Goal: Information Seeking & Learning: Check status

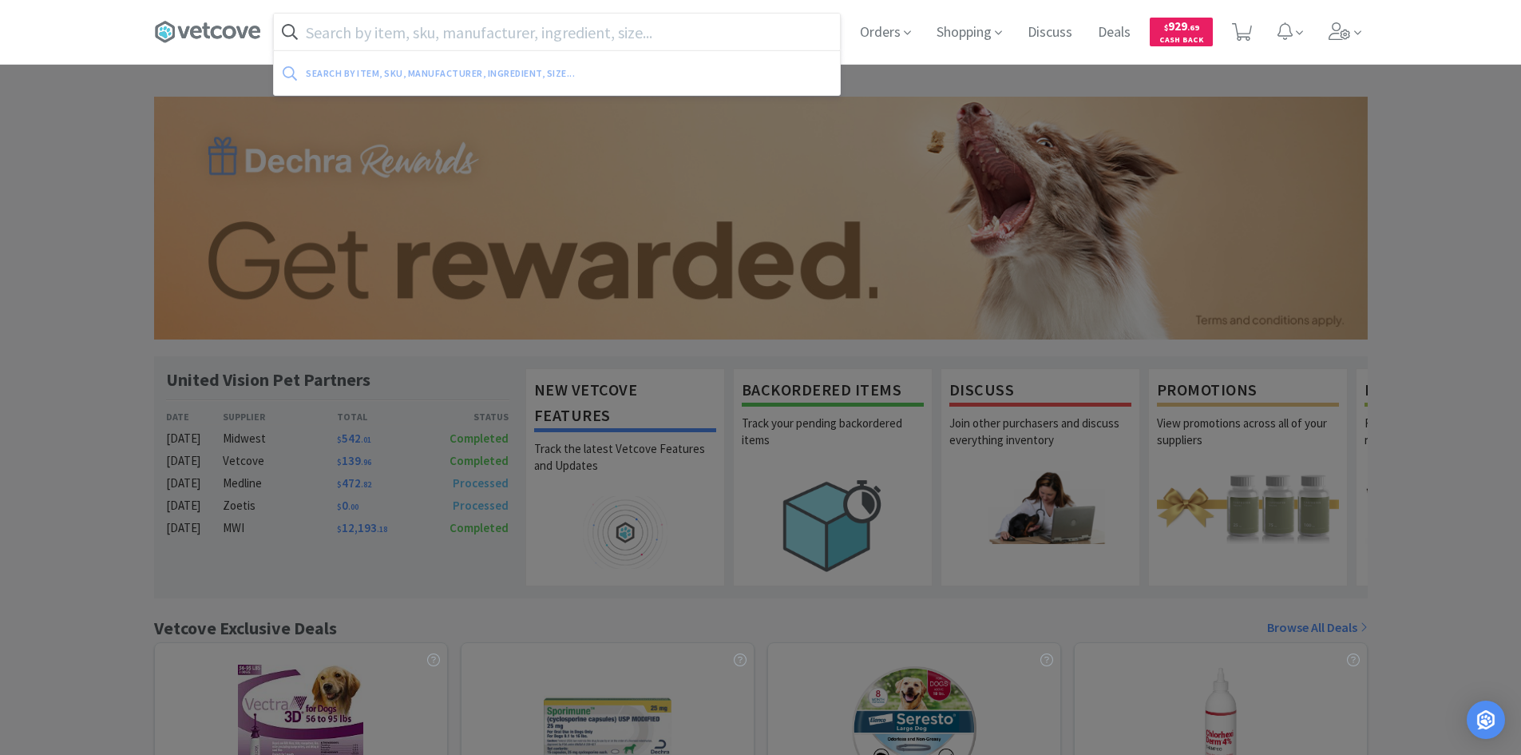
click at [599, 49] on input "text" at bounding box center [557, 32] width 566 height 37
click at [759, 27] on span "Orders" at bounding box center [886, 32] width 64 height 64
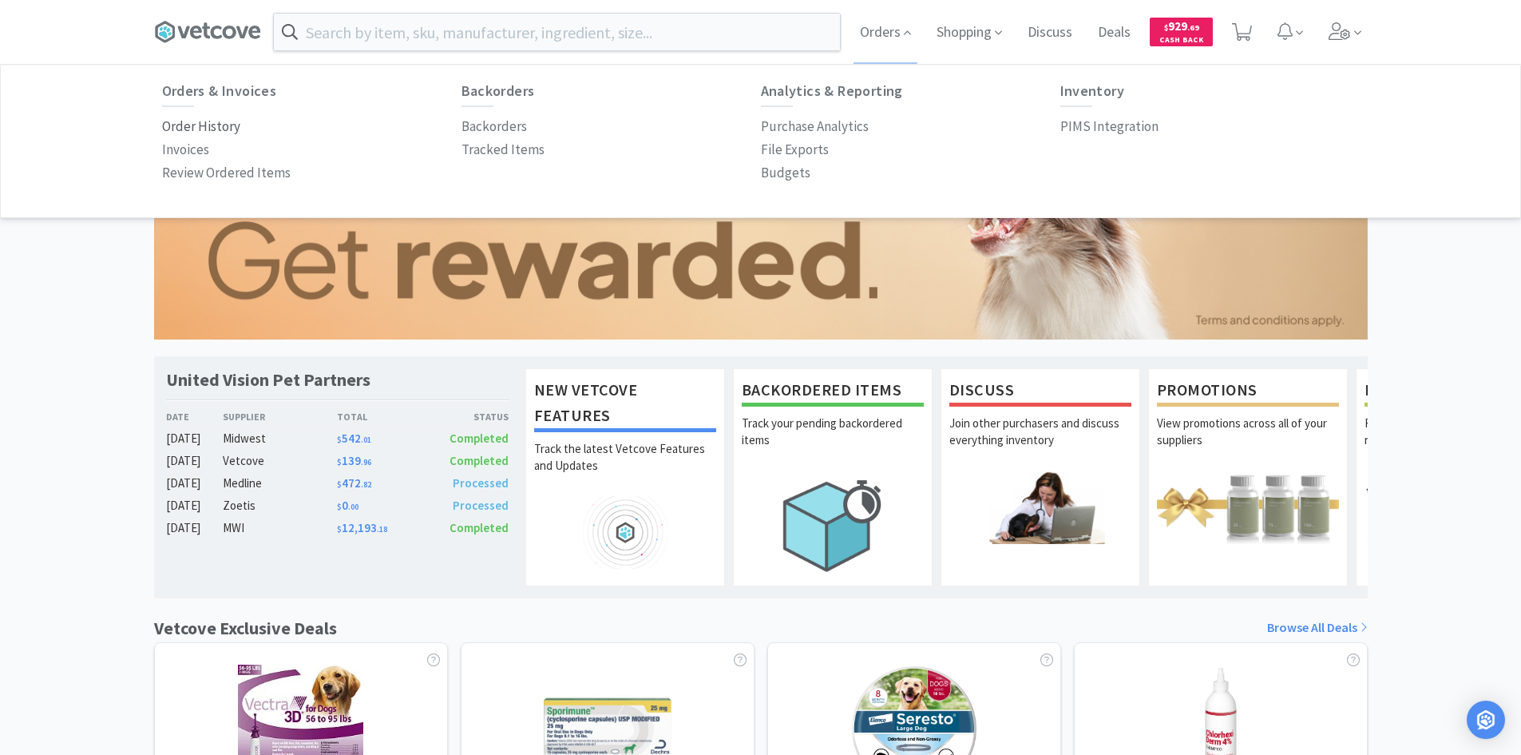
click at [227, 126] on p "Order History" at bounding box center [201, 127] width 78 height 22
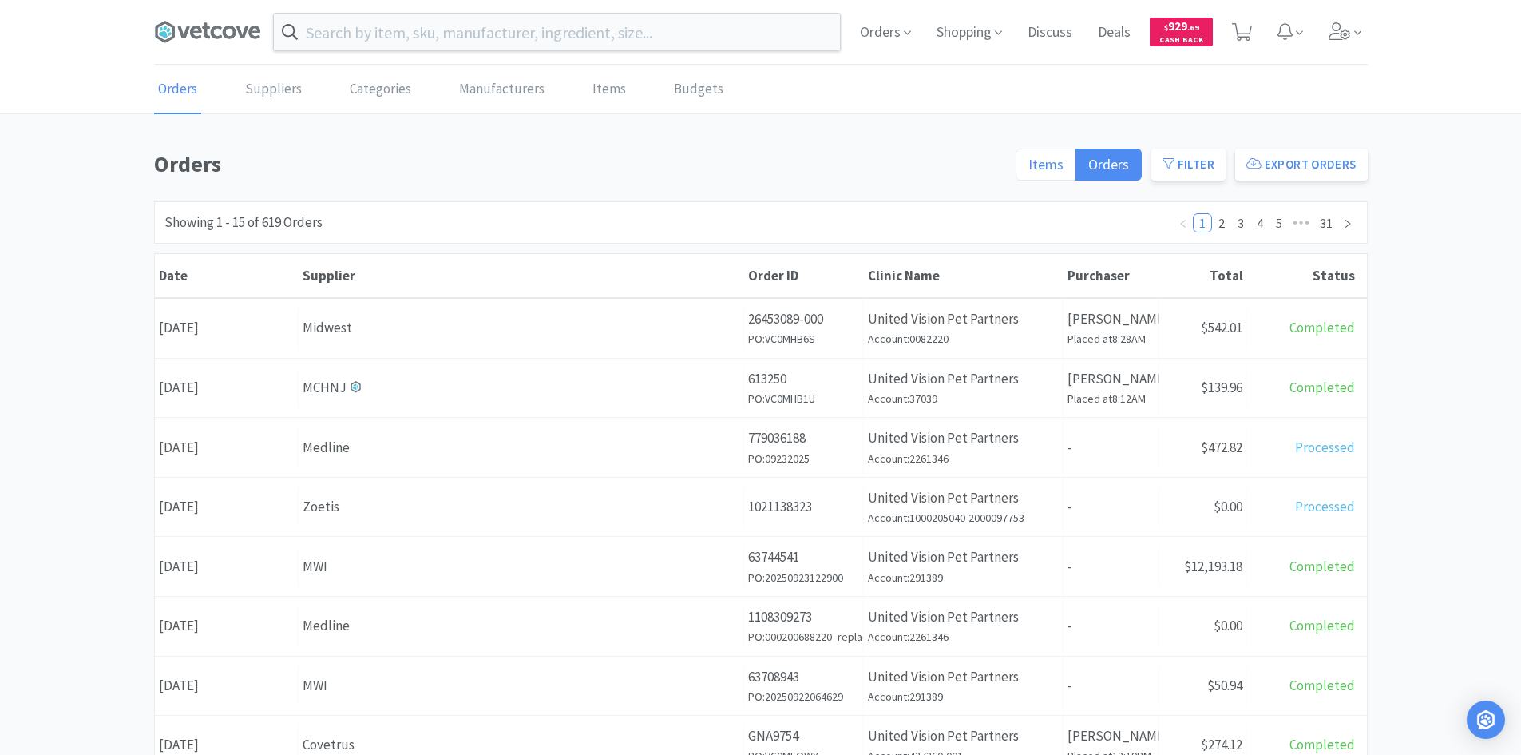
click at [759, 153] on label "Items" at bounding box center [1046, 165] width 61 height 32
click at [759, 169] on input "Items" at bounding box center [1029, 169] width 0 height 0
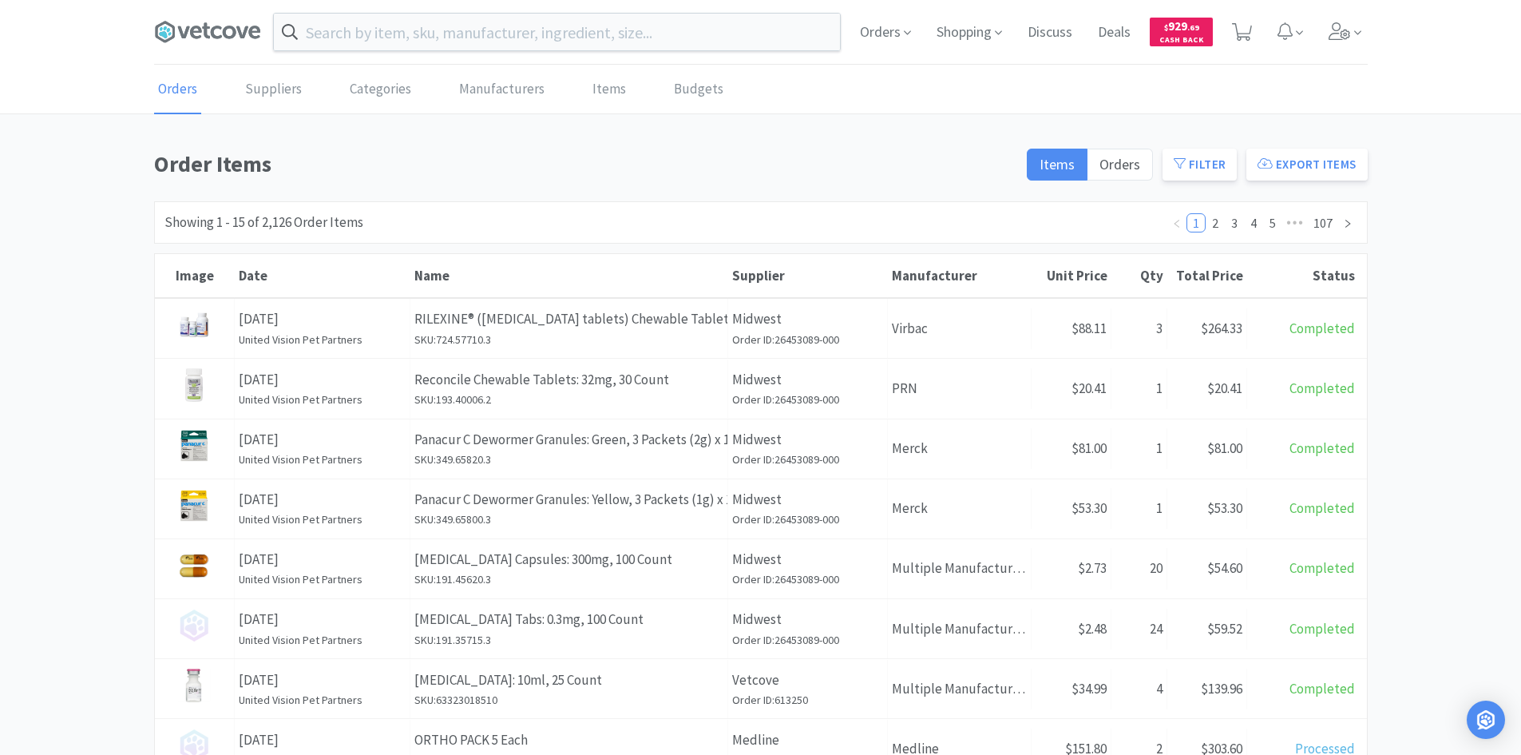
drag, startPoint x: 1182, startPoint y: 171, endPoint x: 1164, endPoint y: 177, distance: 19.4
click at [759, 170] on span at bounding box center [1180, 164] width 12 height 15
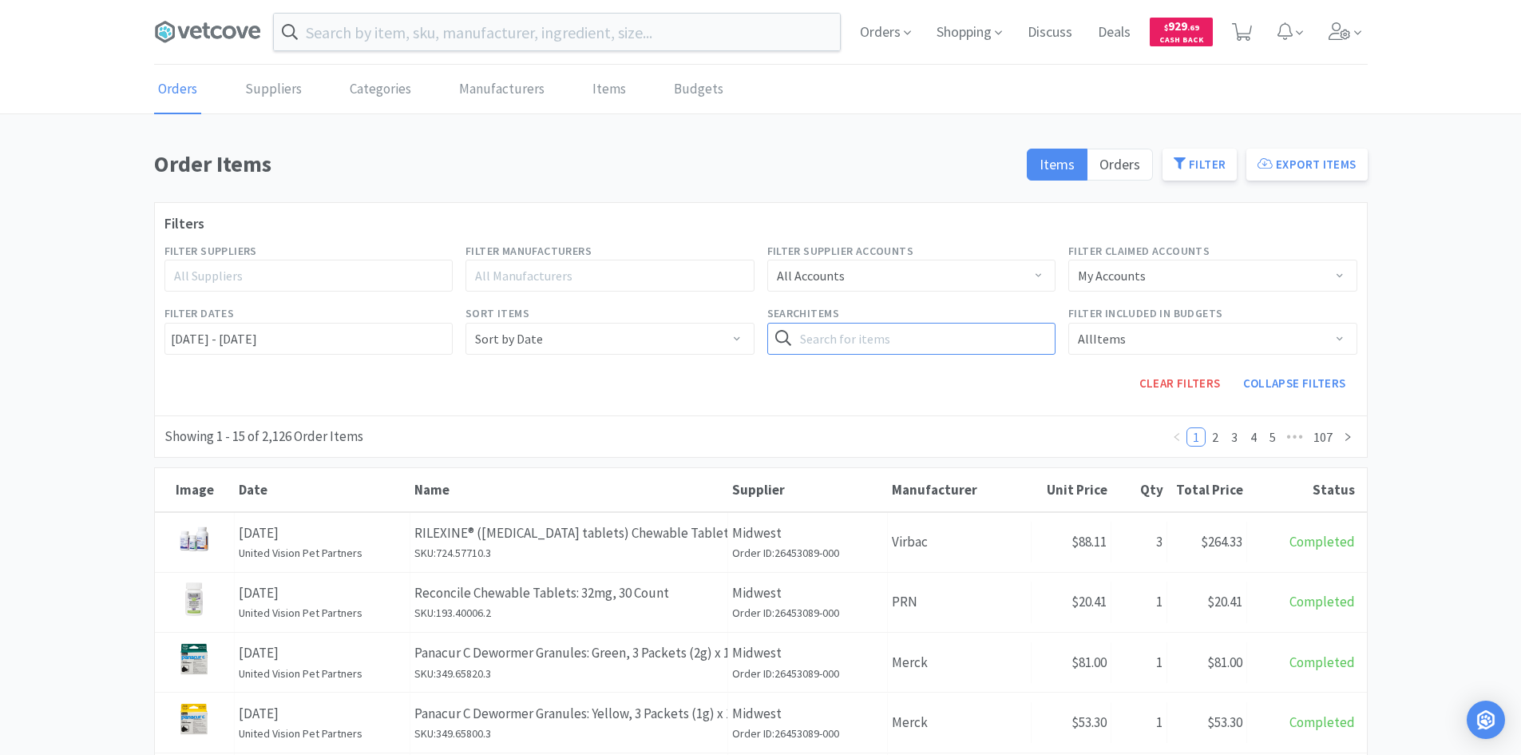
click at [759, 343] on input "text" at bounding box center [911, 339] width 289 height 32
click at [759, 323] on button "Search" at bounding box center [1022, 339] width 65 height 32
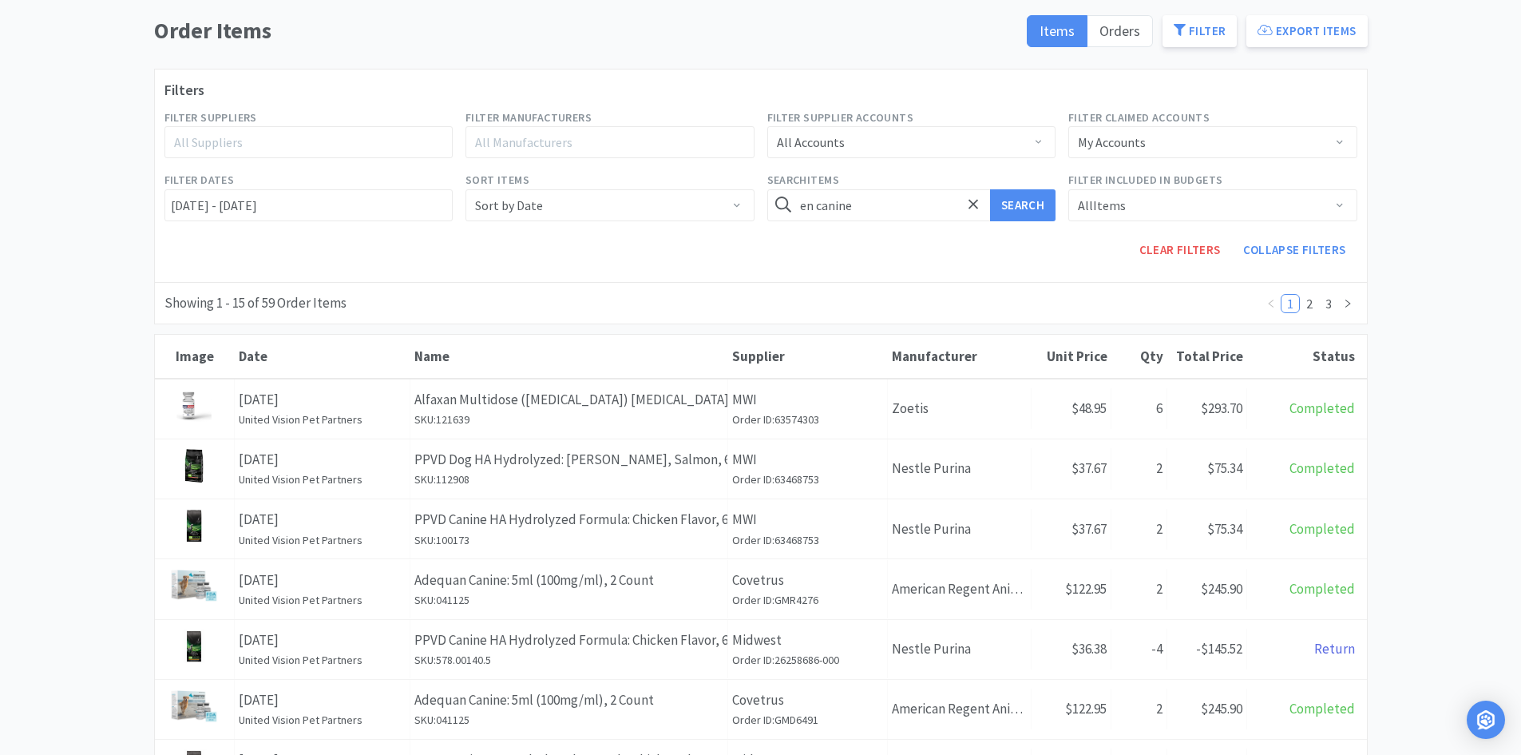
scroll to position [160, 0]
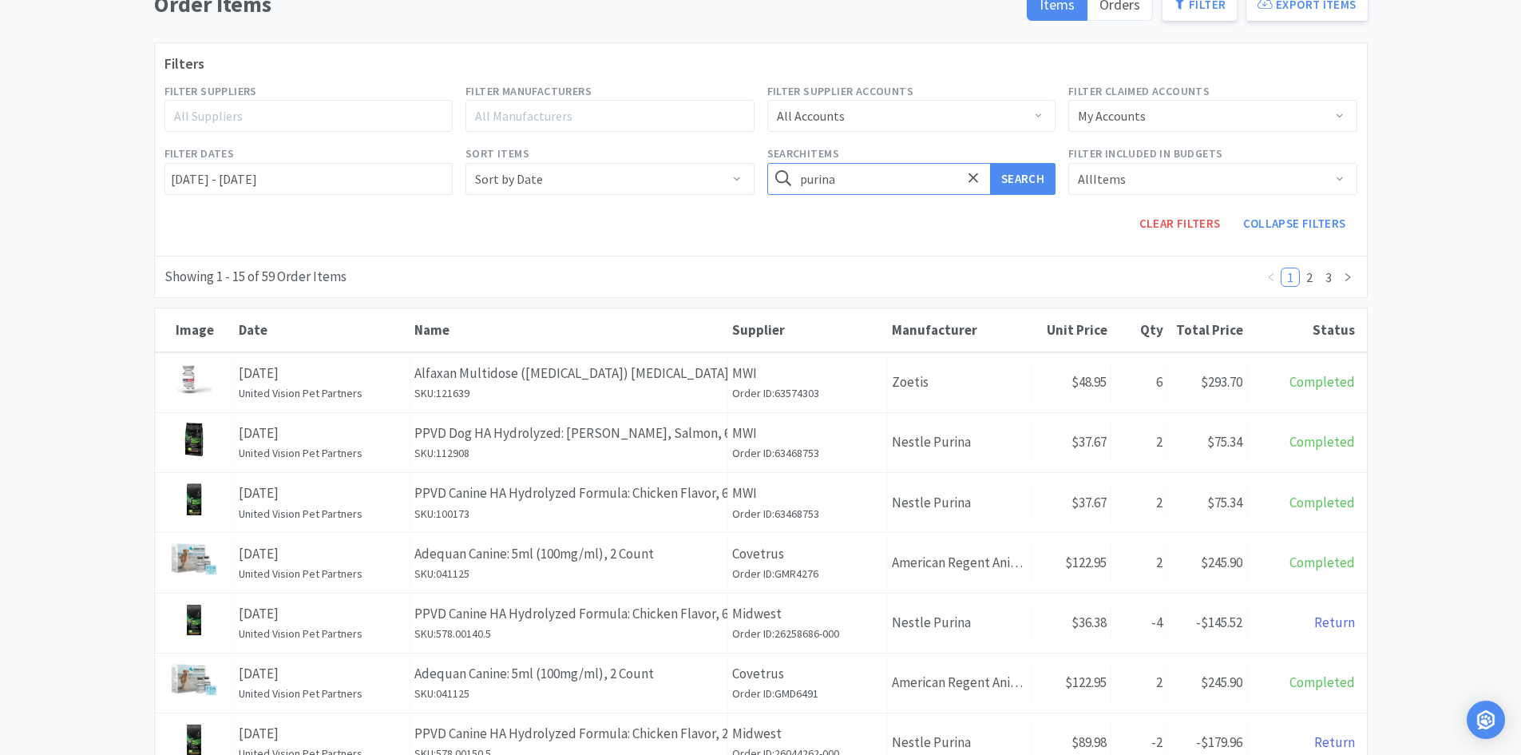
type input "purina"
click at [759, 163] on button "Search" at bounding box center [1022, 179] width 65 height 32
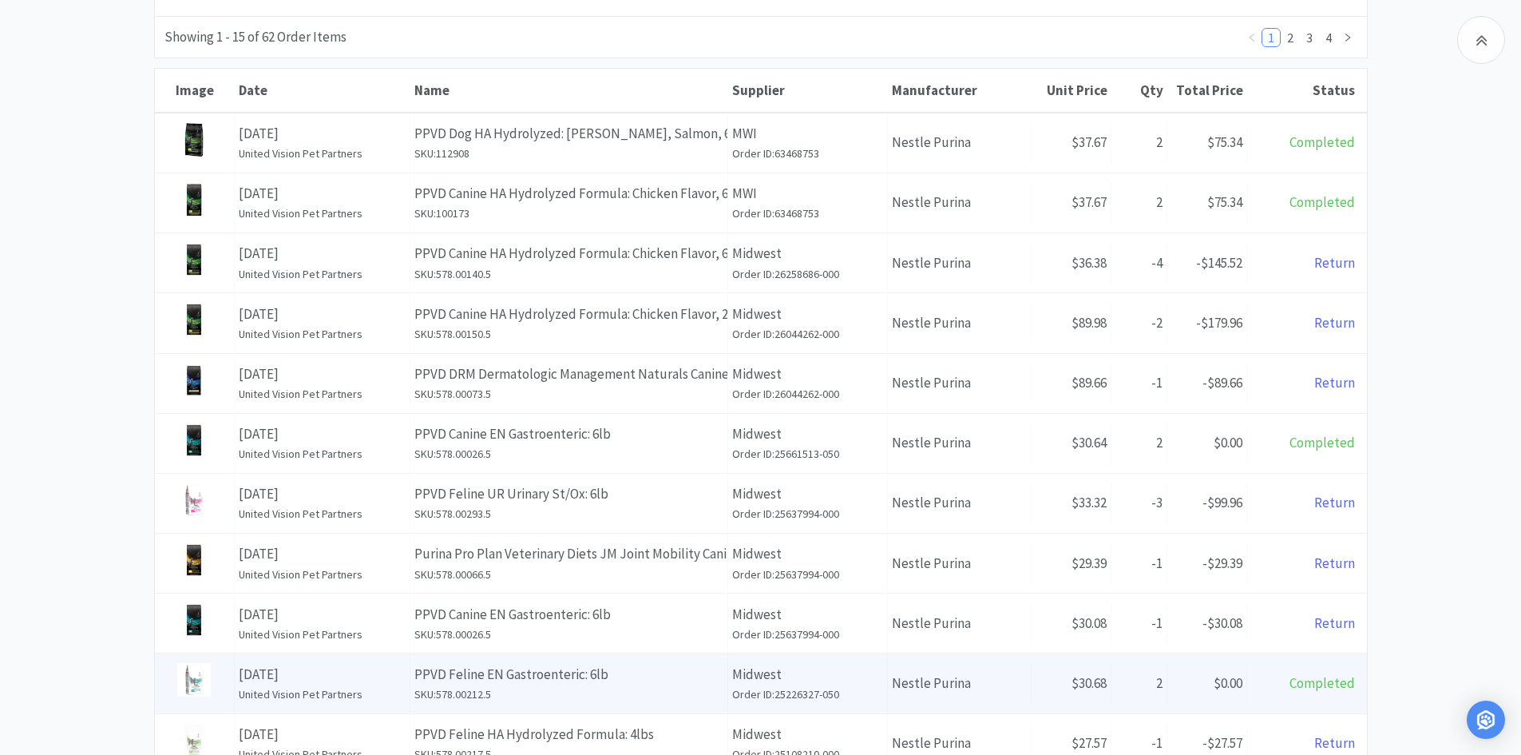
scroll to position [479, 0]
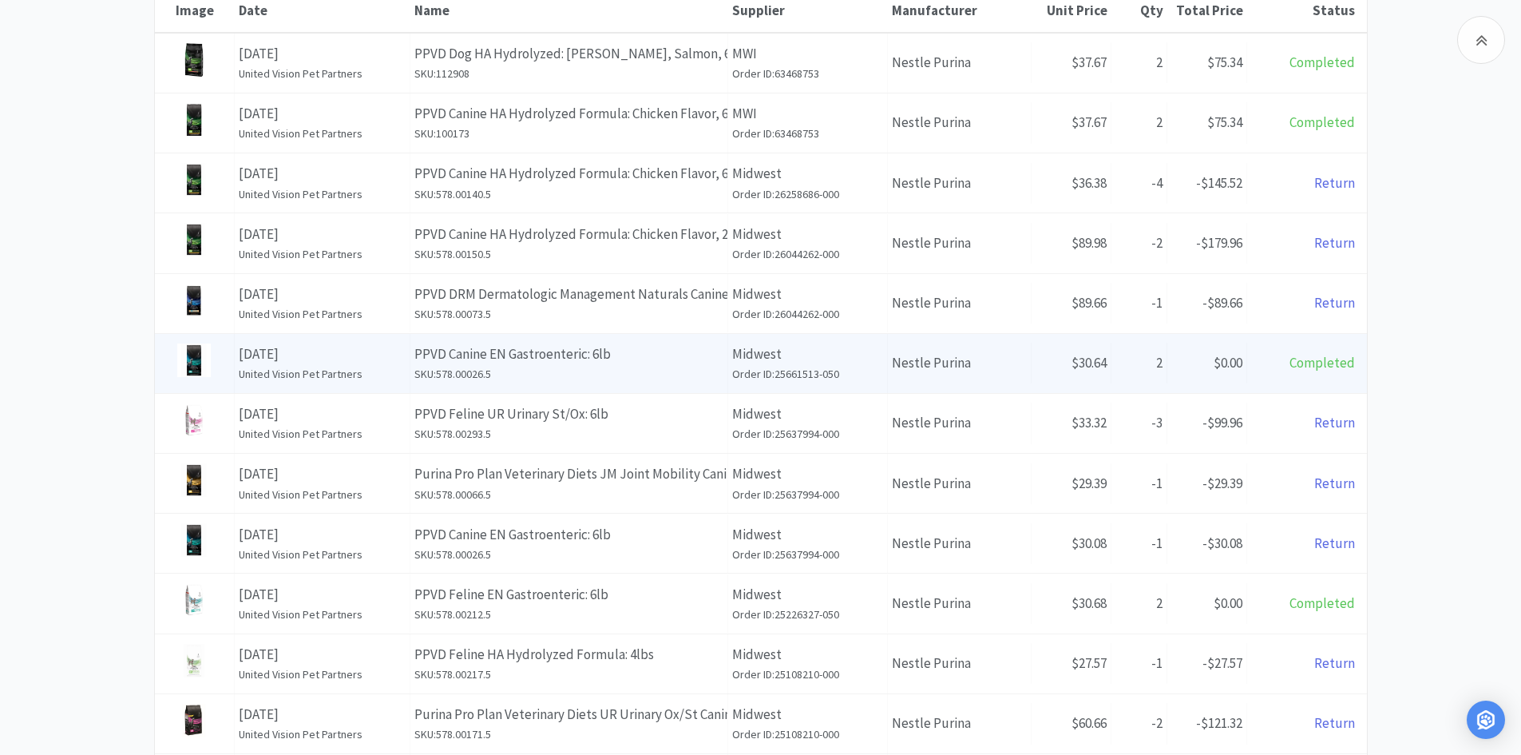
click at [637, 371] on h6 "SKU: 578.00026.5" at bounding box center [568, 374] width 309 height 18
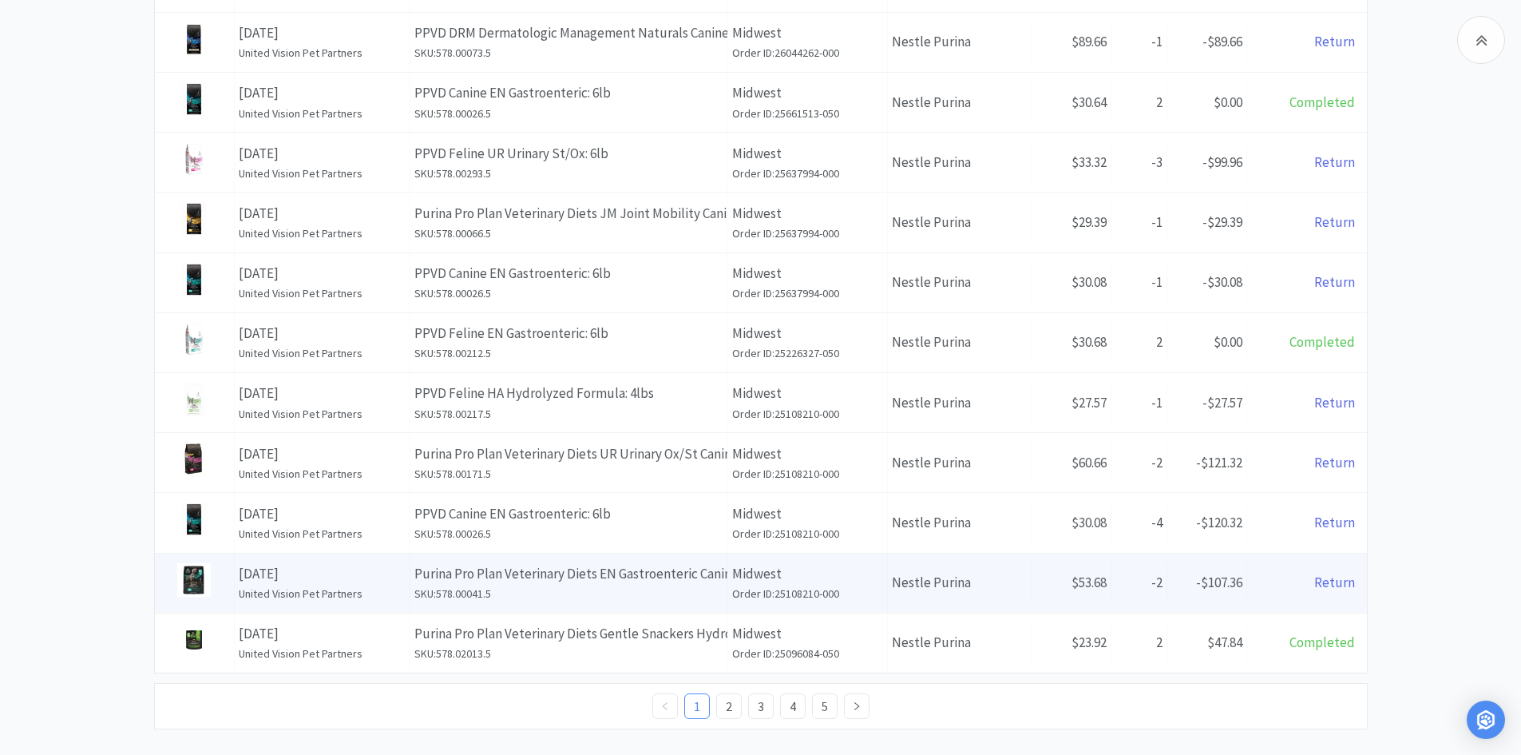
scroll to position [549, 0]
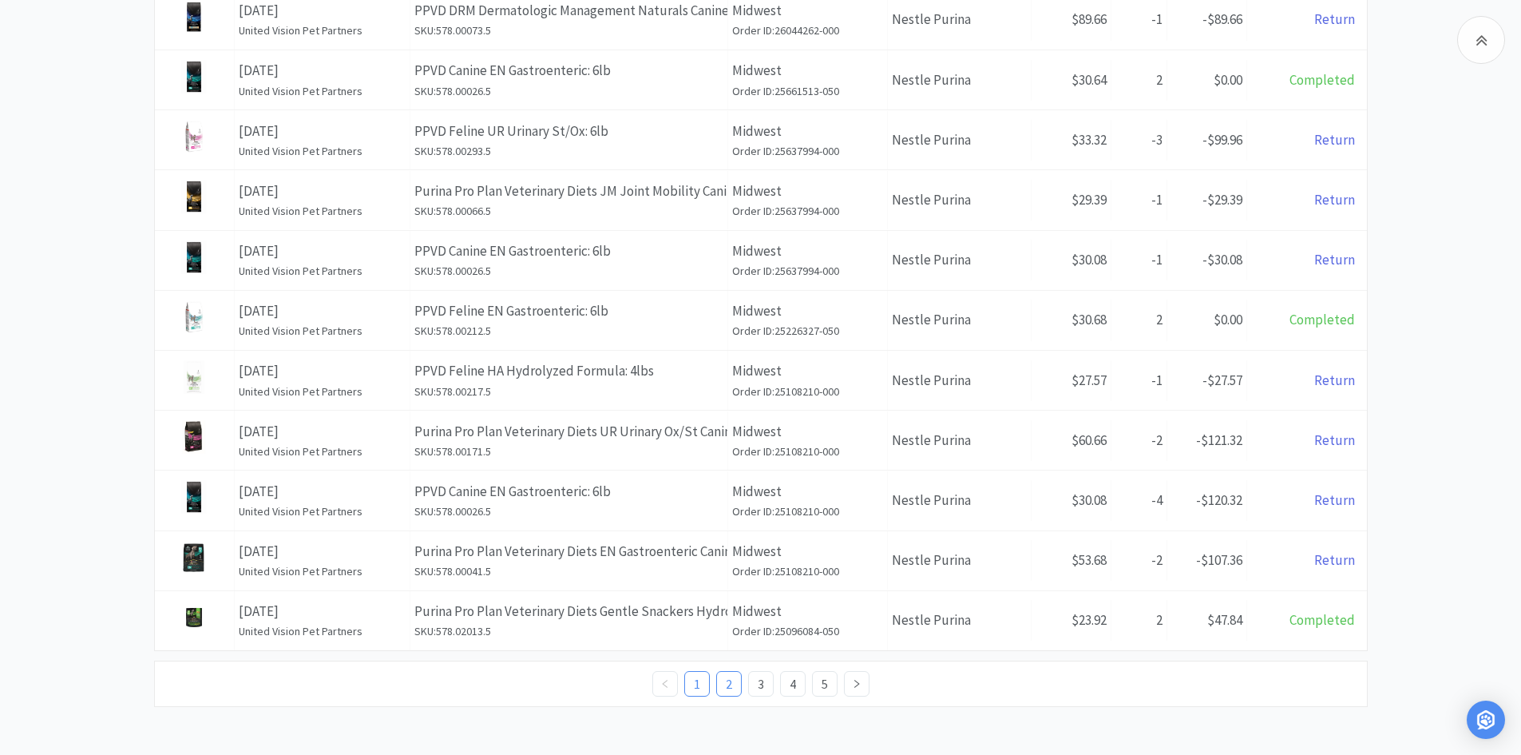
click at [724, 685] on link "2" at bounding box center [729, 684] width 24 height 24
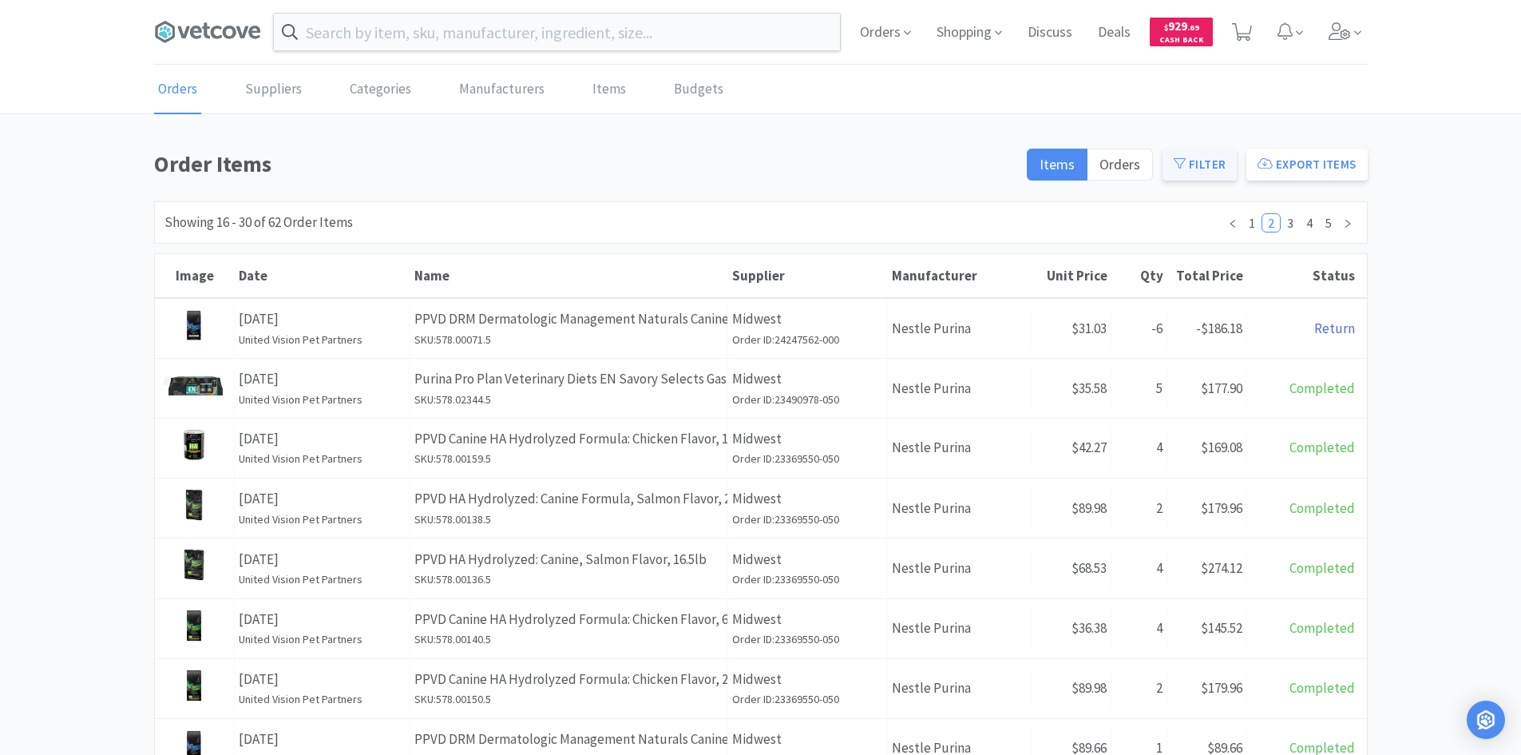
click at [759, 160] on button "Filter" at bounding box center [1200, 165] width 74 height 32
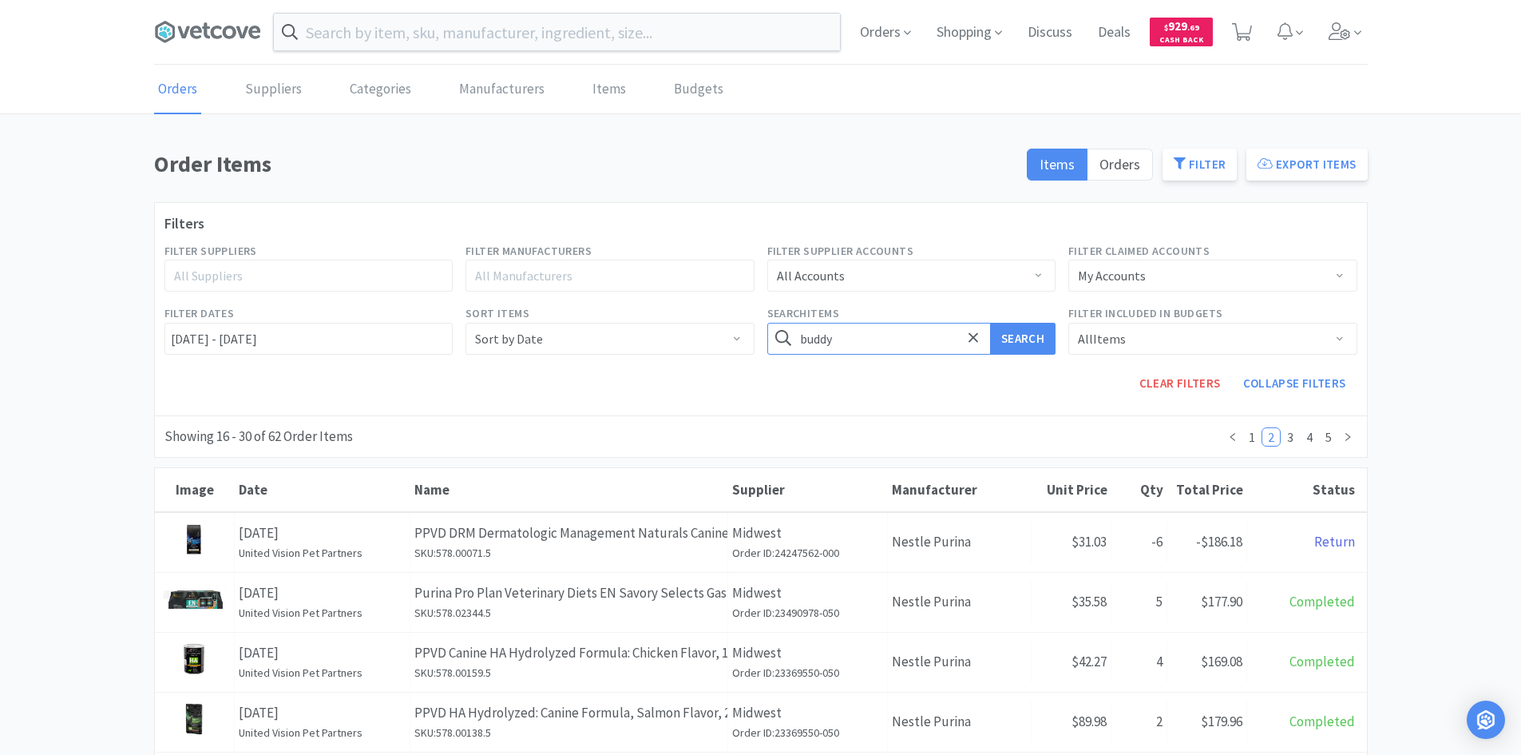
click at [759, 323] on button "Search" at bounding box center [1022, 339] width 65 height 32
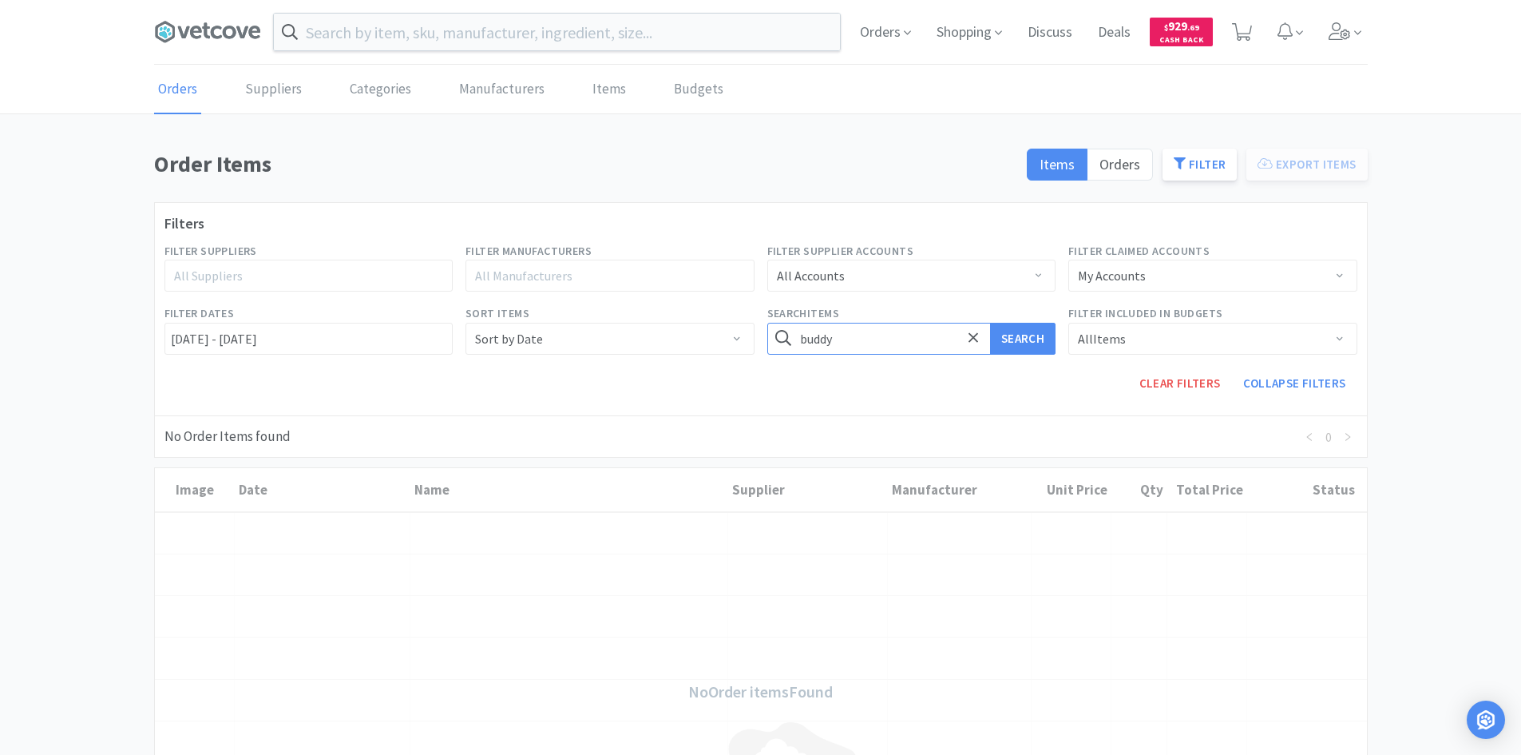
click at [759, 340] on input "buddy" at bounding box center [911, 339] width 289 height 32
click at [759, 323] on button "Search" at bounding box center [1022, 339] width 65 height 32
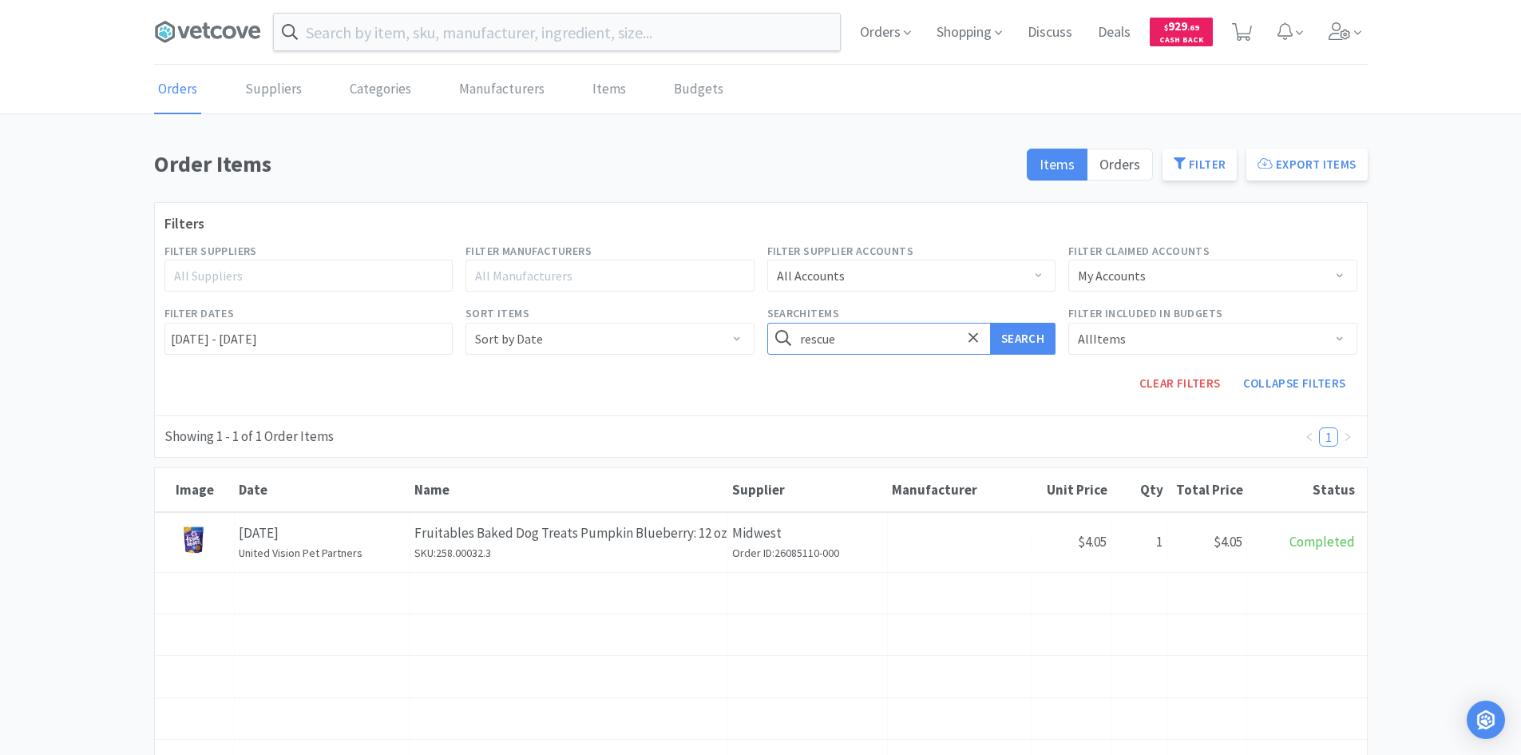
click at [759, 323] on button "Search" at bounding box center [1022, 339] width 65 height 32
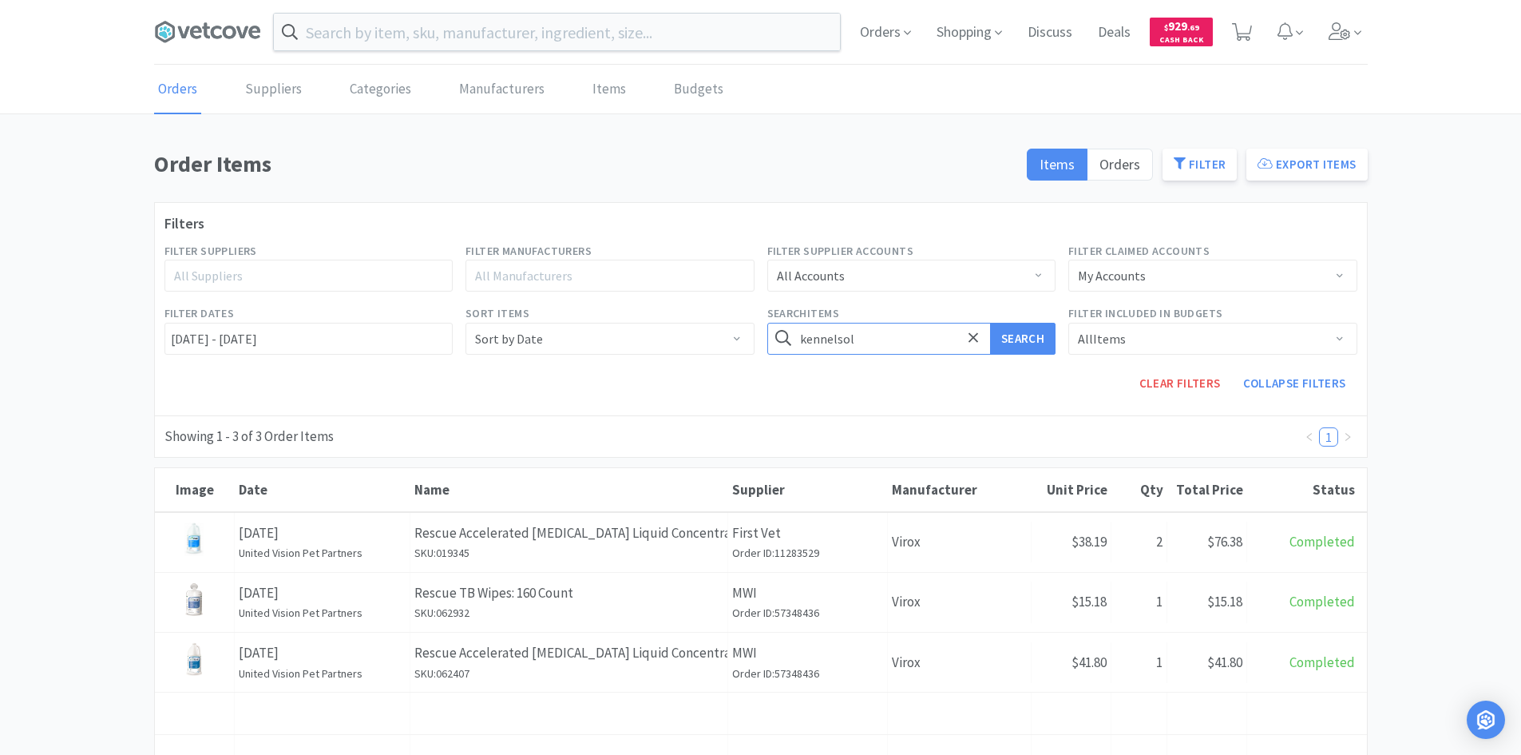
click at [759, 323] on button "Search" at bounding box center [1022, 339] width 65 height 32
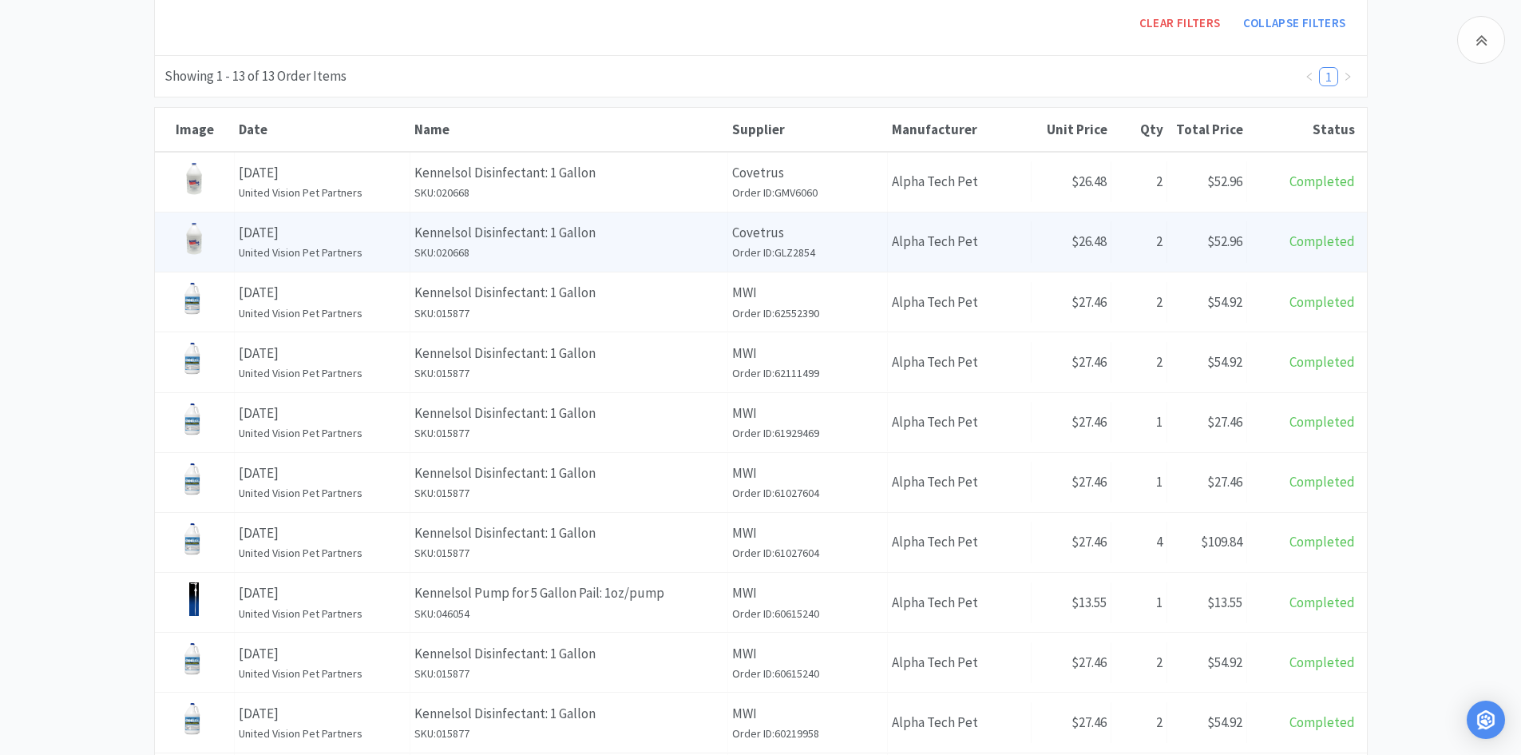
scroll to position [160, 0]
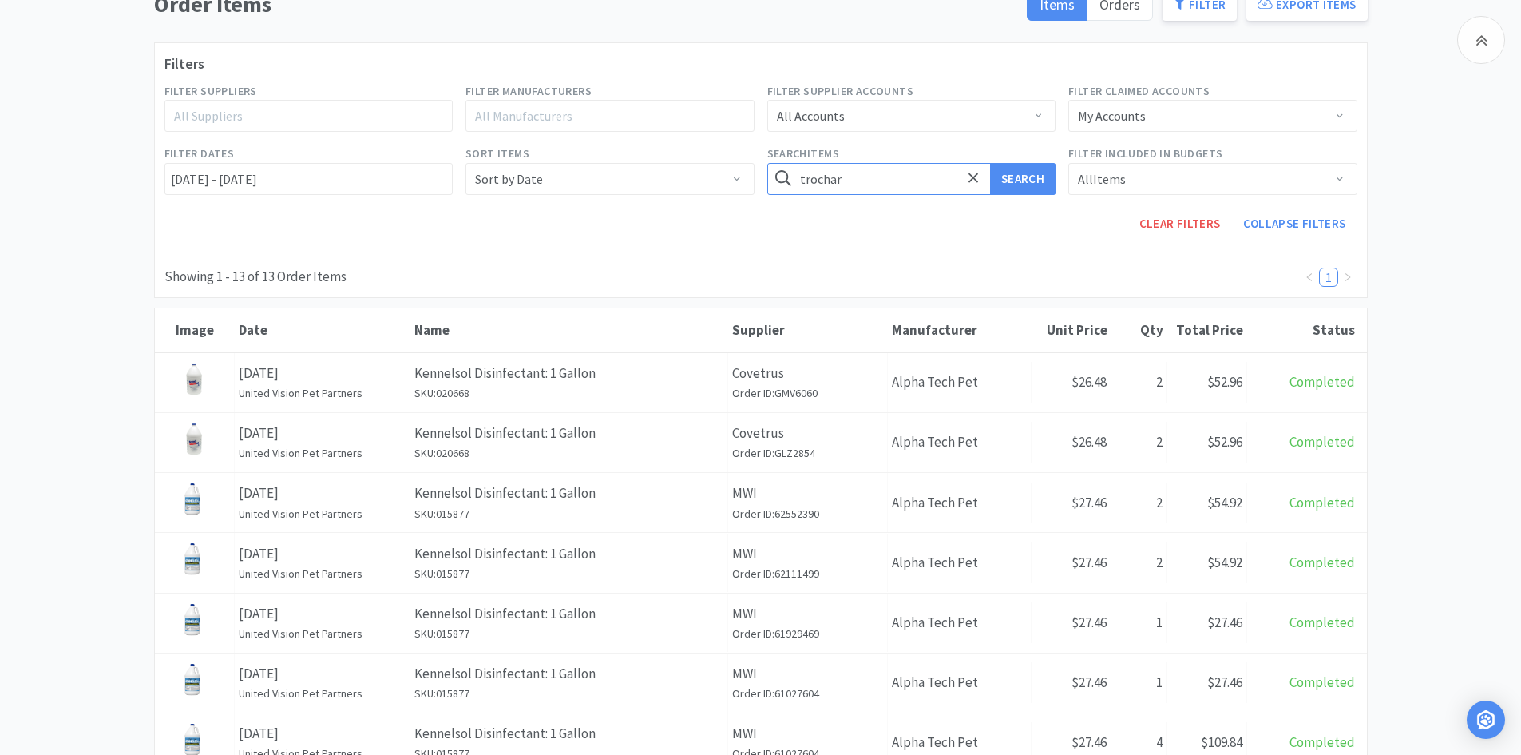
type input "trochar"
click at [759, 163] on button "Search" at bounding box center [1022, 179] width 65 height 32
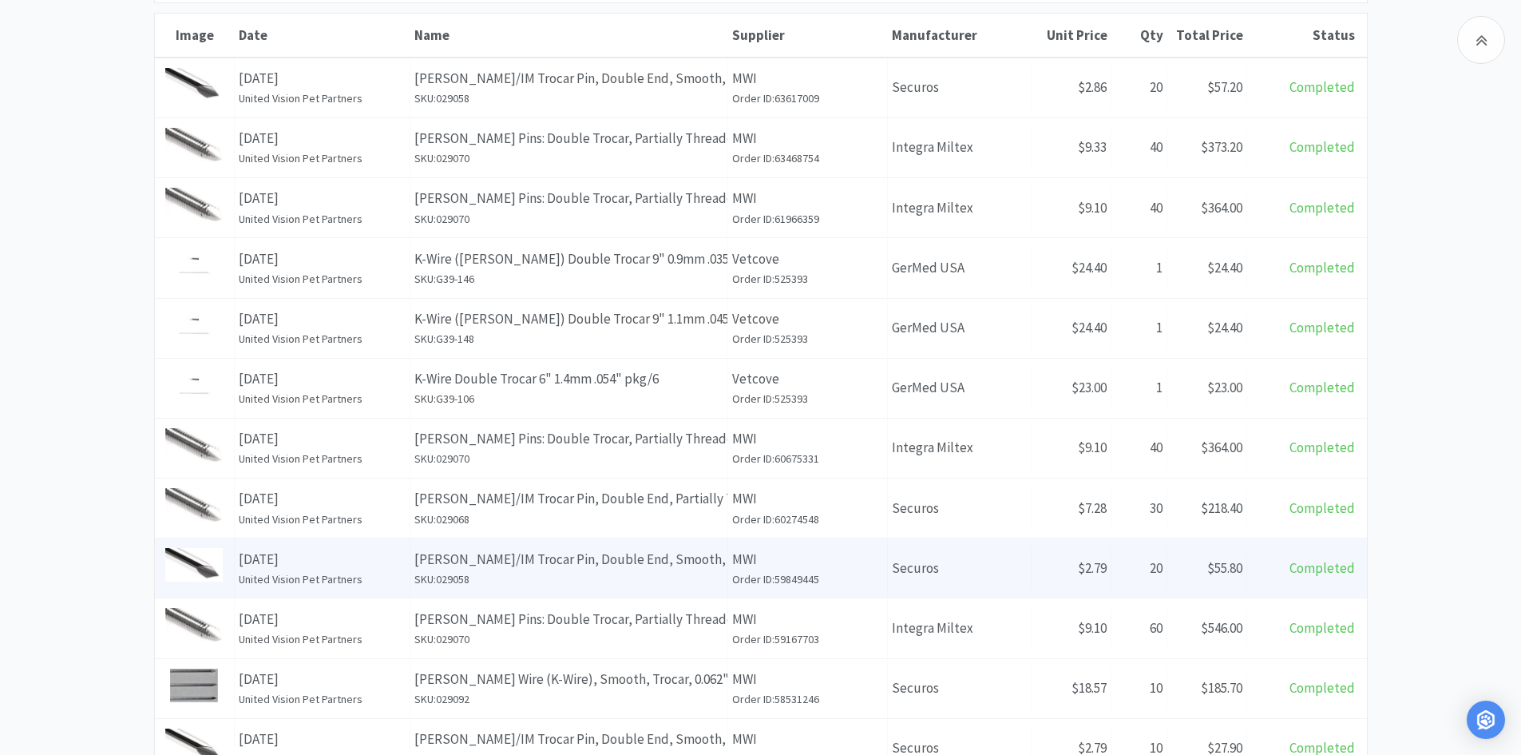
scroll to position [479, 0]
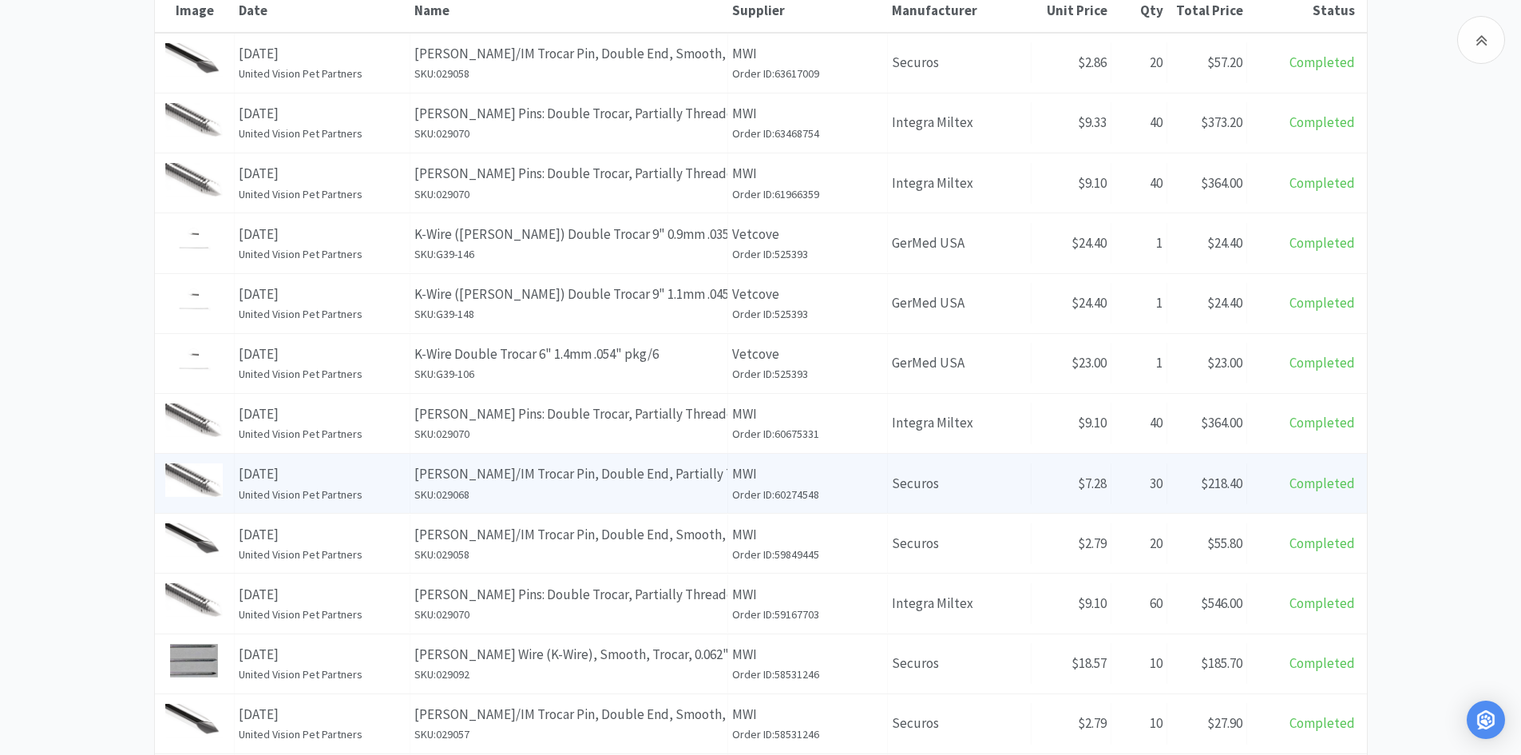
click at [629, 501] on h6 "SKU: 029068" at bounding box center [568, 495] width 309 height 18
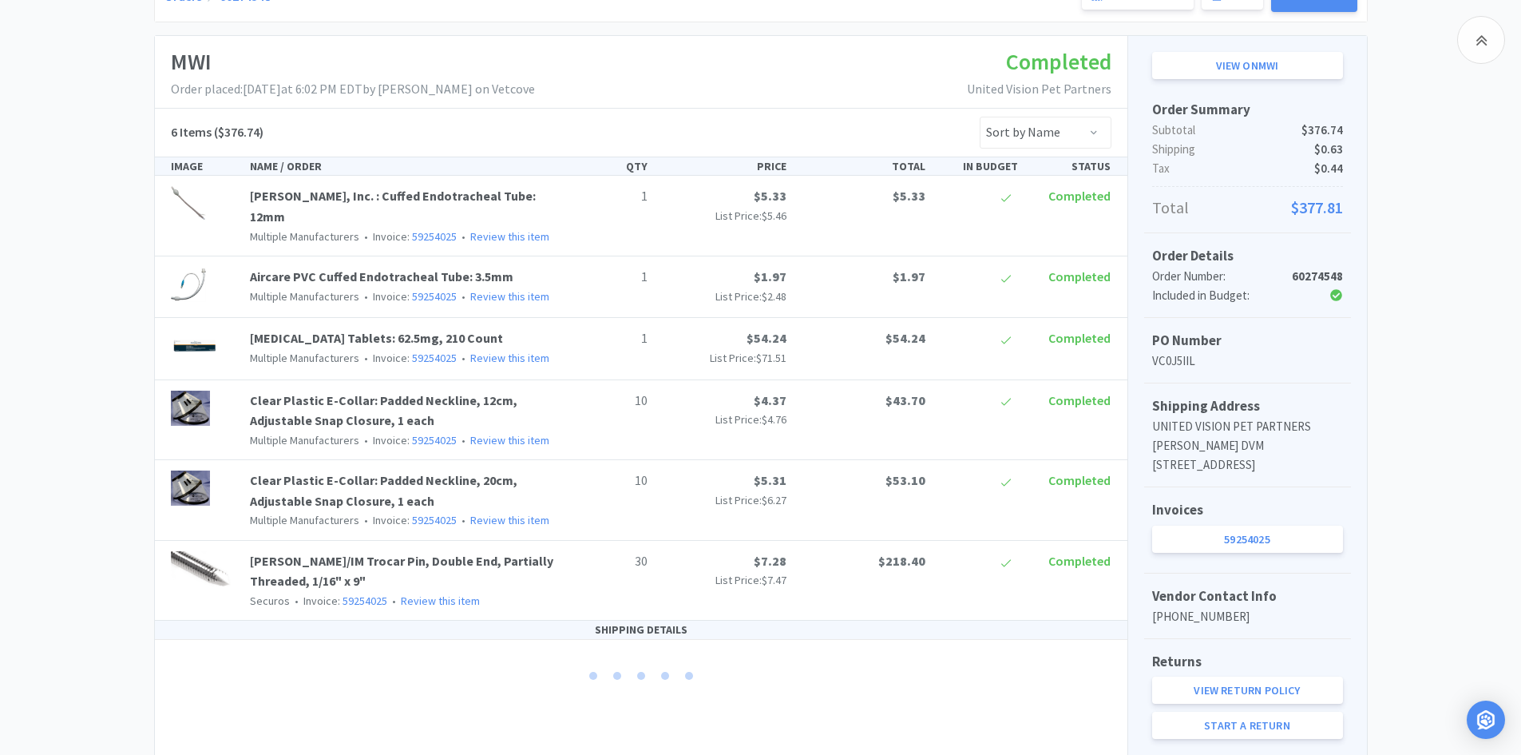
scroll to position [240, 0]
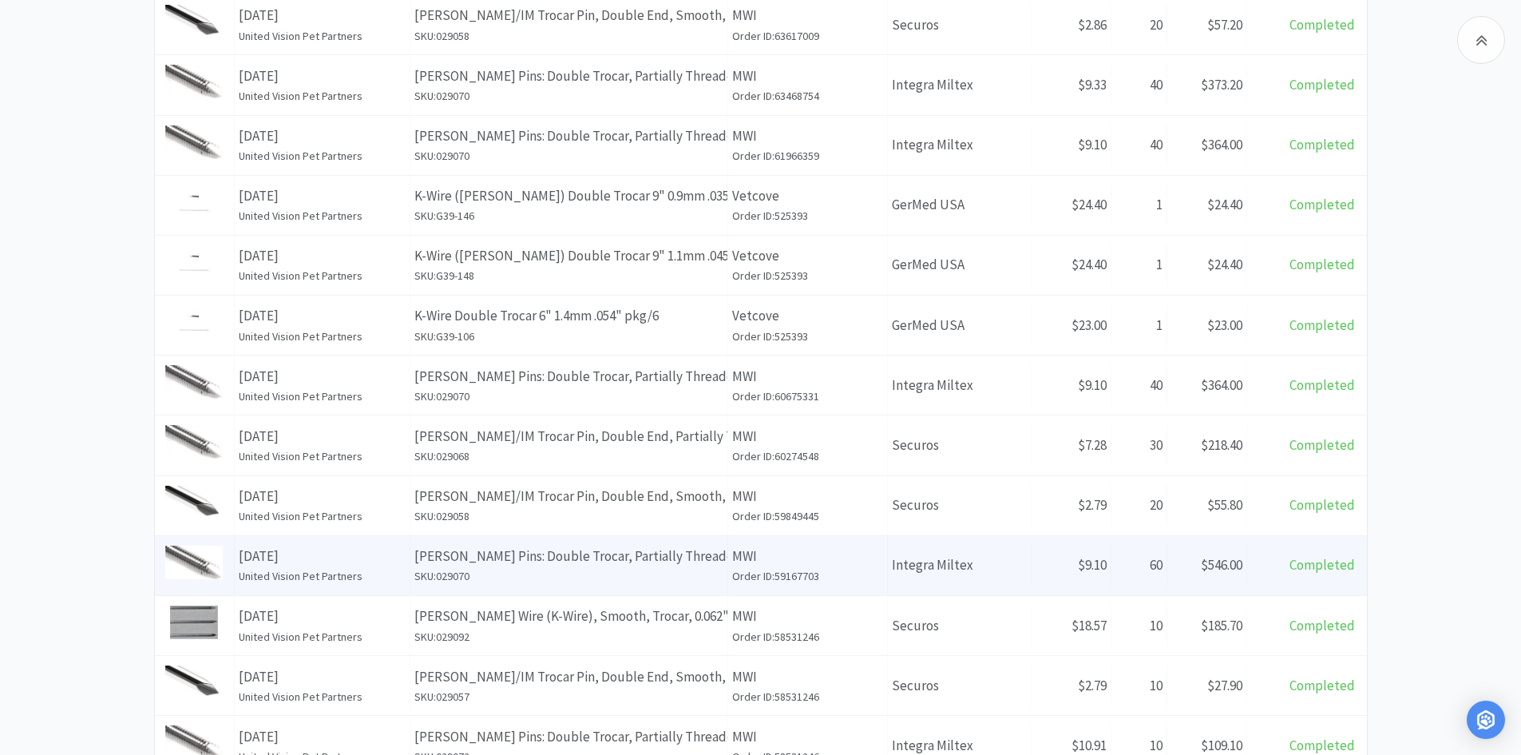
scroll to position [240, 0]
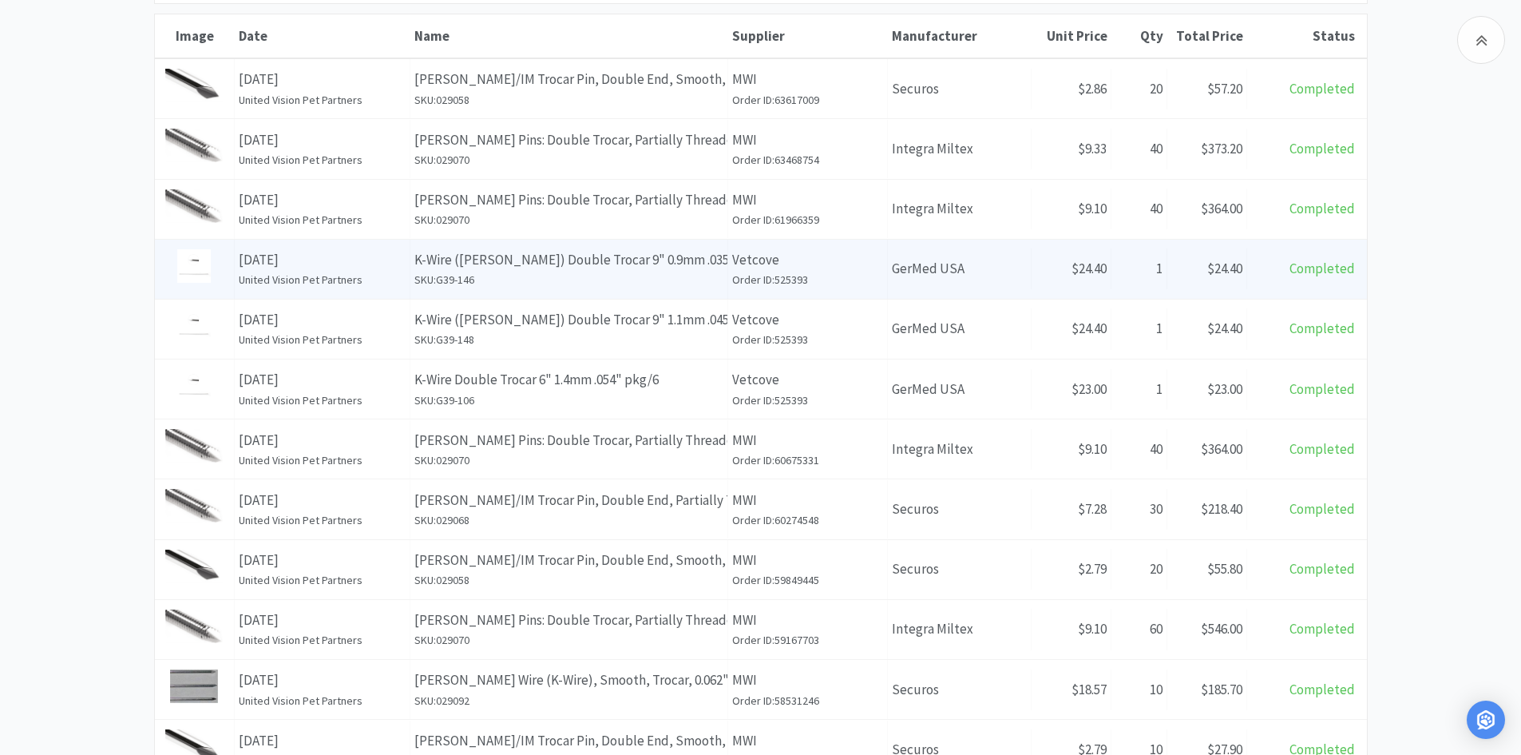
click at [656, 282] on h6 "SKU: G39-146" at bounding box center [568, 280] width 309 height 18
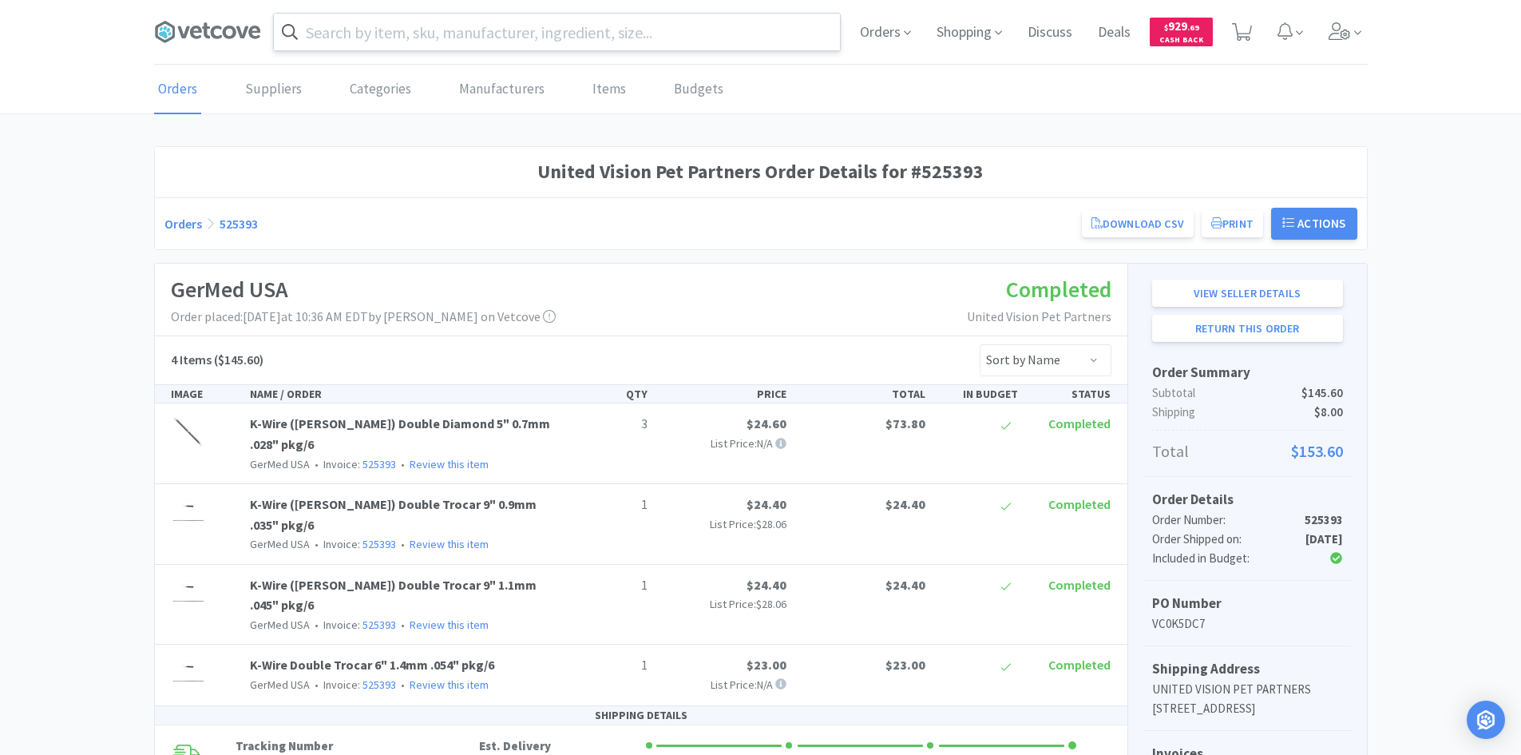
click at [502, 47] on input "text" at bounding box center [557, 32] width 566 height 37
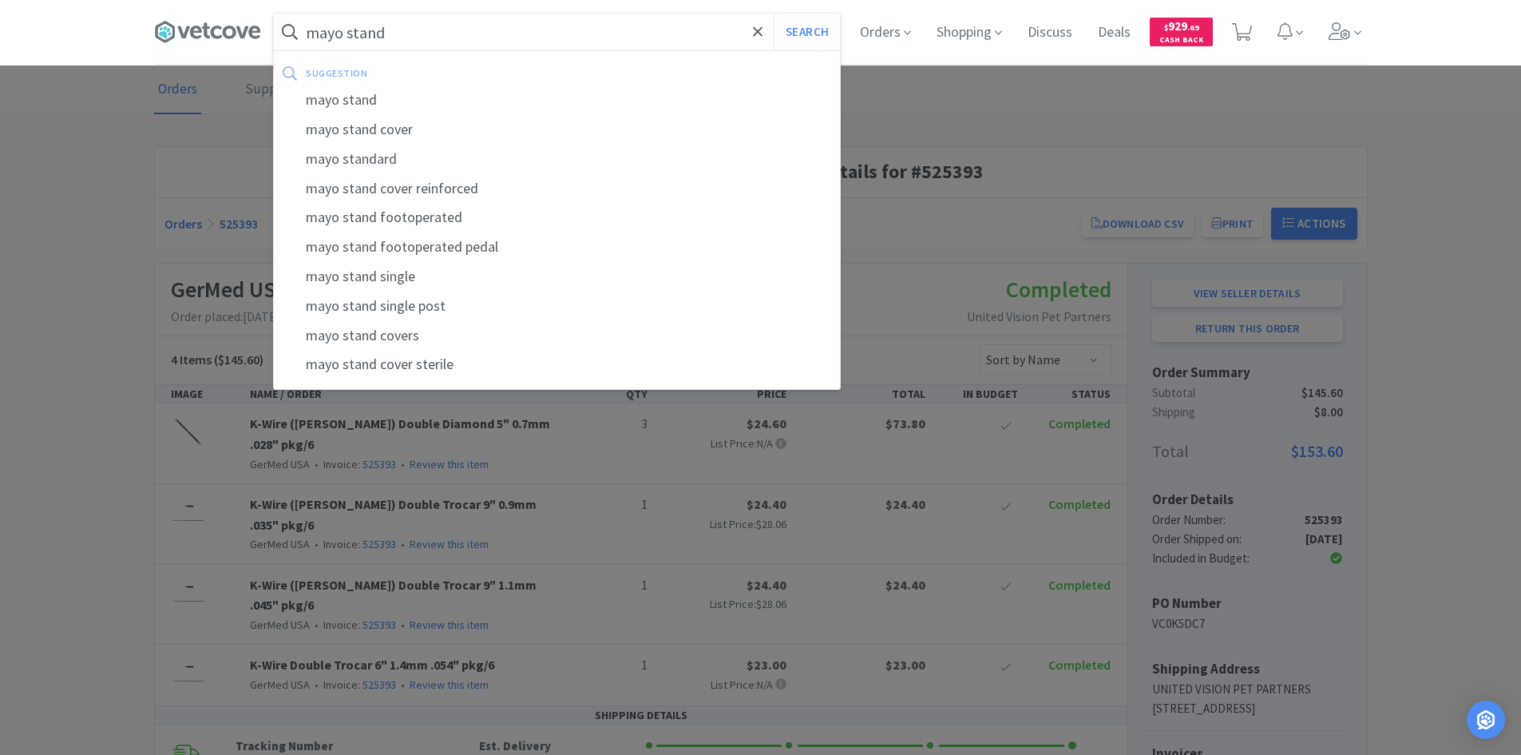
type input "mayo stand"
click at [759, 14] on button "Search" at bounding box center [807, 32] width 66 height 37
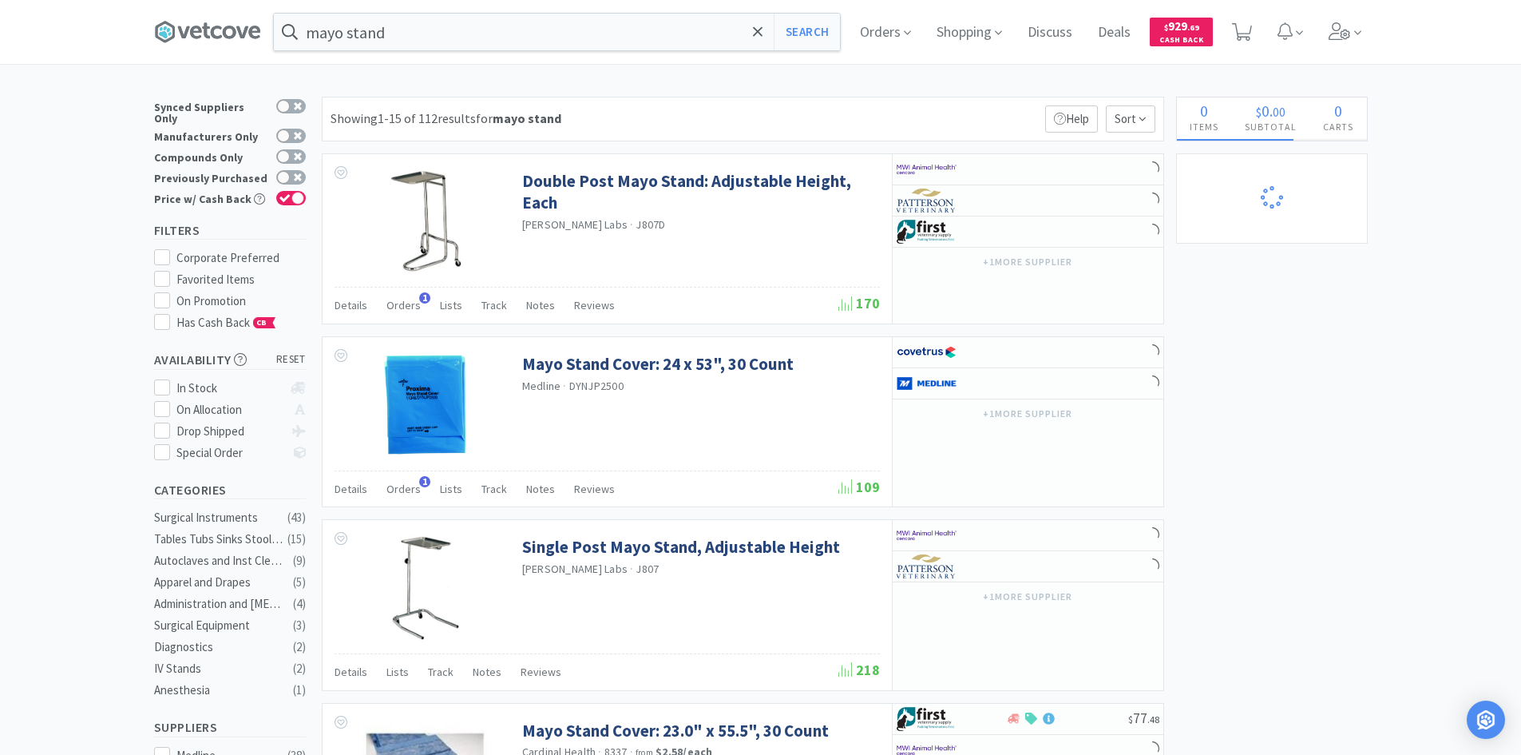
select select "2"
select select "10"
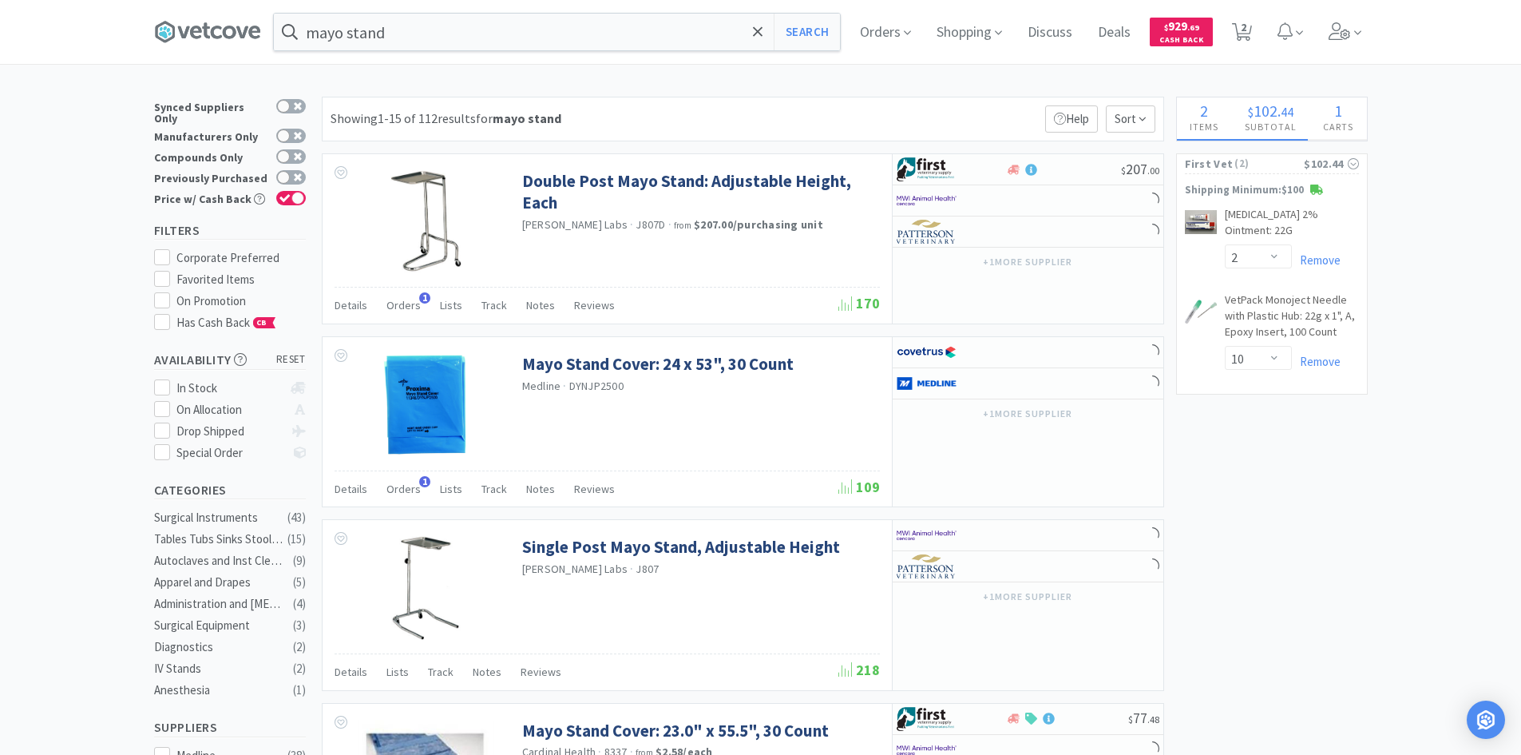
select select "1"
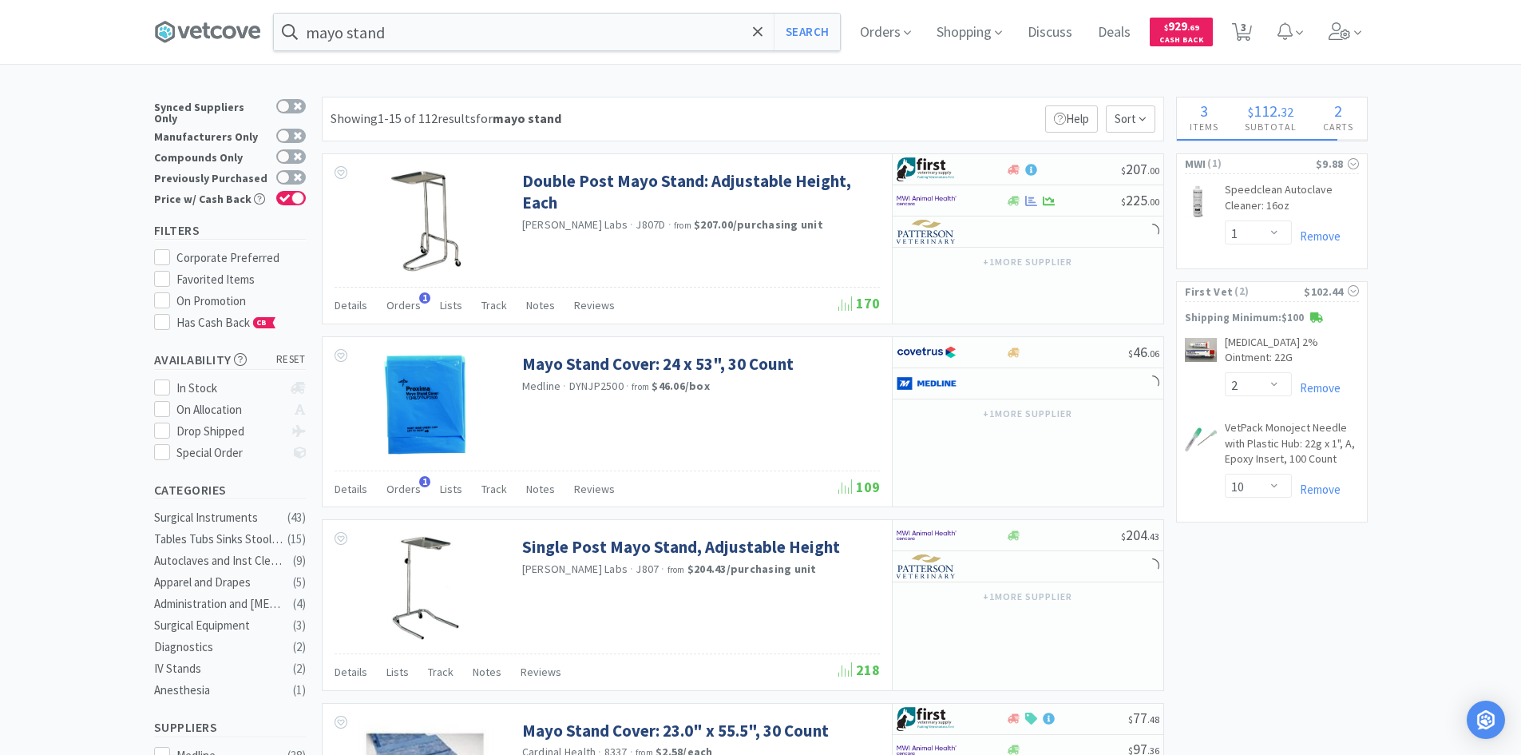
select select "1"
select select "6"
select select "1"
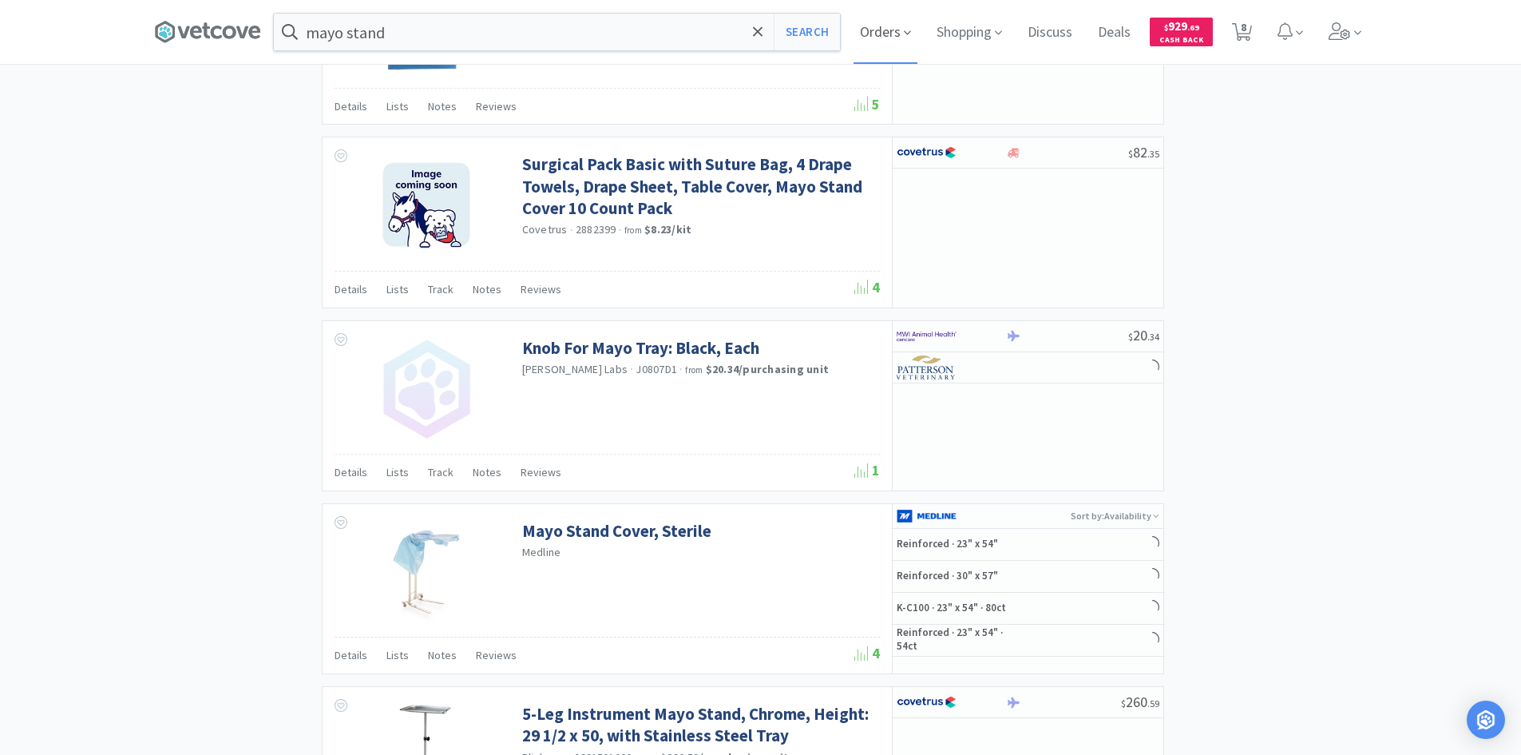
scroll to position [1837, 0]
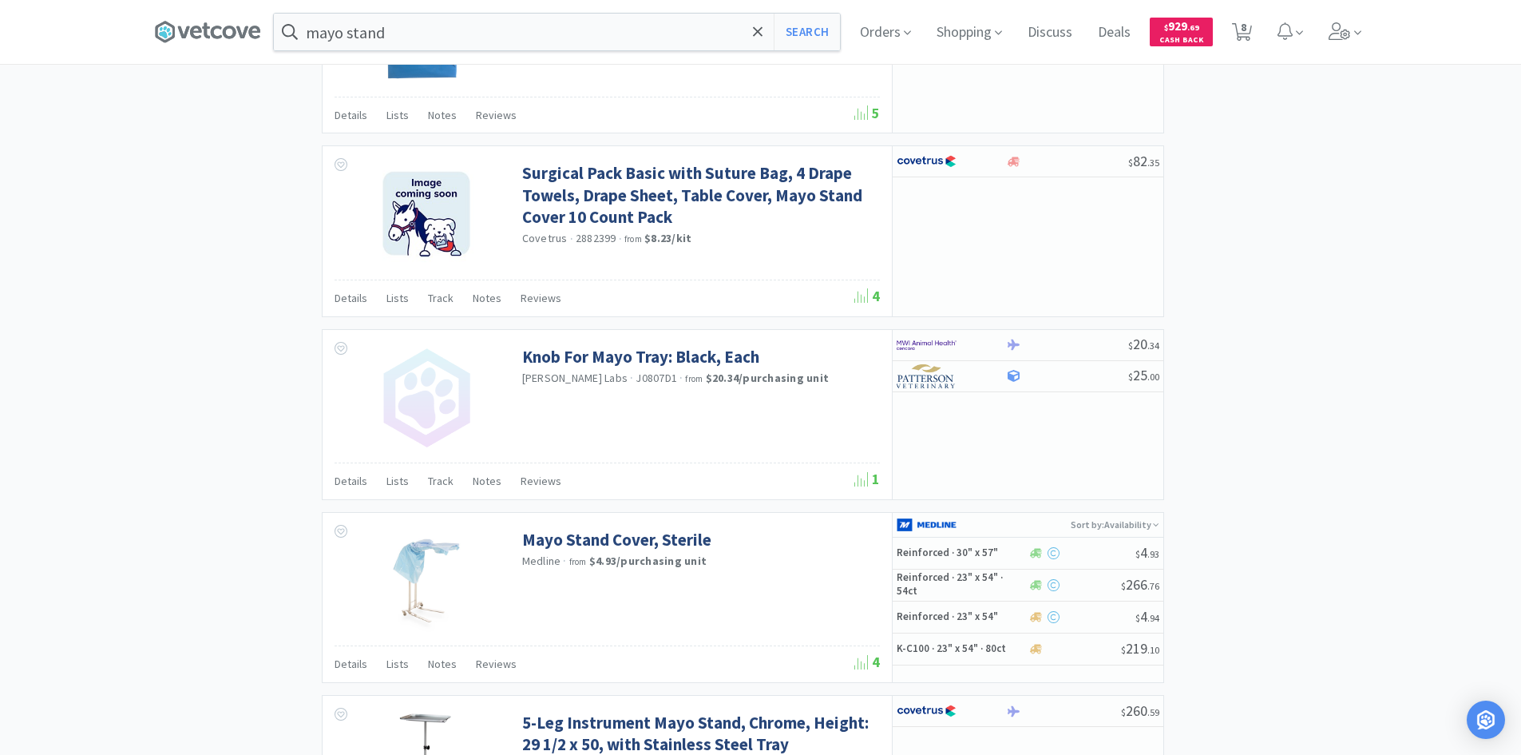
click at [759, 32] on icon at bounding box center [907, 33] width 7 height 4
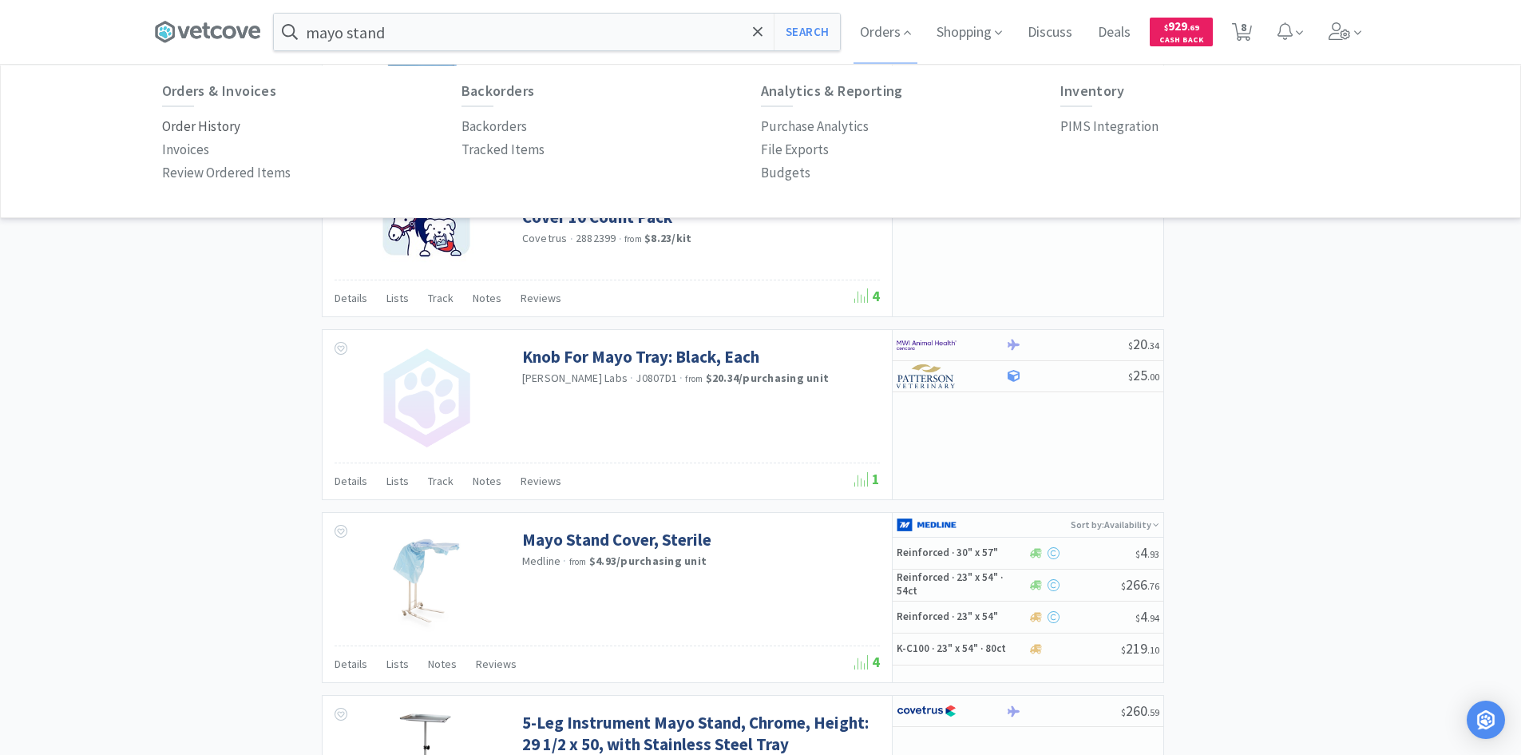
click at [195, 128] on p "Order History" at bounding box center [201, 127] width 78 height 22
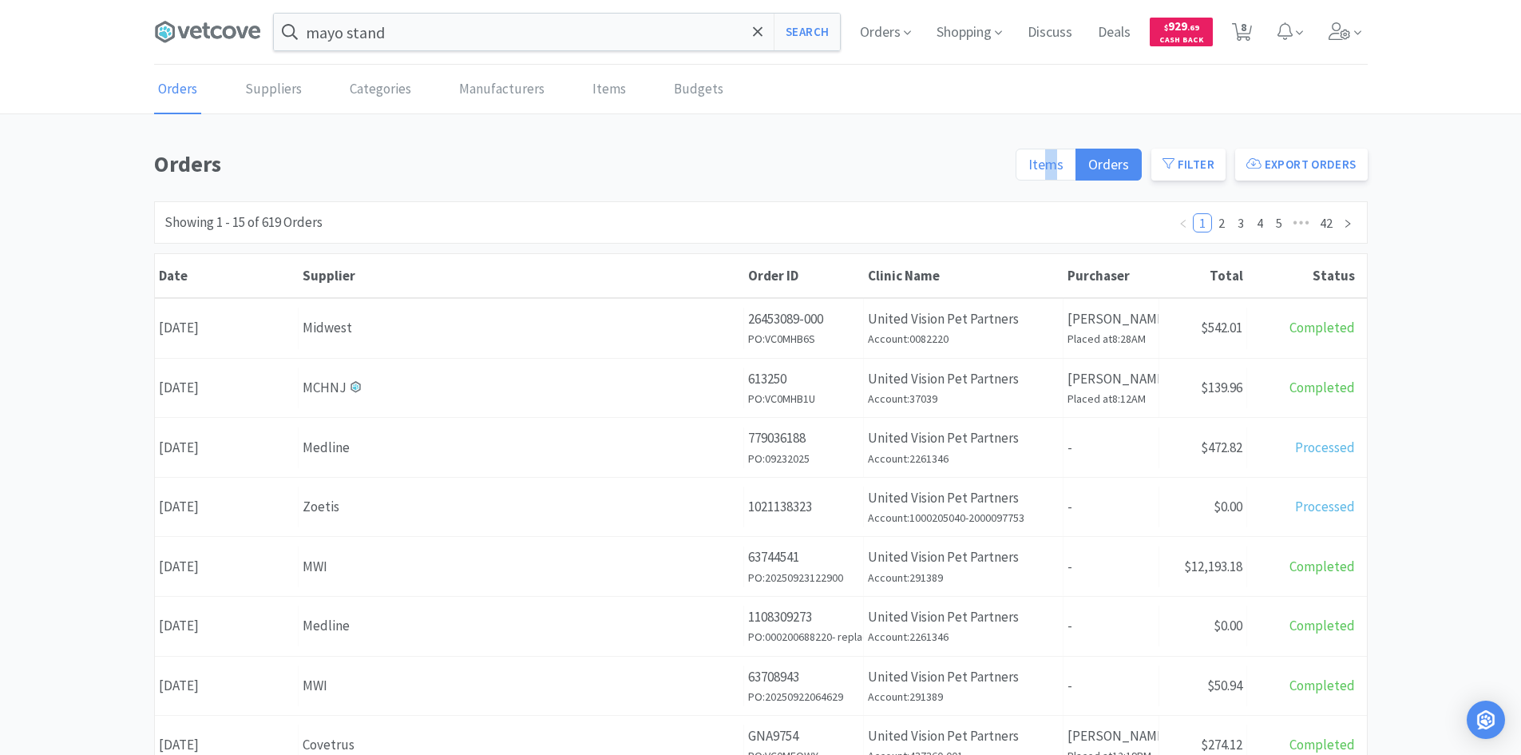
click at [759, 165] on span "Items" at bounding box center [1046, 164] width 35 height 18
click at [759, 167] on span "Items" at bounding box center [1046, 164] width 35 height 18
click at [759, 169] on input "Items" at bounding box center [1029, 169] width 0 height 0
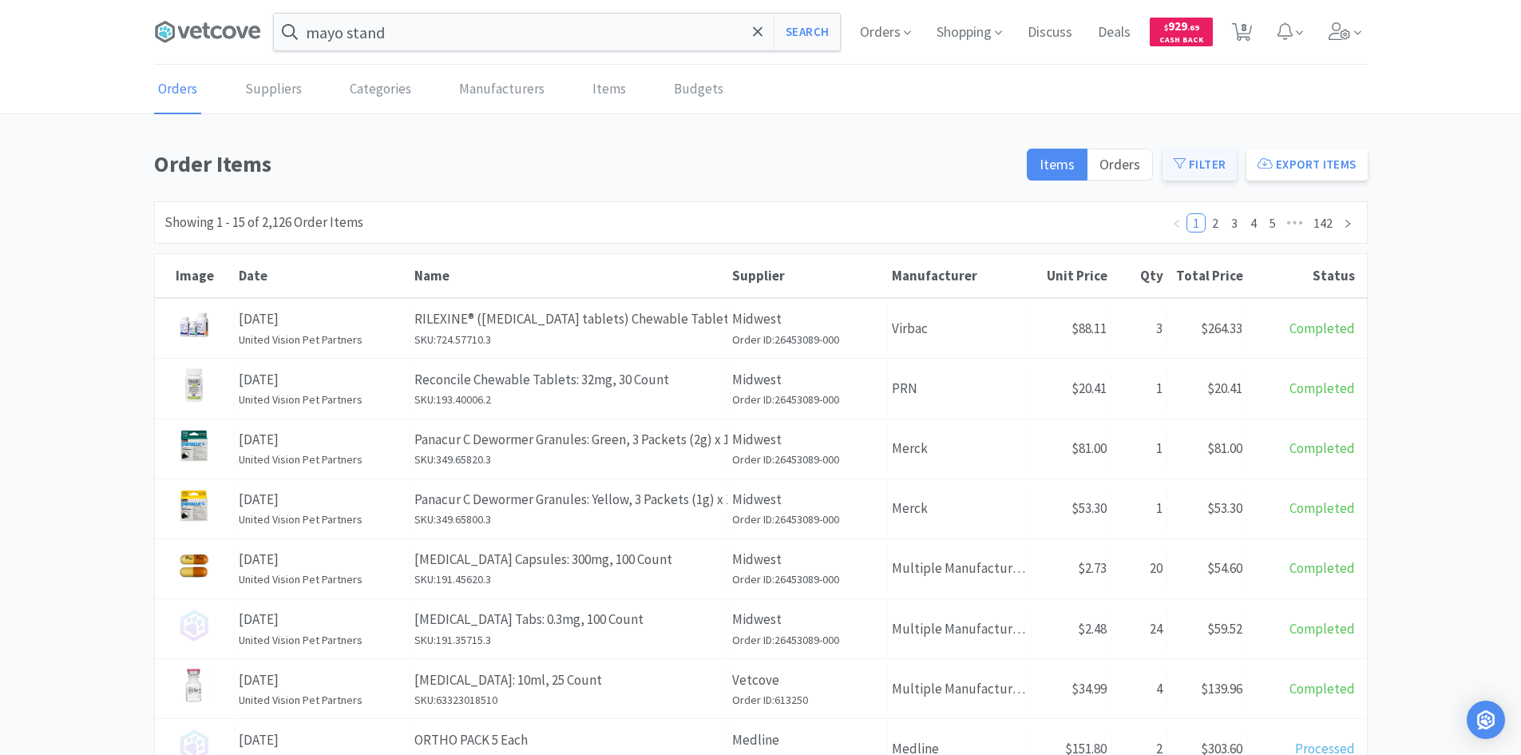
click at [759, 169] on button "Filter" at bounding box center [1200, 165] width 74 height 32
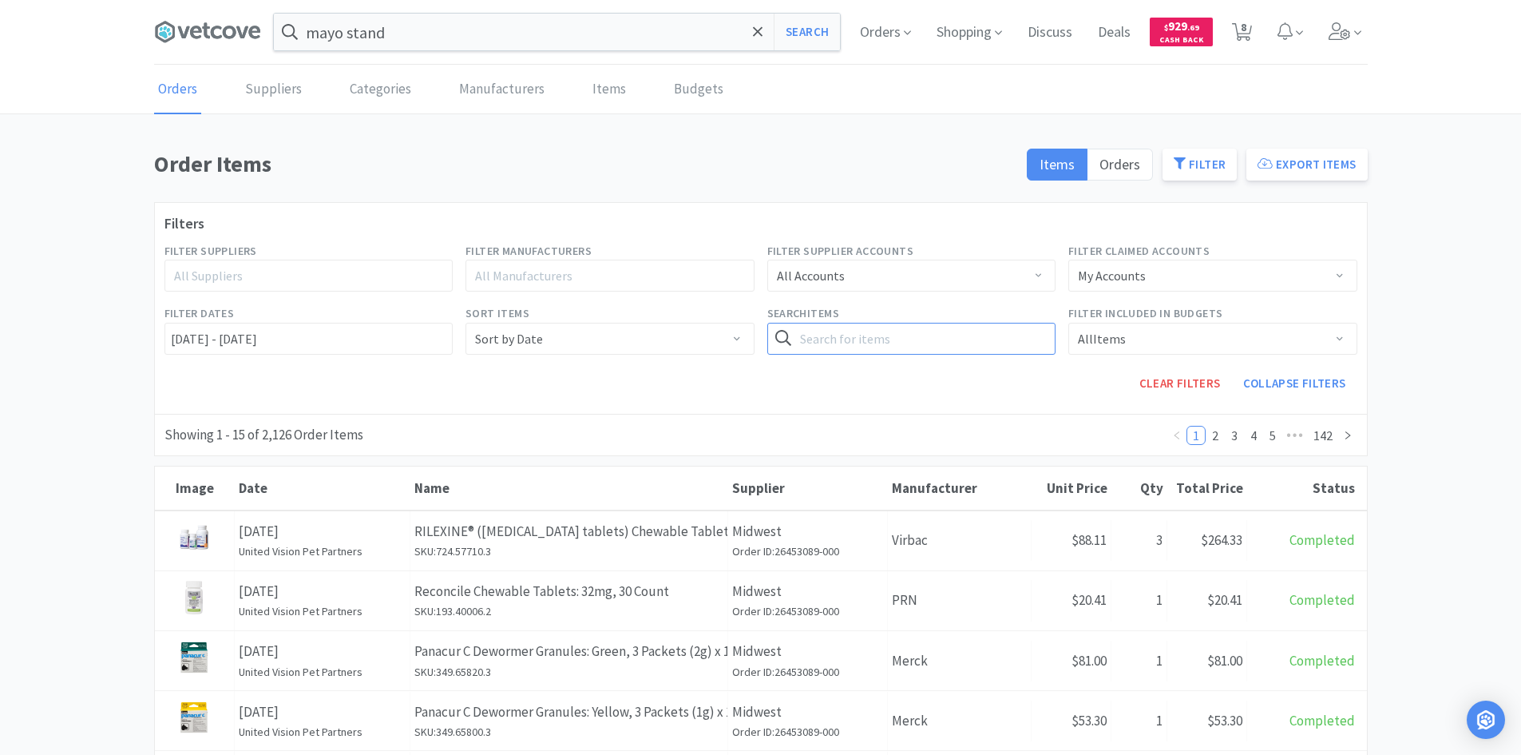
click at [759, 331] on input "text" at bounding box center [911, 339] width 289 height 32
click at [759, 323] on button "Search" at bounding box center [1022, 339] width 65 height 32
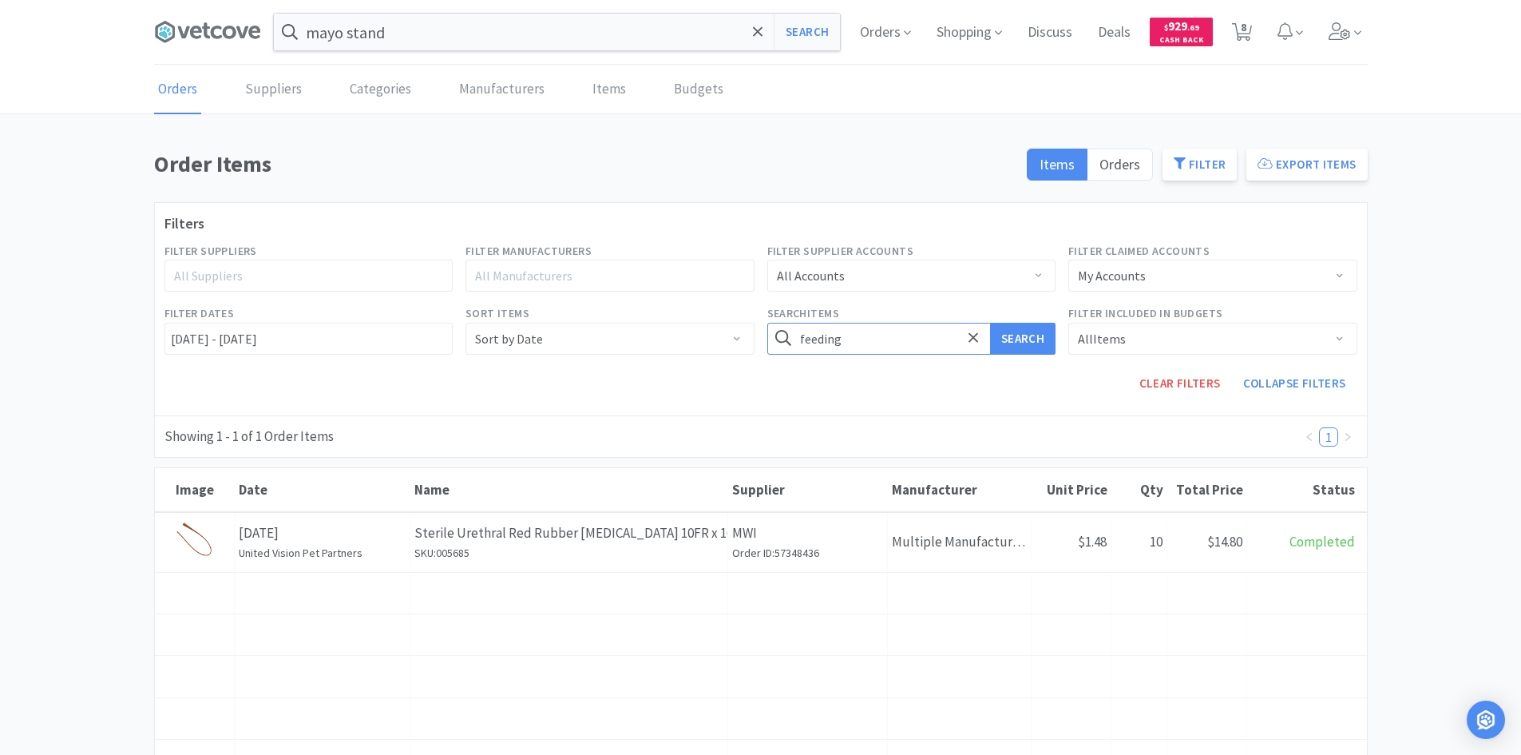
click at [759, 323] on button "Search" at bounding box center [1022, 339] width 65 height 32
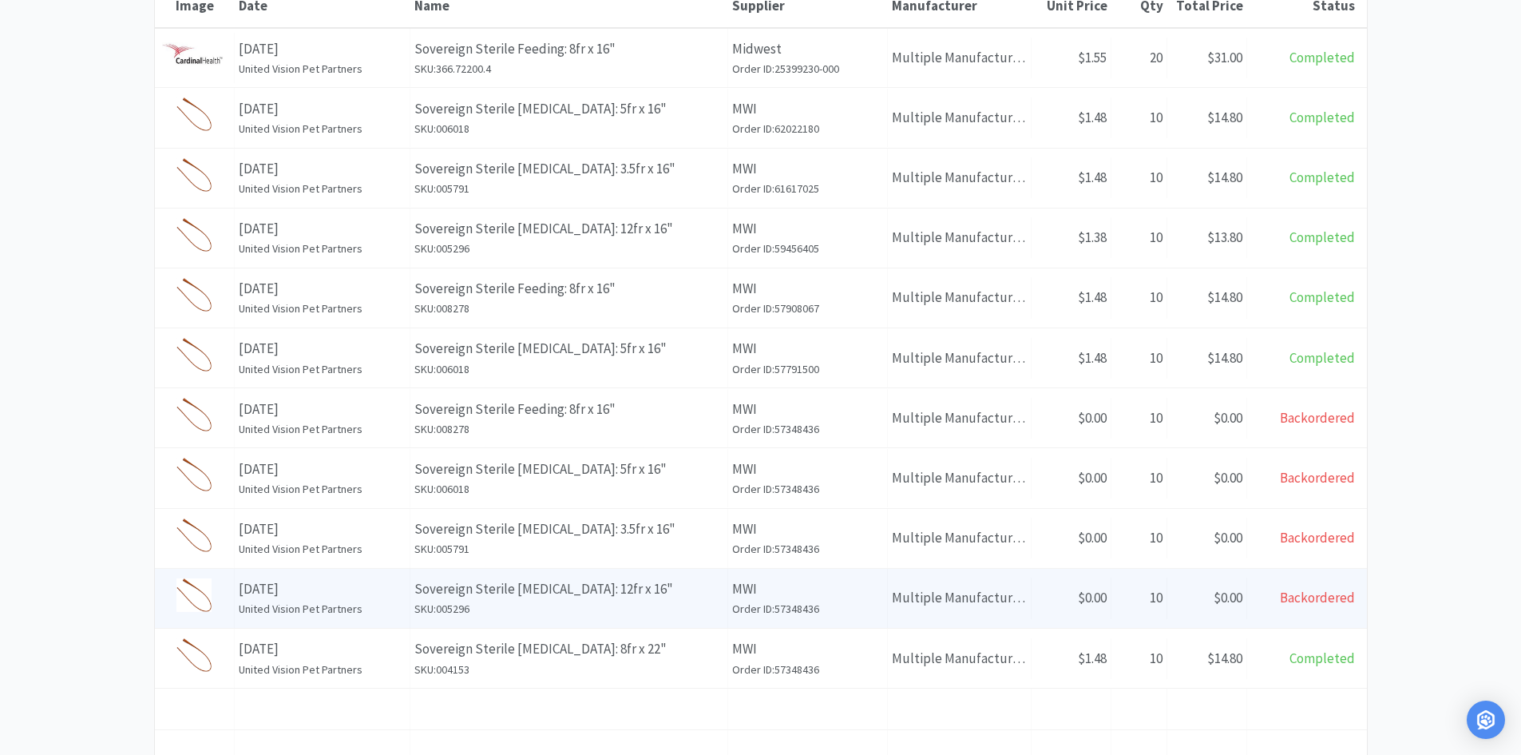
scroll to position [73, 0]
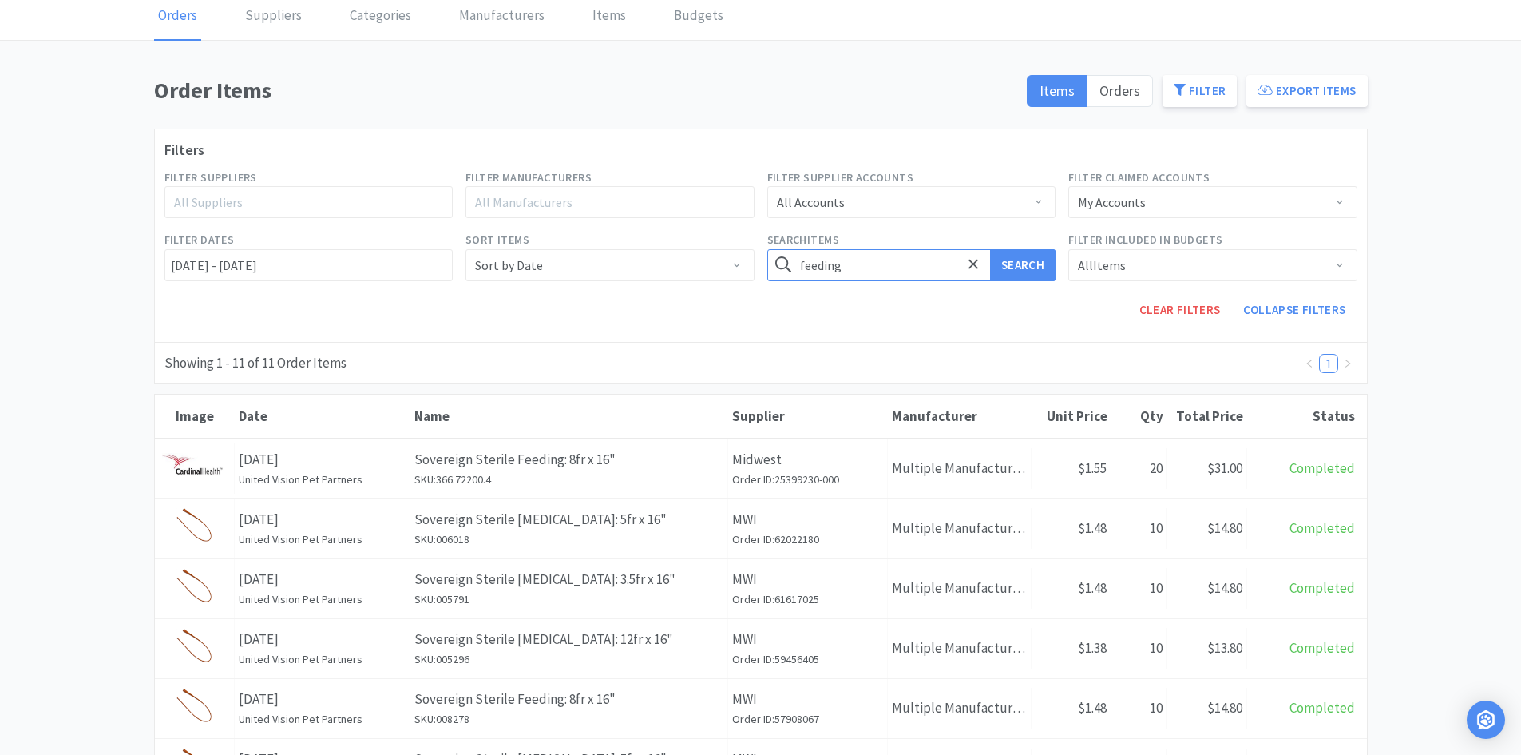
click at [759, 267] on input "feeding" at bounding box center [911, 265] width 289 height 32
type input "[PERSON_NAME]"
click at [759, 249] on button "Search" at bounding box center [1022, 265] width 65 height 32
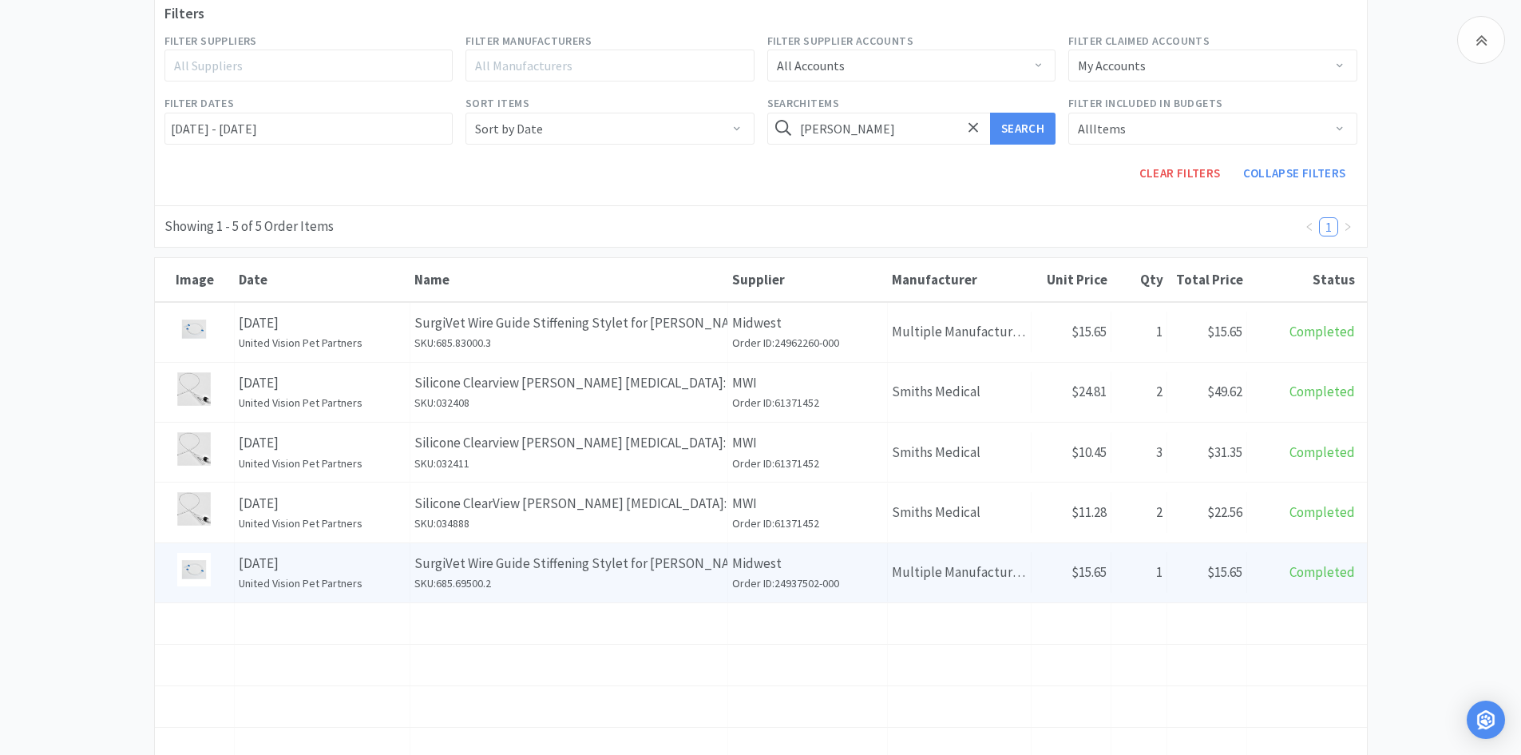
scroll to position [233, 0]
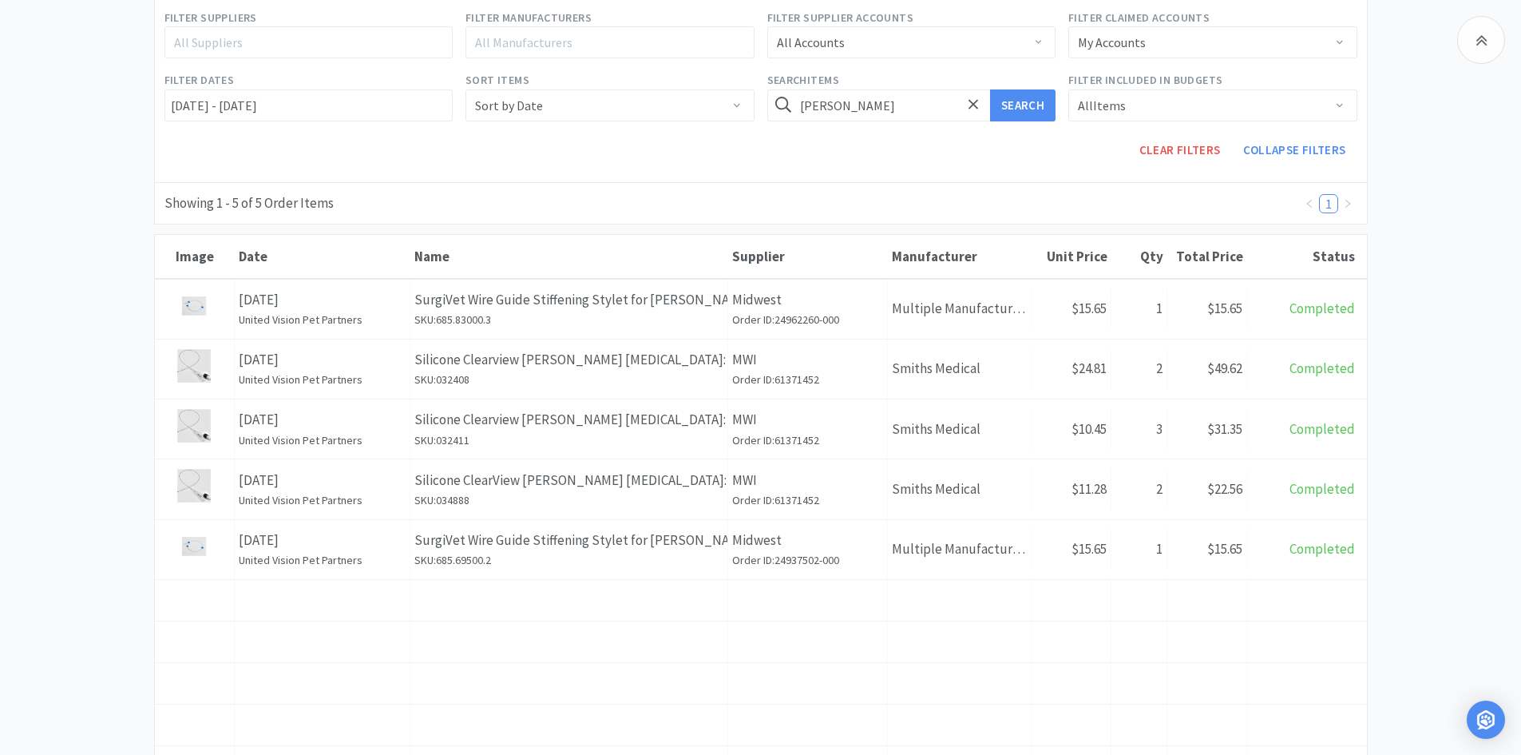
click at [622, 316] on h6 "SKU: 685.83000.3" at bounding box center [568, 320] width 309 height 18
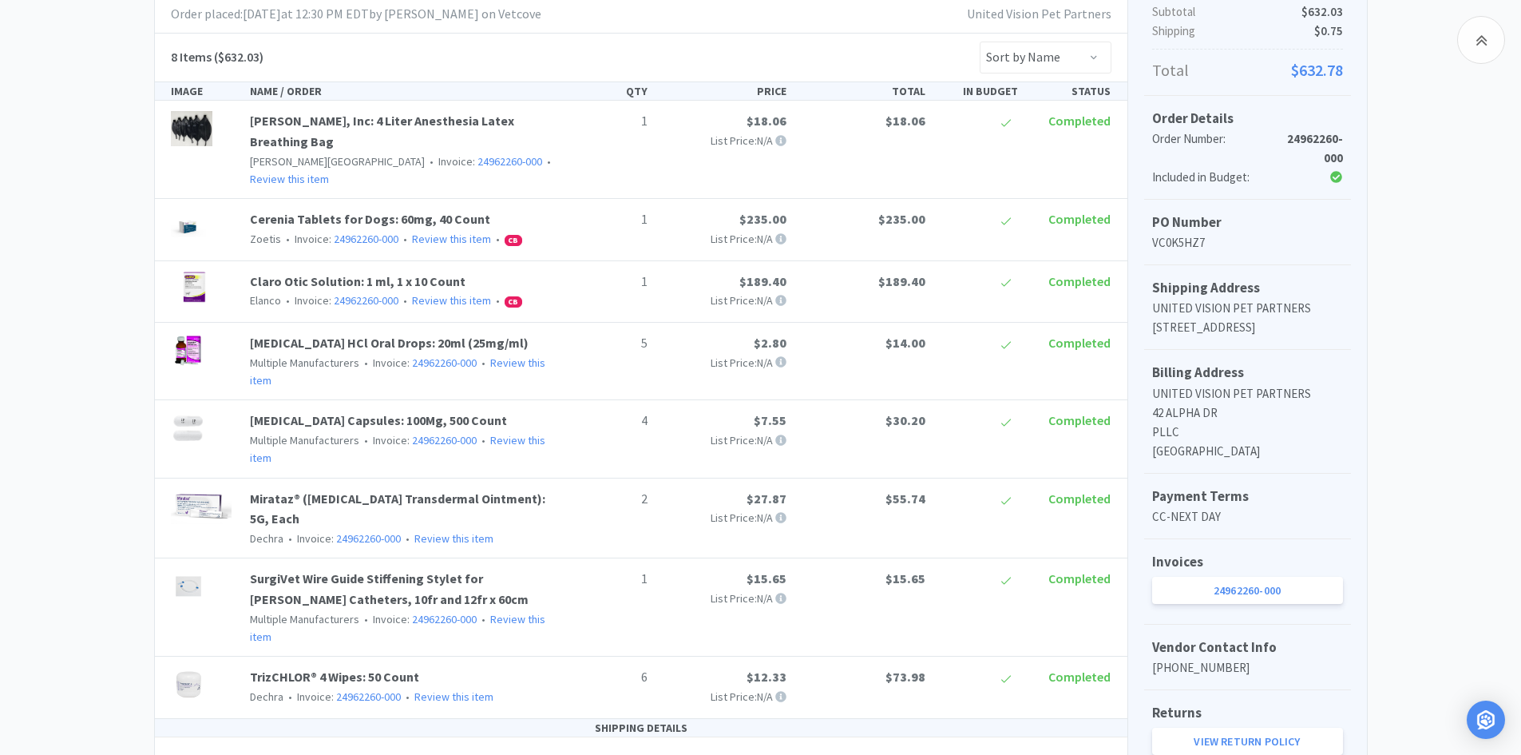
scroll to position [319, 0]
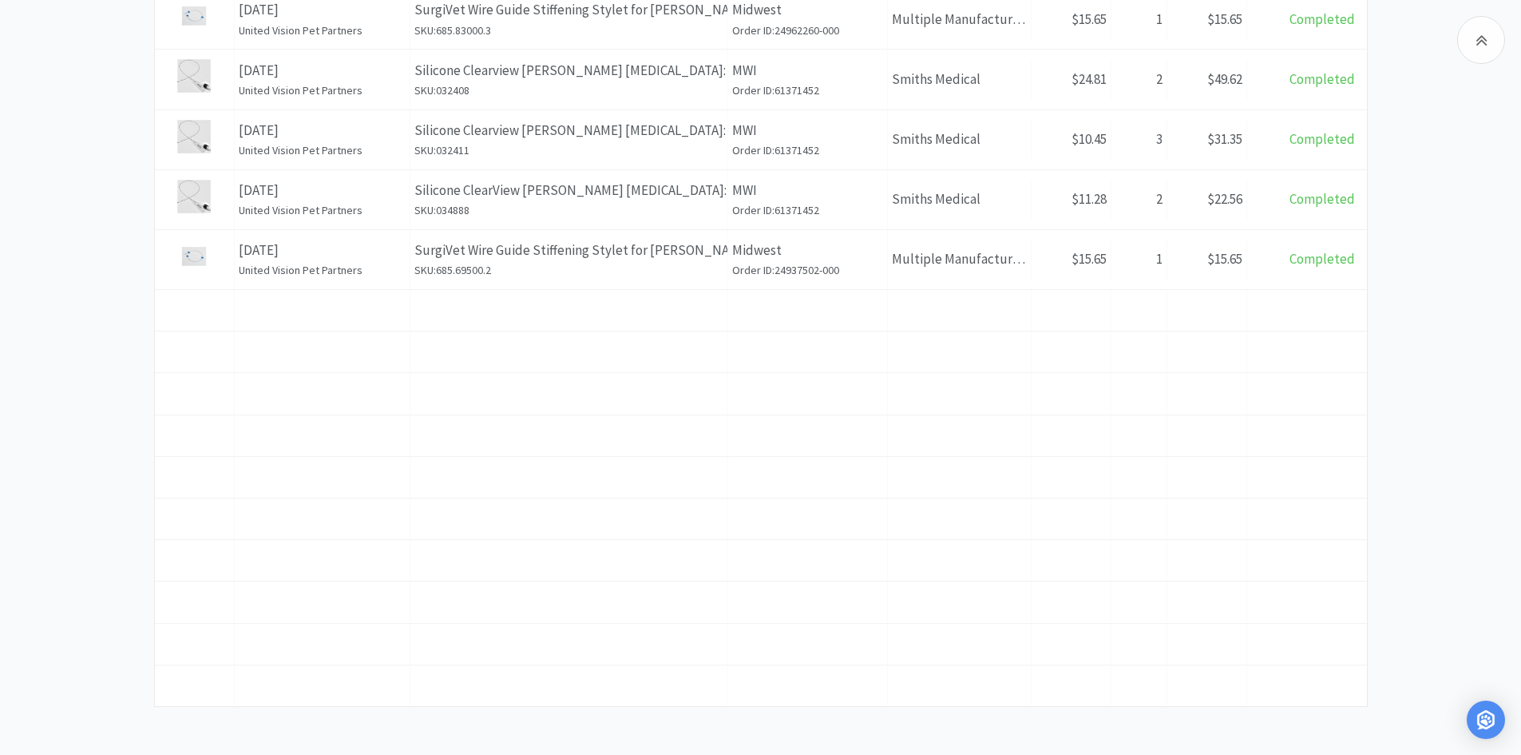
scroll to position [233, 0]
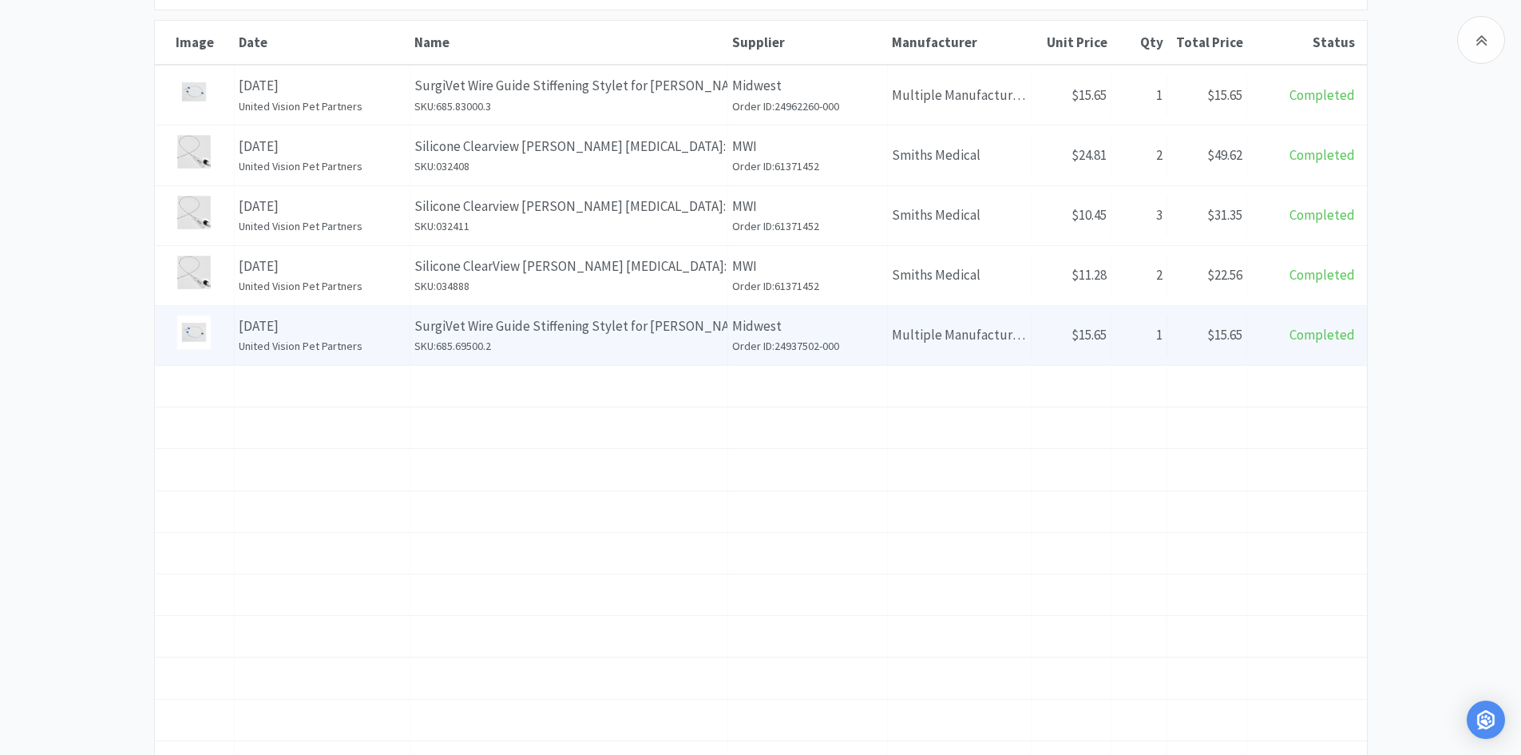
click at [545, 346] on h6 "SKU: 685.69500.2" at bounding box center [568, 346] width 309 height 18
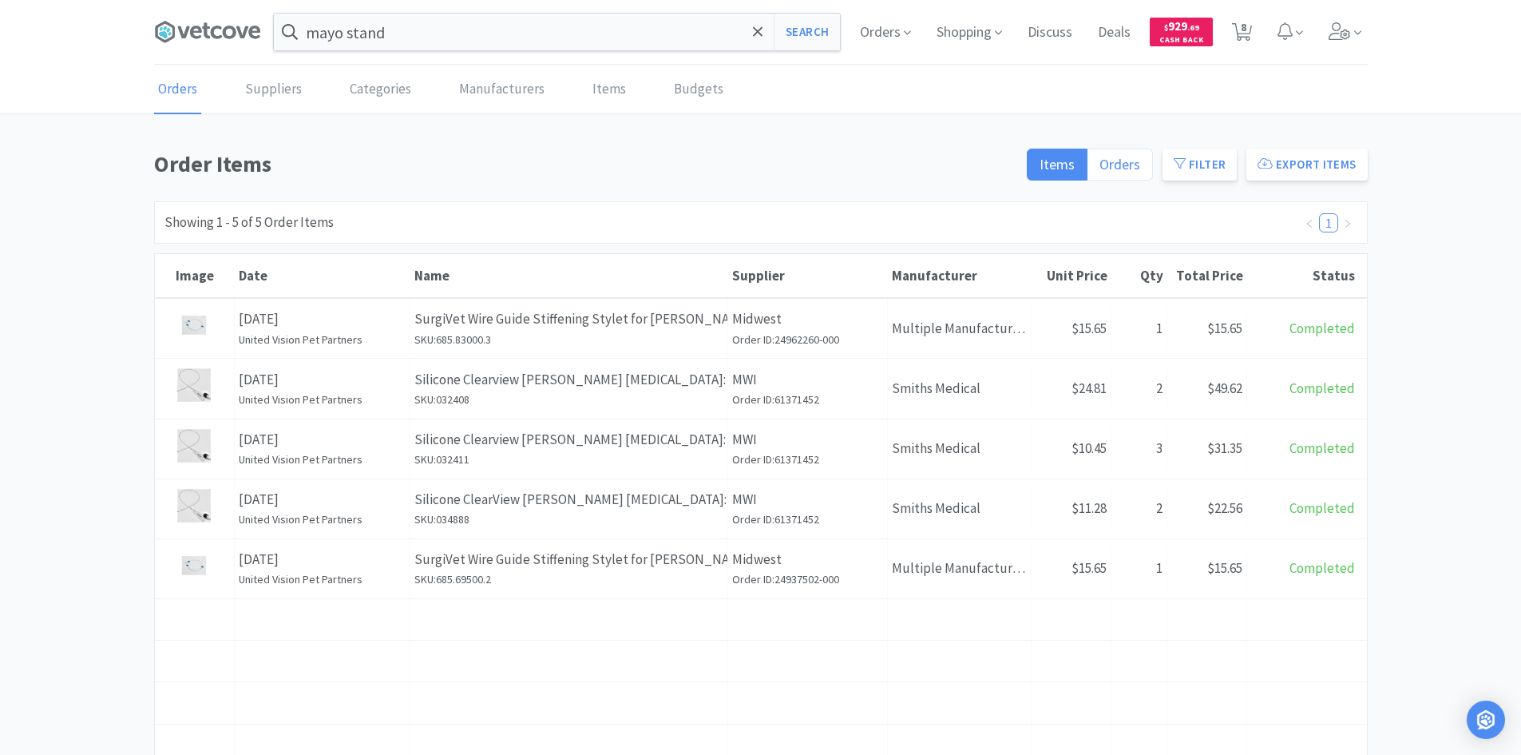
click at [759, 165] on span "Orders" at bounding box center [1120, 164] width 41 height 18
click at [759, 169] on input "Orders" at bounding box center [1100, 169] width 0 height 0
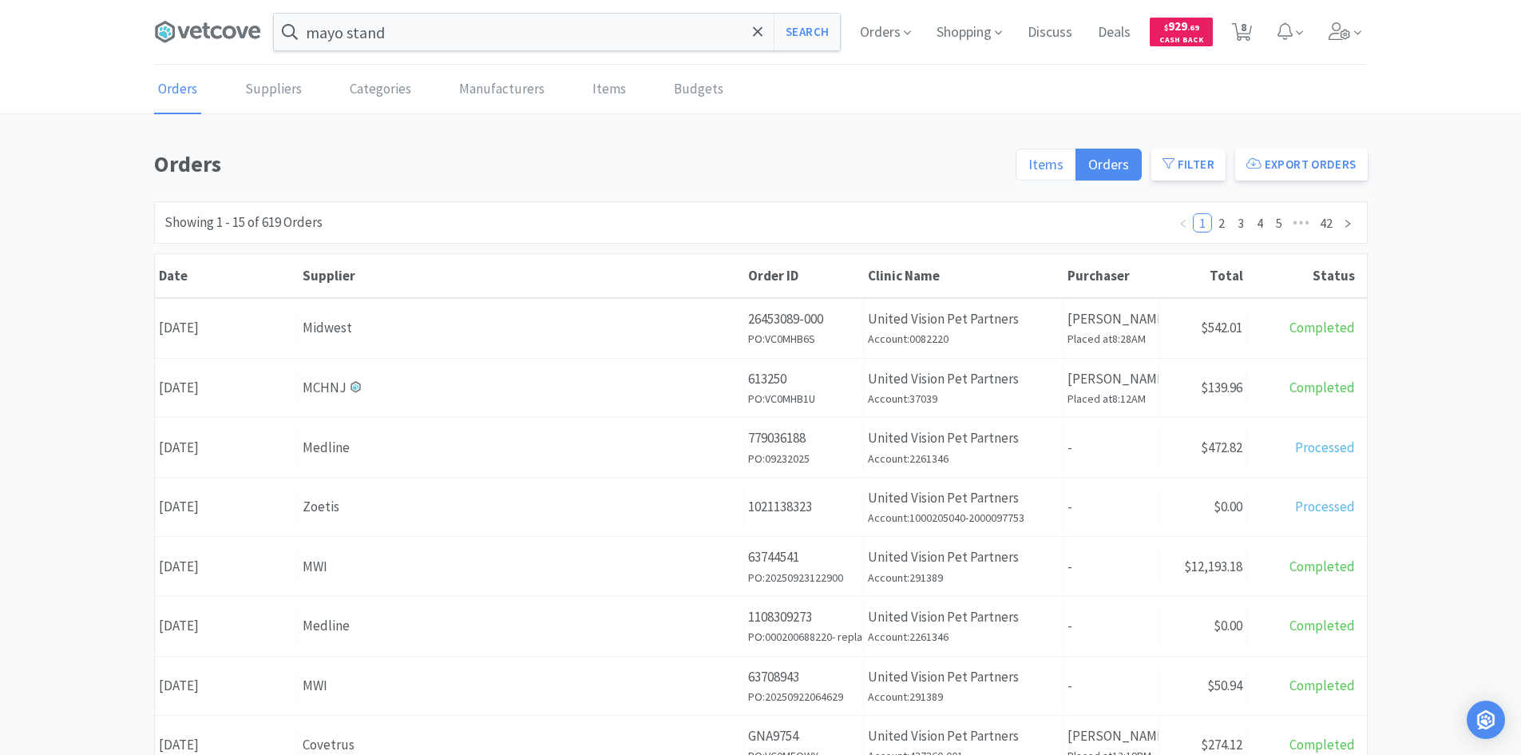
click at [759, 158] on label "Items" at bounding box center [1046, 165] width 61 height 32
click at [759, 169] on input "Items" at bounding box center [1029, 169] width 0 height 0
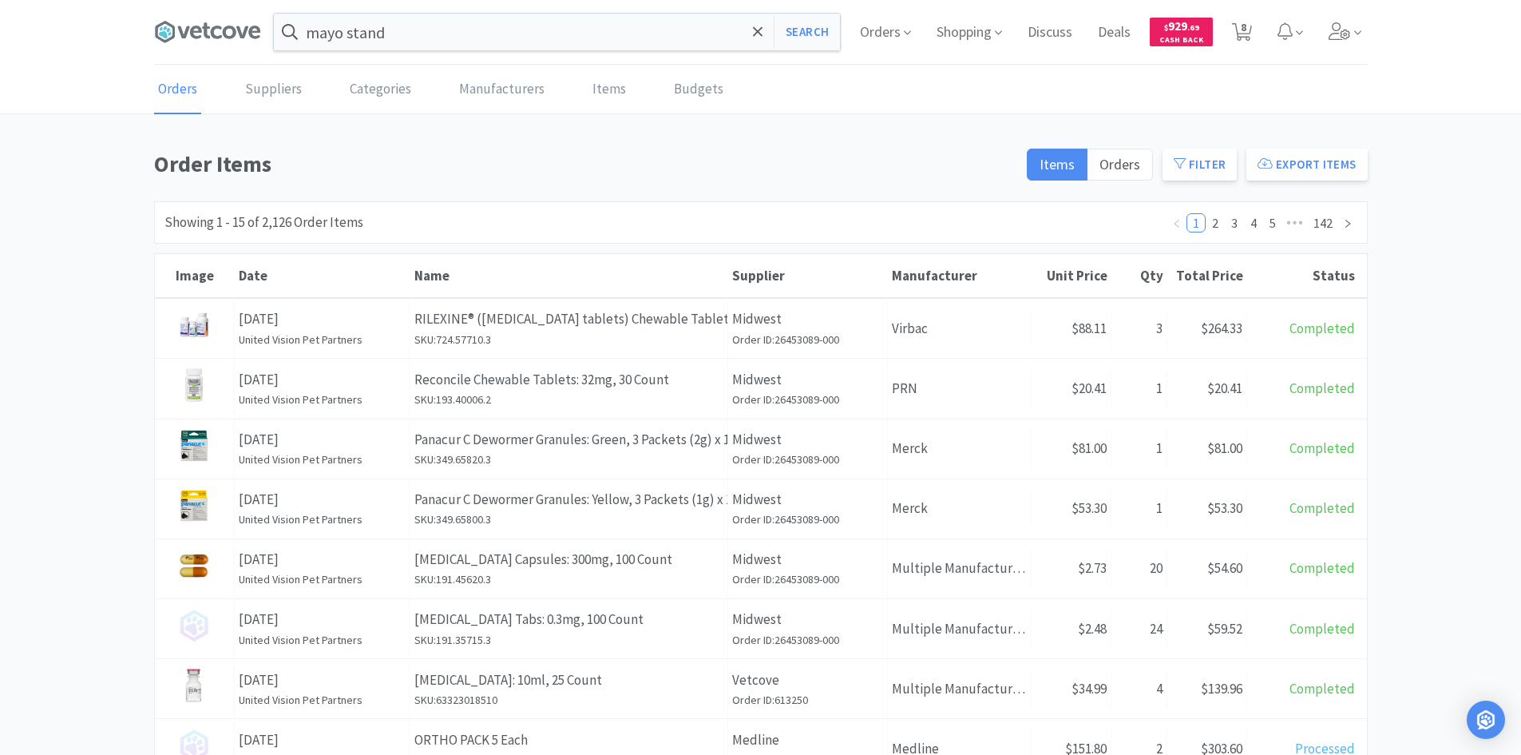
drag, startPoint x: 1201, startPoint y: 165, endPoint x: 1139, endPoint y: 186, distance: 65.7
click at [759, 165] on button "Filter" at bounding box center [1200, 165] width 74 height 32
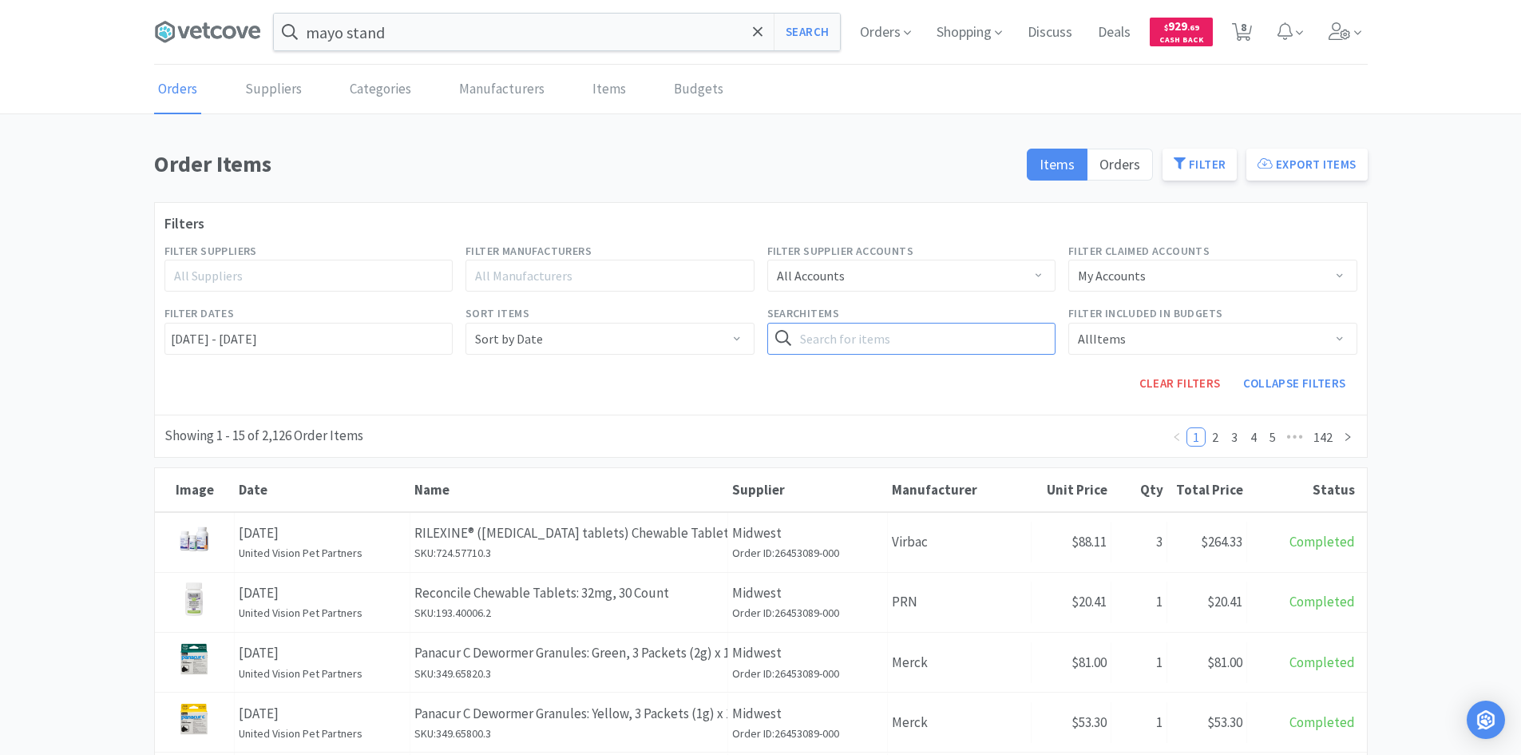
click at [759, 326] on input "text" at bounding box center [911, 339] width 289 height 32
click at [759, 323] on button "Search" at bounding box center [1022, 339] width 65 height 32
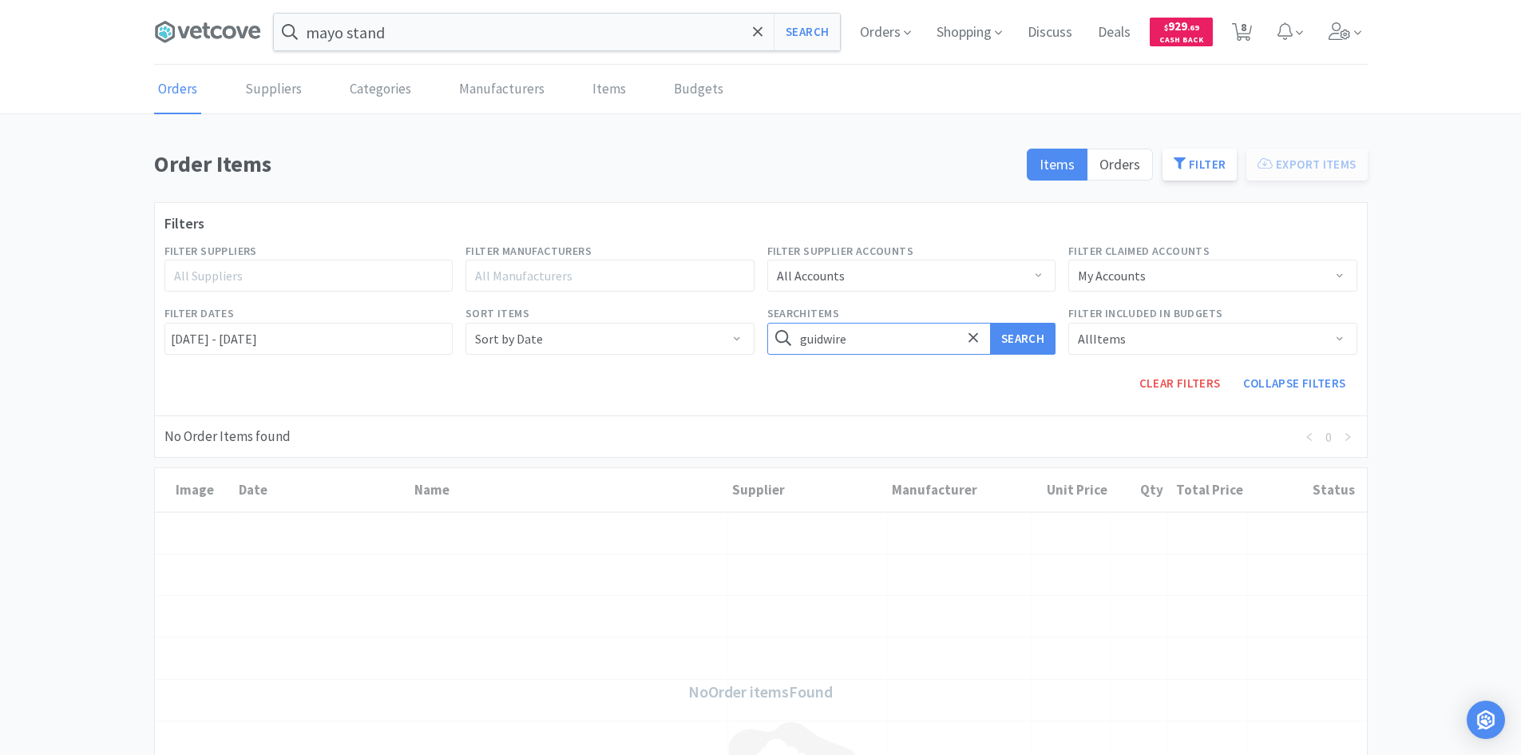
click at [759, 334] on input "guidwire" at bounding box center [911, 339] width 289 height 32
click at [759, 323] on button "Search" at bounding box center [1022, 339] width 65 height 32
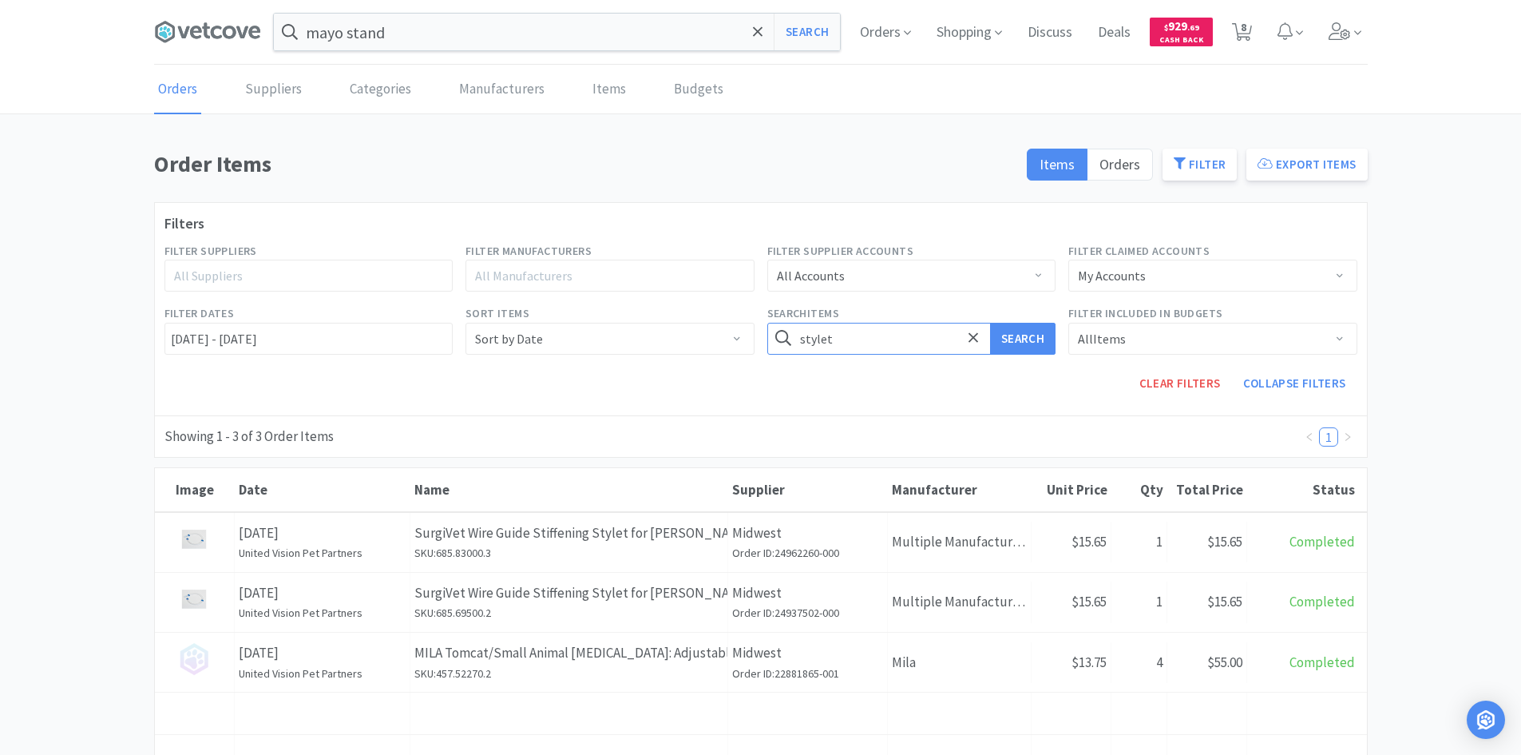
click at [759, 347] on input "stylet" at bounding box center [911, 339] width 289 height 32
click at [759, 323] on button "Search" at bounding box center [1022, 339] width 65 height 32
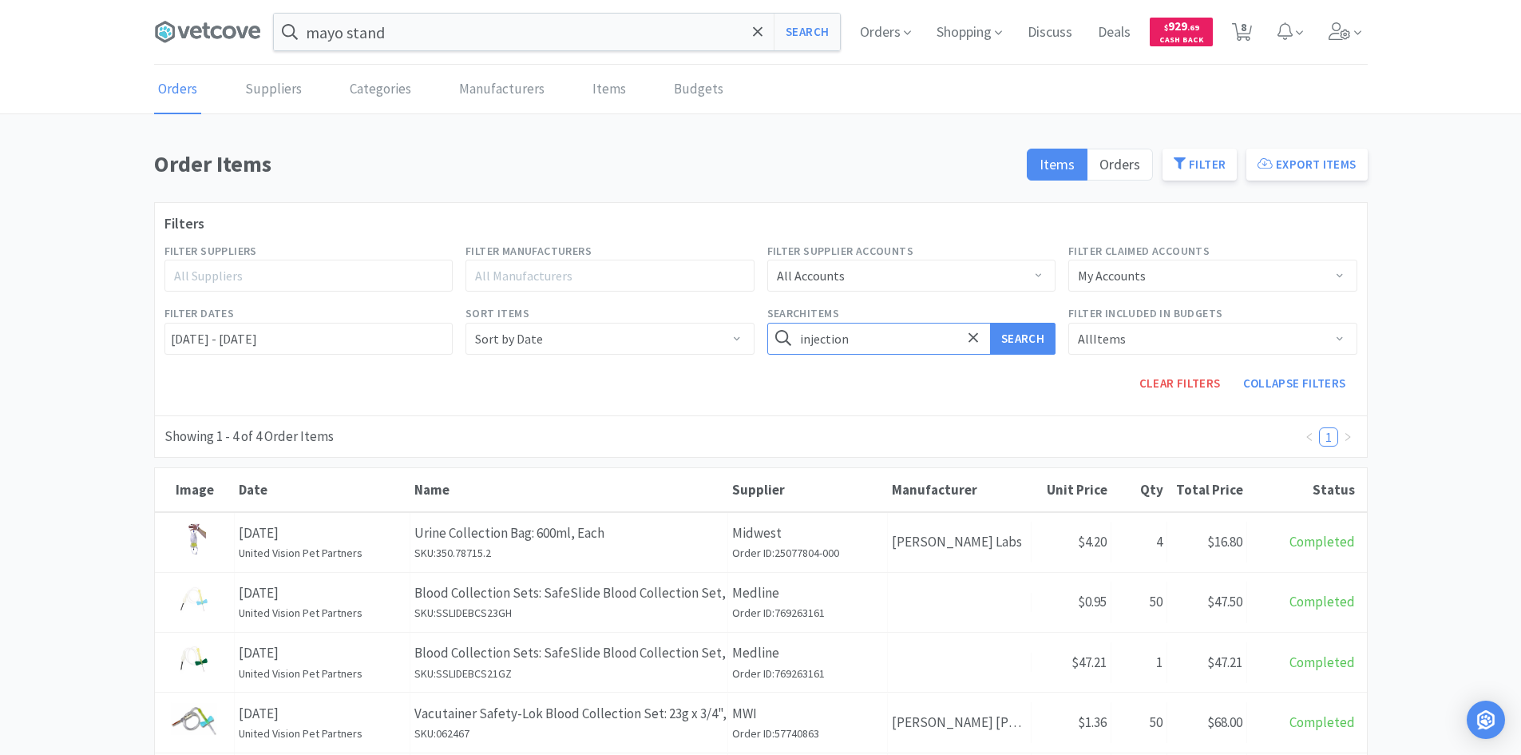
click at [759, 323] on button "Search" at bounding box center [1022, 339] width 65 height 32
click at [759, 340] on input "injection" at bounding box center [911, 339] width 289 height 32
click at [759, 323] on button "Search" at bounding box center [1022, 339] width 65 height 32
click at [759, 341] on input "injection cap" at bounding box center [911, 339] width 289 height 32
click at [759, 339] on input "injection cap" at bounding box center [911, 339] width 289 height 32
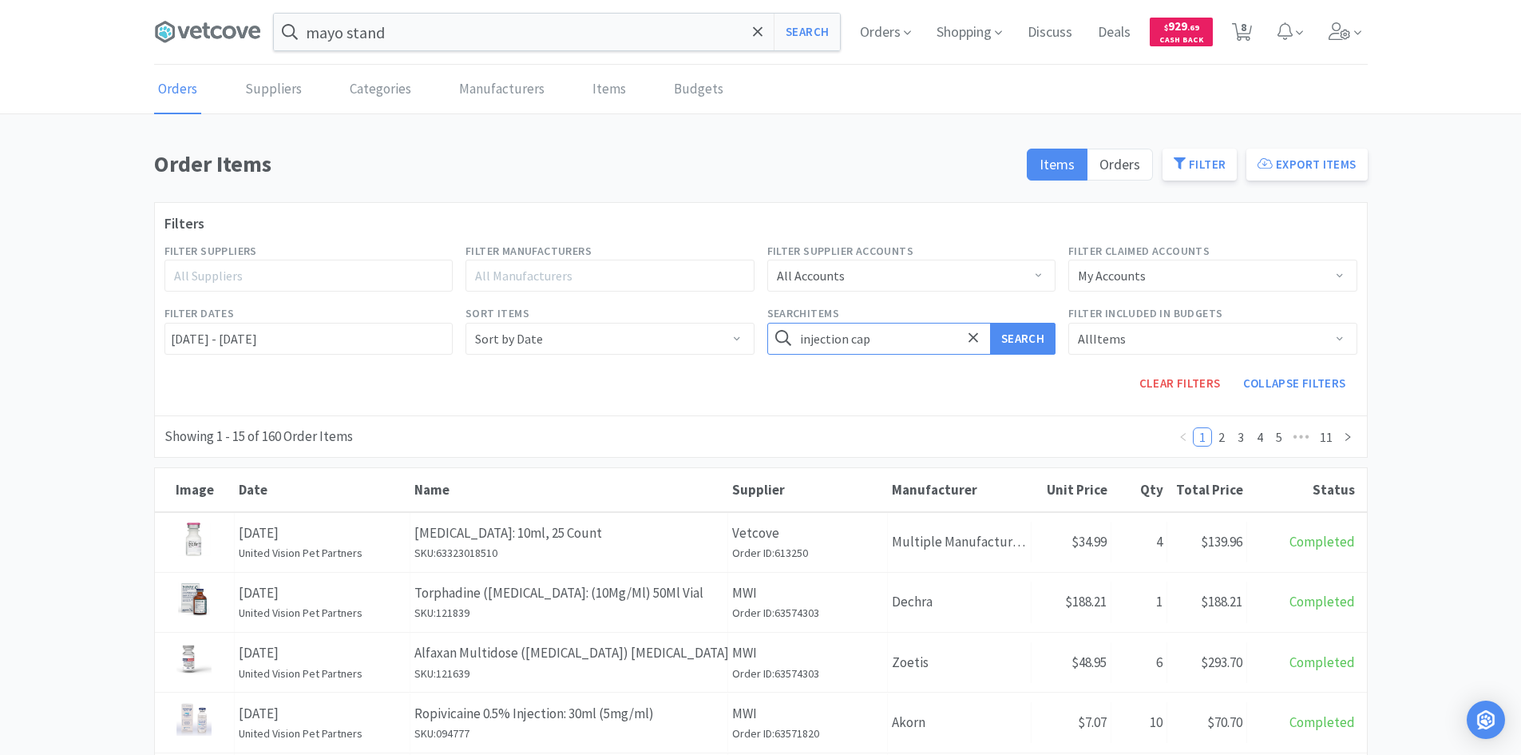
drag, startPoint x: 850, startPoint y: 339, endPoint x: 777, endPoint y: 339, distance: 72.7
click at [759, 339] on form "injection cap Search" at bounding box center [911, 339] width 289 height 32
click at [759, 336] on input "injection cap" at bounding box center [911, 339] width 289 height 32
click at [759, 341] on input "injection cap" at bounding box center [911, 339] width 289 height 32
drag, startPoint x: 849, startPoint y: 341, endPoint x: 783, endPoint y: 343, distance: 66.3
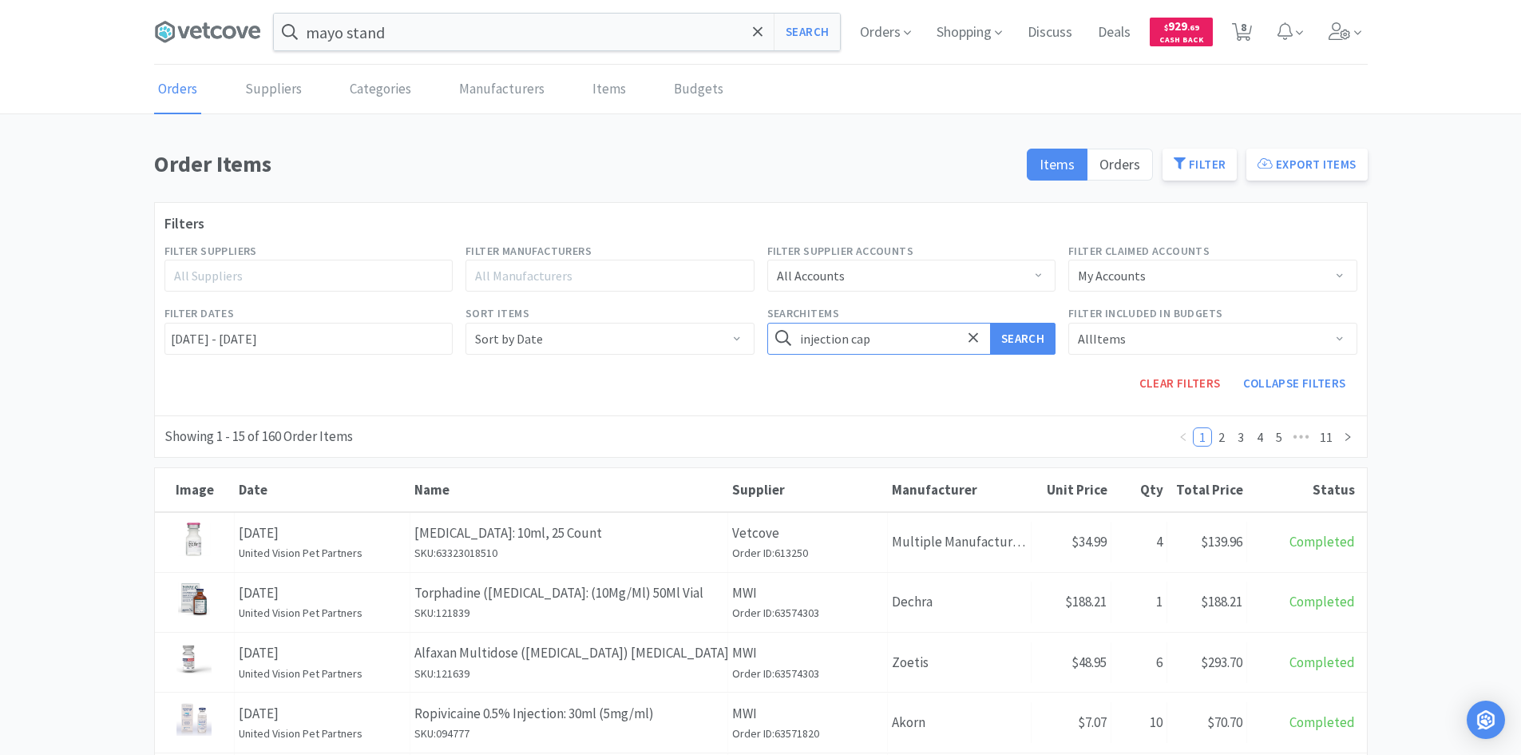
click at [759, 343] on form "injection cap Search" at bounding box center [911, 339] width 289 height 32
click at [759, 341] on input "injection cap" at bounding box center [911, 339] width 289 height 32
click at [759, 338] on input "injection cap" at bounding box center [911, 339] width 289 height 32
click at [759, 323] on button "Search" at bounding box center [1022, 339] width 65 height 32
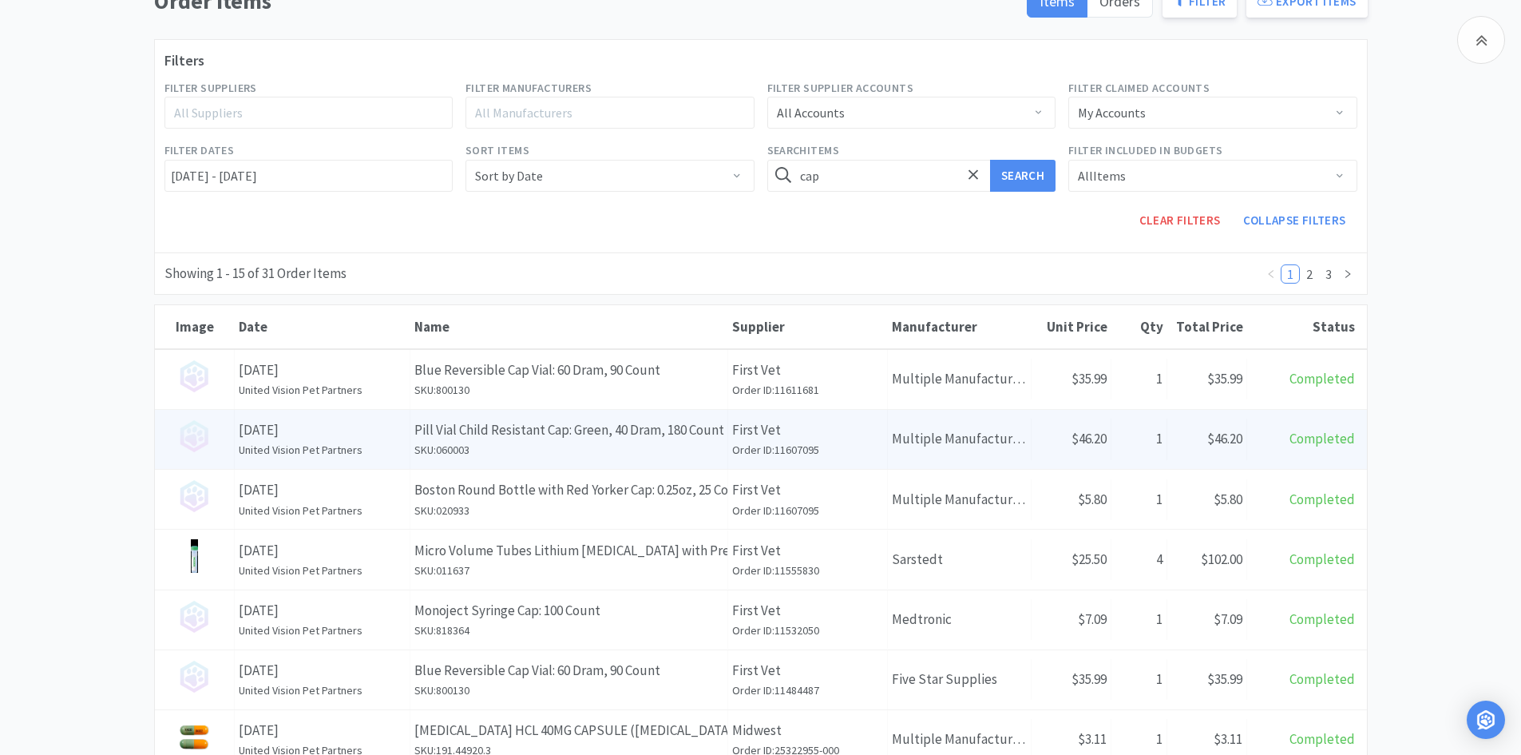
scroll to position [160, 0]
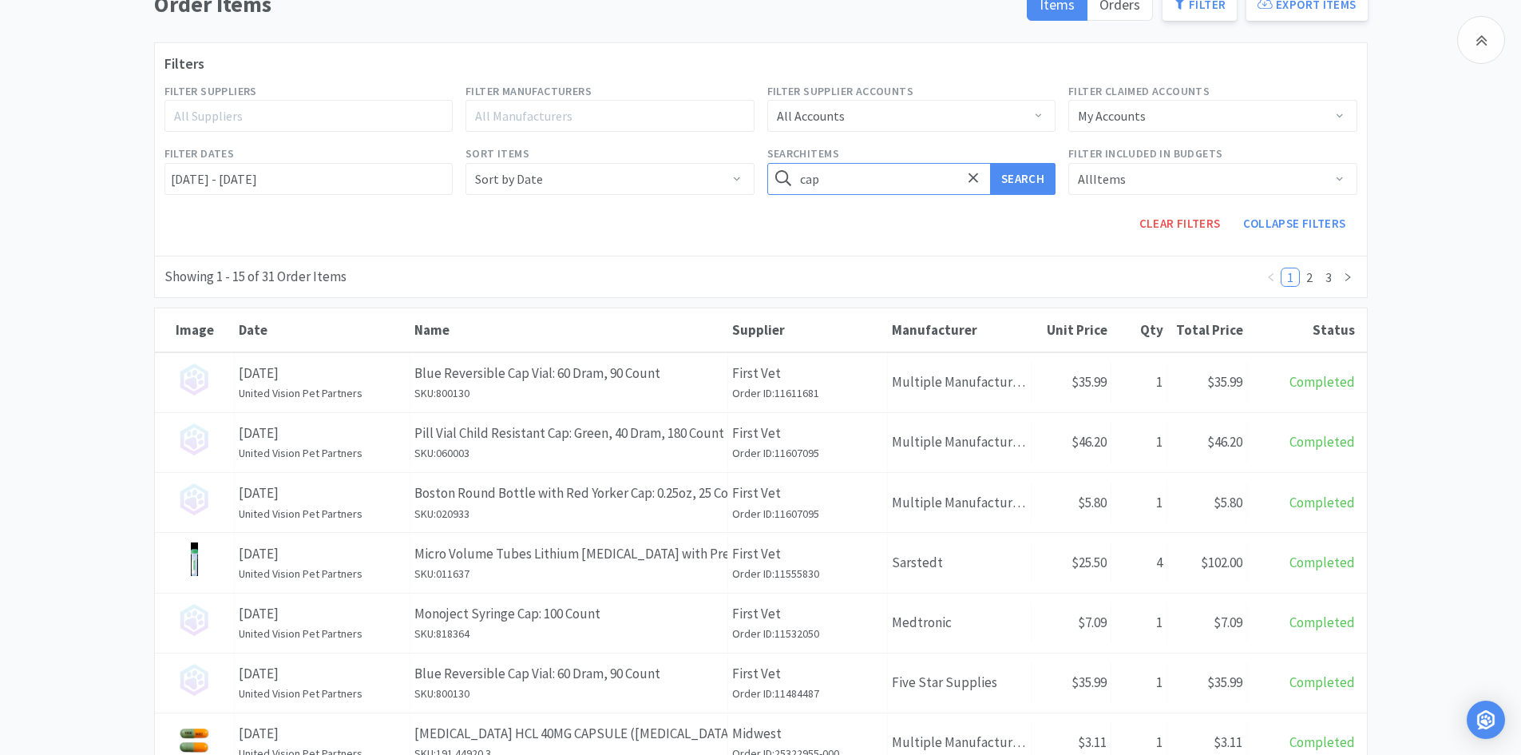
click at [759, 166] on input "cap" at bounding box center [911, 179] width 289 height 32
type input "injection cap"
click at [759, 163] on button "Search" at bounding box center [1022, 179] width 65 height 32
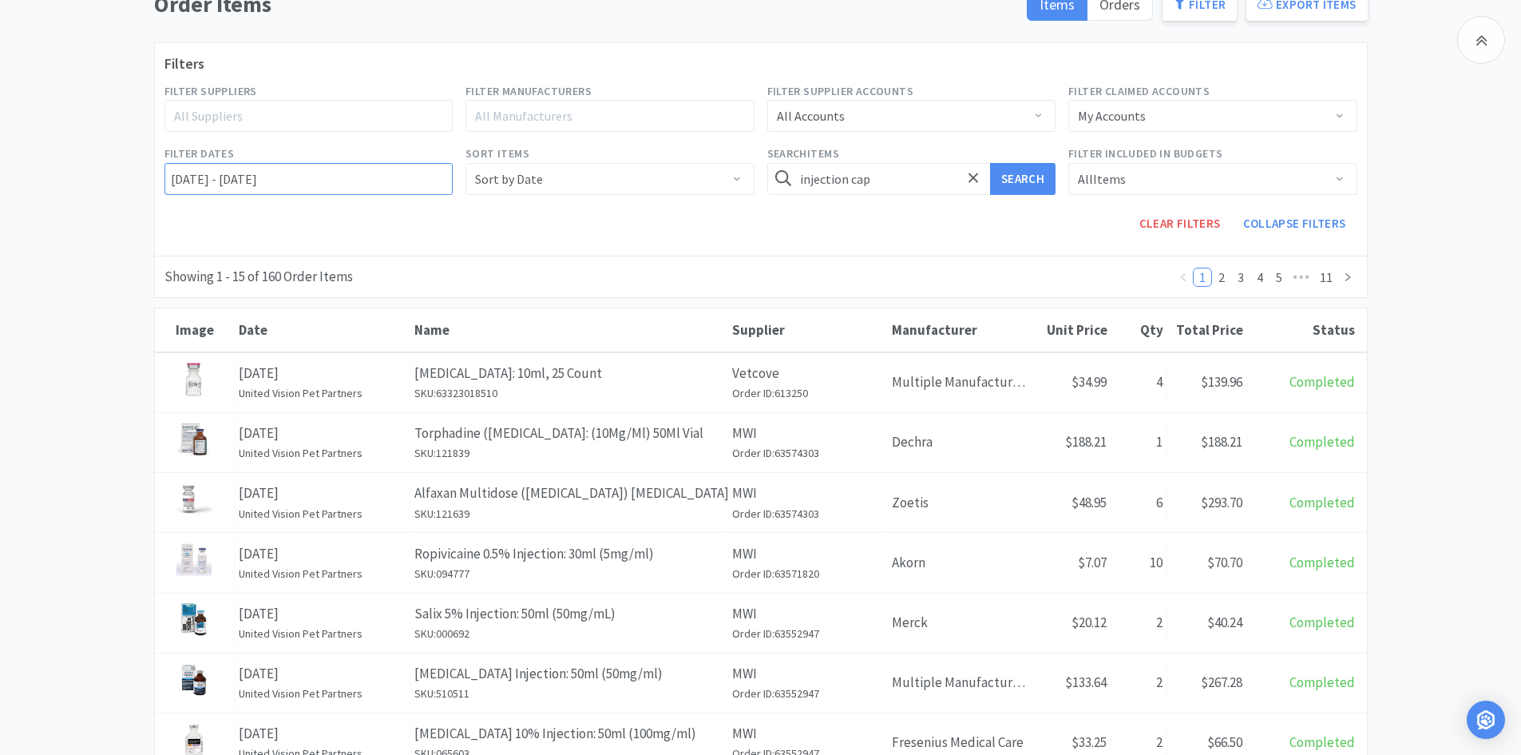
click at [316, 179] on input "[DATE] - [DATE]" at bounding box center [309, 179] width 289 height 32
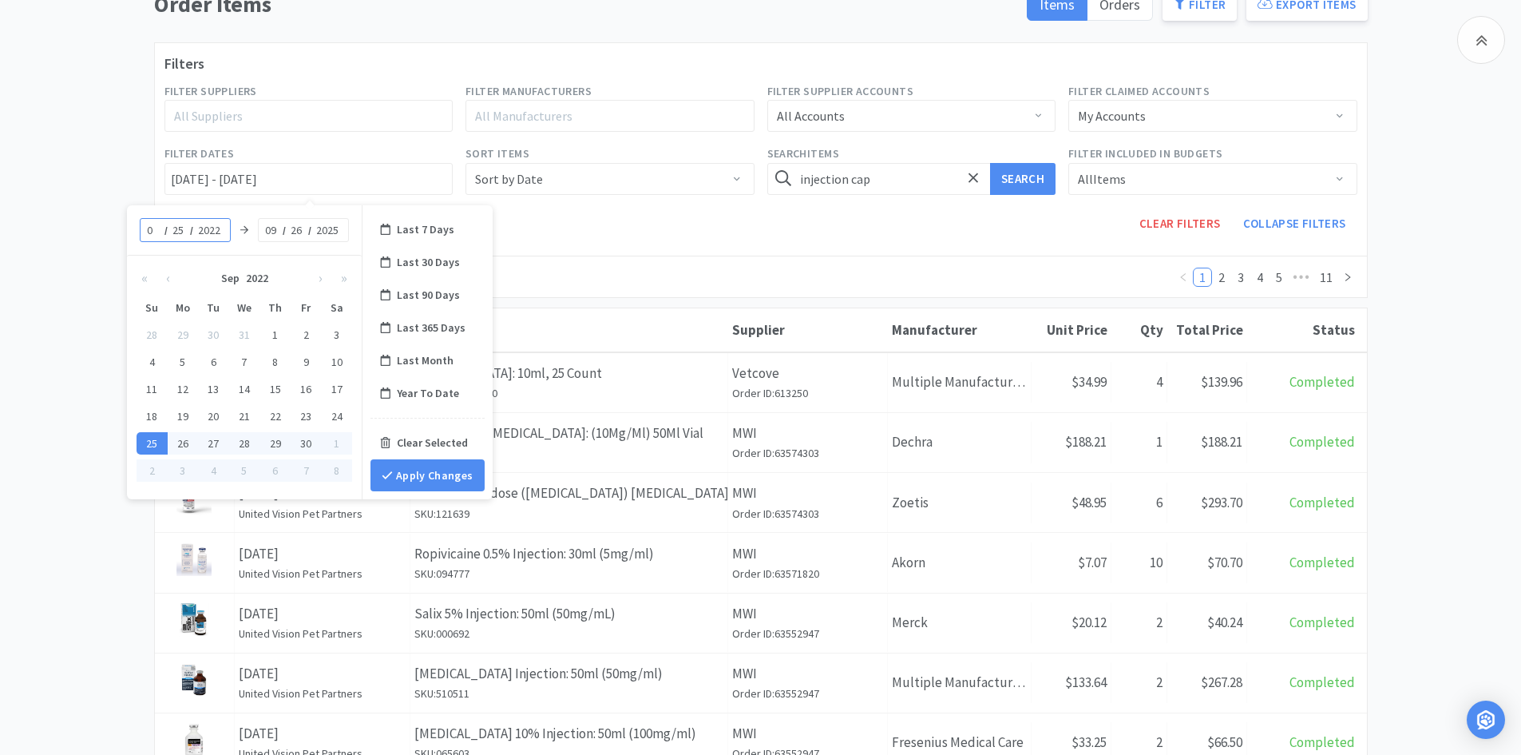
type input "04"
type input "[DATE] - [DATE]"
type input "01"
type input "[DATE] - [DATE]"
click at [277, 228] on input "09" at bounding box center [272, 230] width 16 height 16
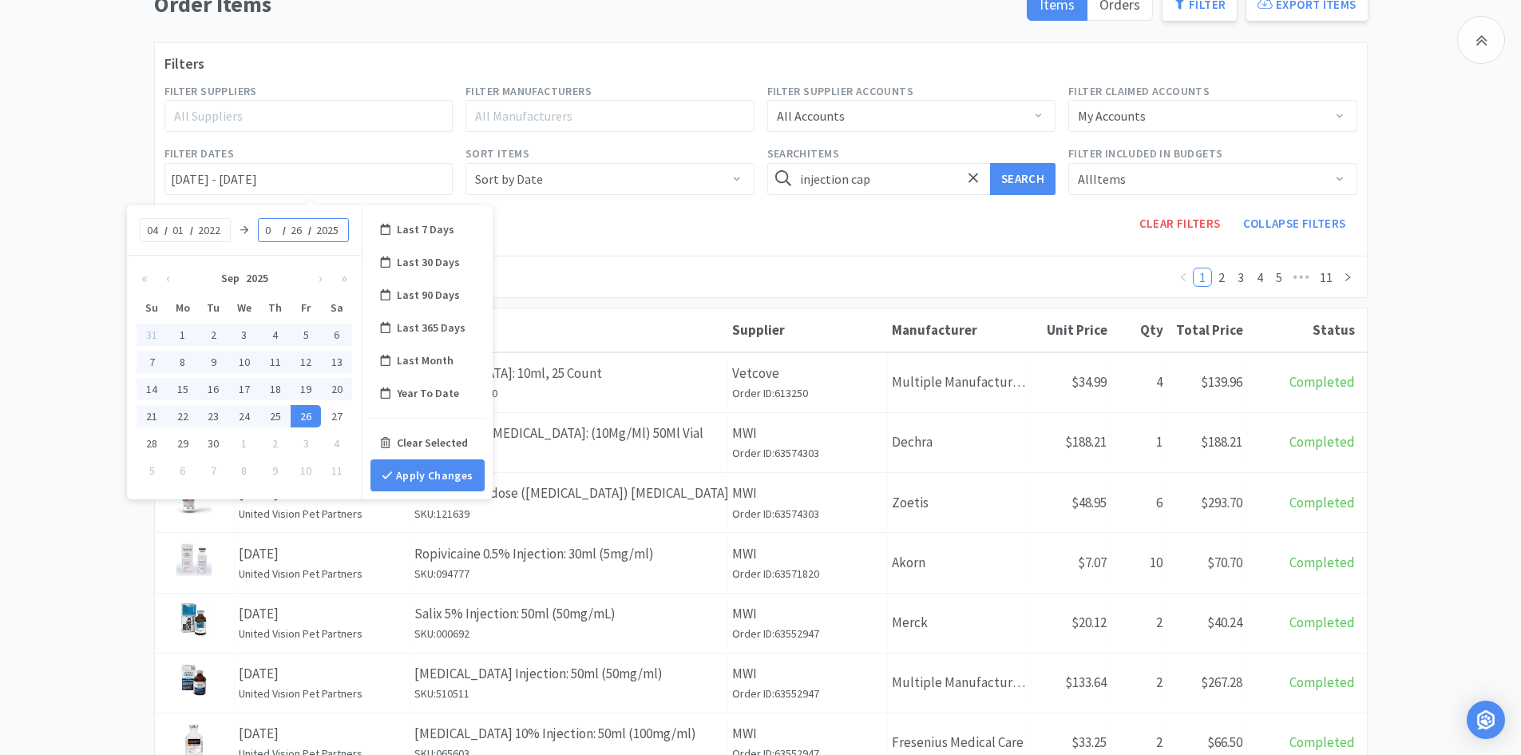
type input "04"
type input "[DATE] - [DATE]"
click at [157, 230] on input "04" at bounding box center [153, 230] width 16 height 16
type input "03"
type input "[DATE] - [DATE]"
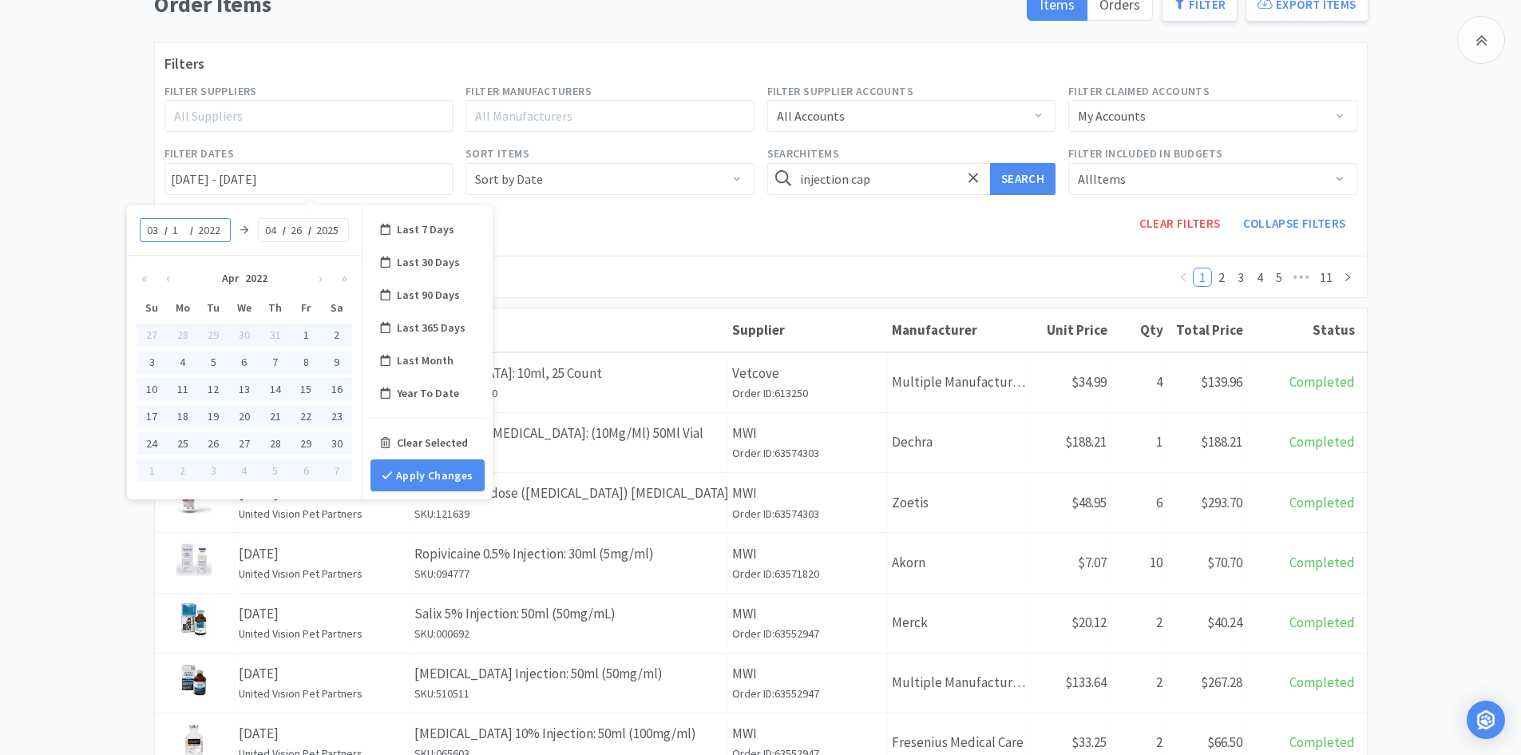
type input "10"
type input "[DATE] - [DATE]"
click at [268, 220] on div "[DATE] [DATE]" at bounding box center [244, 230] width 235 height 50
click at [264, 234] on input "04" at bounding box center [272, 230] width 16 height 16
type input "03"
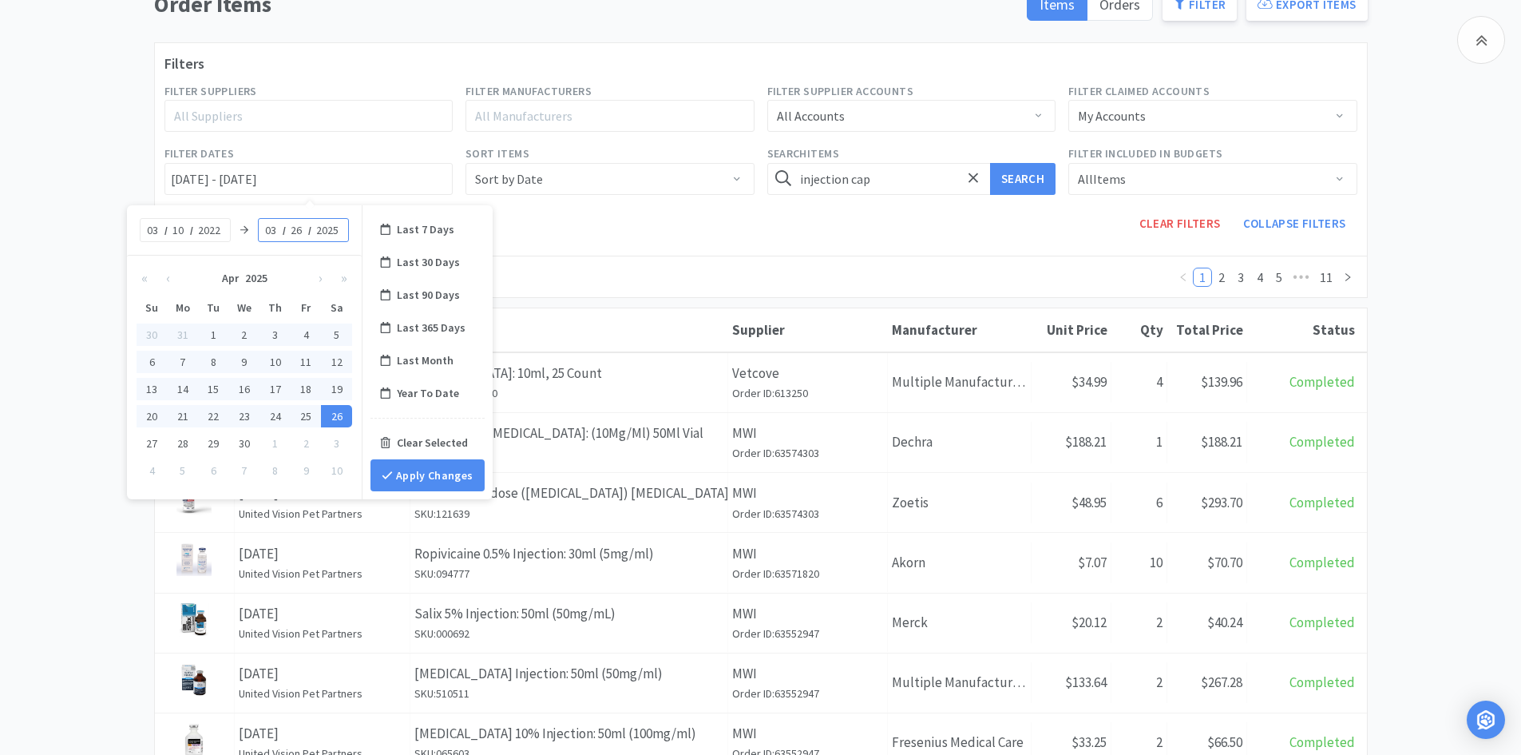
type input "[DATE] - [DATE]"
type input "20"
type input "[DATE] - [DATE]"
click at [417, 467] on button "Apply Changes" at bounding box center [428, 475] width 114 height 32
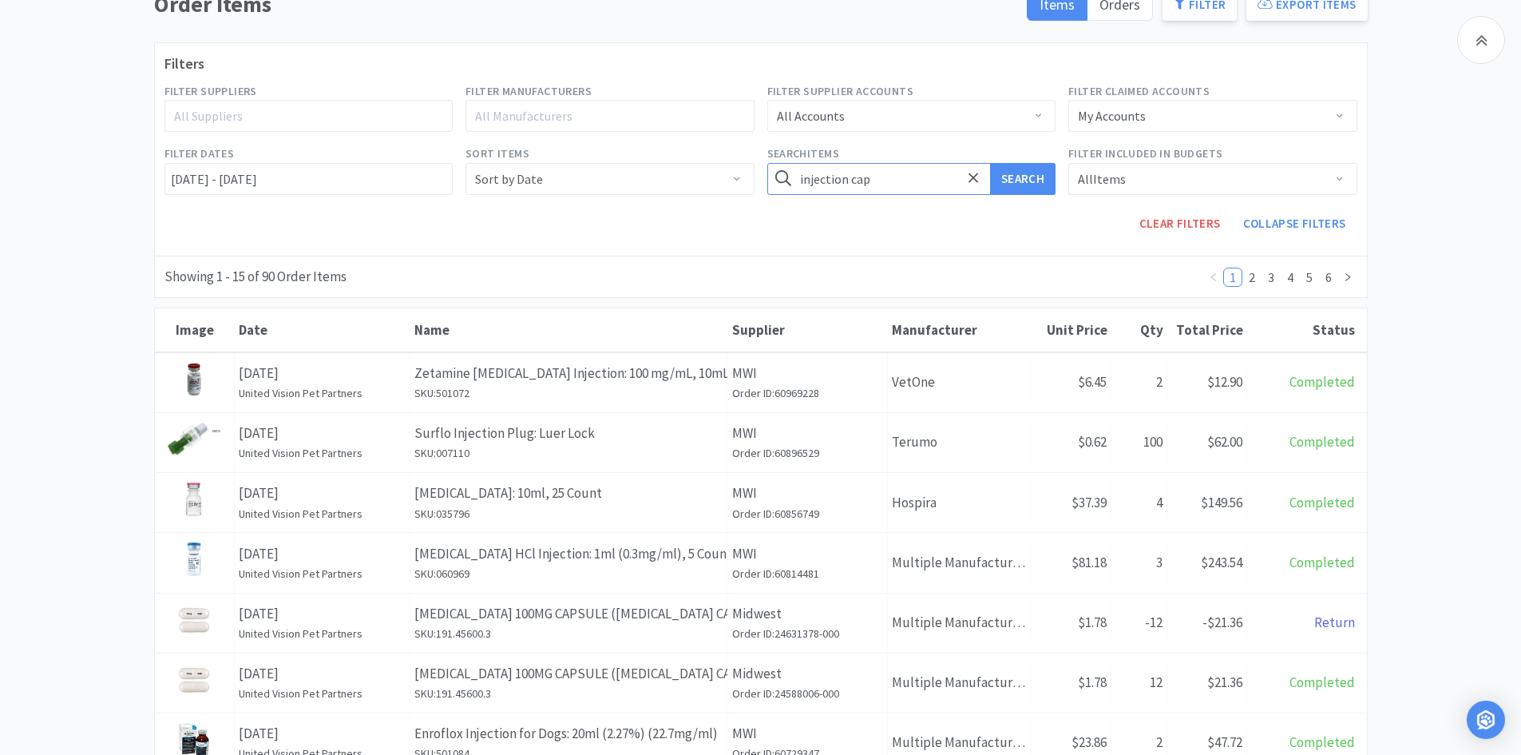
click at [759, 184] on input "injection cap" at bounding box center [911, 179] width 289 height 32
type input "[DATE]"
click at [759, 163] on button "Search" at bounding box center [1022, 179] width 65 height 32
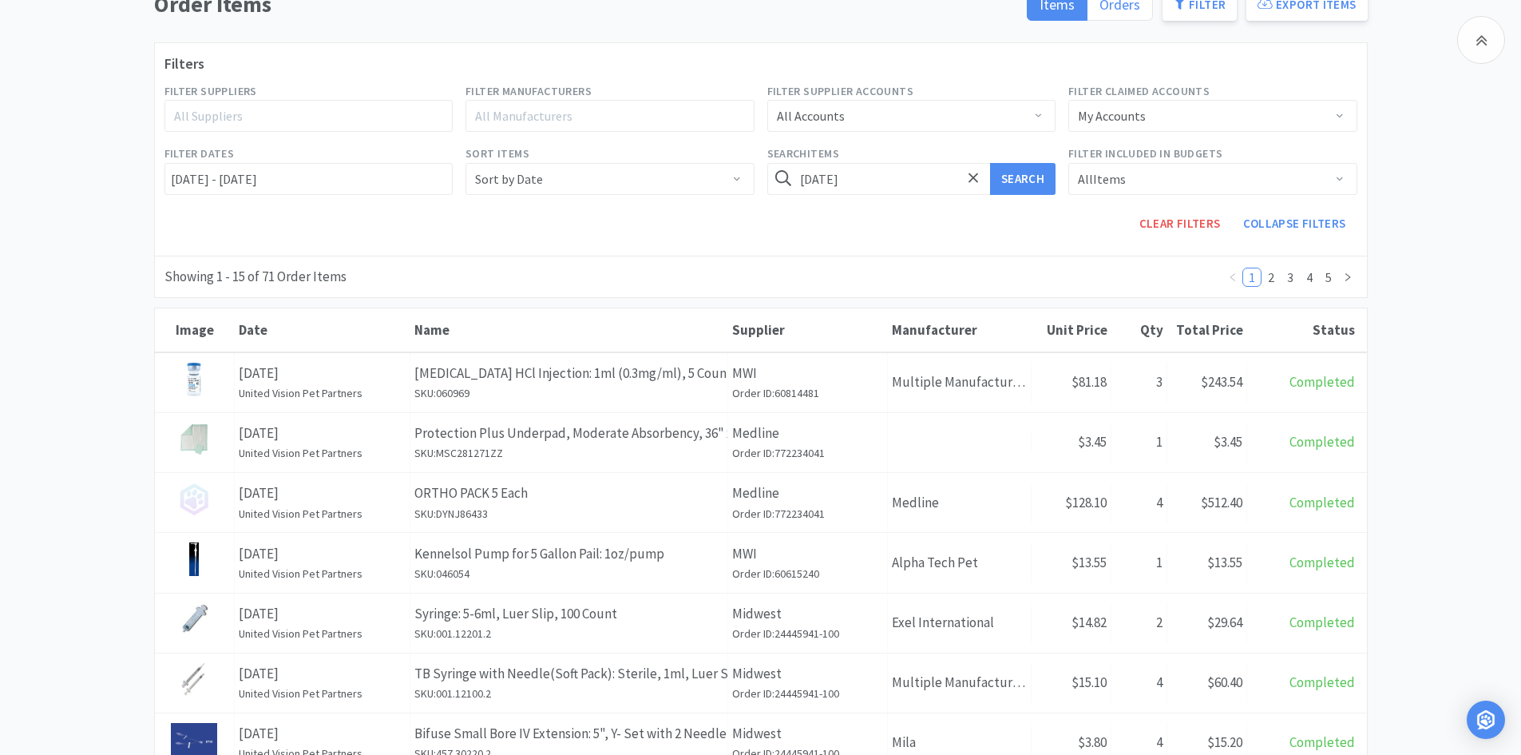
click at [759, 2] on span "Orders" at bounding box center [1120, 4] width 41 height 18
click at [759, 10] on input "Orders" at bounding box center [1100, 10] width 0 height 0
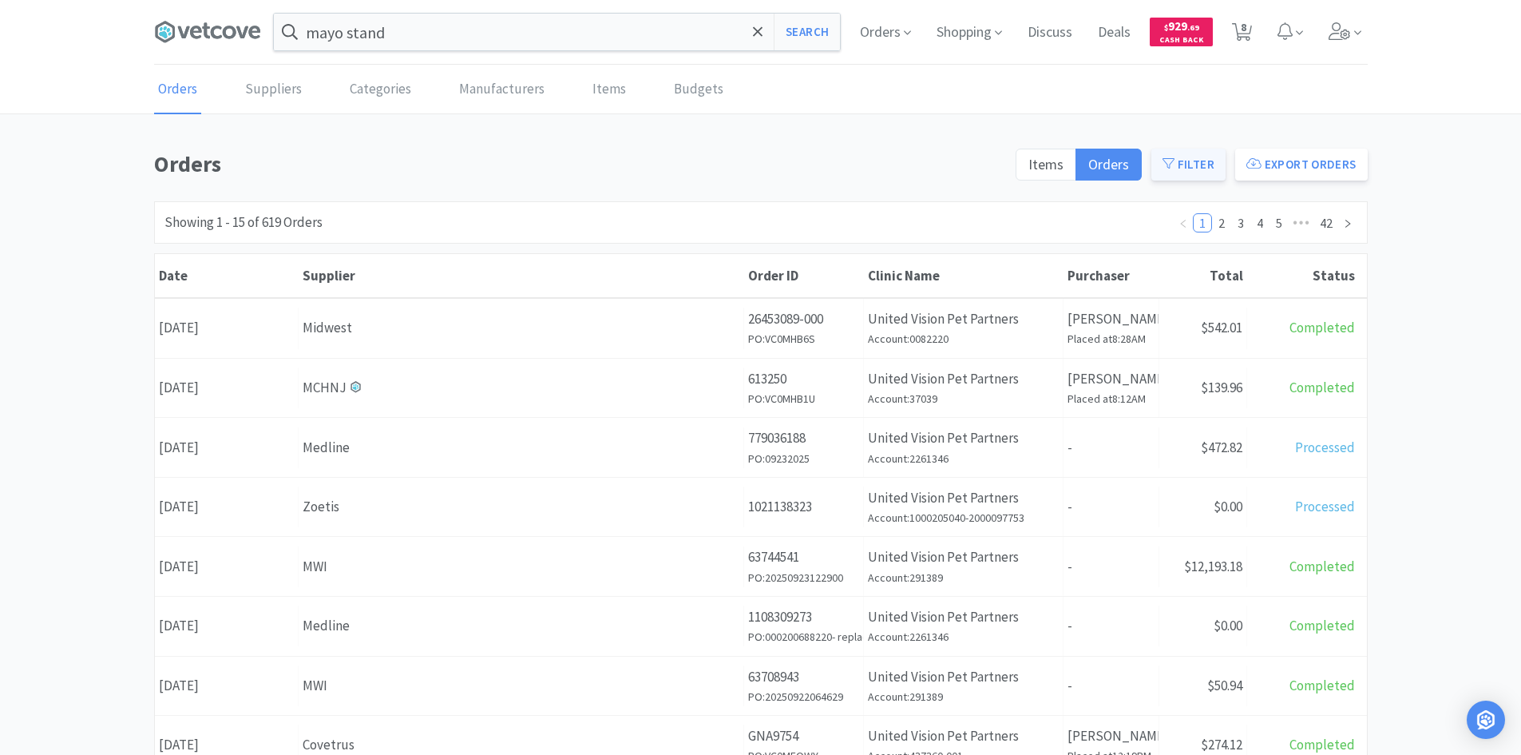
click at [759, 170] on button "Filter" at bounding box center [1189, 165] width 74 height 32
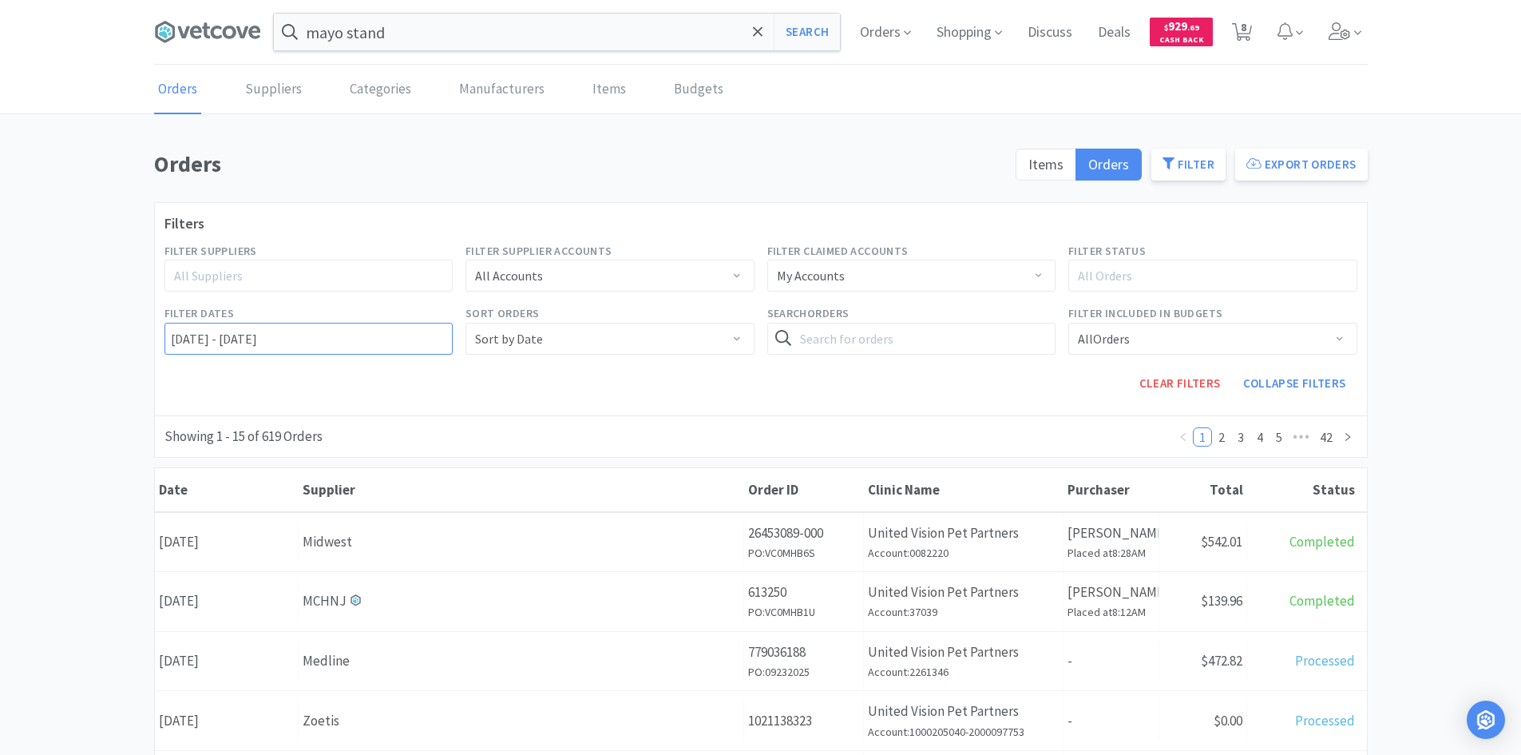
click at [207, 339] on input "[DATE] - [DATE]" at bounding box center [309, 339] width 289 height 32
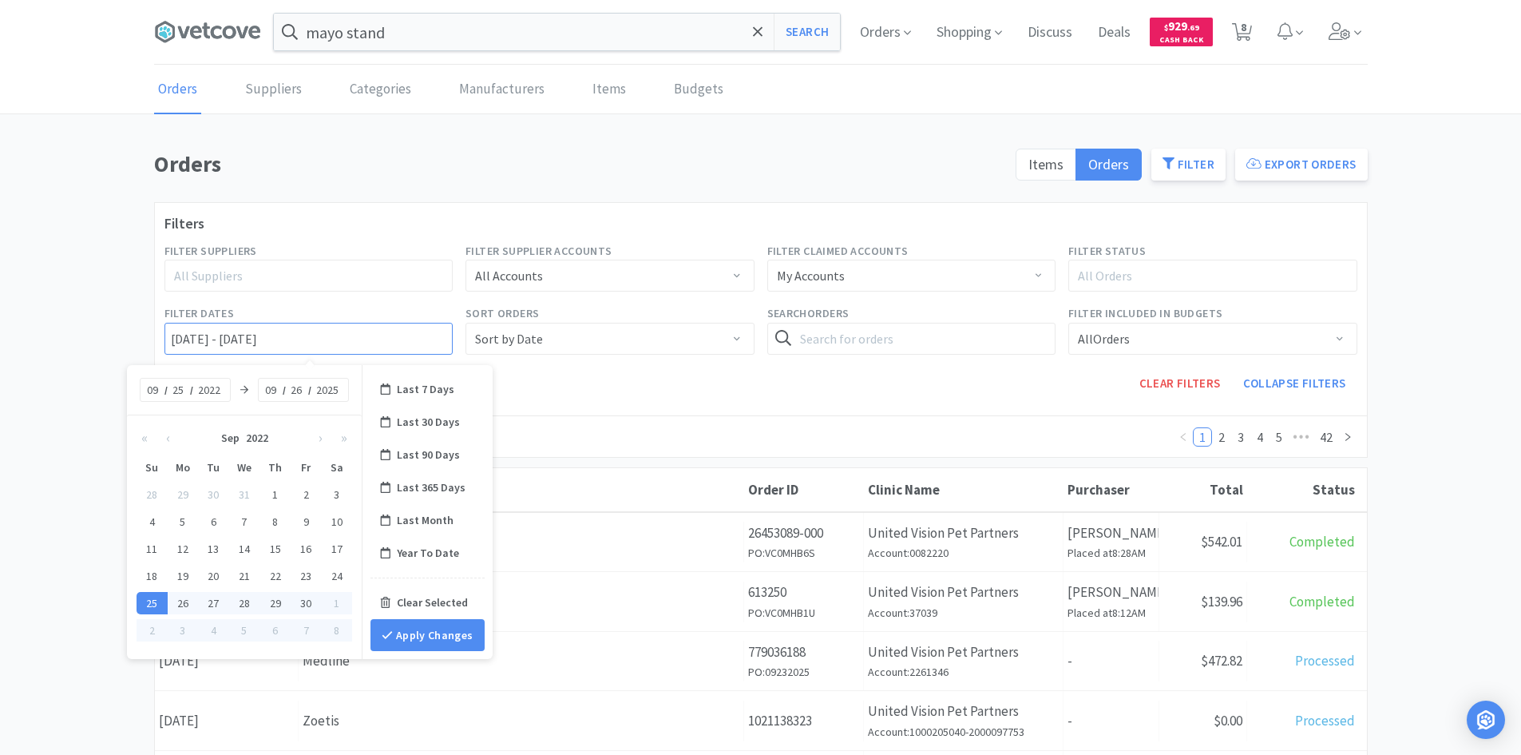
click at [179, 339] on input "[DATE] - [DATE]" at bounding box center [309, 339] width 289 height 32
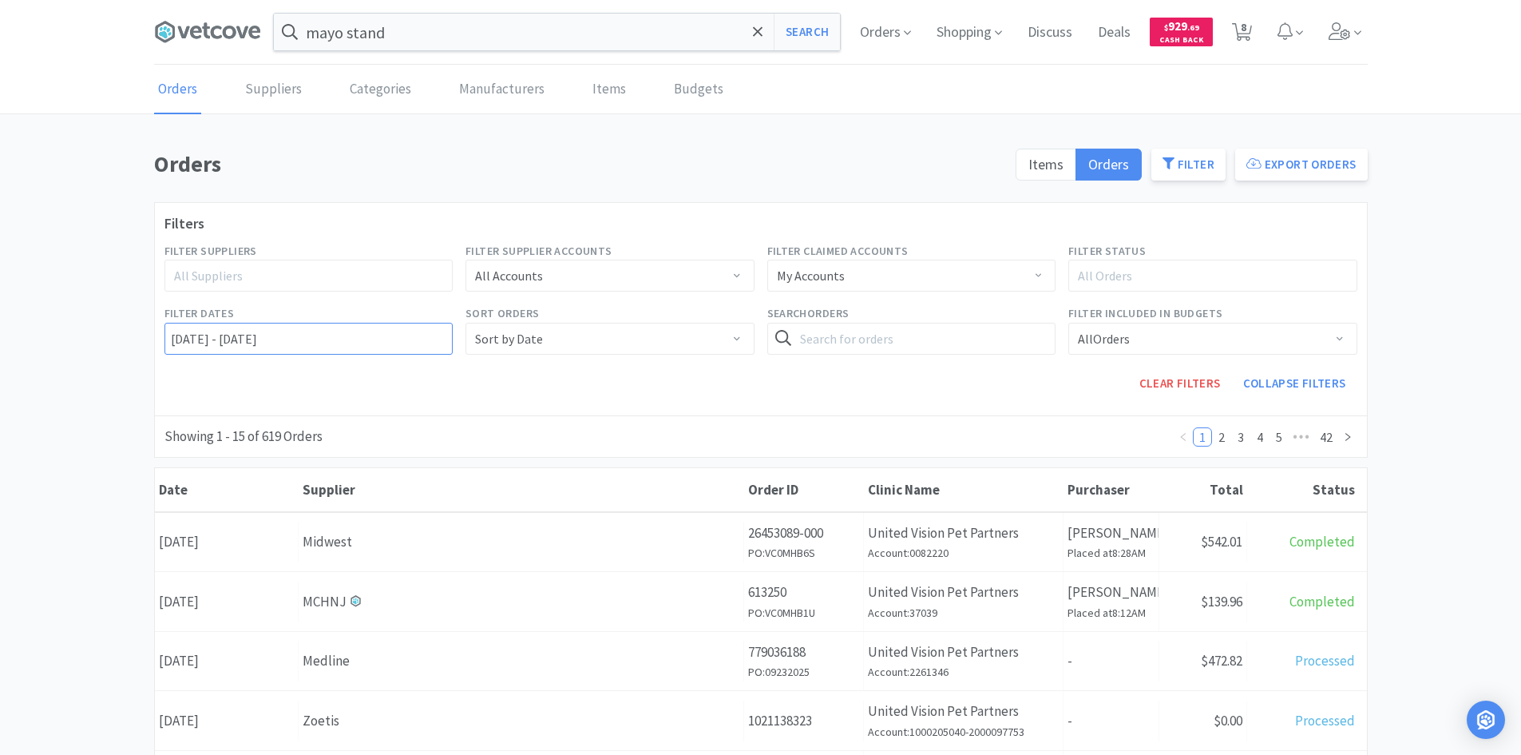
click at [186, 341] on input "[DATE] - [DATE]" at bounding box center [309, 339] width 289 height 32
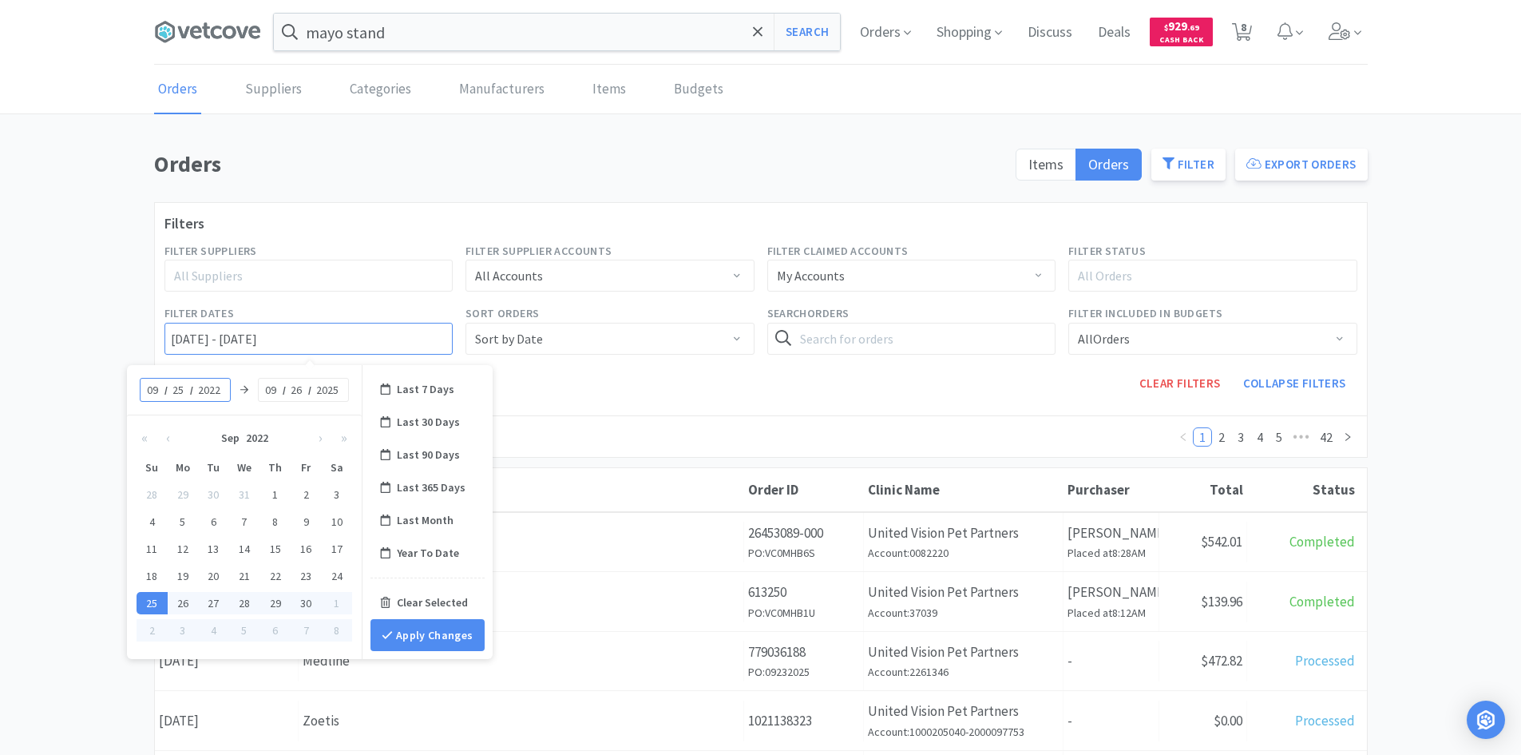
click at [181, 344] on input "[DATE] - [DATE]" at bounding box center [309, 339] width 289 height 32
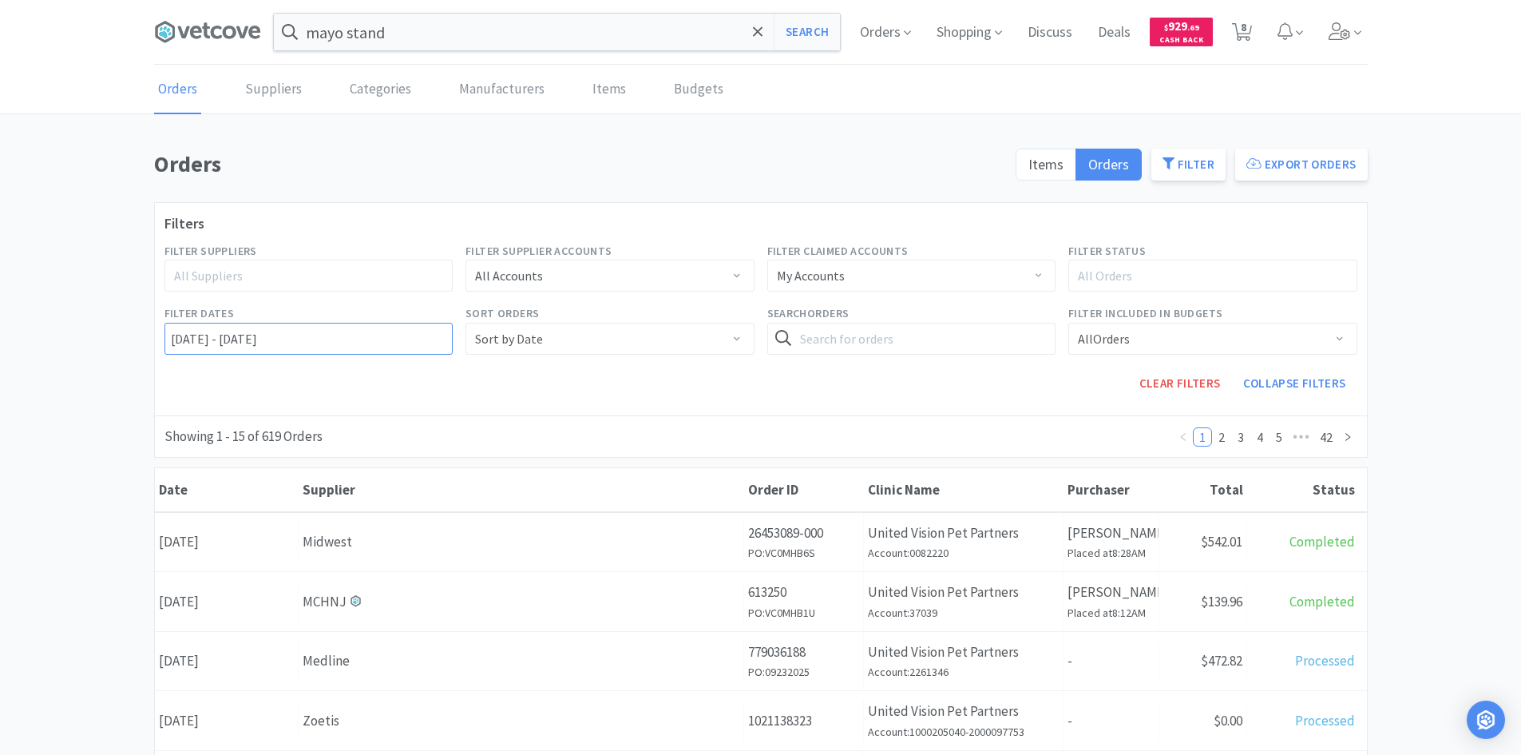
type input "[DATE] - [DATE]"
click at [184, 344] on input "[DATE] - [DATE]" at bounding box center [309, 339] width 289 height 32
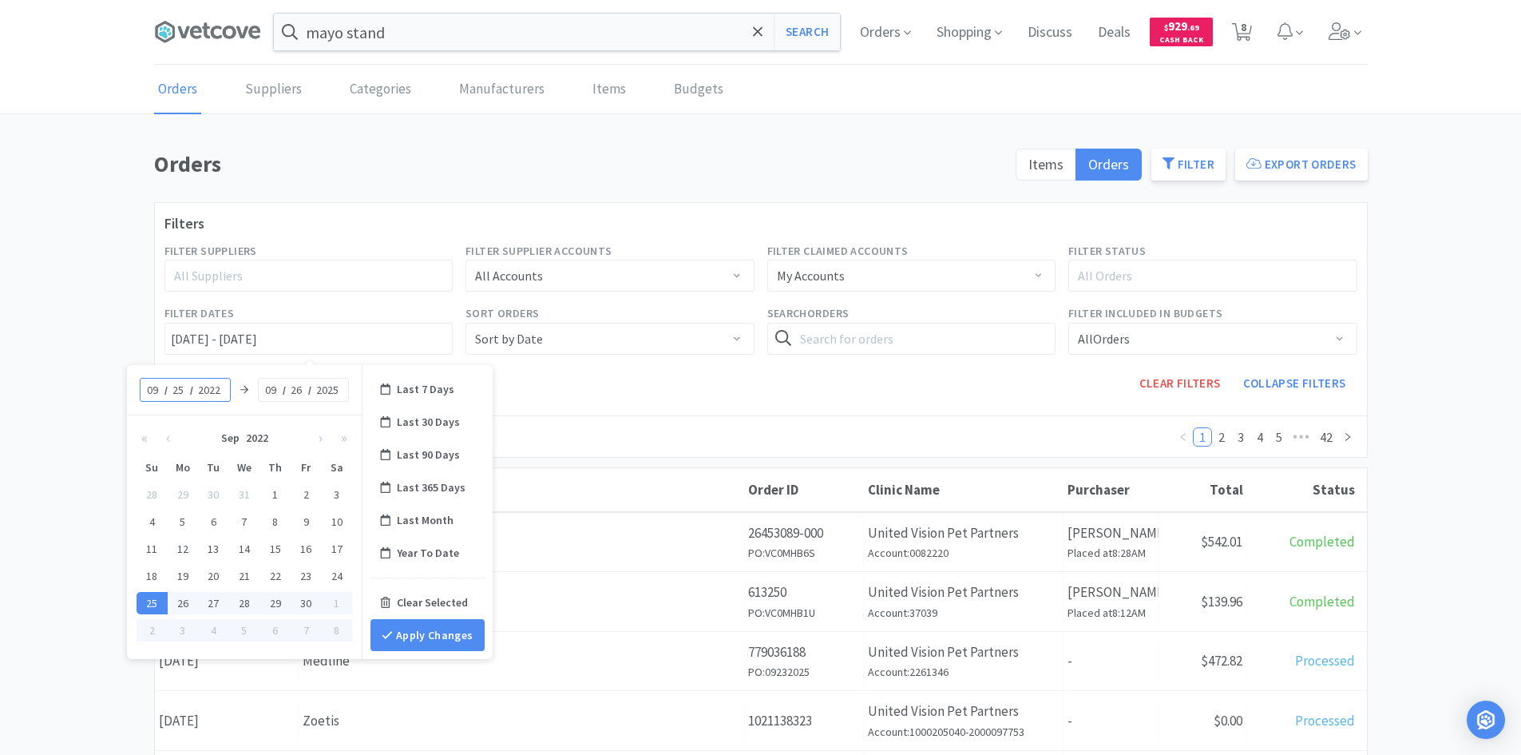
click at [156, 386] on input "09" at bounding box center [153, 390] width 16 height 16
type input "04"
type input "[DATE] - [DATE]"
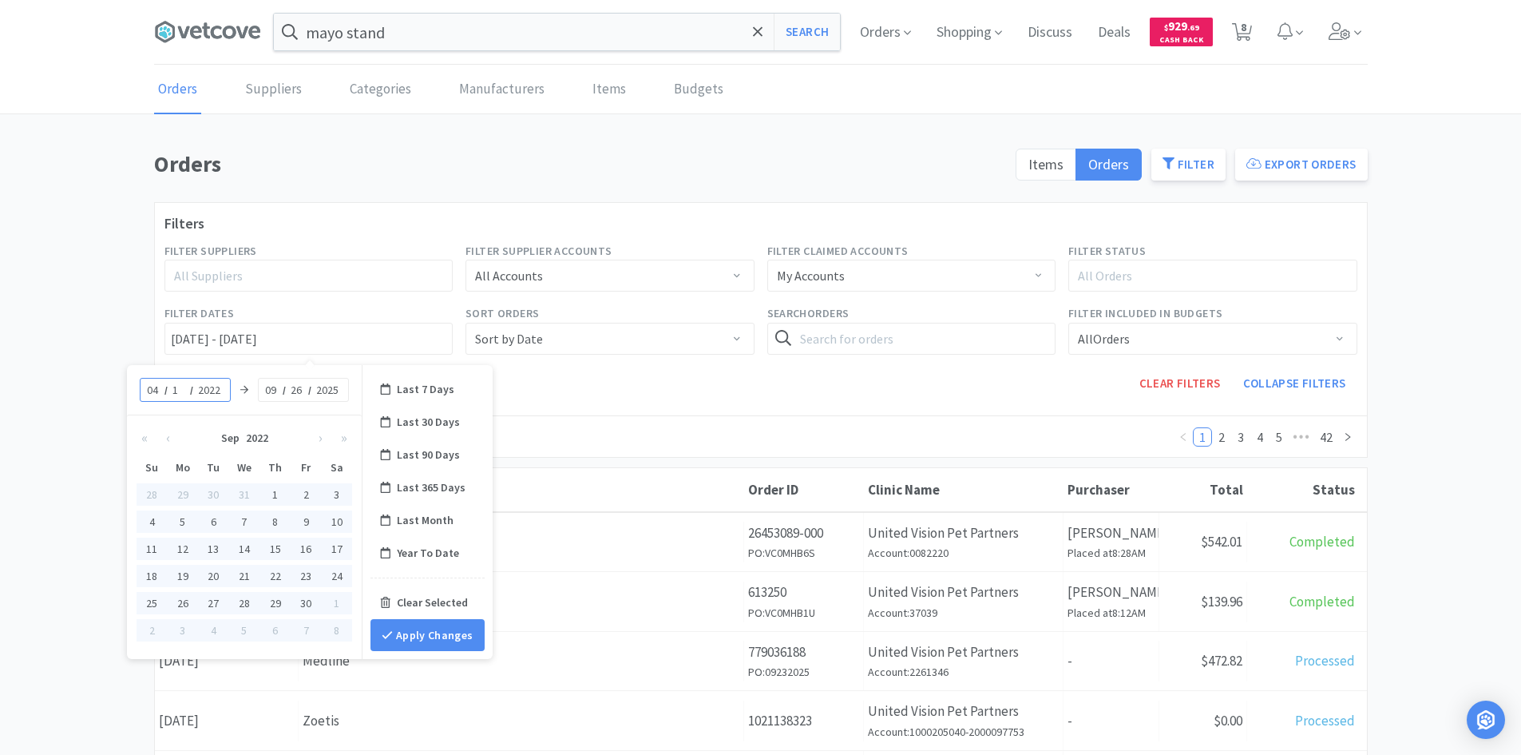
type input "14"
type input "[DATE] - [DATE]"
type input "04"
type input "[DATE] - [DATE]"
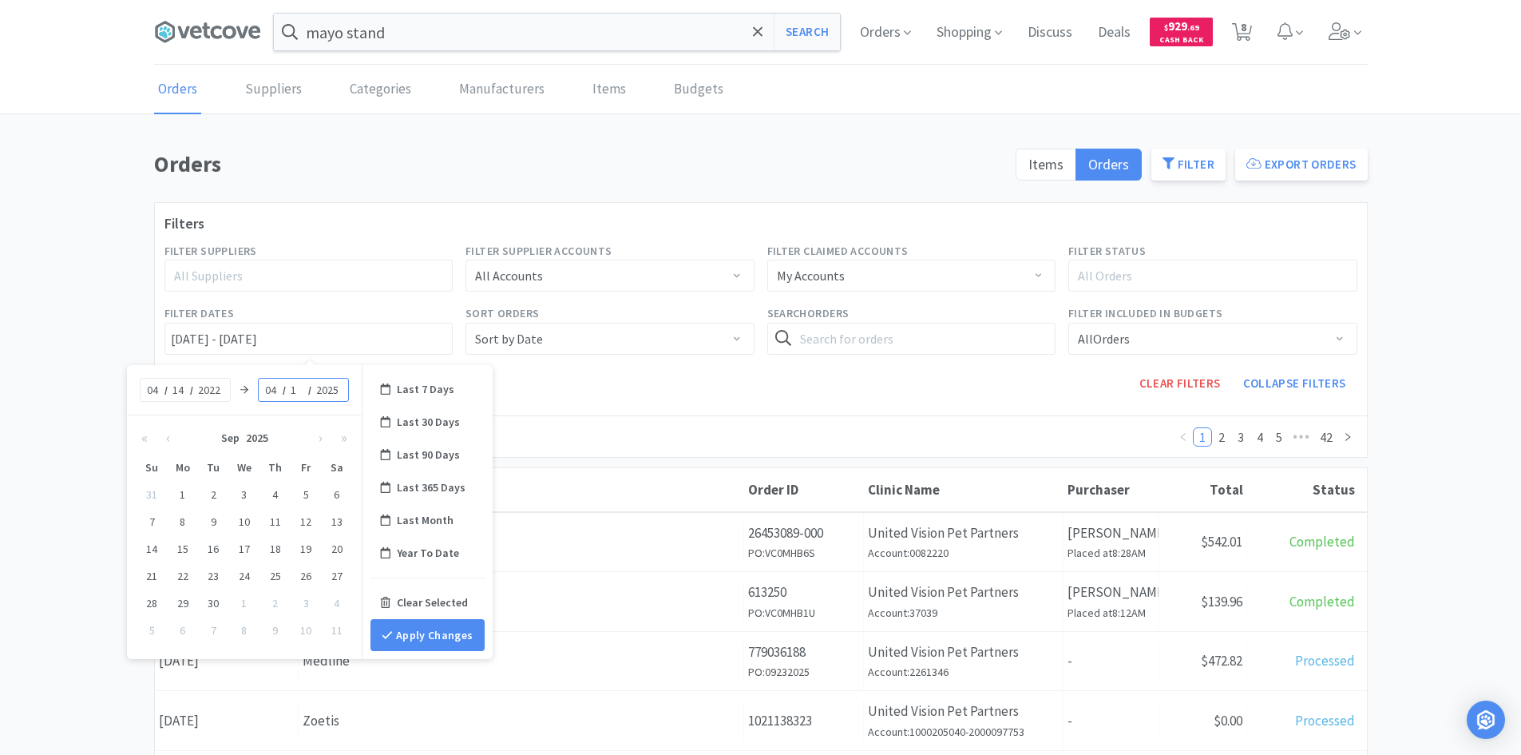
type input "16"
type input "[DATE] - [DATE]"
click at [409, 634] on button "Apply Changes" at bounding box center [428, 635] width 114 height 32
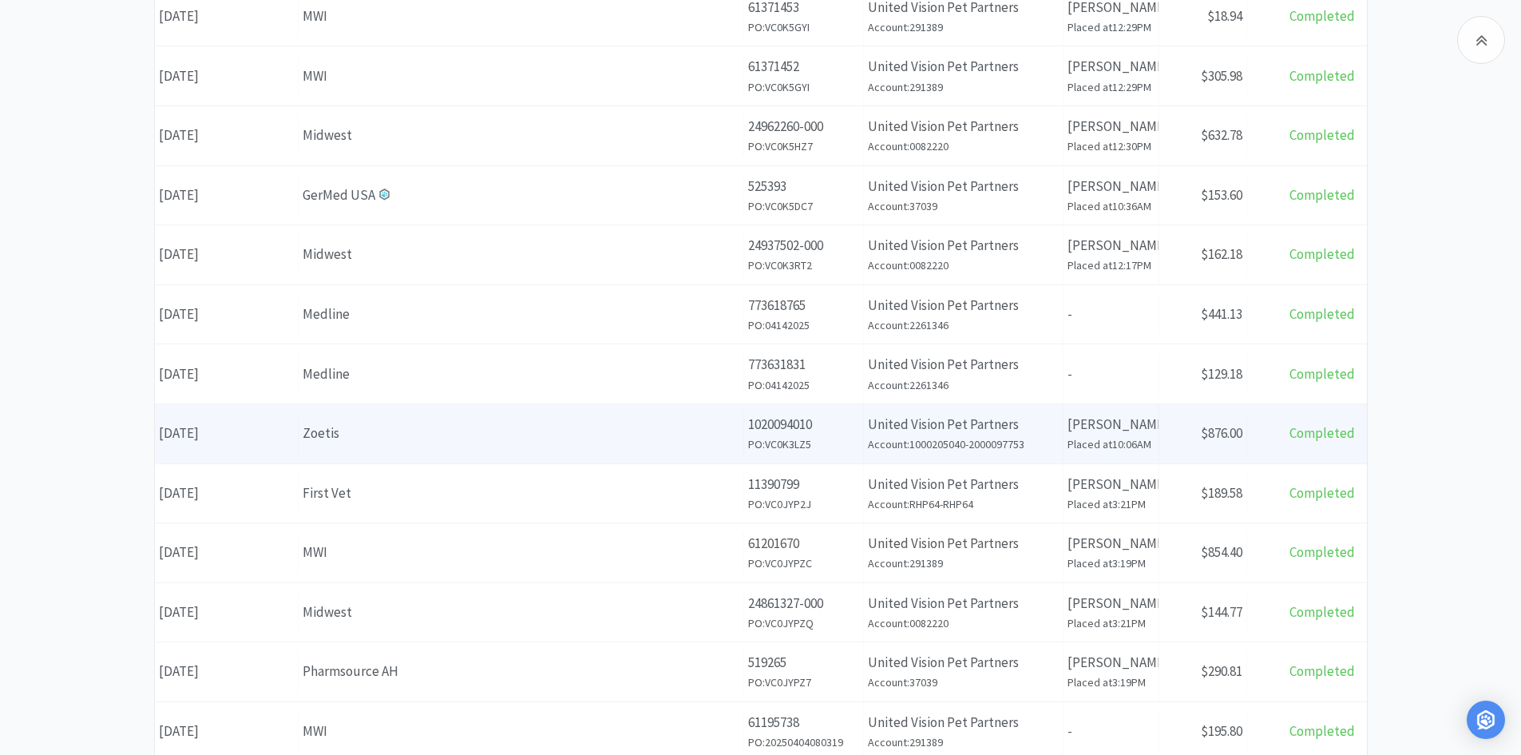
scroll to position [479, 0]
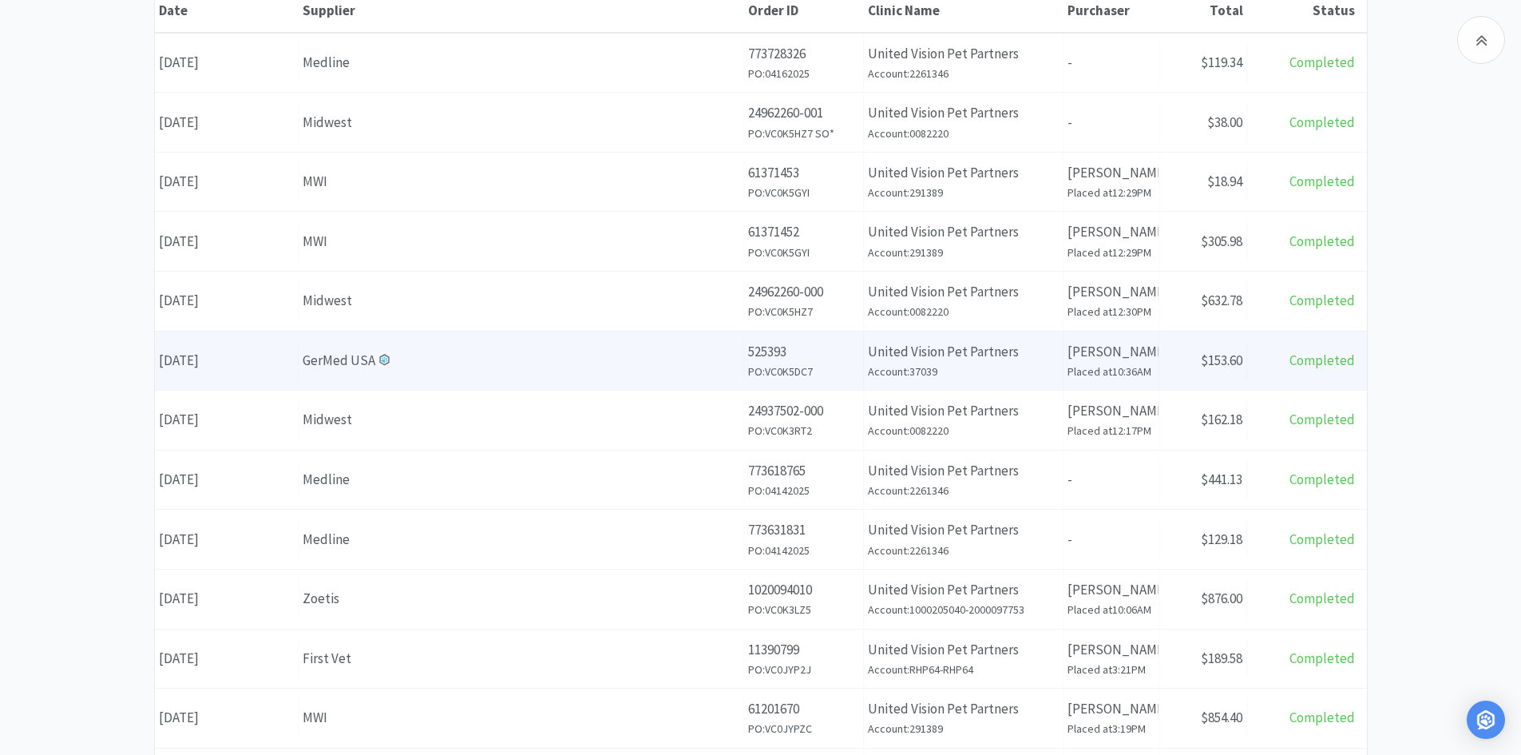
select select "1"
select select "6"
select select "1"
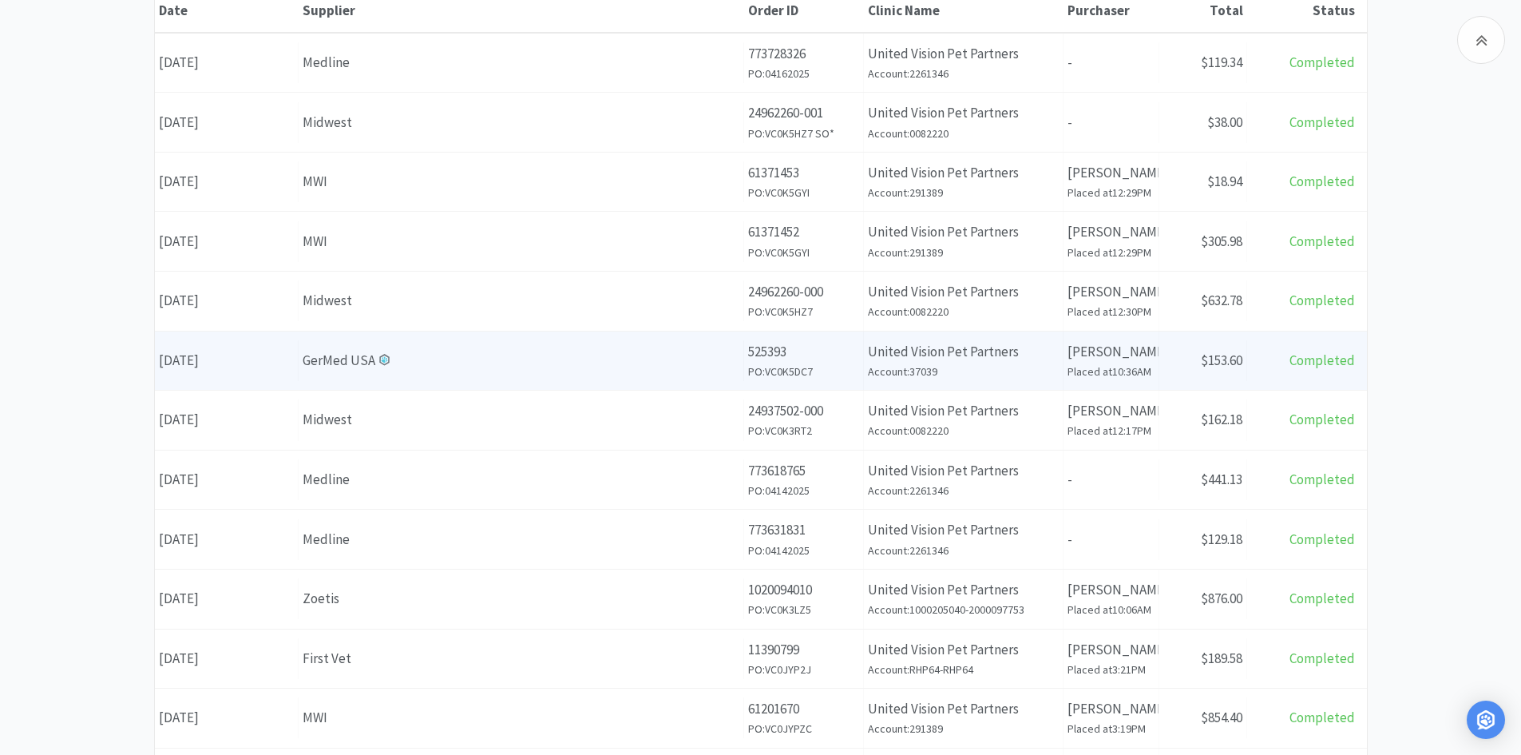
select select "2"
select select "10"
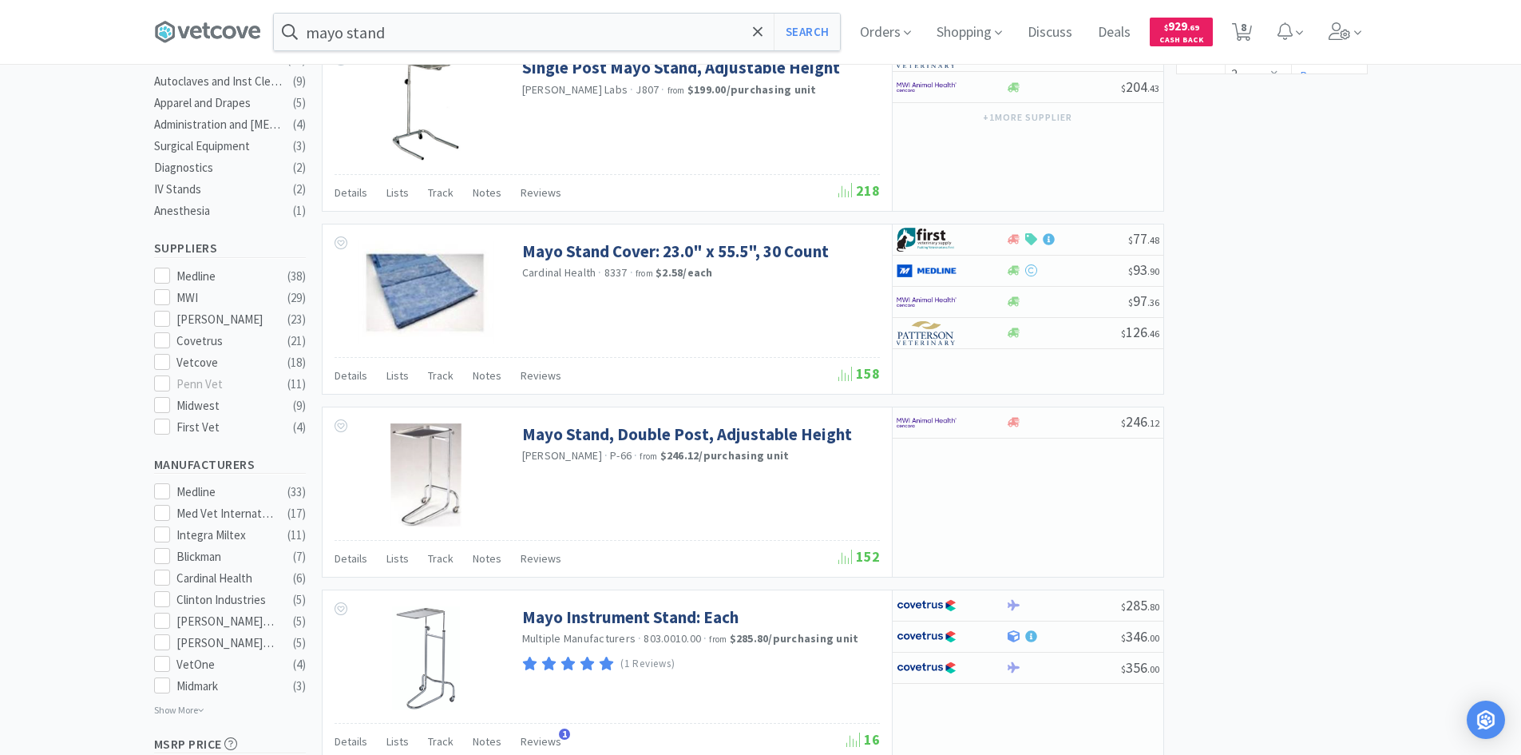
scroll to position [1882, 0]
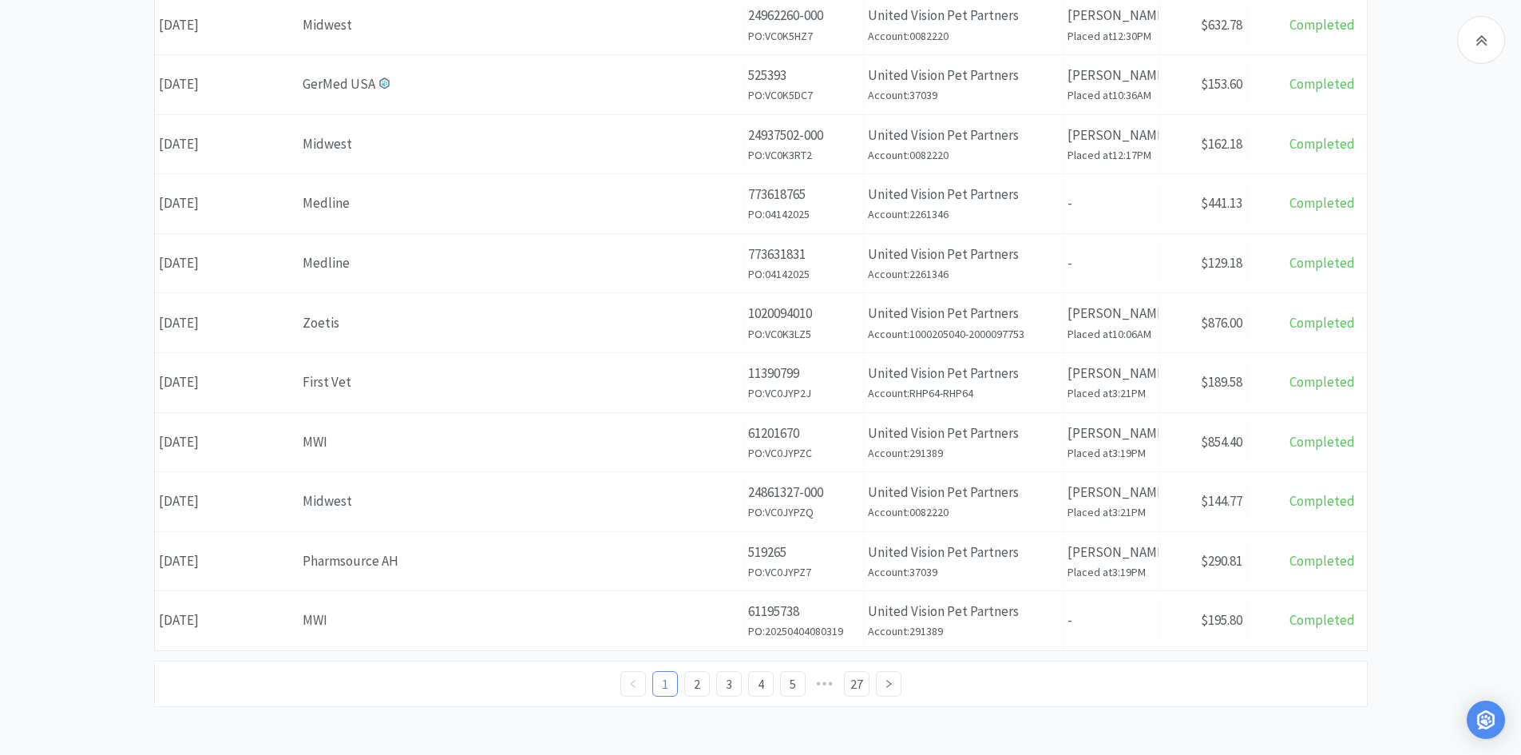
scroll to position [479, 0]
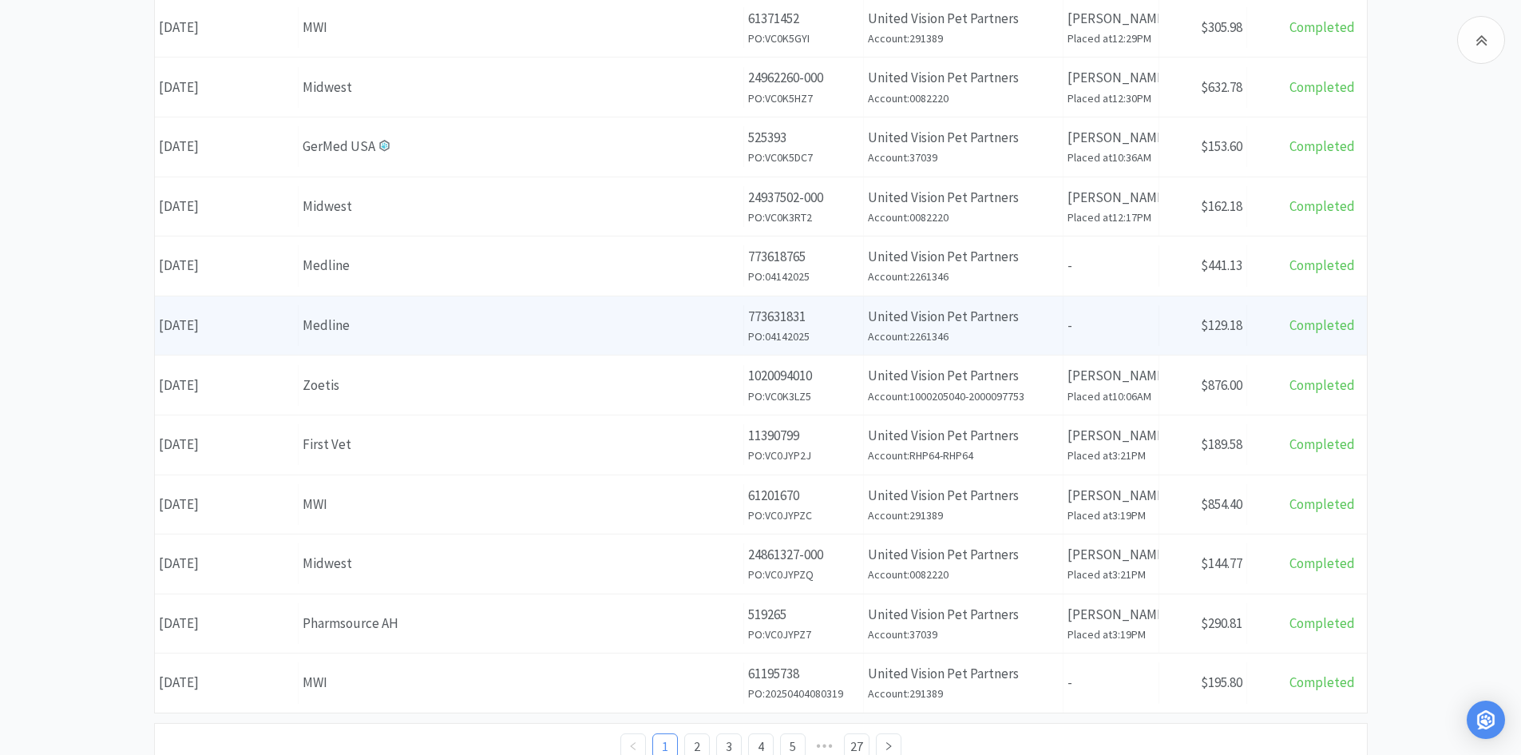
drag, startPoint x: 1148, startPoint y: 324, endPoint x: 1027, endPoint y: 337, distance: 122.1
click at [759, 337] on h6 "Account: 2261346" at bounding box center [963, 336] width 191 height 18
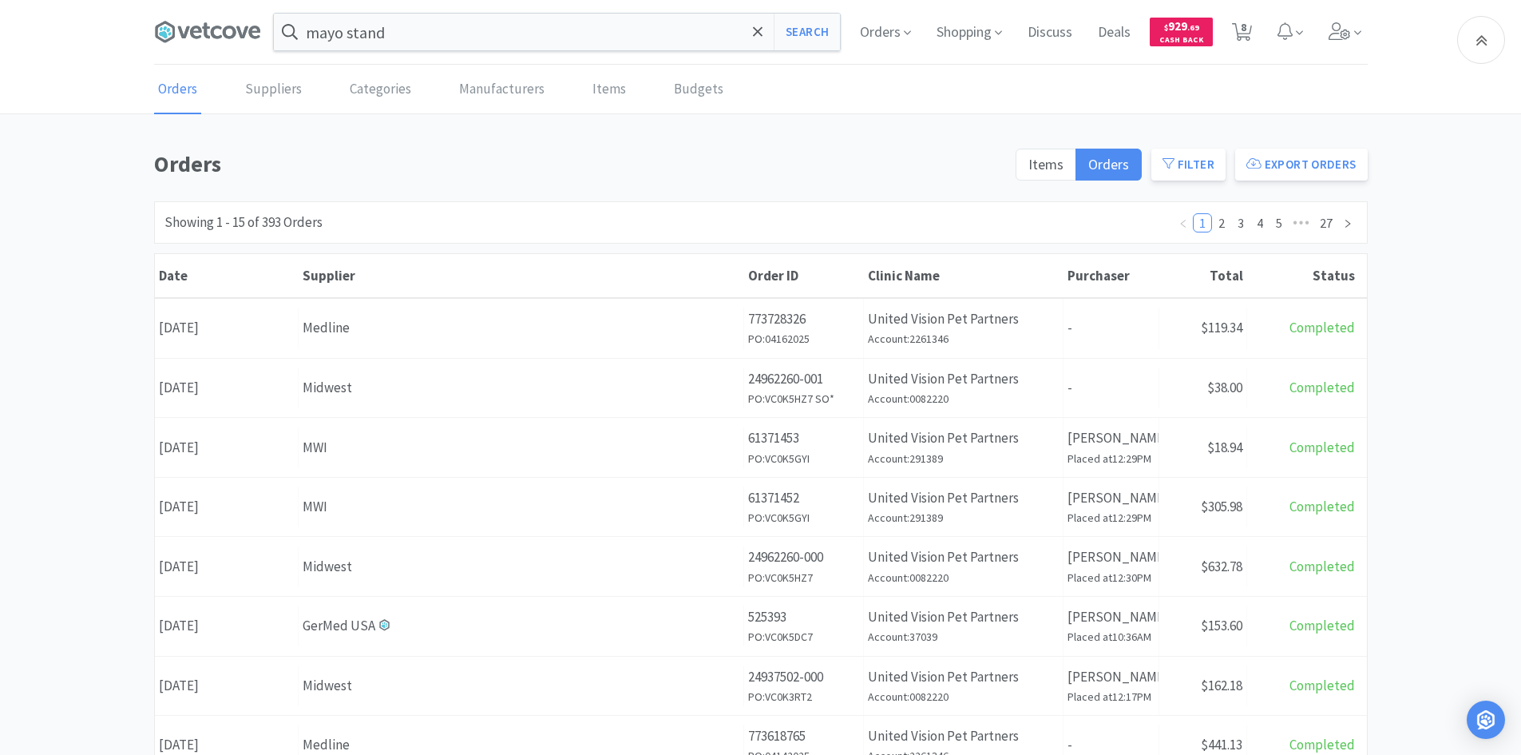
scroll to position [479, 0]
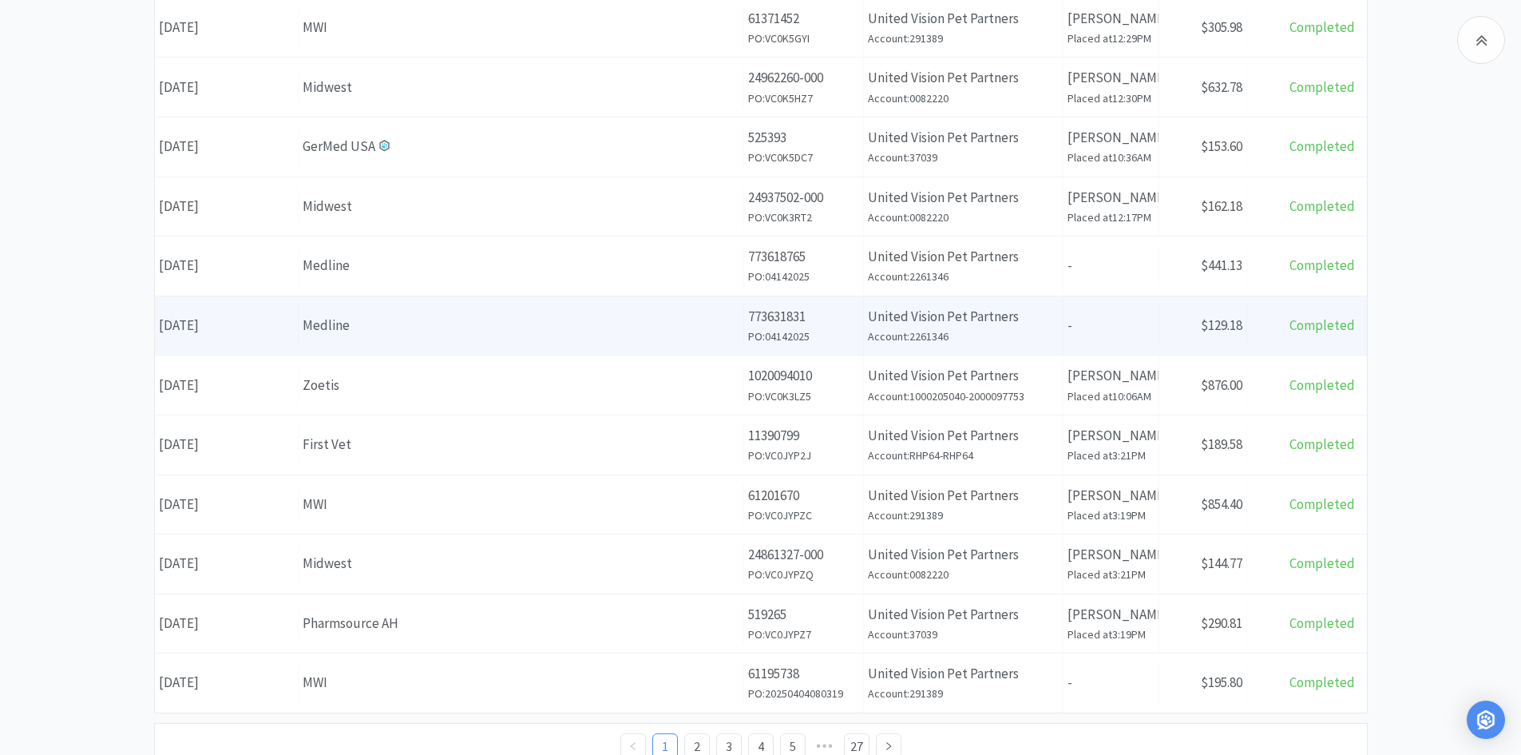
click at [549, 335] on div "Medline" at bounding box center [521, 326] width 437 height 22
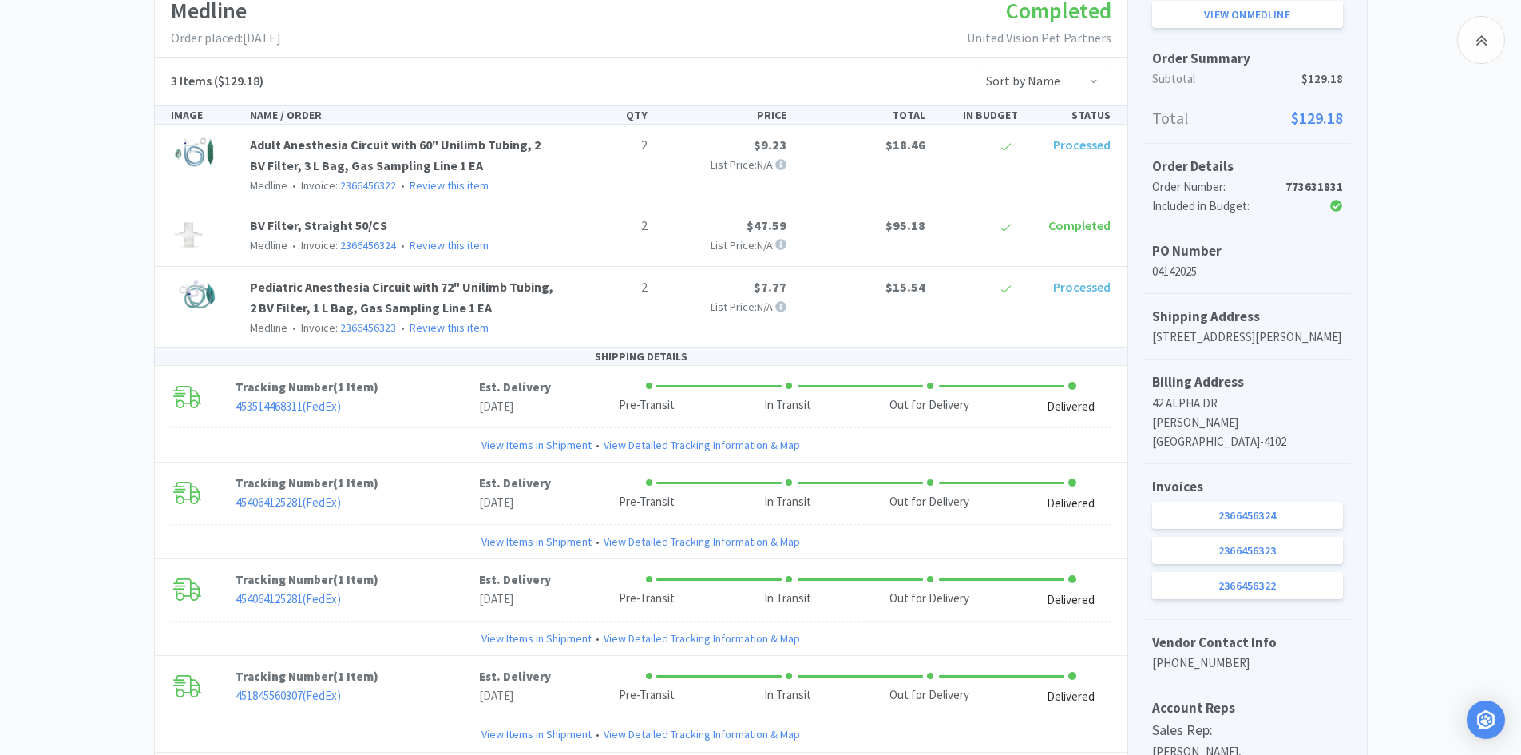
scroll to position [240, 0]
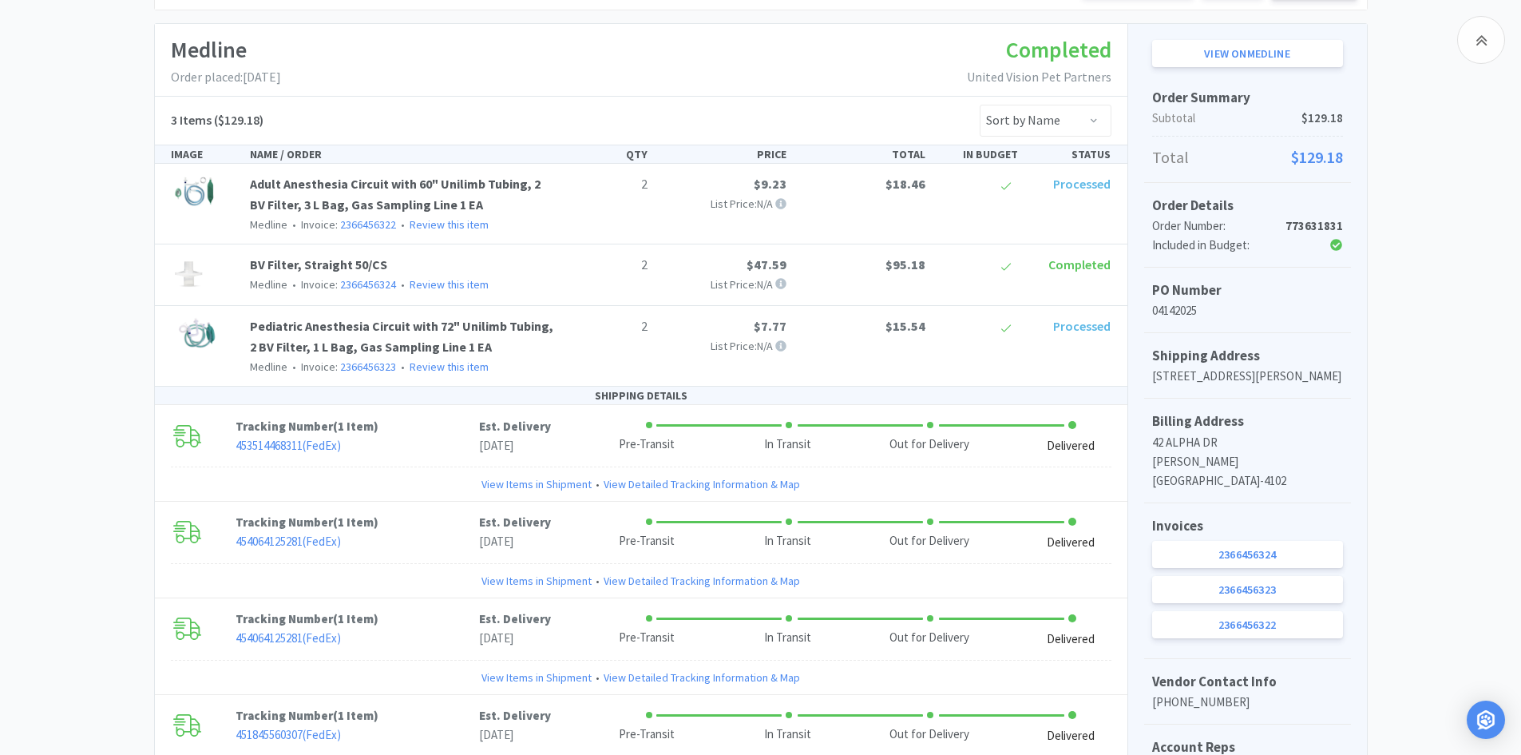
scroll to position [479, 0]
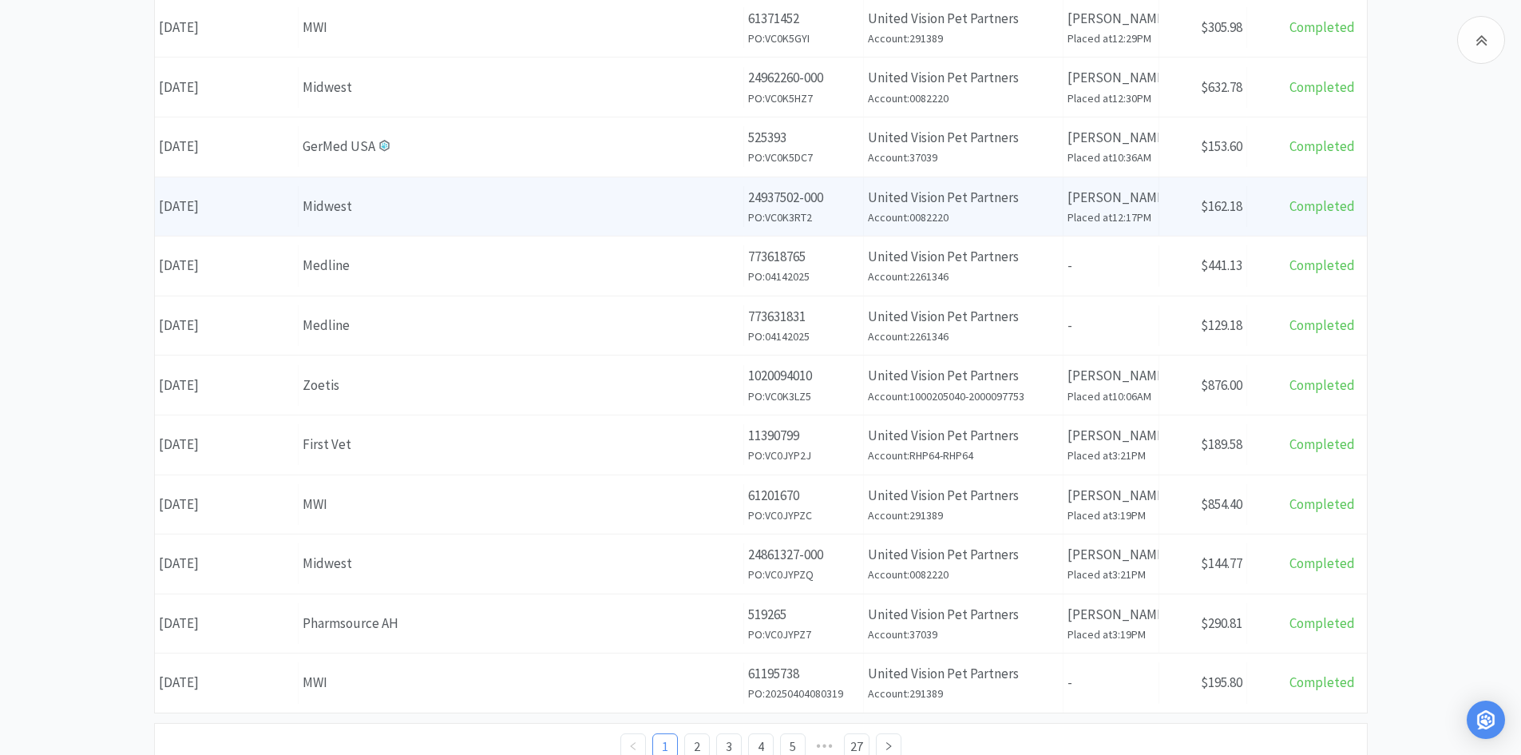
click at [429, 212] on div "Midwest" at bounding box center [521, 207] width 437 height 22
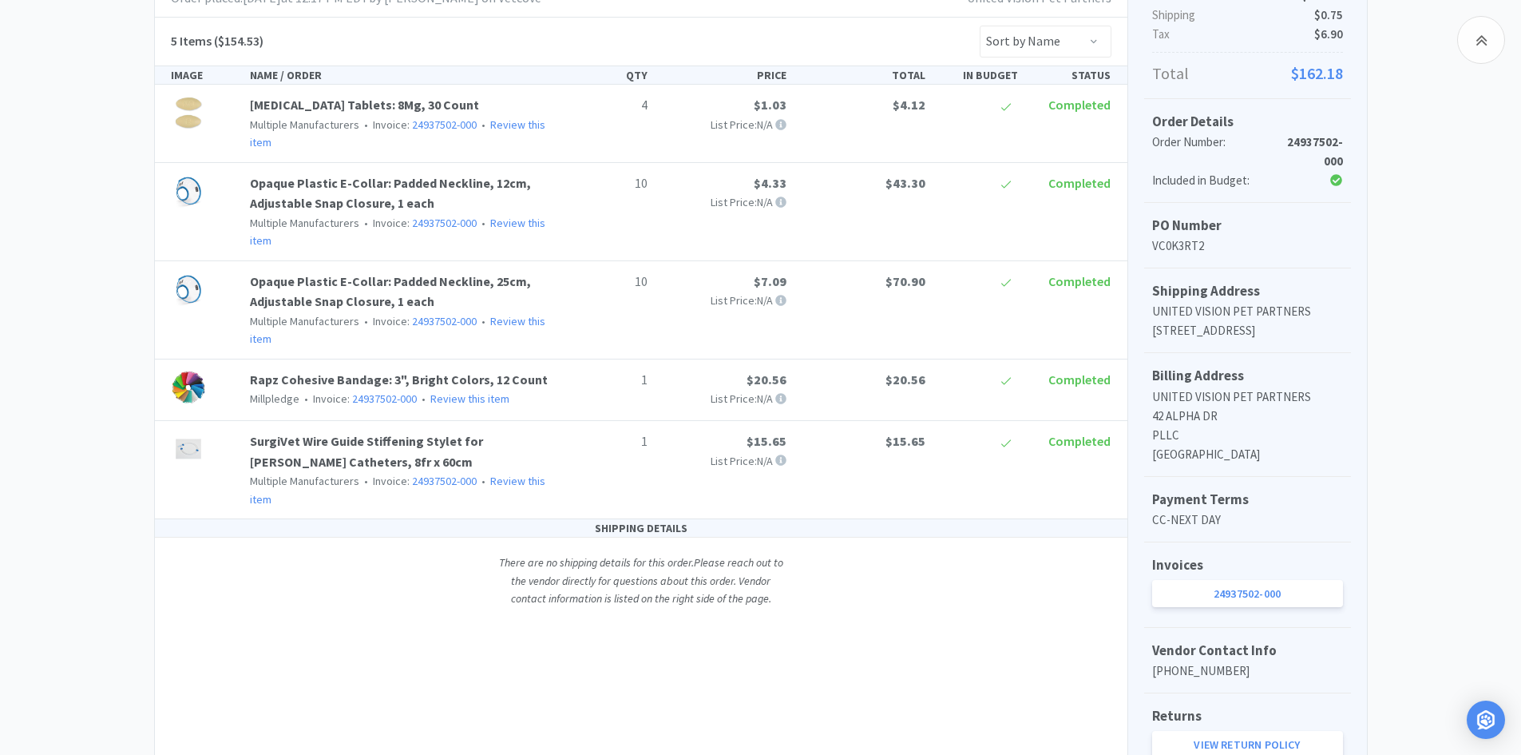
scroll to position [319, 0]
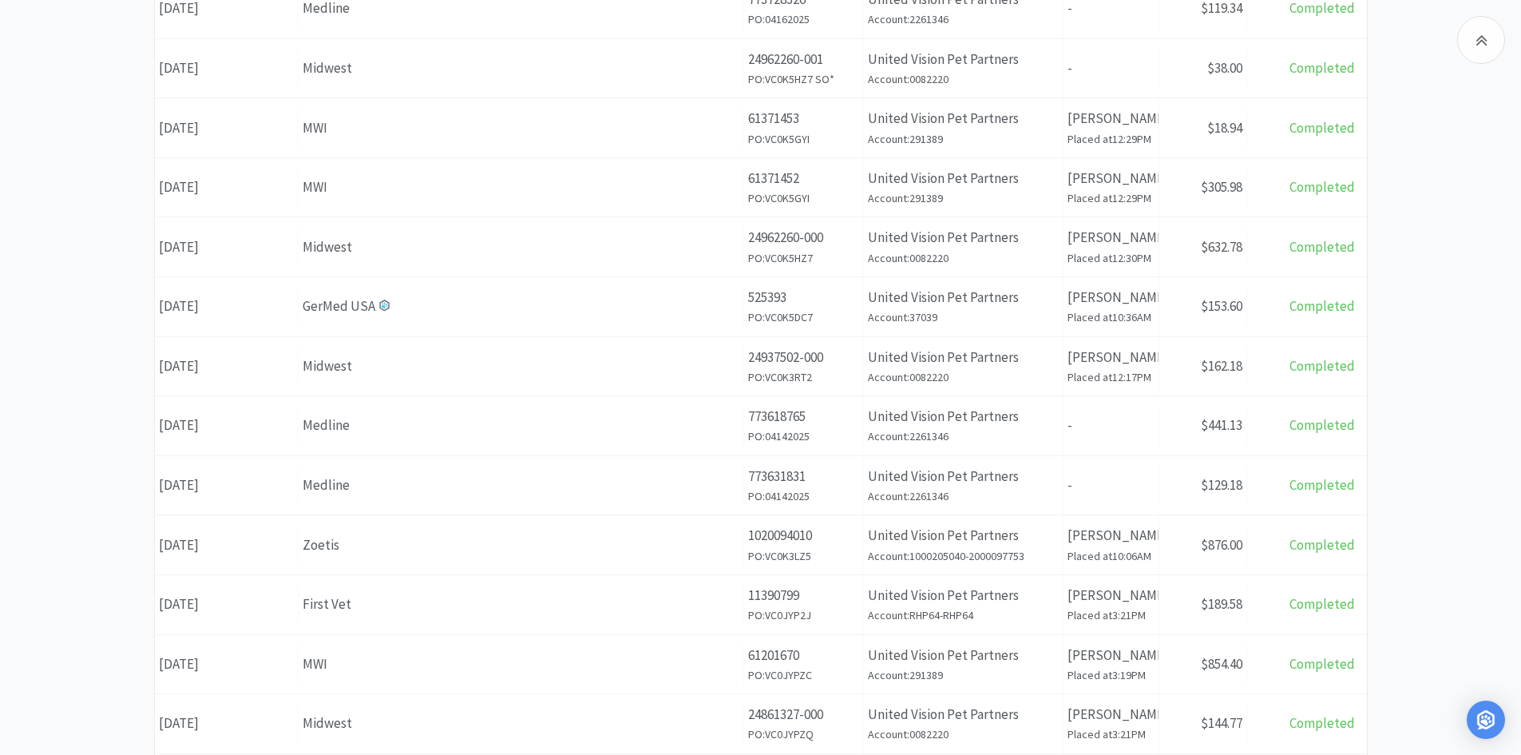
scroll to position [479, 0]
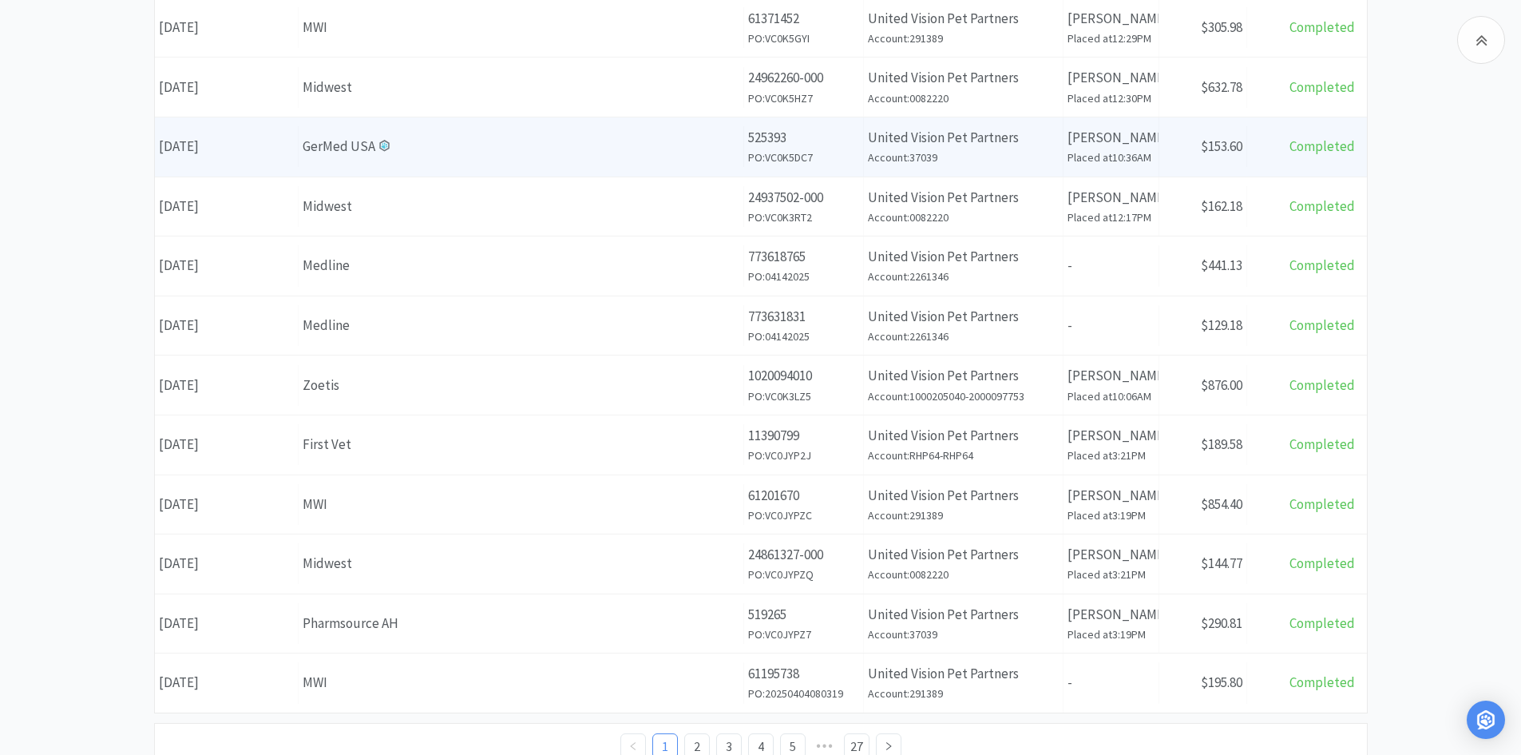
click at [442, 147] on div "GerMed USA" at bounding box center [521, 147] width 437 height 22
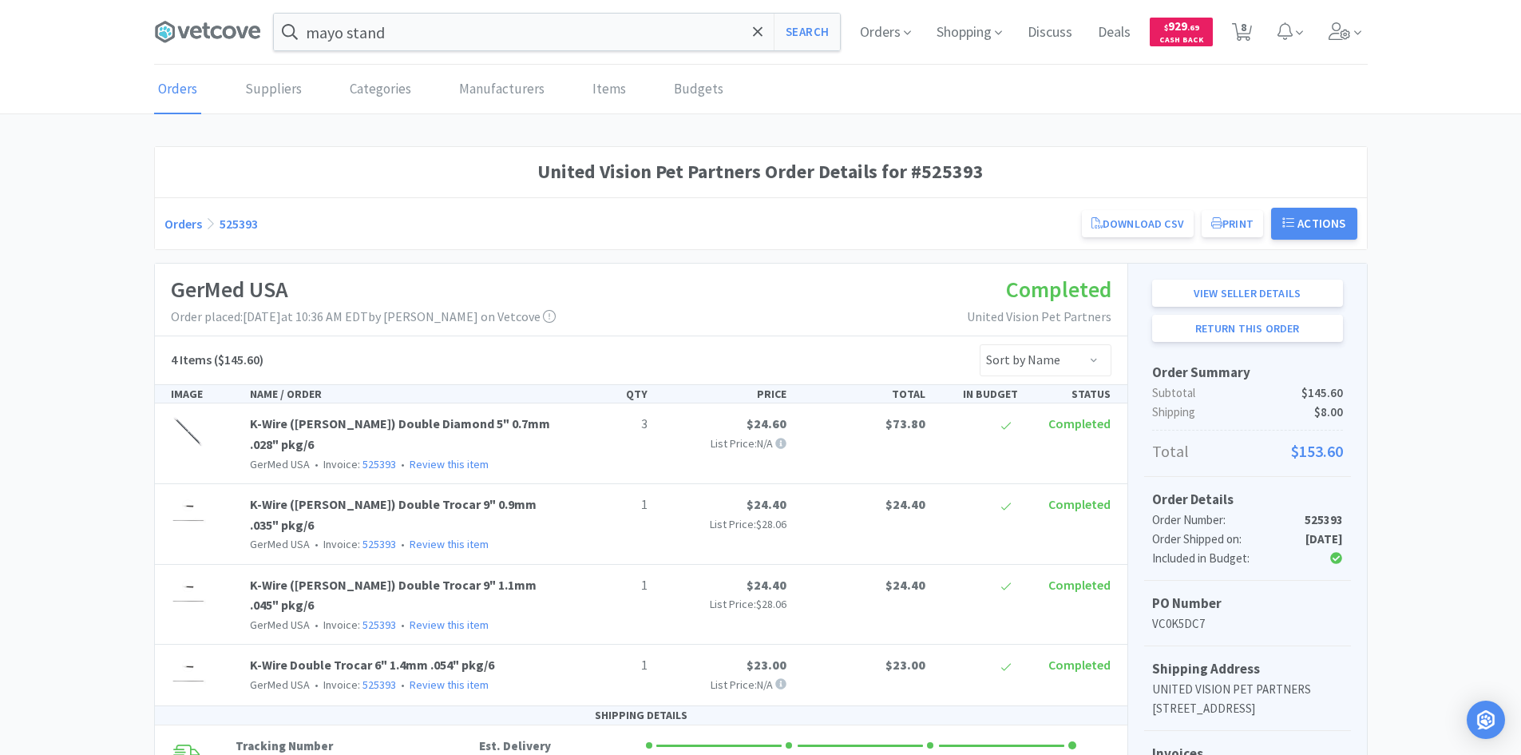
scroll to position [479, 0]
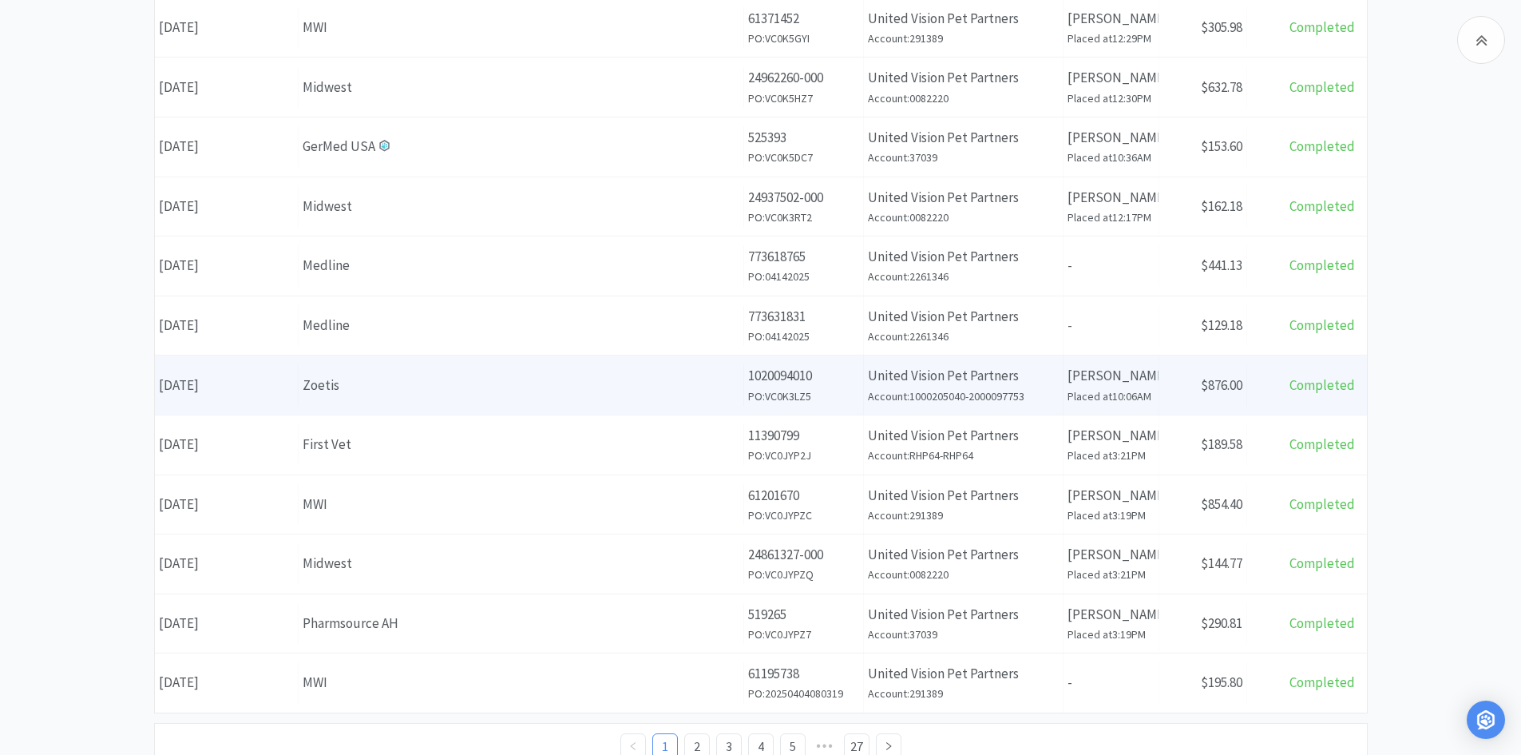
click at [532, 395] on div "Zoetis" at bounding box center [521, 386] width 437 height 22
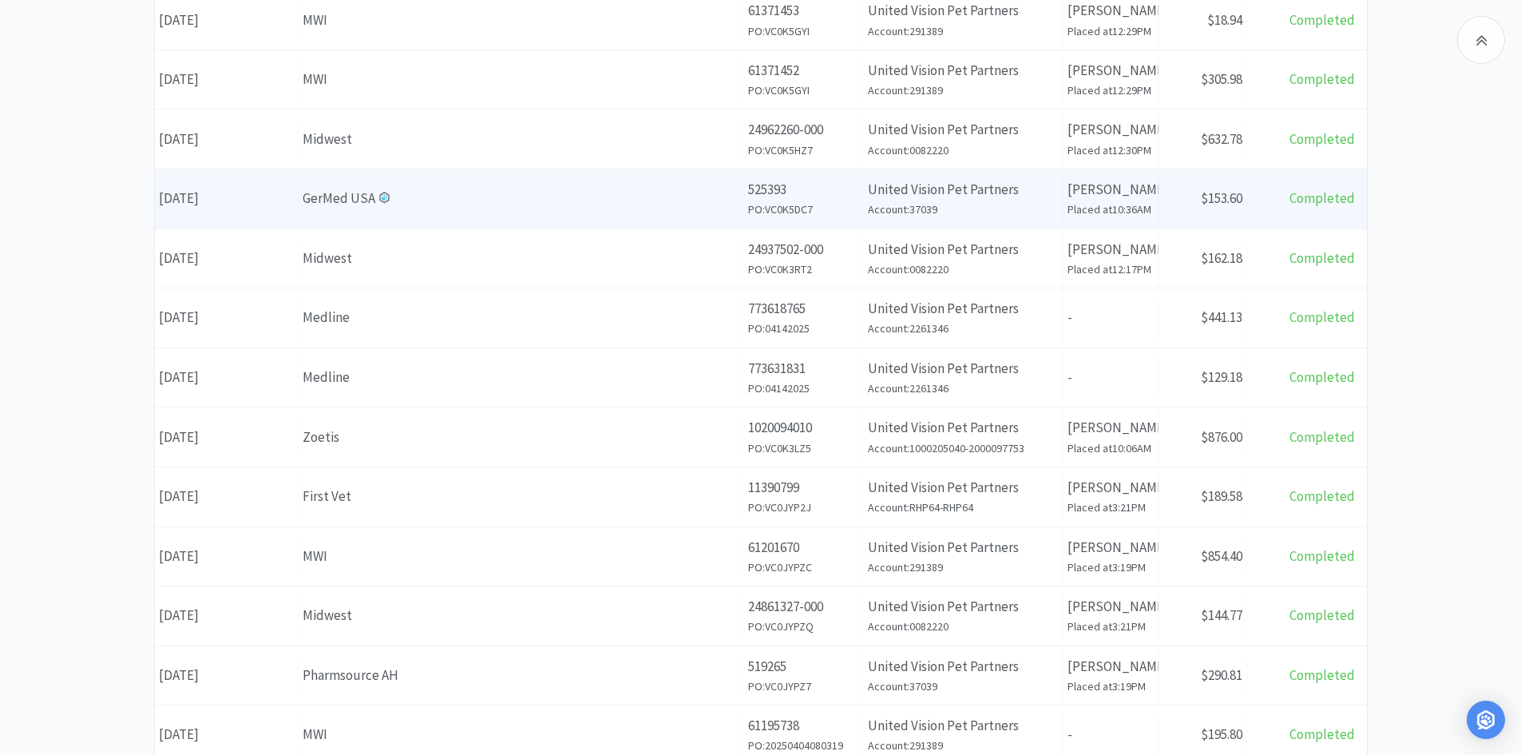
scroll to position [399, 0]
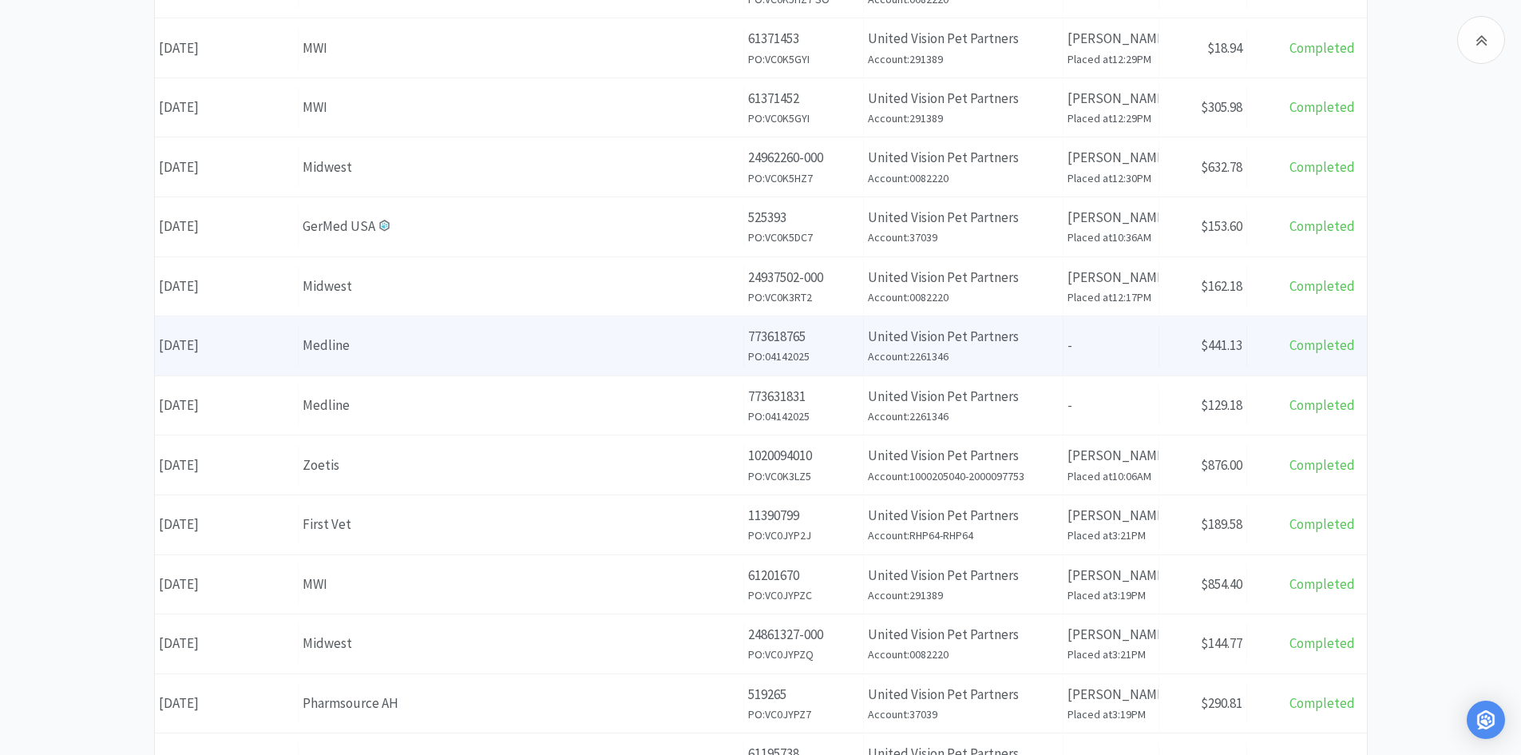
click at [490, 338] on div "Medline" at bounding box center [521, 346] width 437 height 22
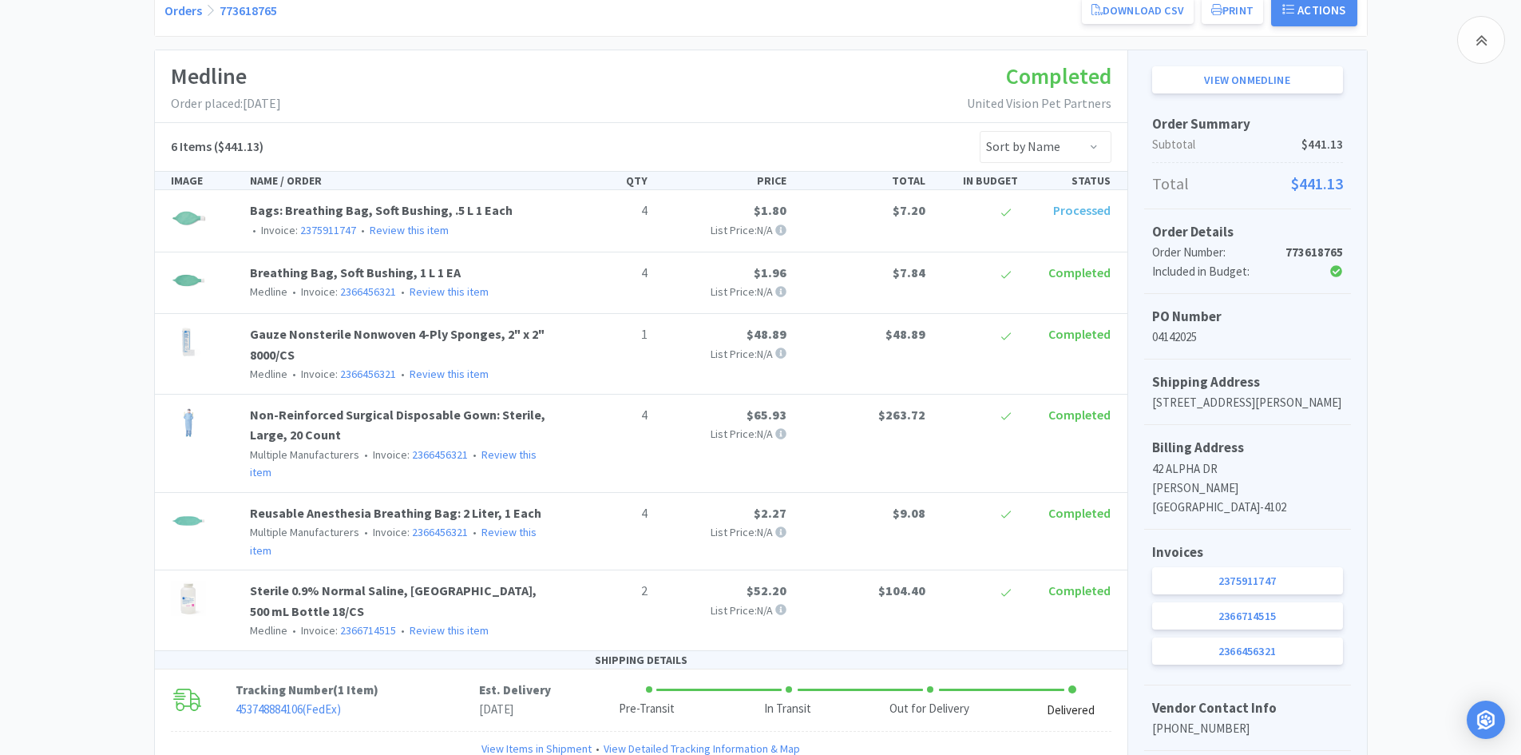
scroll to position [319, 0]
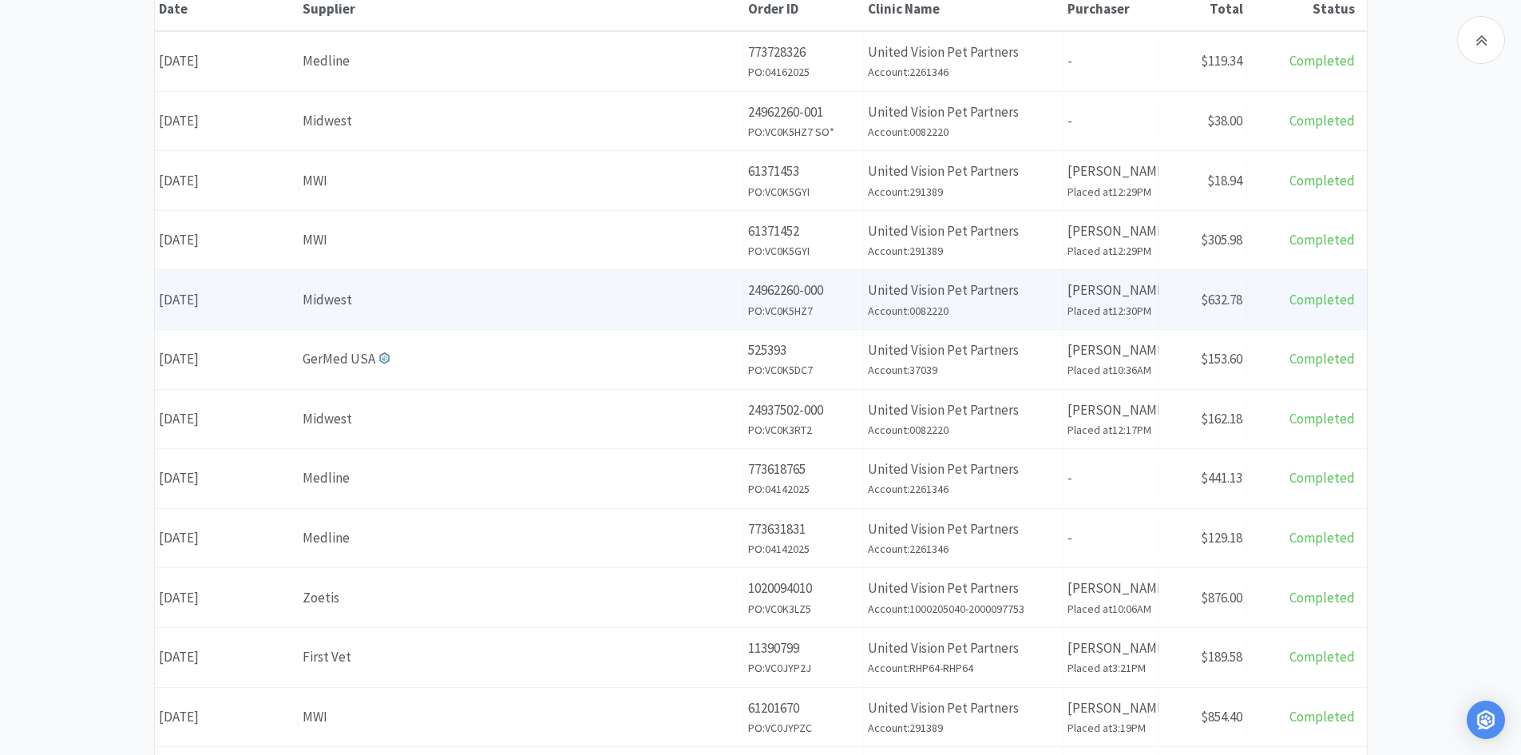
scroll to position [240, 0]
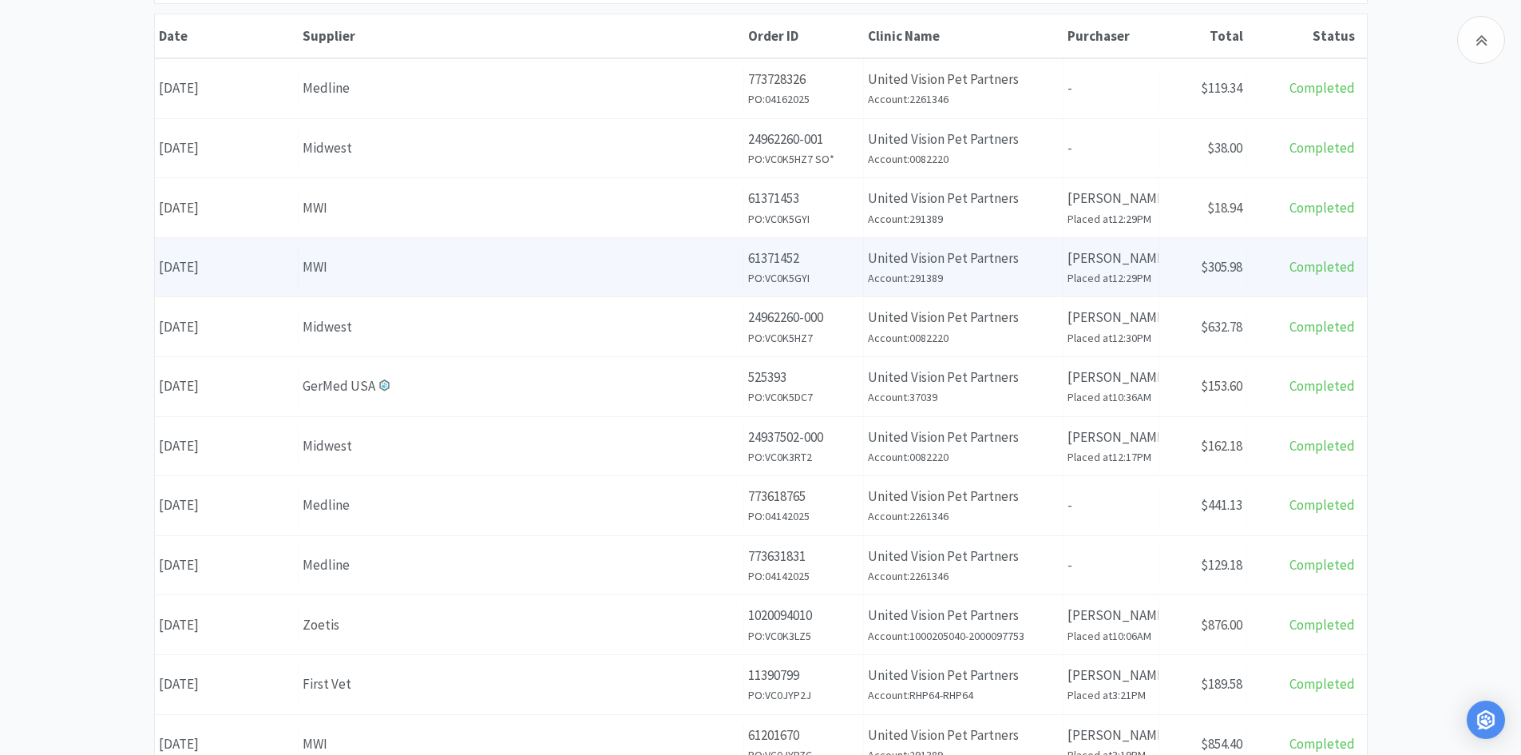
click at [414, 280] on div "Supplier MWI" at bounding box center [522, 267] width 446 height 41
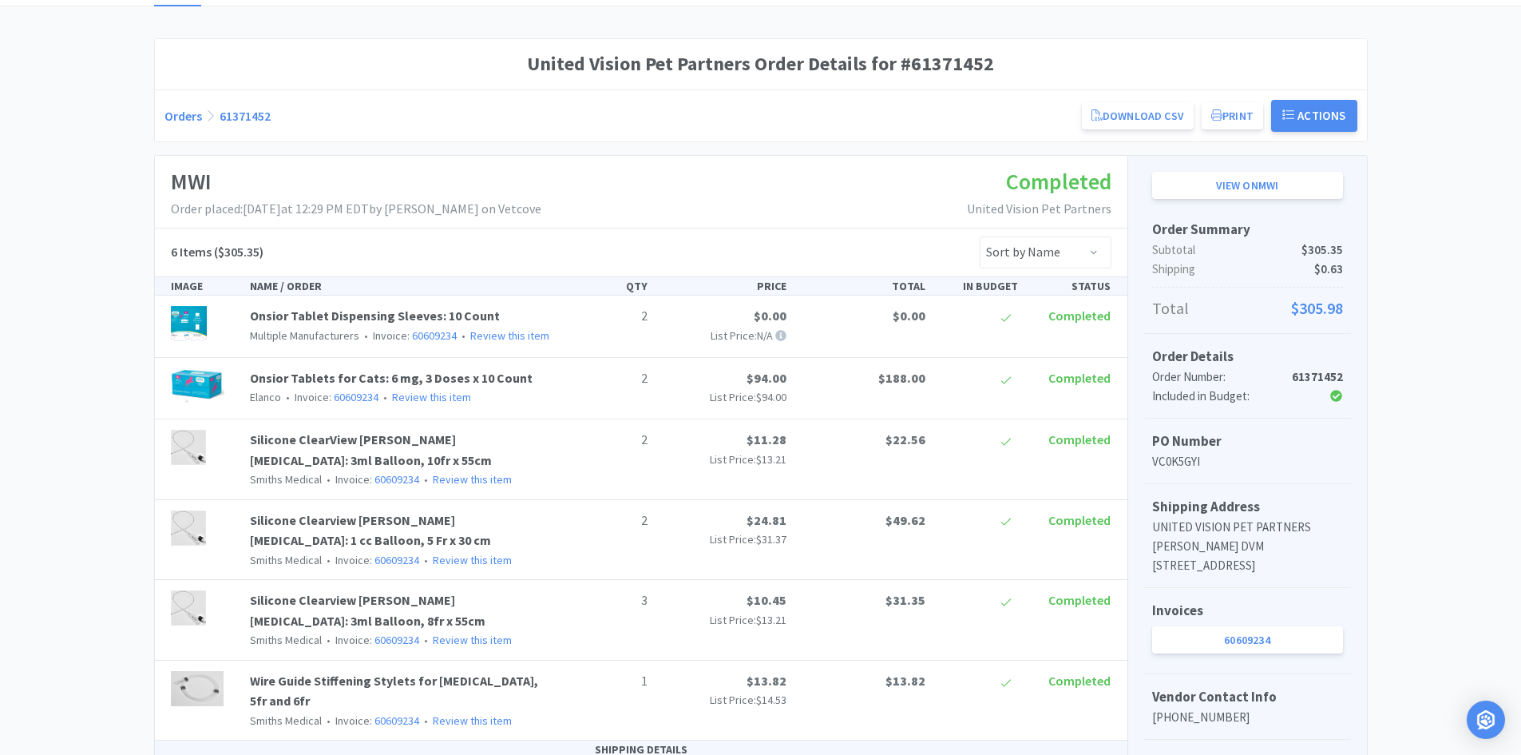
scroll to position [80, 0]
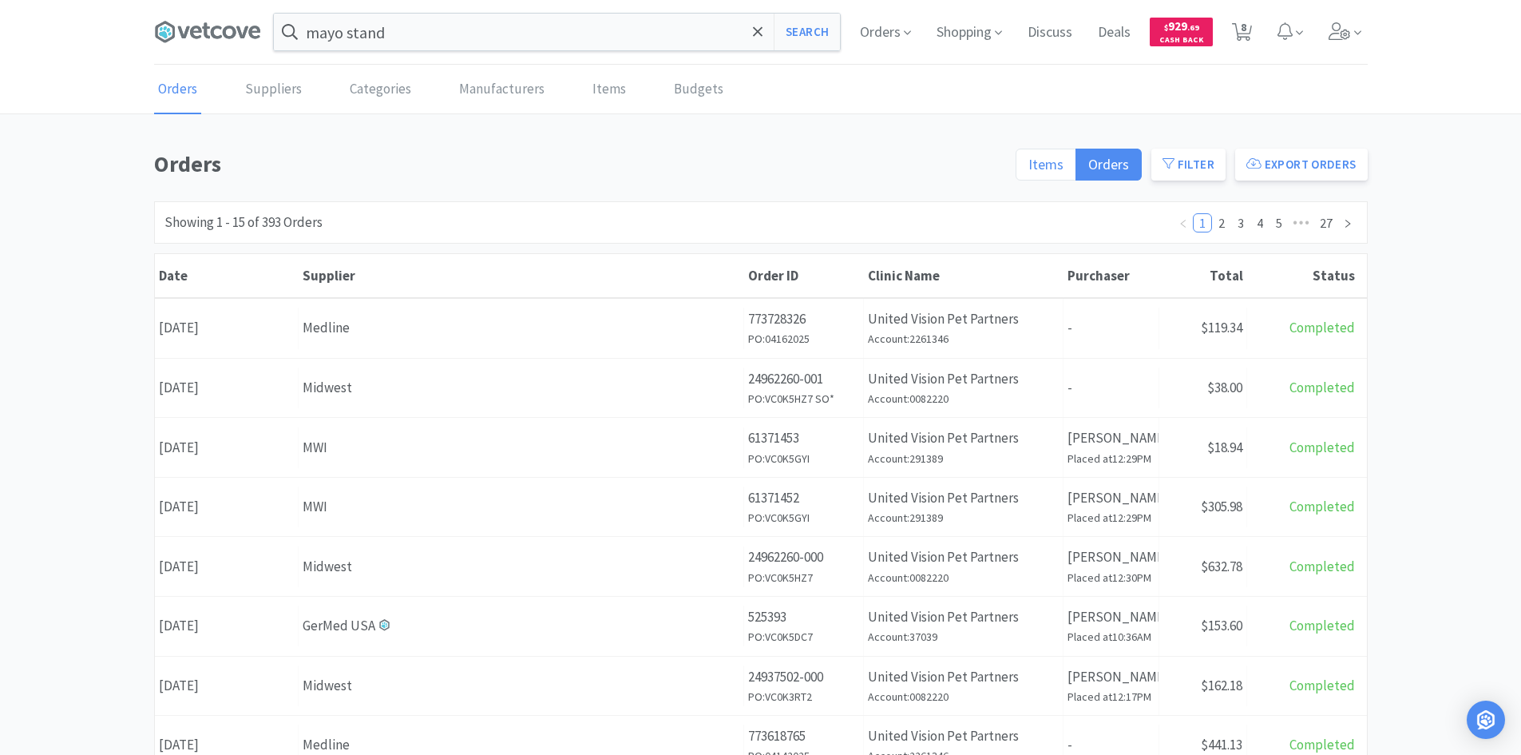
drag, startPoint x: 1013, startPoint y: 161, endPoint x: 1033, endPoint y: 163, distance: 19.3
click at [759, 159] on div "Items Orders Filter Export Orders" at bounding box center [1187, 169] width 362 height 46
click at [759, 163] on span "Items" at bounding box center [1046, 164] width 35 height 18
click at [759, 169] on input "Items" at bounding box center [1029, 169] width 0 height 0
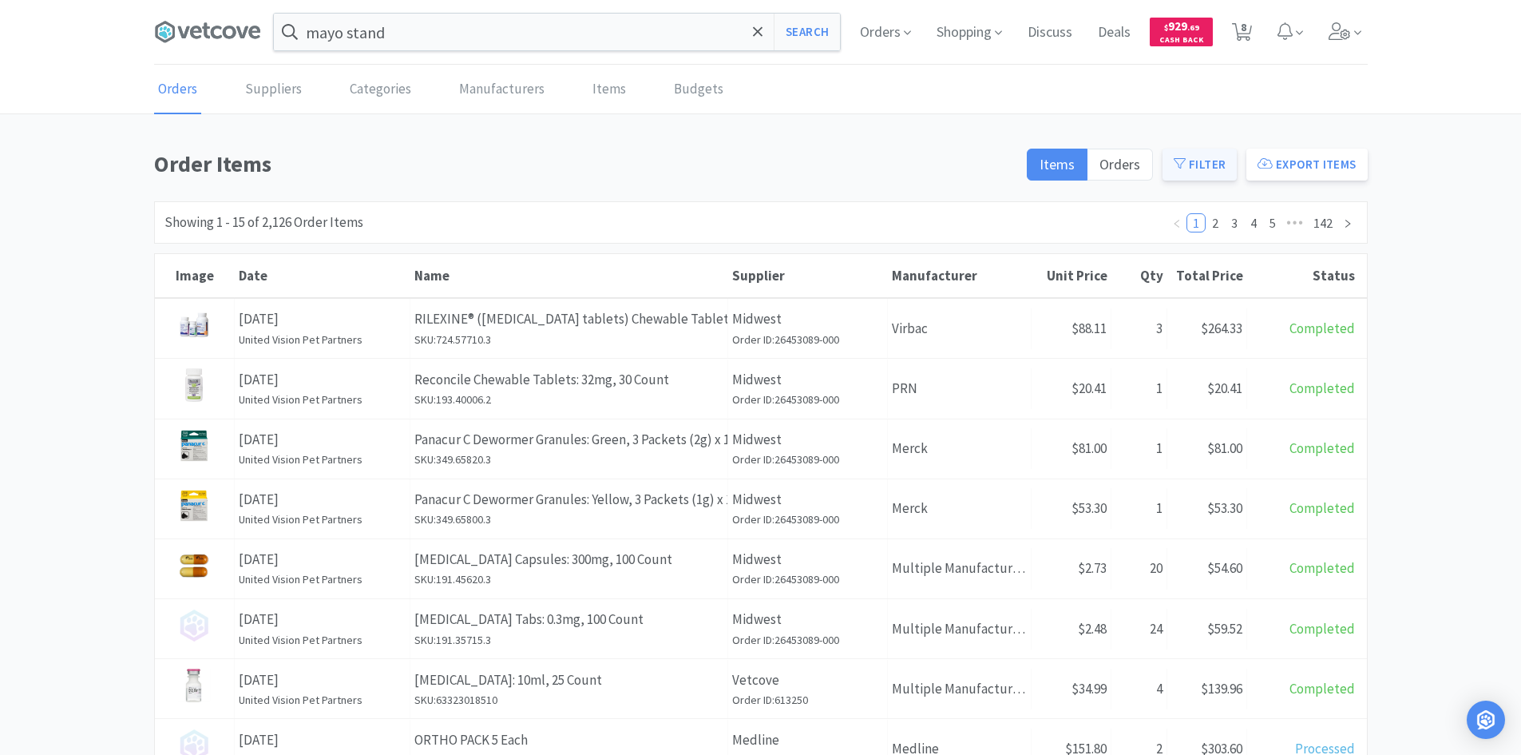
click at [759, 174] on button "Filter" at bounding box center [1200, 165] width 74 height 32
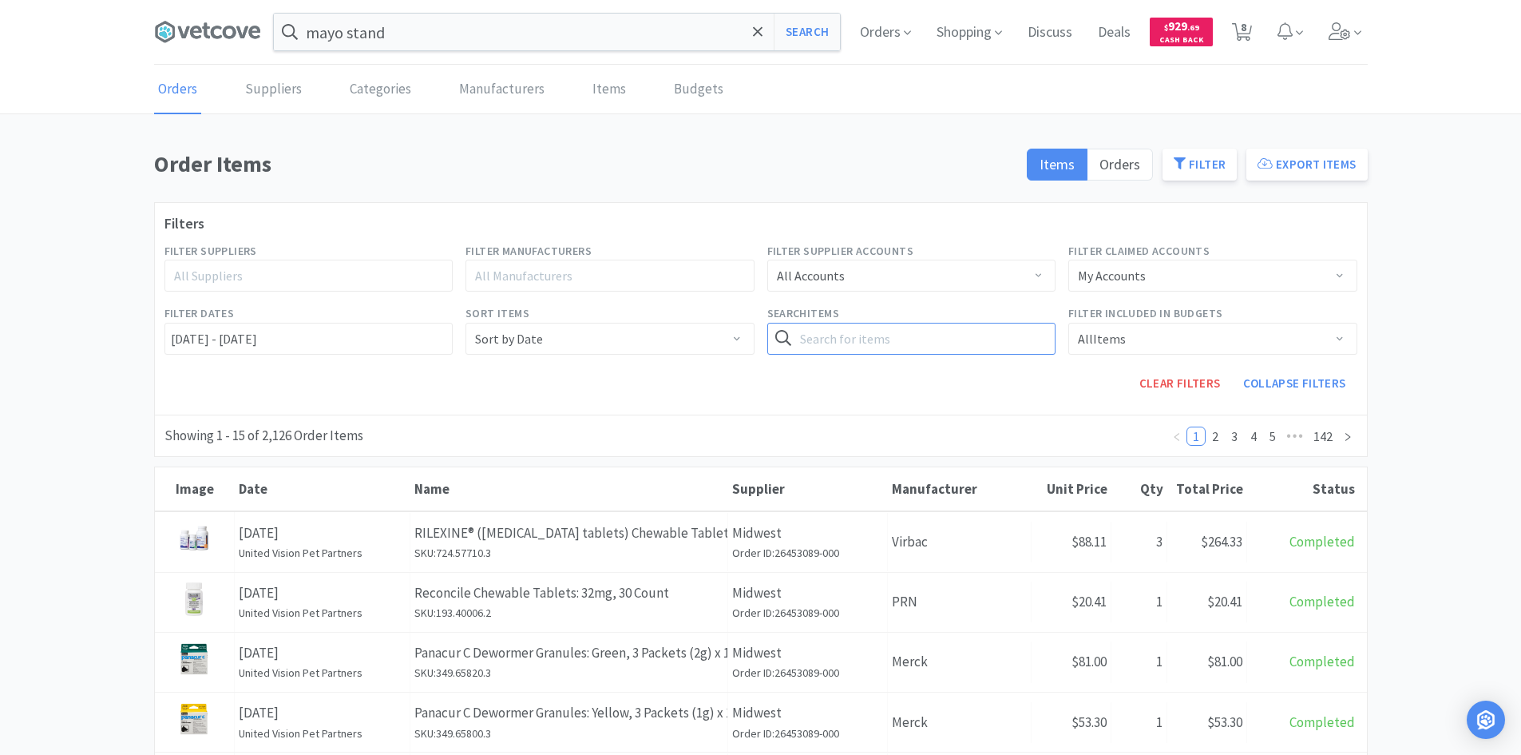
click at [759, 324] on input "text" at bounding box center [911, 339] width 289 height 32
click at [759, 323] on button "Search" at bounding box center [1022, 339] width 65 height 32
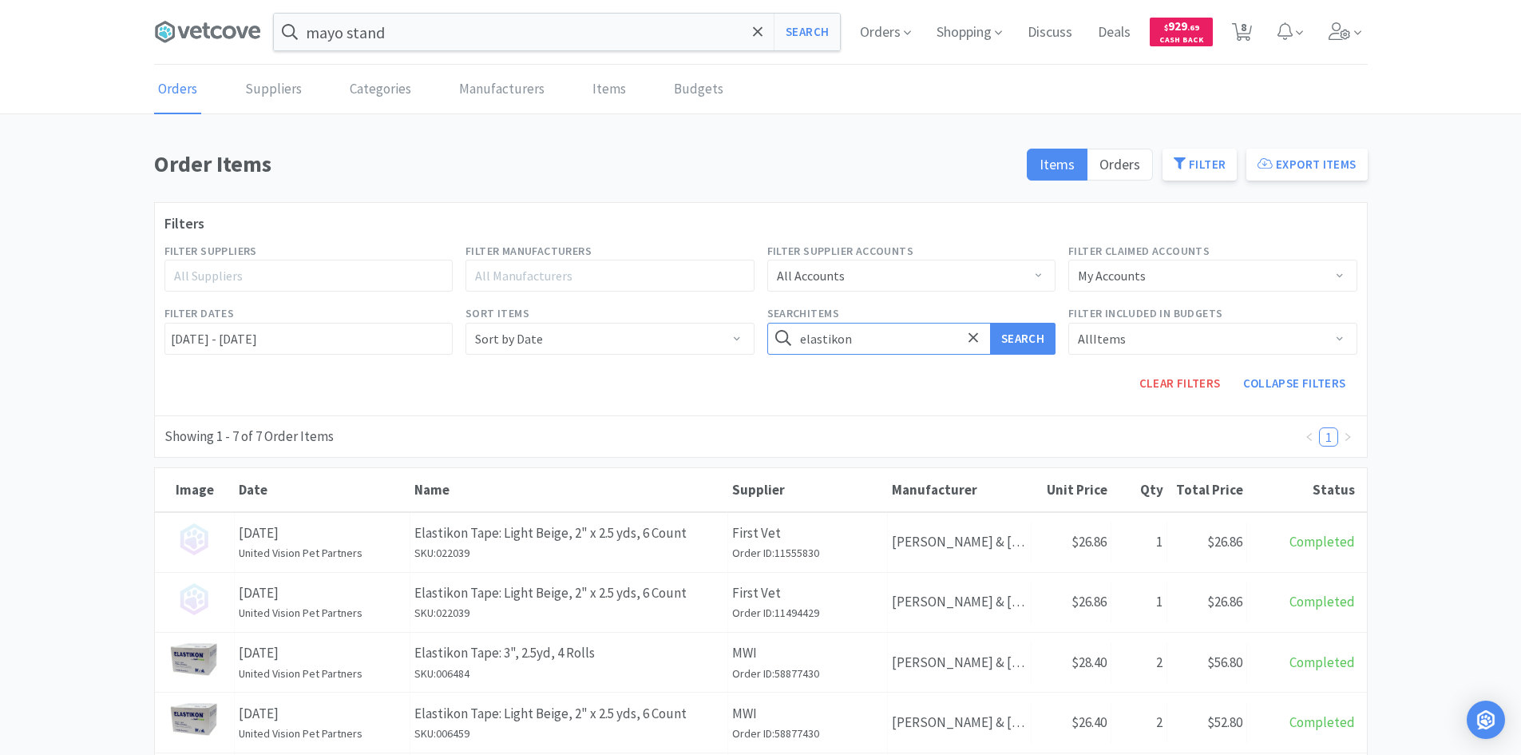
click at [759, 339] on input "elastikon" at bounding box center [911, 339] width 289 height 32
type input "2"
click at [759, 323] on button "Search" at bounding box center [1022, 339] width 65 height 32
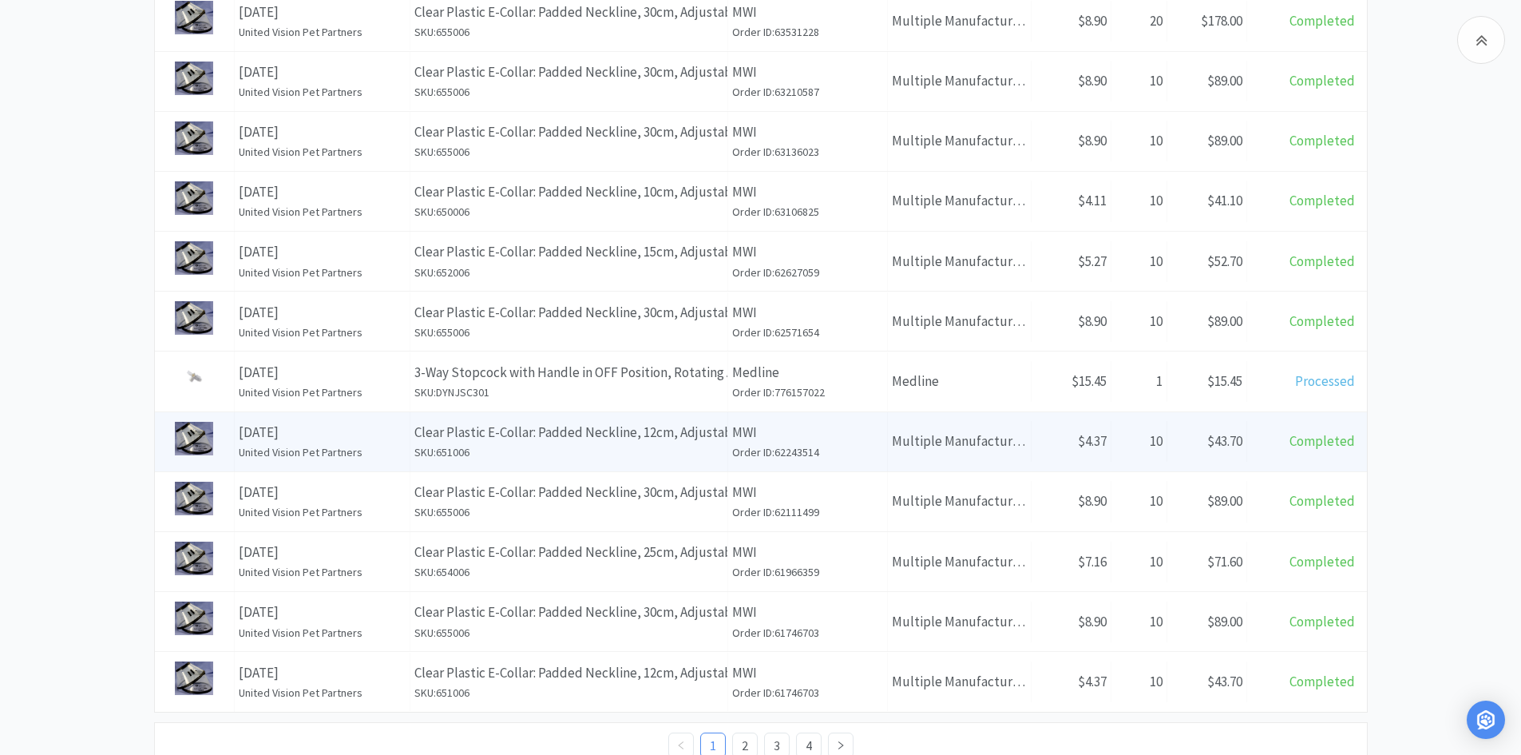
scroll to position [763, 0]
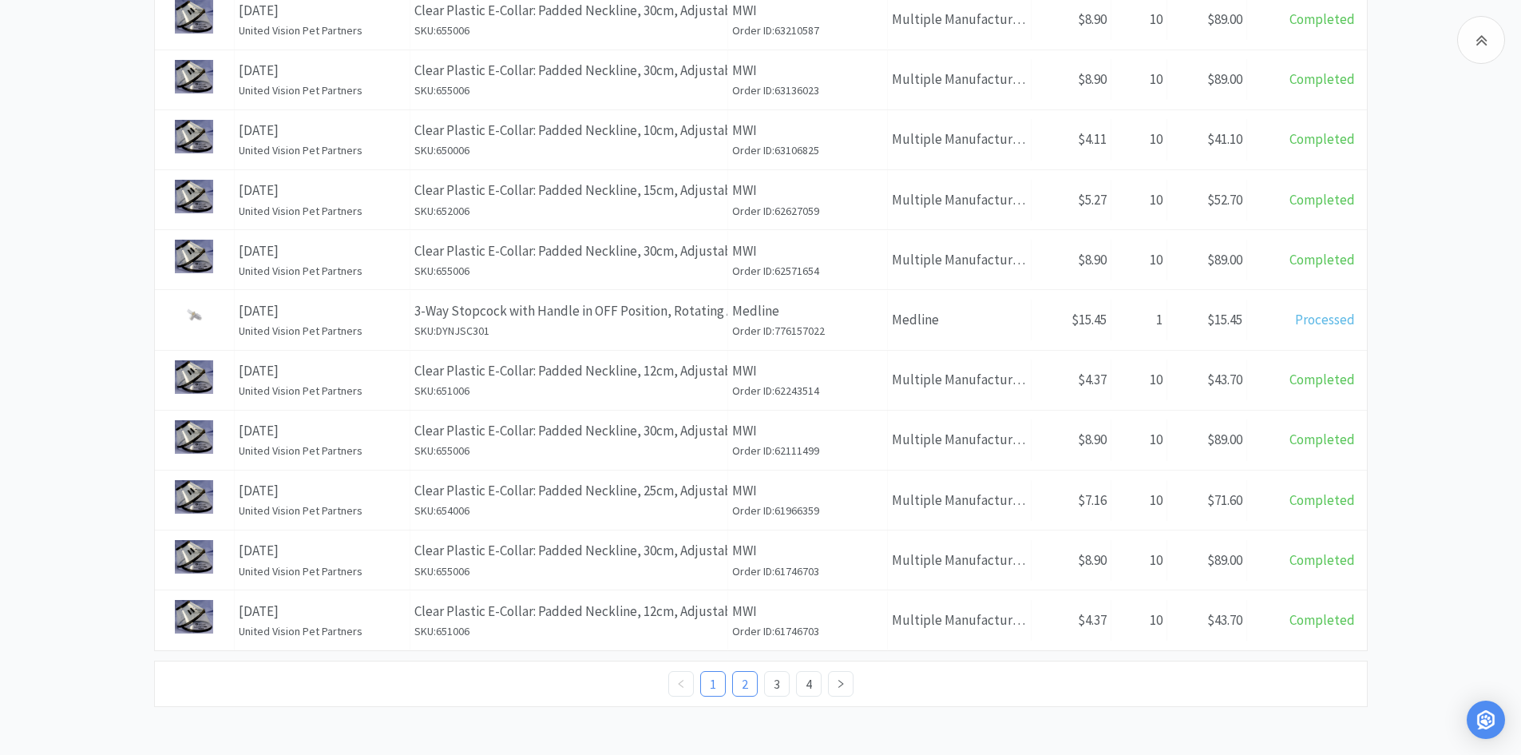
click at [742, 684] on link "2" at bounding box center [745, 684] width 24 height 24
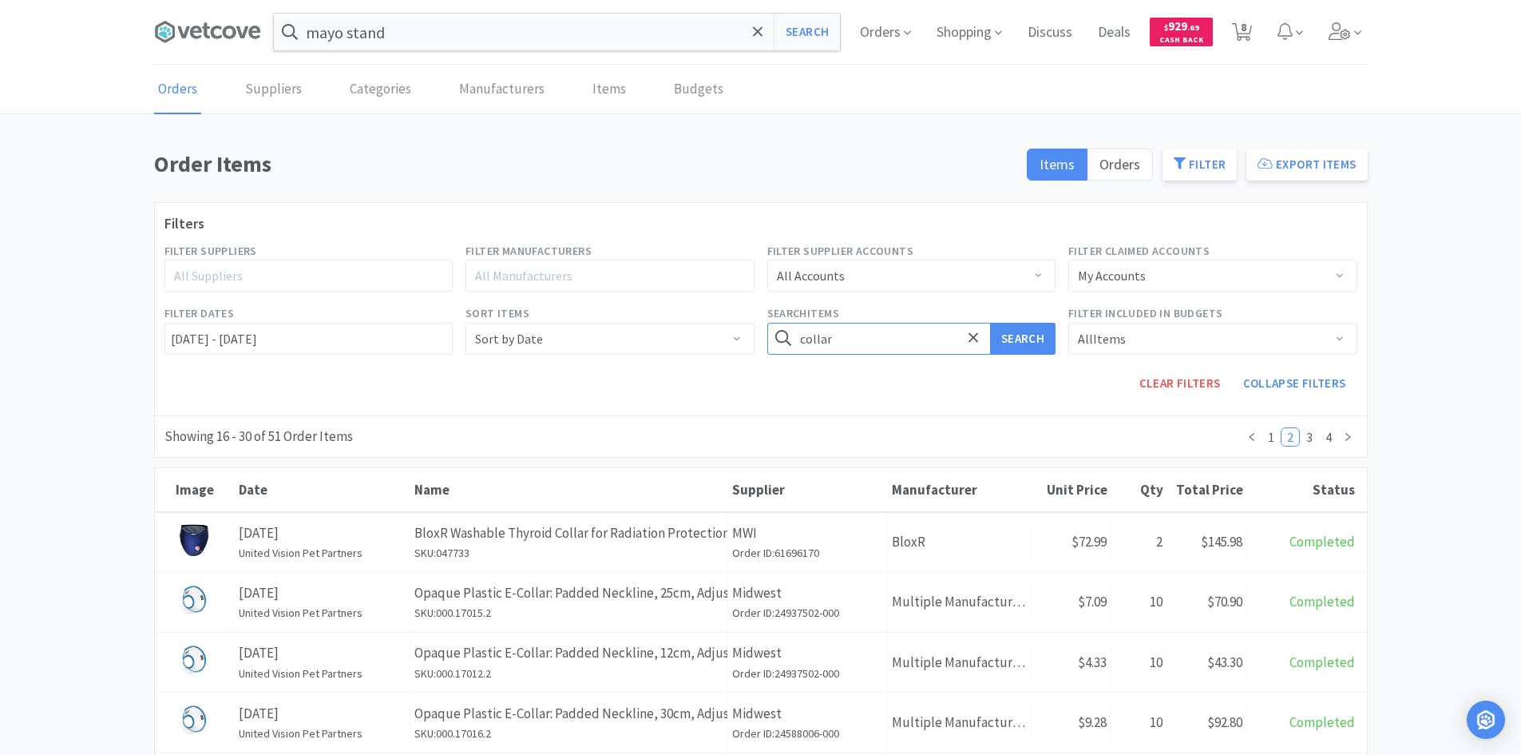
click at [759, 335] on input "collar" at bounding box center [911, 339] width 289 height 32
click at [759, 323] on button "Search" at bounding box center [1022, 339] width 65 height 32
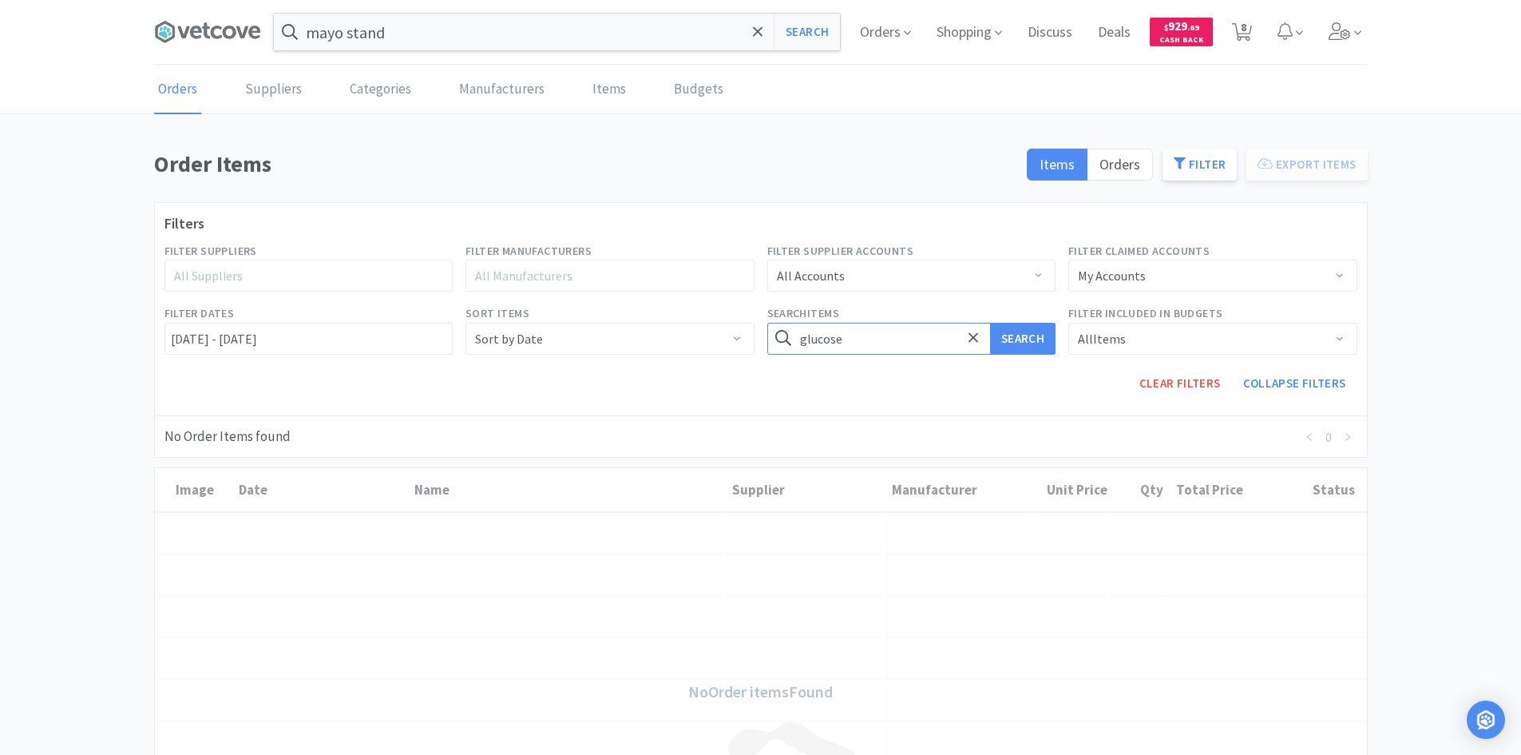
click at [759, 341] on input "glucose" at bounding box center [911, 339] width 289 height 32
type input "strip"
click at [759, 323] on button "Search" at bounding box center [1022, 339] width 65 height 32
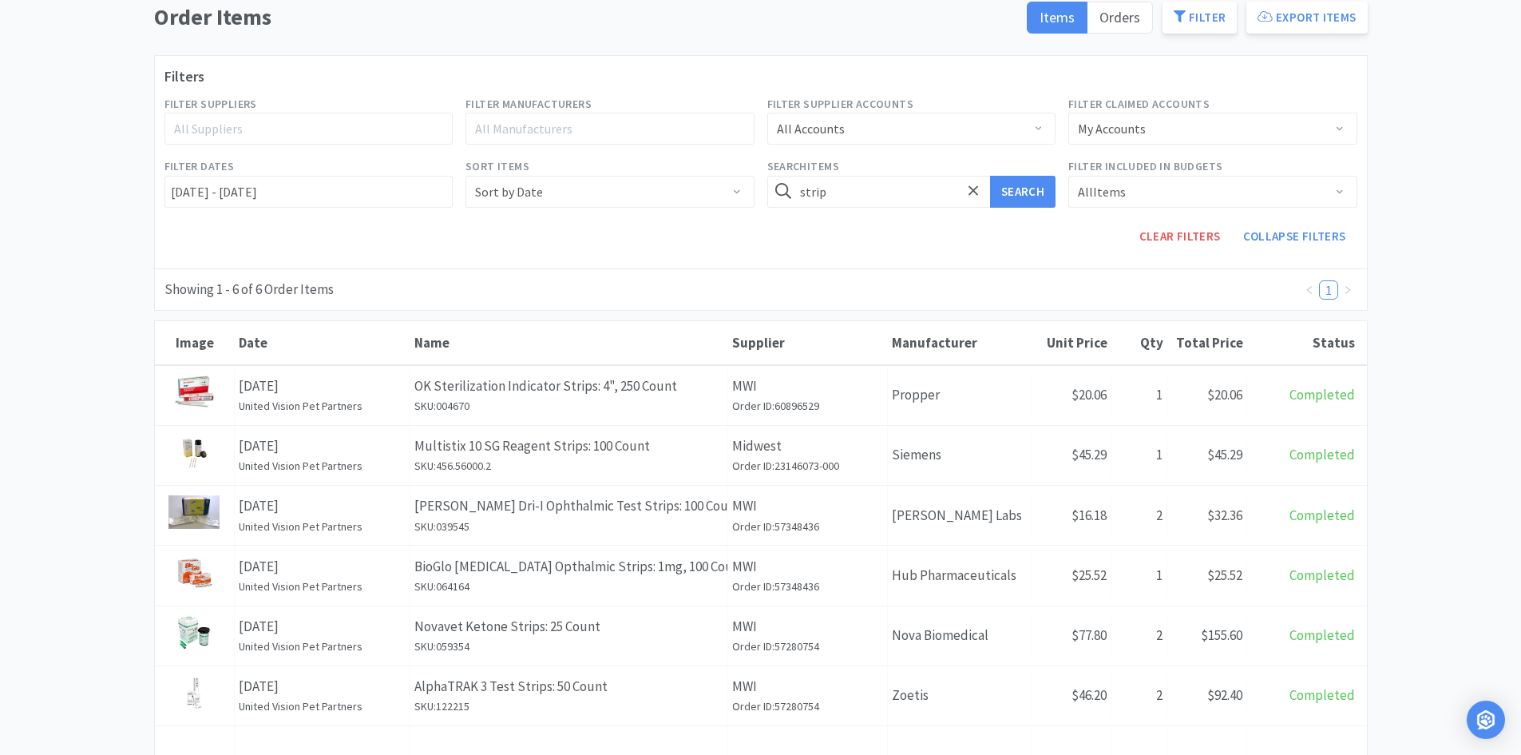
scroll to position [160, 0]
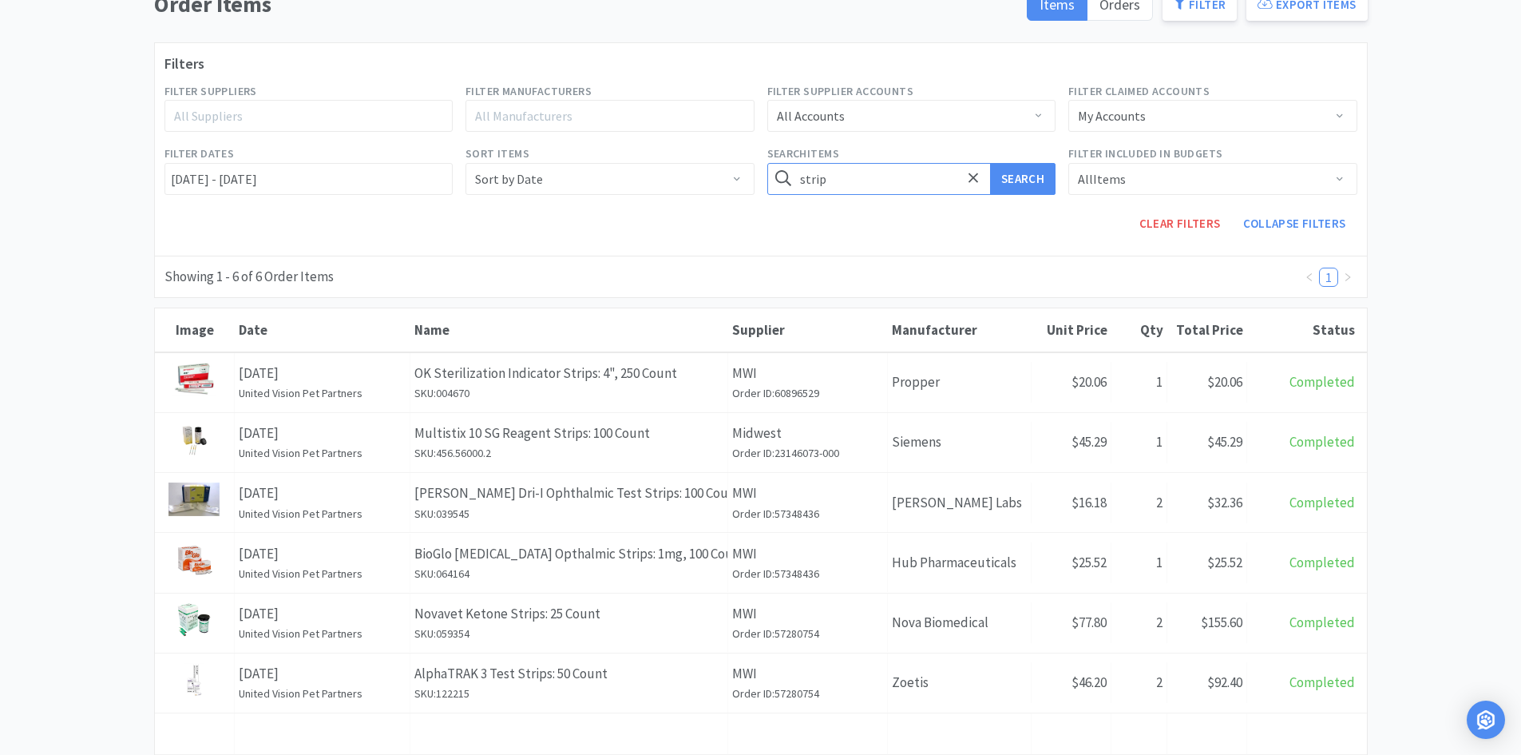
click at [759, 188] on input "strip" at bounding box center [911, 179] width 289 height 32
type input "alphatrax"
click at [759, 163] on button "Search" at bounding box center [1022, 179] width 65 height 32
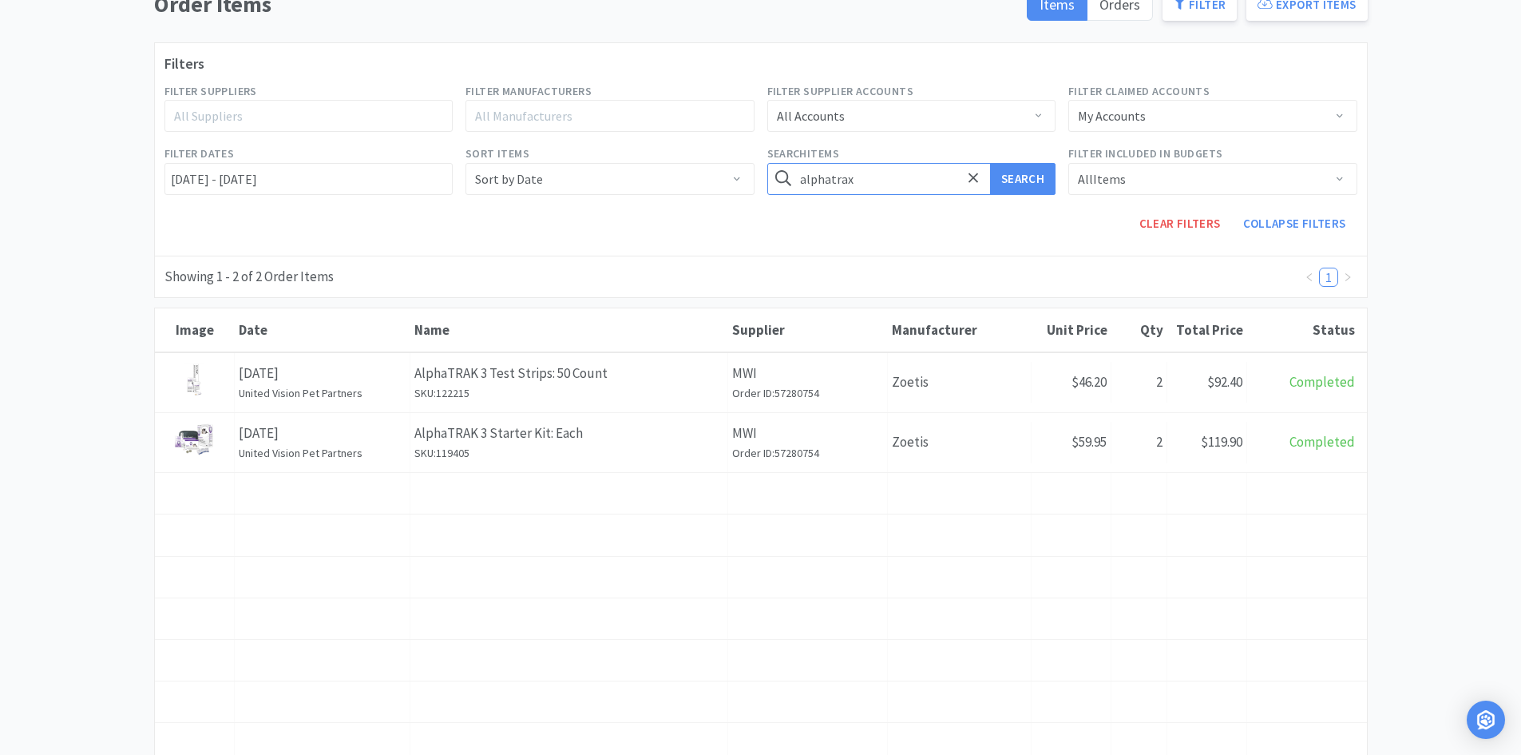
click at [759, 188] on input "alphatrax" at bounding box center [911, 179] width 289 height 32
type input "test"
click at [759, 163] on button "Search" at bounding box center [1022, 179] width 65 height 32
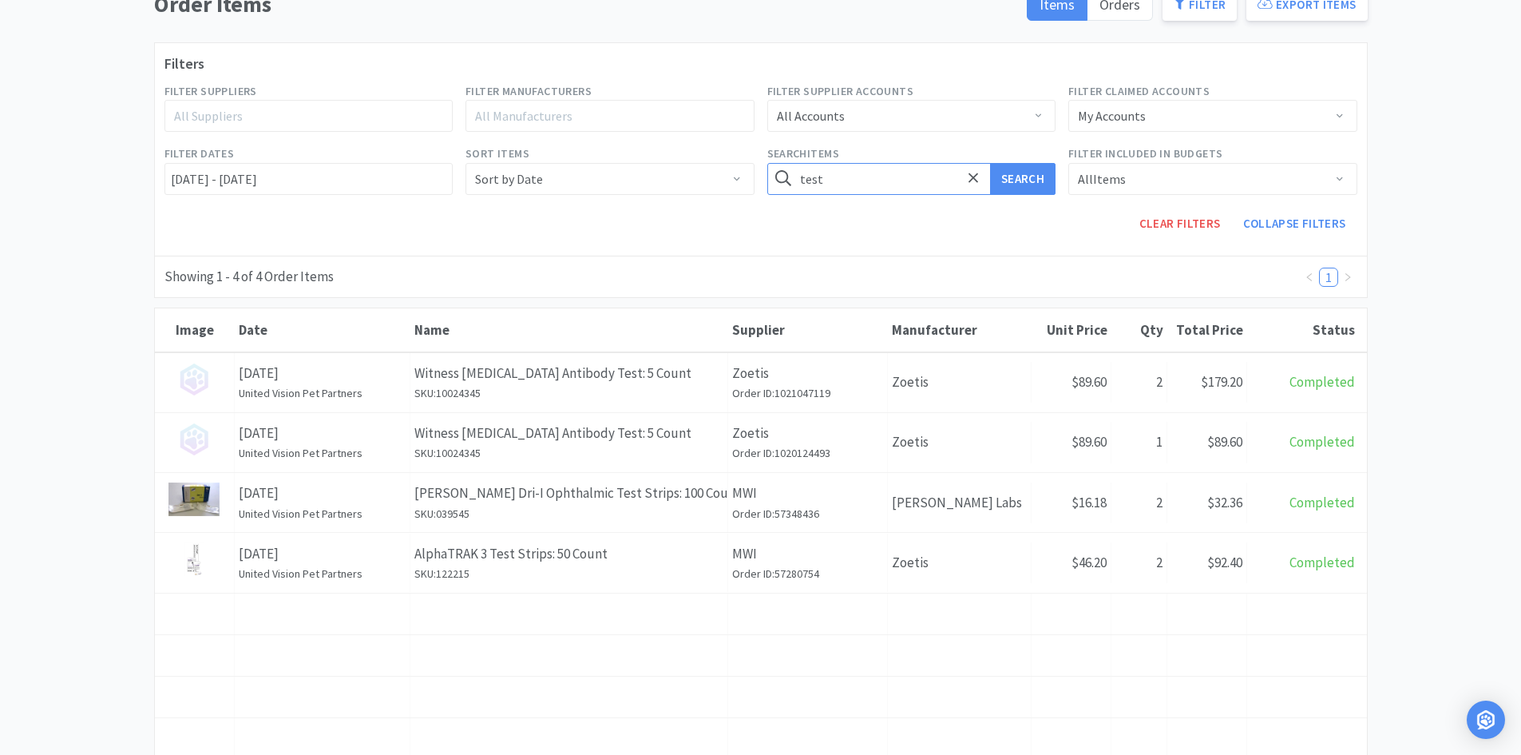
click at [759, 182] on input "test" at bounding box center [911, 179] width 289 height 32
click at [759, 182] on input "text" at bounding box center [911, 179] width 289 height 32
click at [759, 163] on button "Search" at bounding box center [1022, 179] width 65 height 32
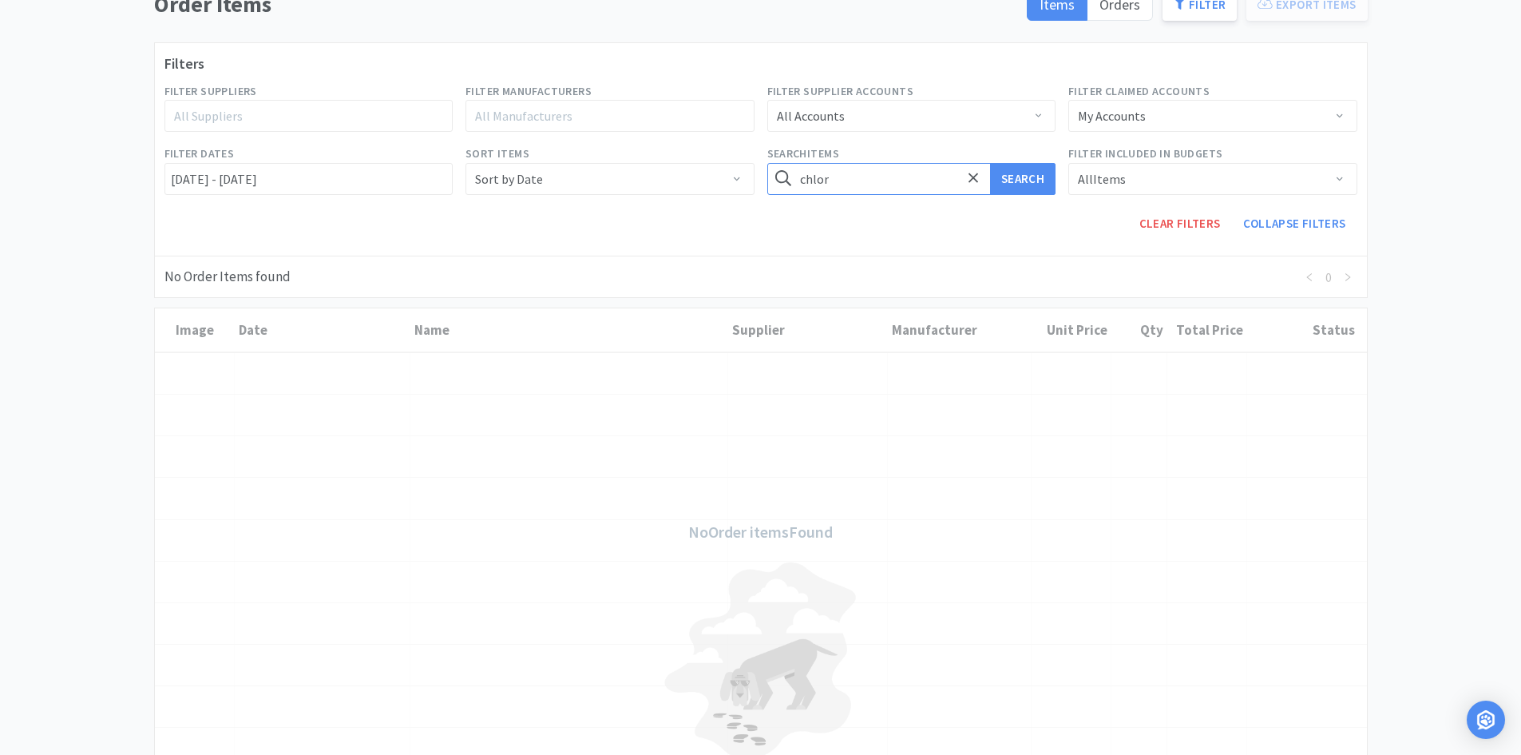
type input "chlor"
click at [759, 163] on button "Search" at bounding box center [1022, 179] width 65 height 32
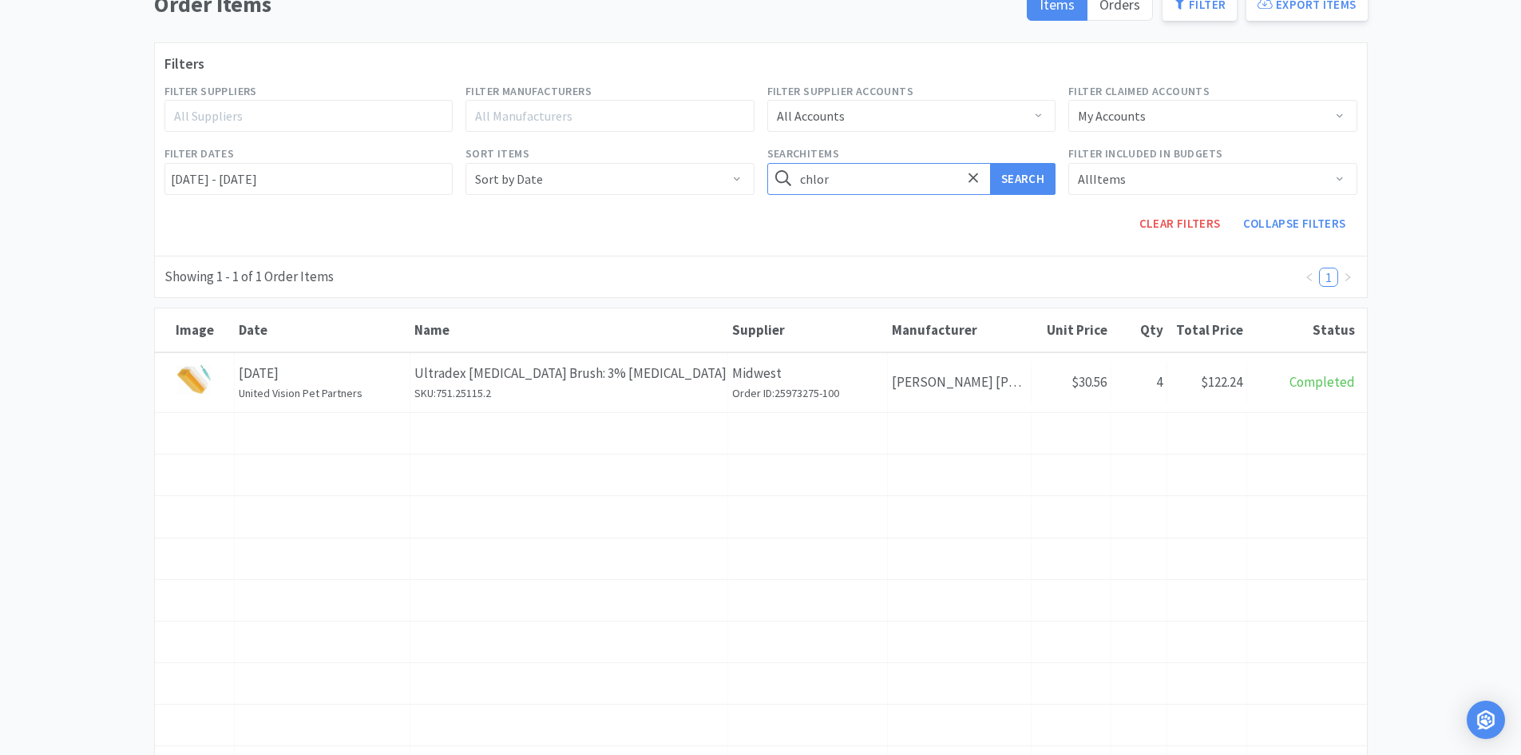
click at [759, 188] on input "chlor" at bounding box center [911, 179] width 289 height 32
click at [759, 163] on button "Search" at bounding box center [1022, 179] width 65 height 32
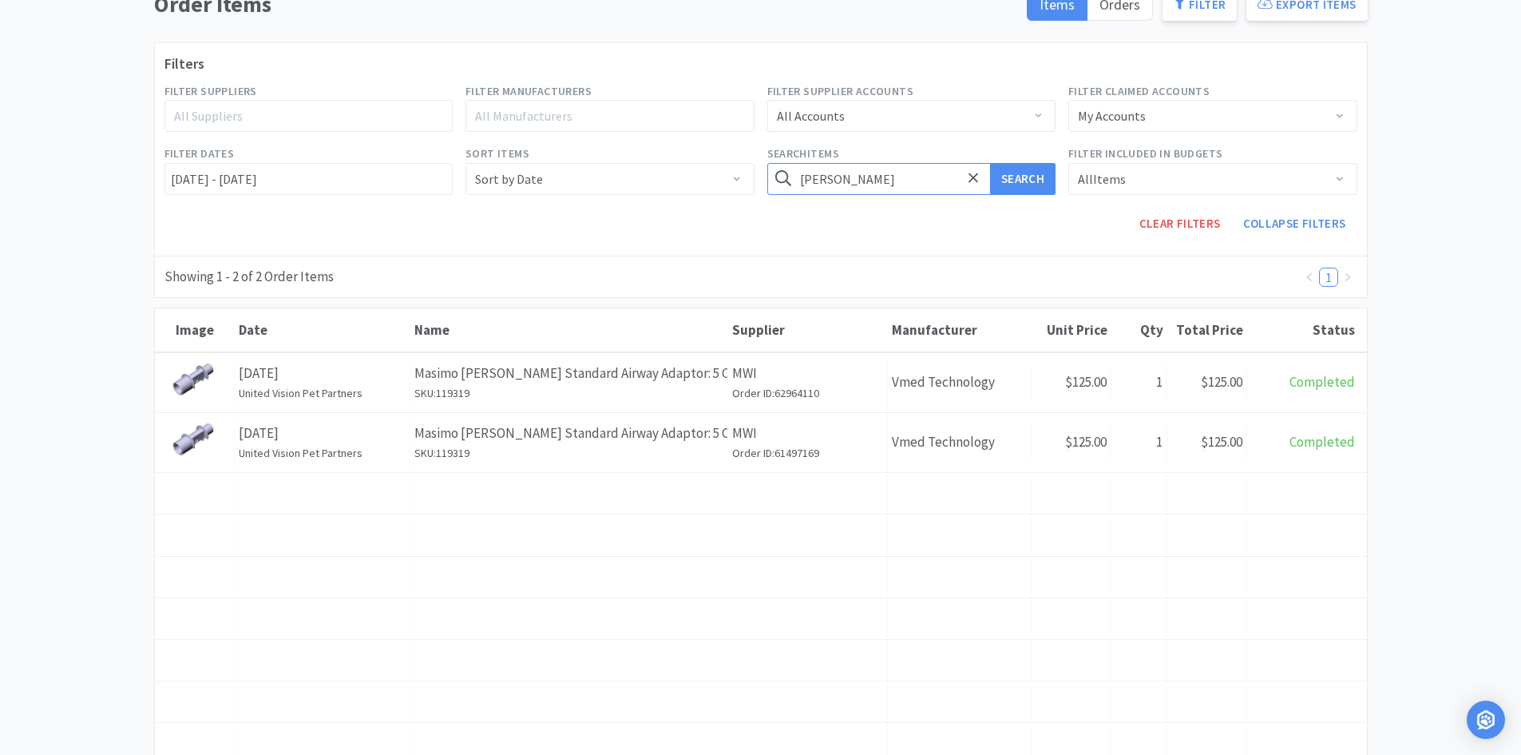
click at [759, 188] on input "[PERSON_NAME]" at bounding box center [911, 179] width 289 height 32
click at [759, 163] on button "Search" at bounding box center [1022, 179] width 65 height 32
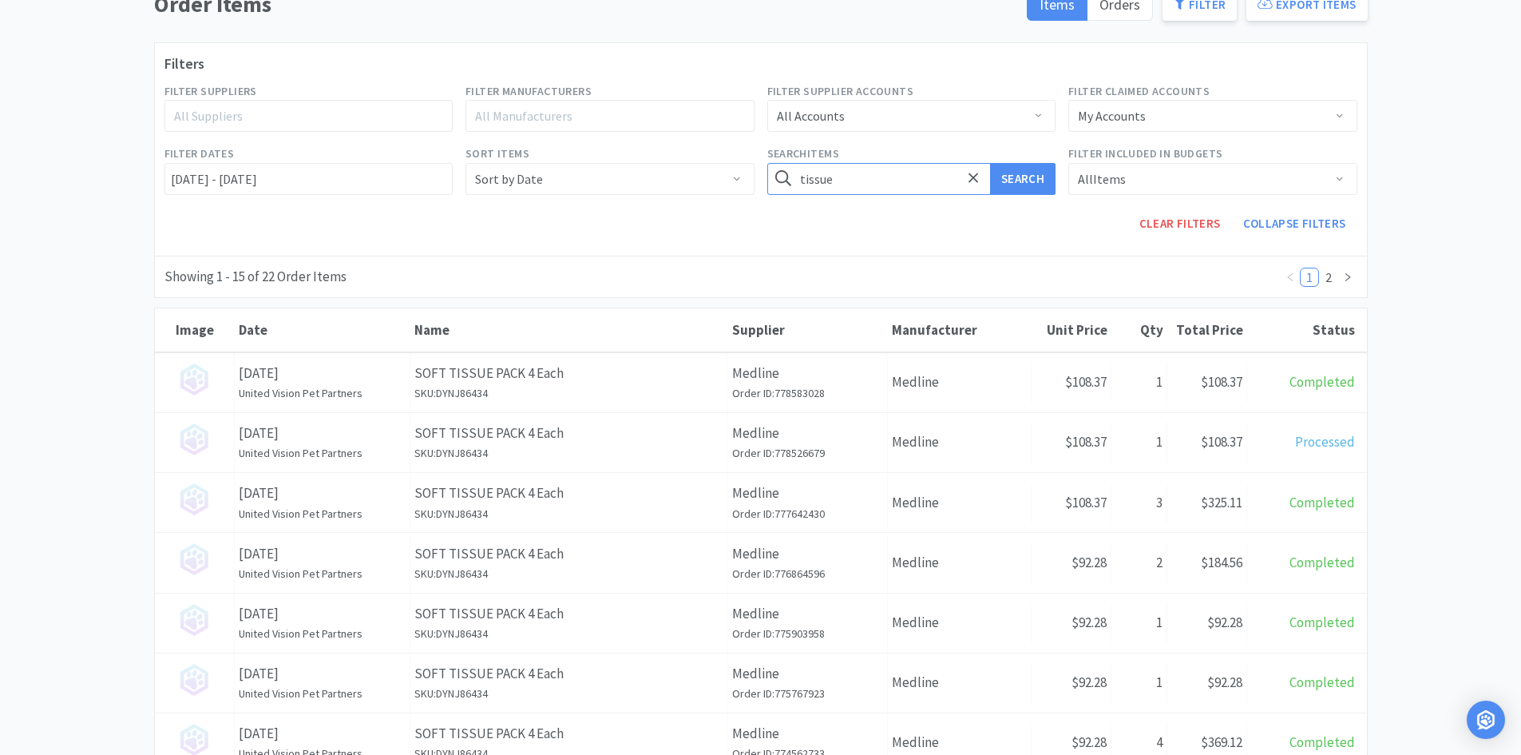
click at [759, 184] on input "tissue" at bounding box center [911, 179] width 289 height 32
type input "glue"
click at [759, 163] on button "Search" at bounding box center [1022, 179] width 65 height 32
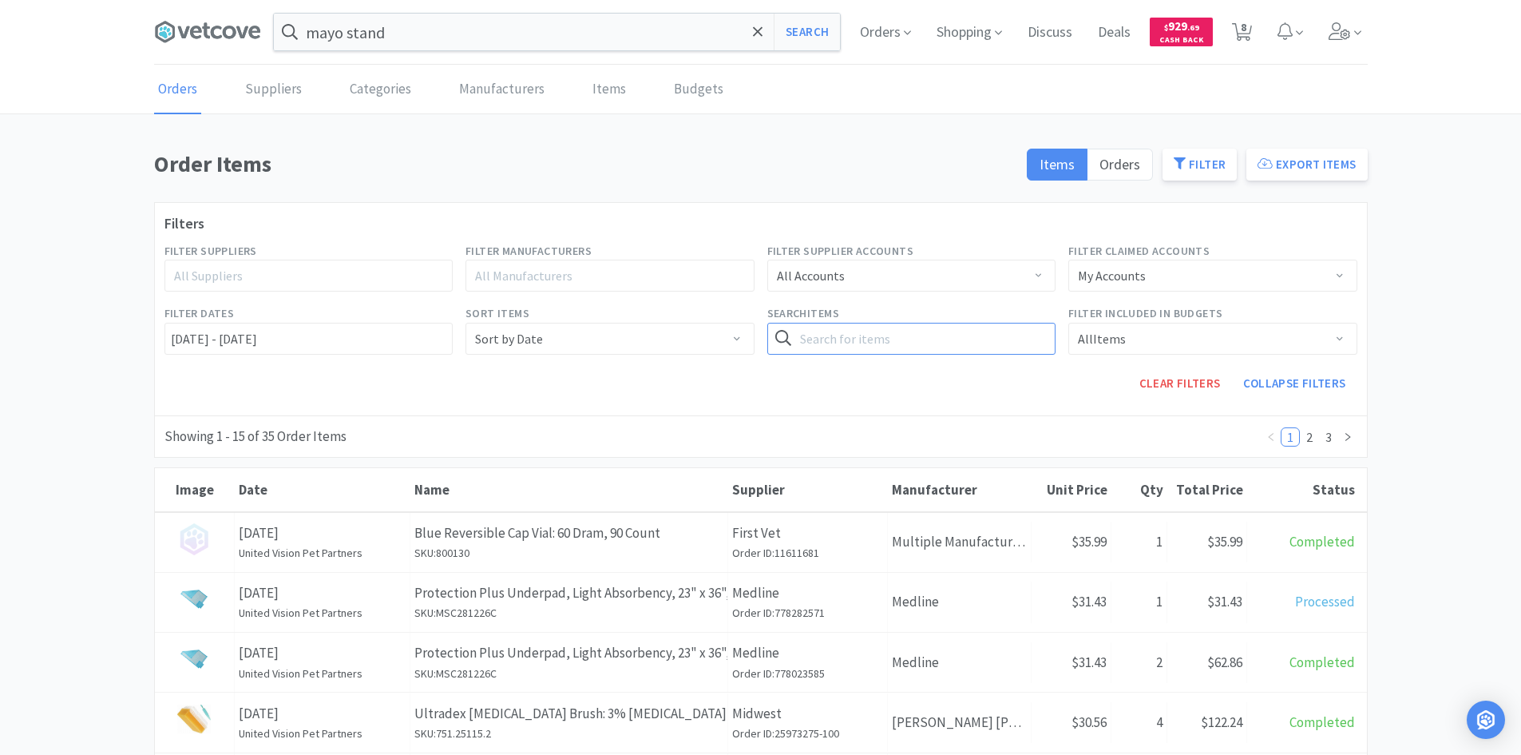
click at [759, 352] on input "text" at bounding box center [911, 339] width 289 height 32
click at [759, 323] on button "Search" at bounding box center [1022, 339] width 65 height 32
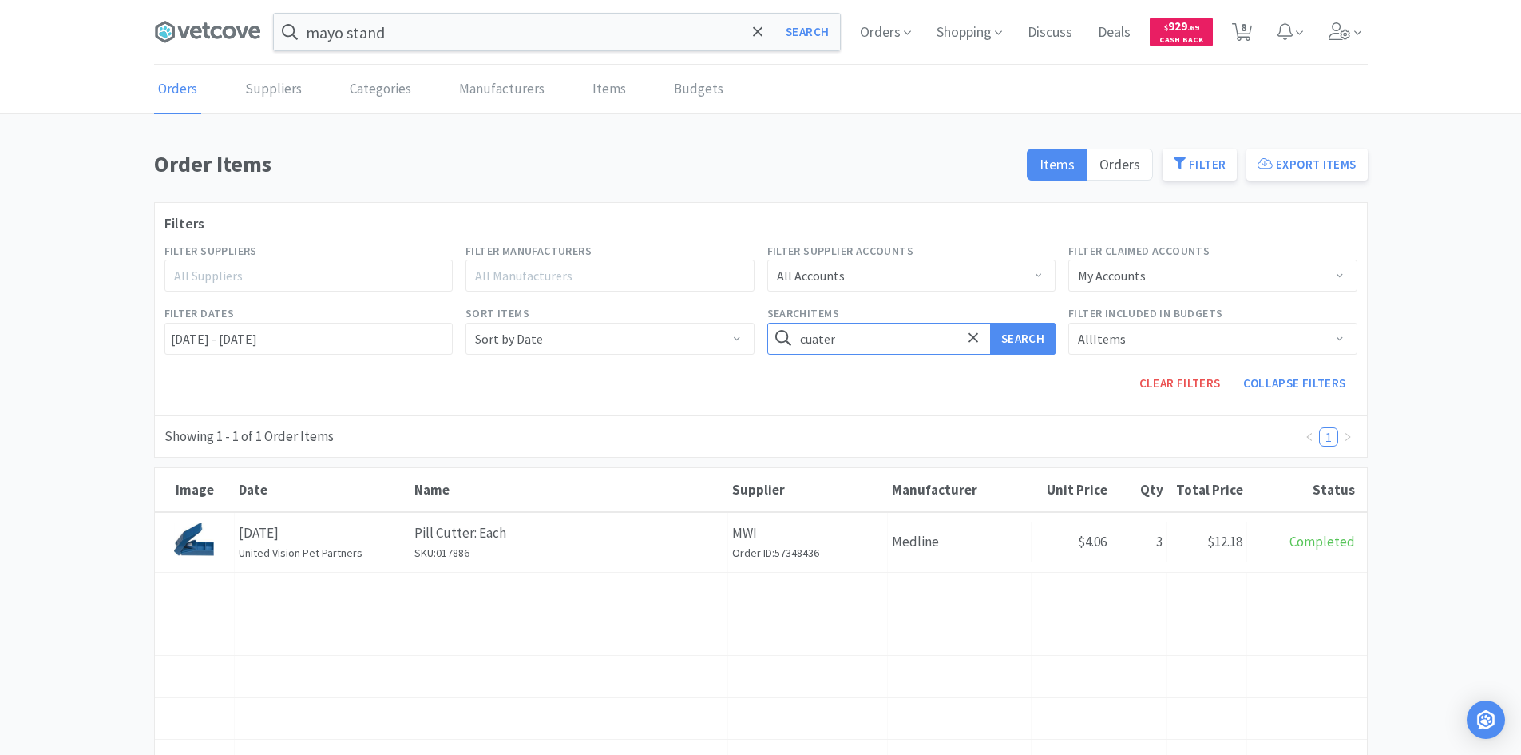
click at [759, 352] on input "cuater" at bounding box center [911, 339] width 289 height 32
click at [759, 323] on button "Search" at bounding box center [1022, 339] width 65 height 32
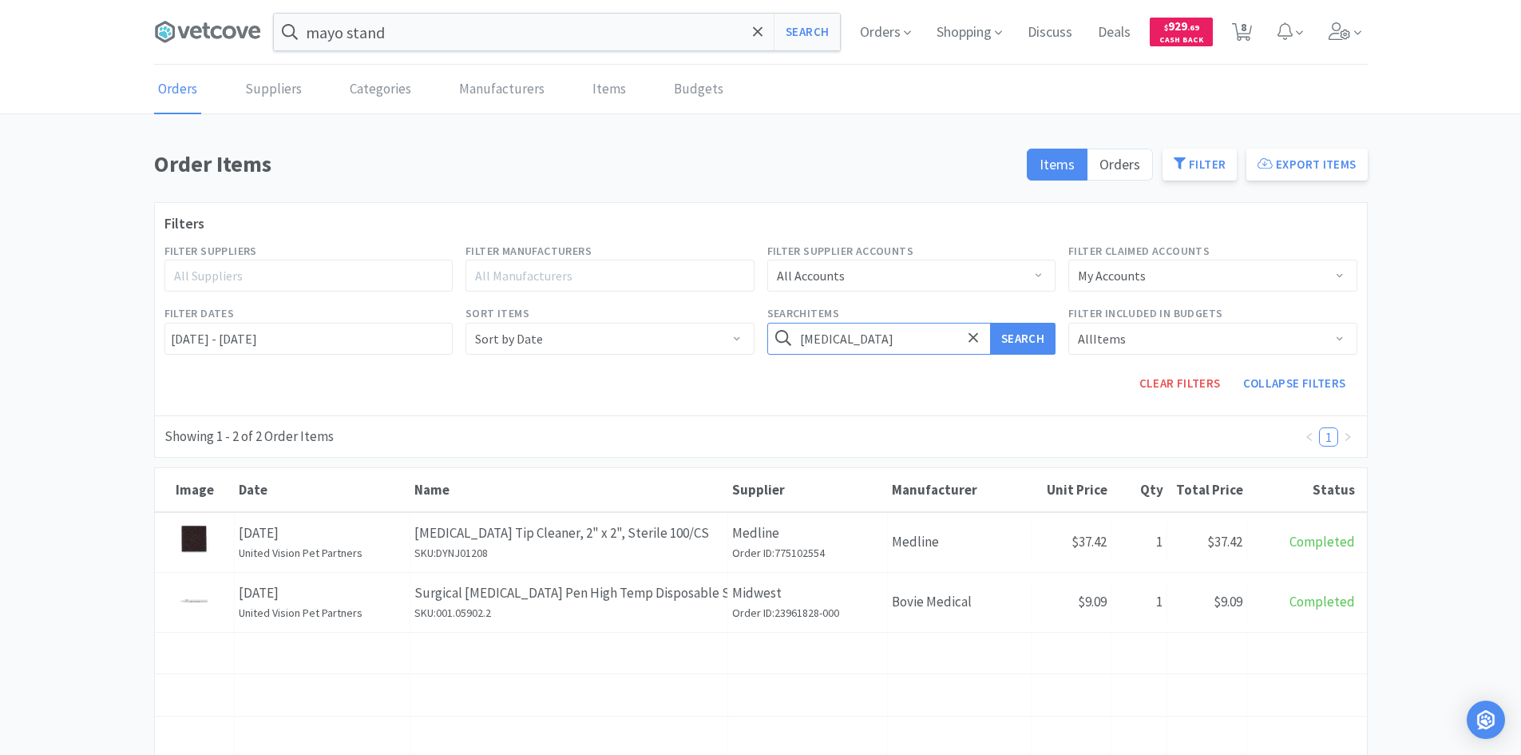
click at [759, 343] on input "[MEDICAL_DATA]" at bounding box center [911, 339] width 289 height 32
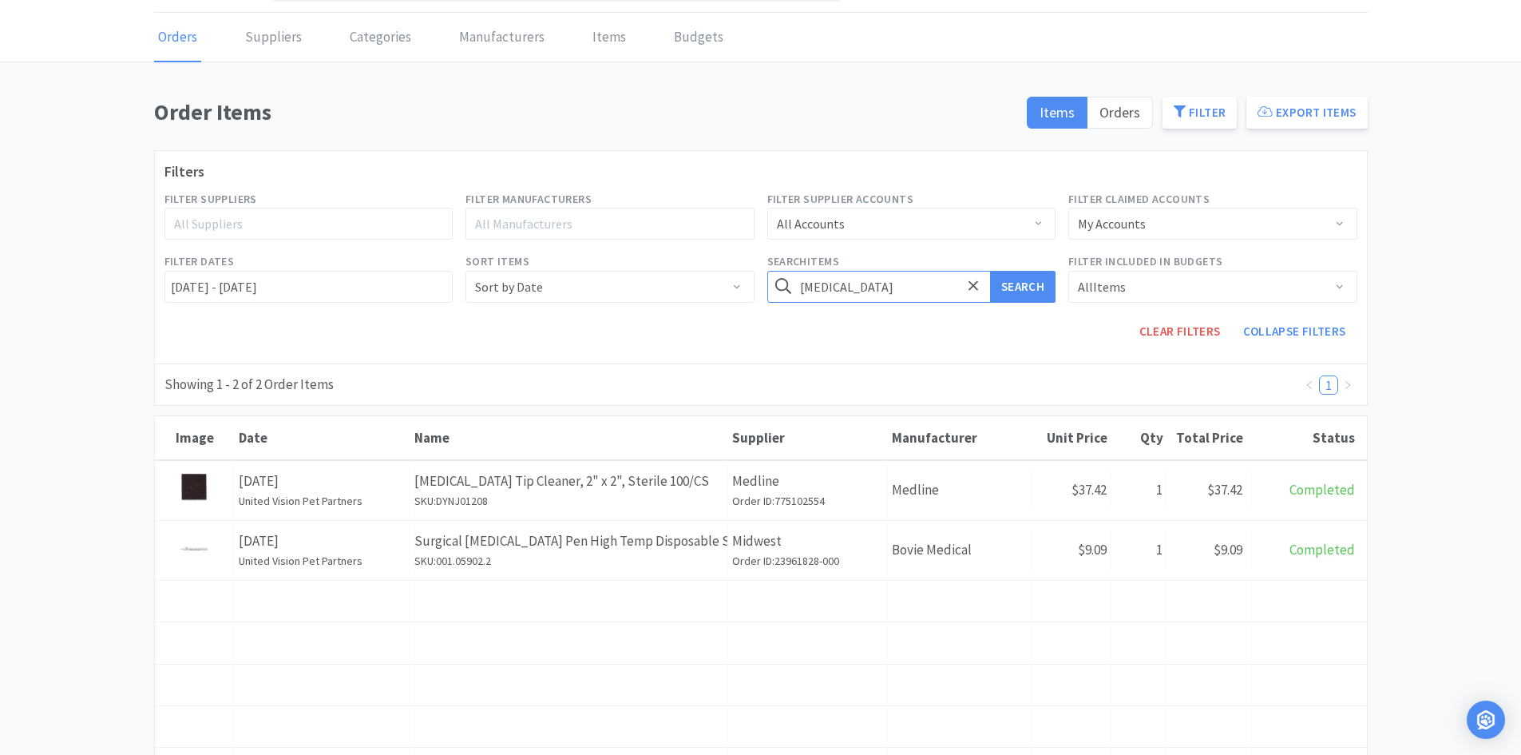
scroll to position [80, 0]
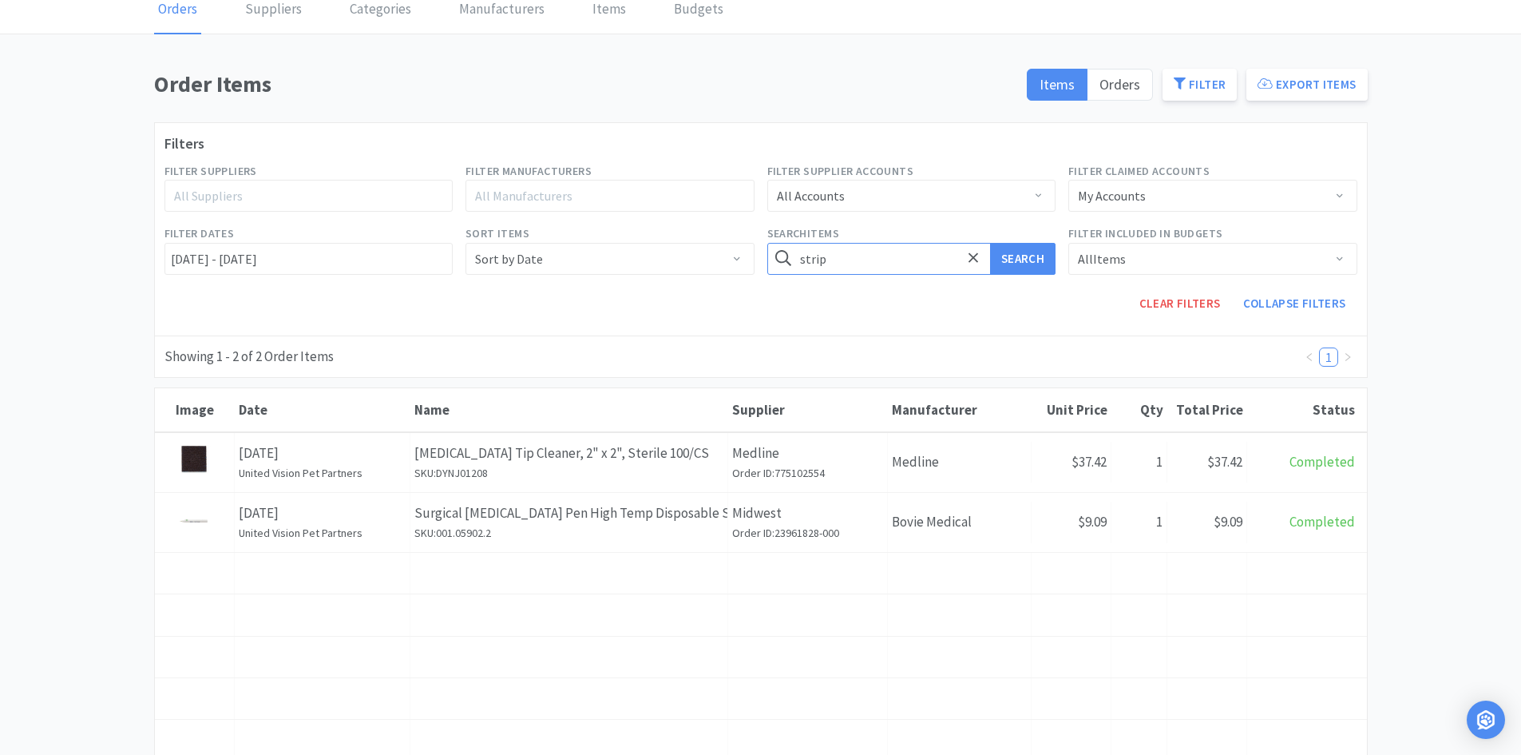
click at [759, 243] on button "Search" at bounding box center [1022, 259] width 65 height 32
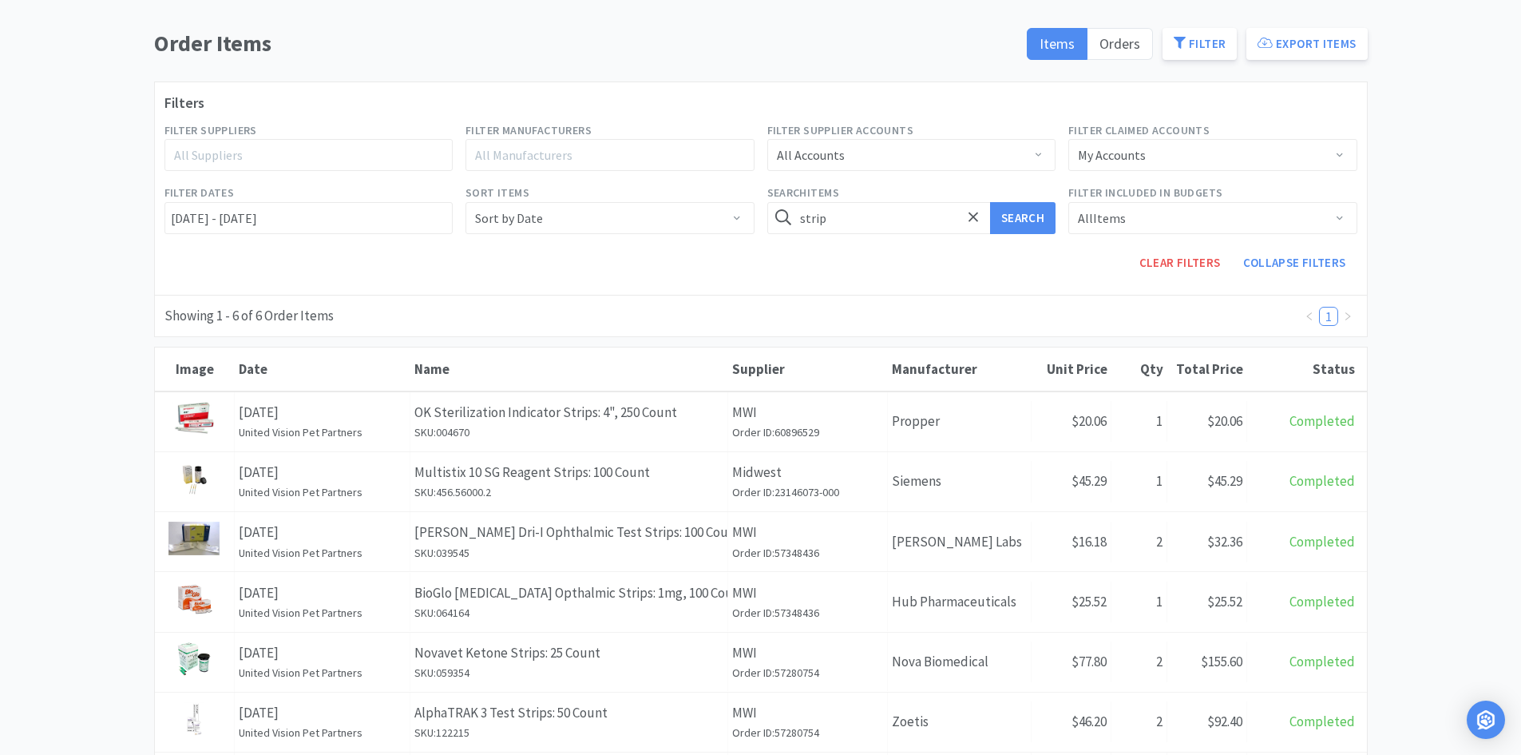
scroll to position [160, 0]
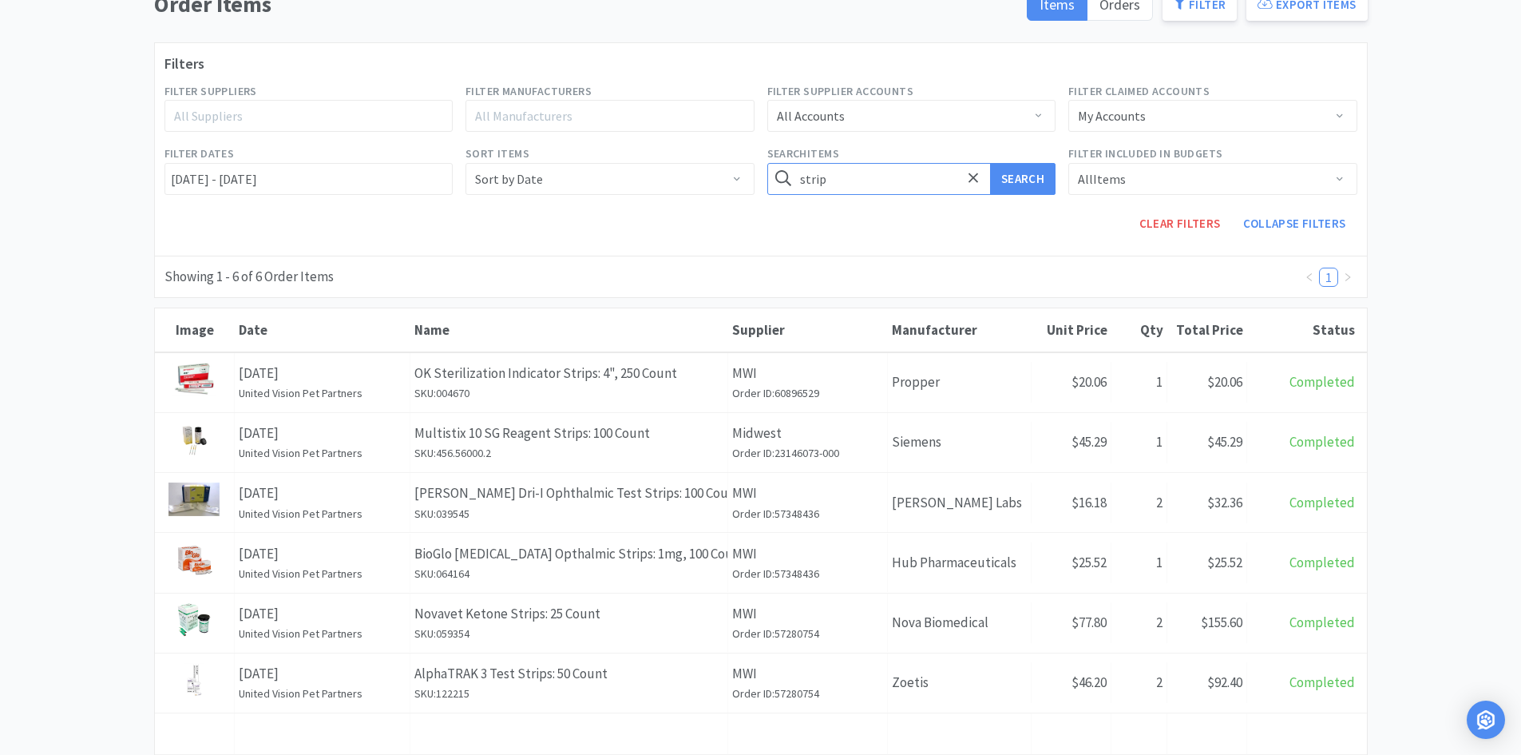
click at [759, 183] on input "strip" at bounding box center [911, 179] width 289 height 32
click at [759, 163] on button "Search" at bounding box center [1022, 179] width 65 height 32
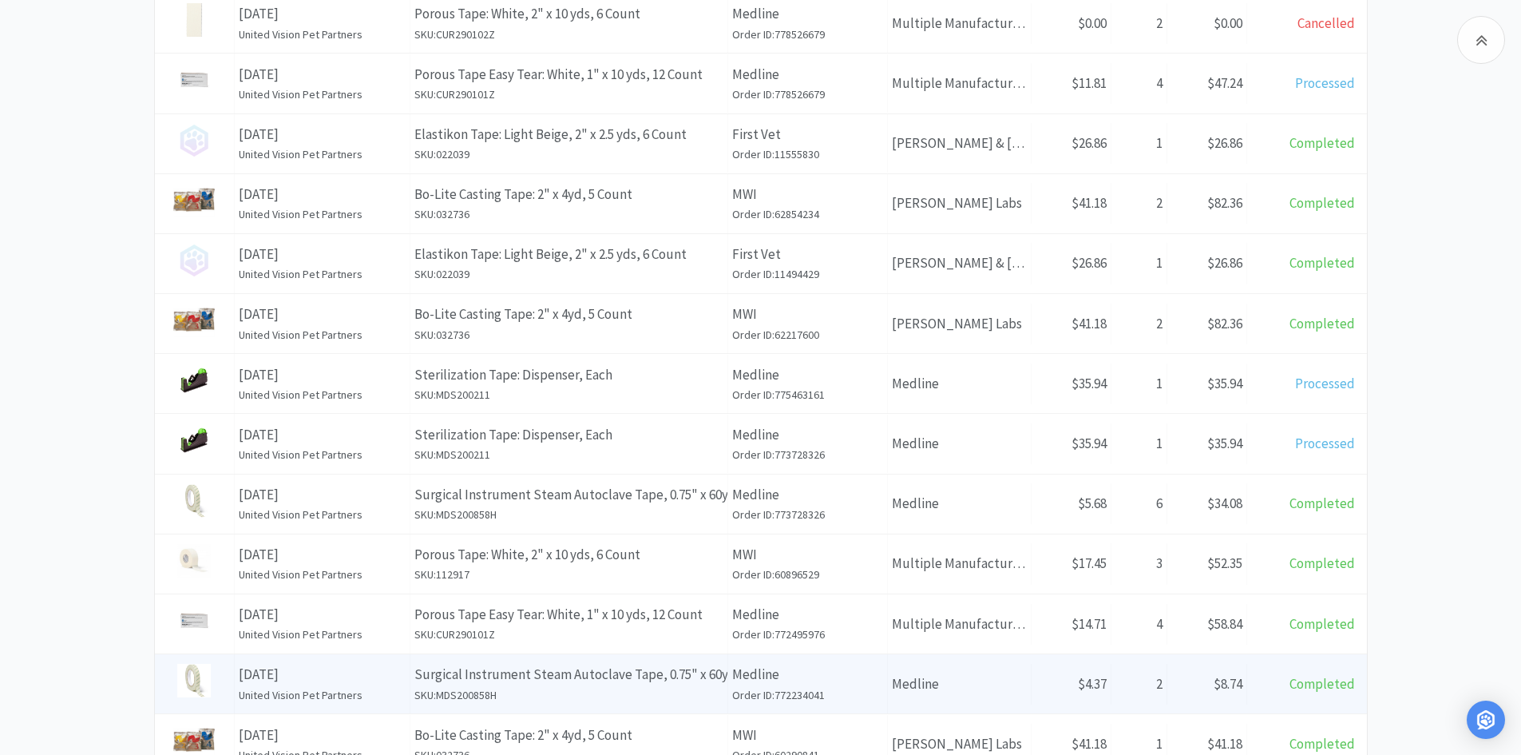
scroll to position [719, 0]
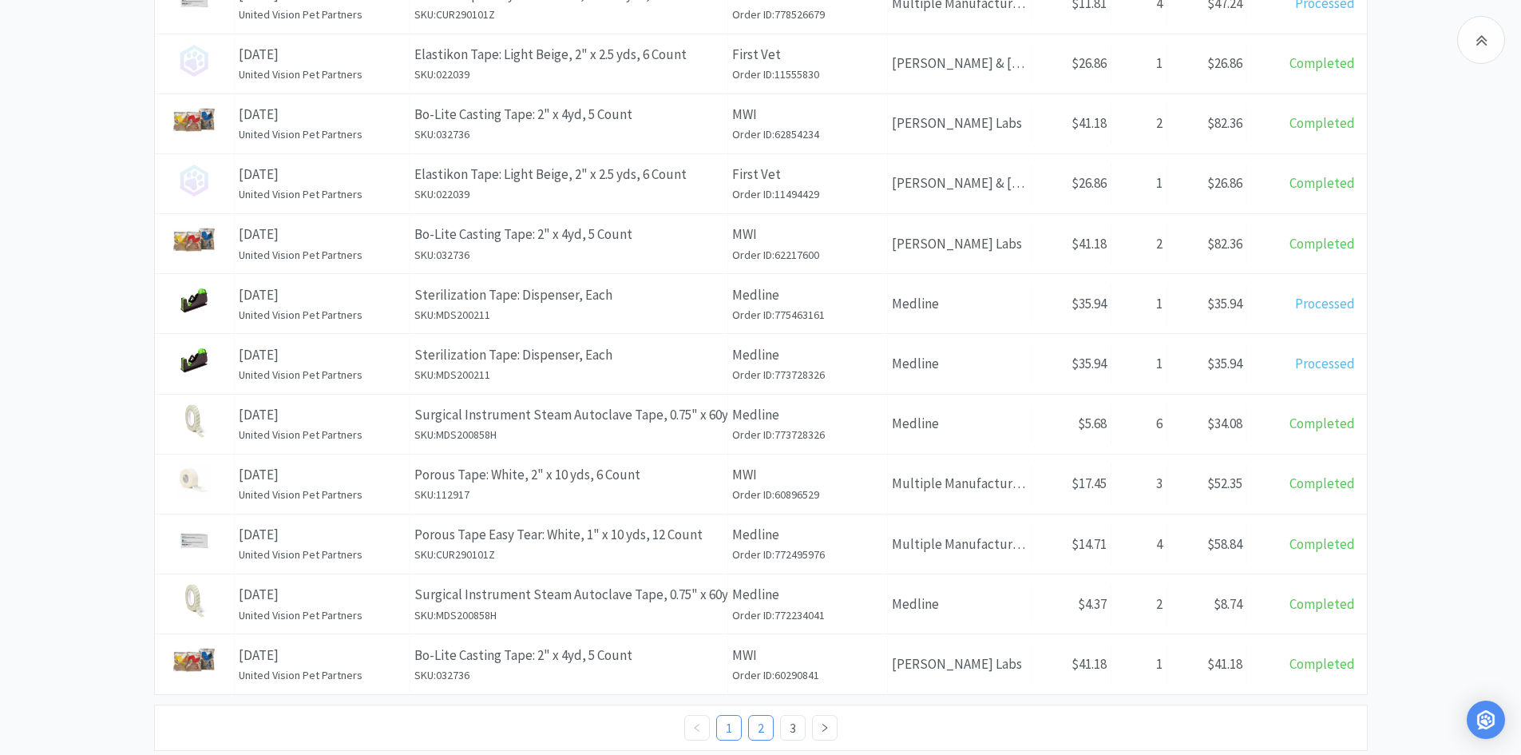
click at [759, 728] on link "2" at bounding box center [761, 728] width 24 height 24
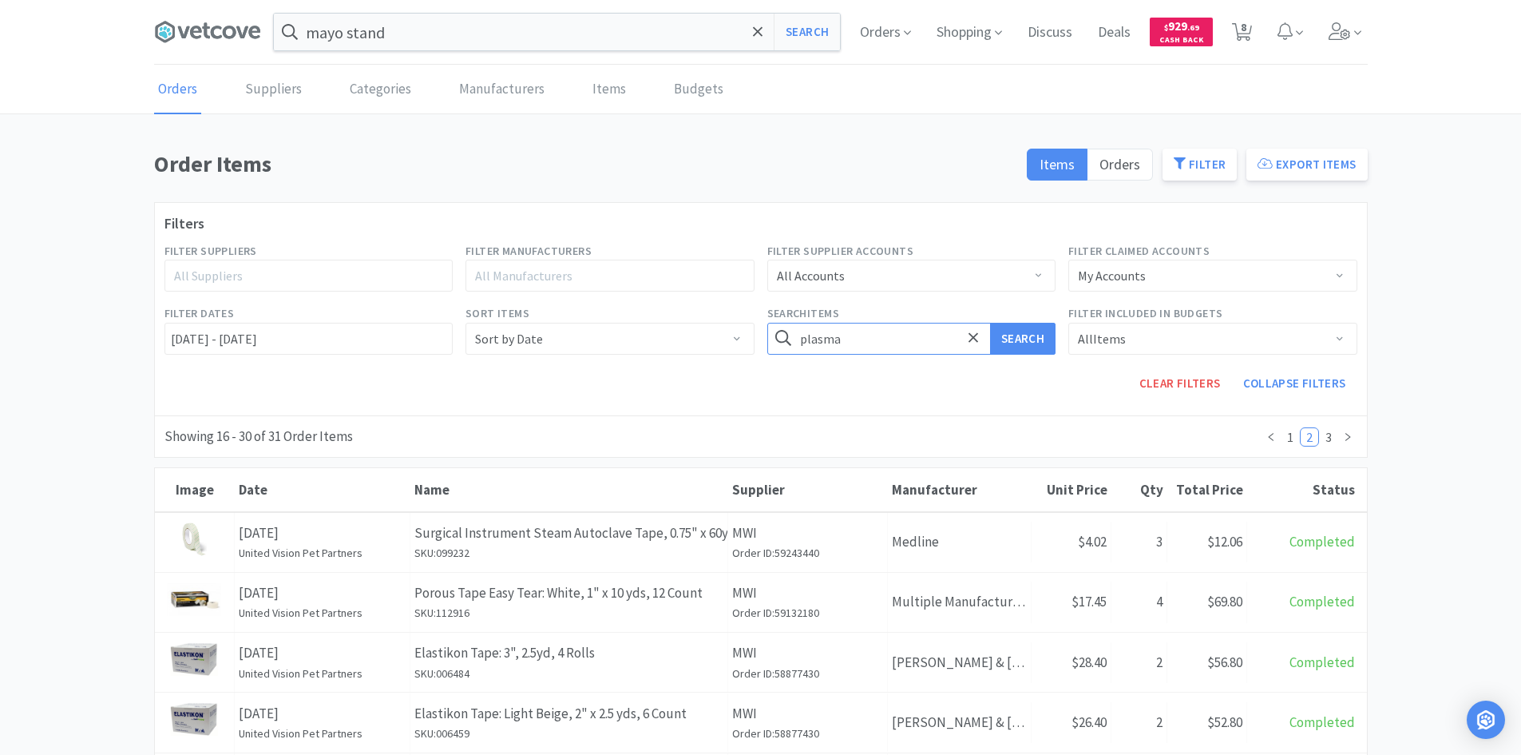
type input "plasma"
click at [759, 323] on button "Search" at bounding box center [1022, 339] width 65 height 32
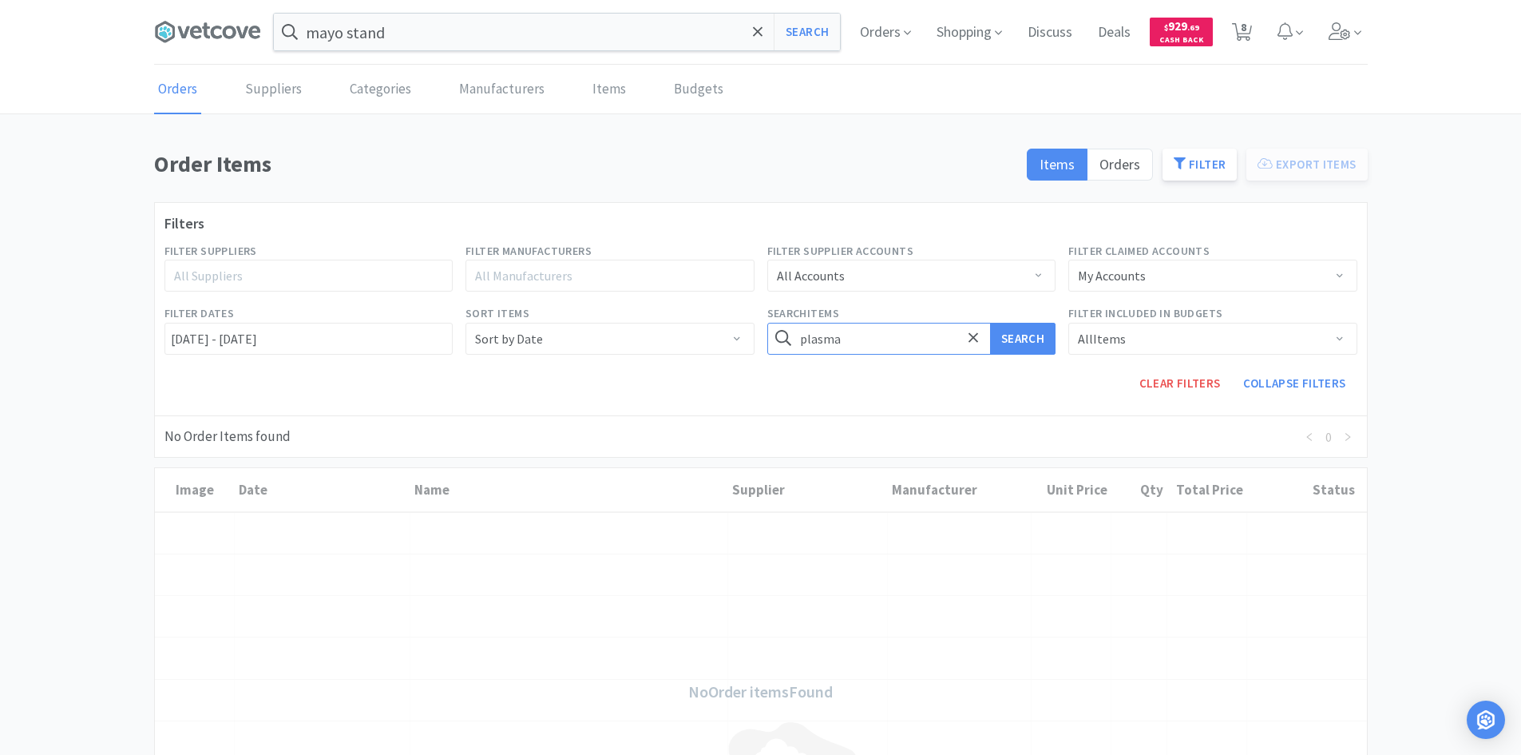
click at [759, 344] on input "plasma" at bounding box center [911, 339] width 289 height 32
type input "endotracheal"
click at [759, 323] on button "Search" at bounding box center [1022, 339] width 65 height 32
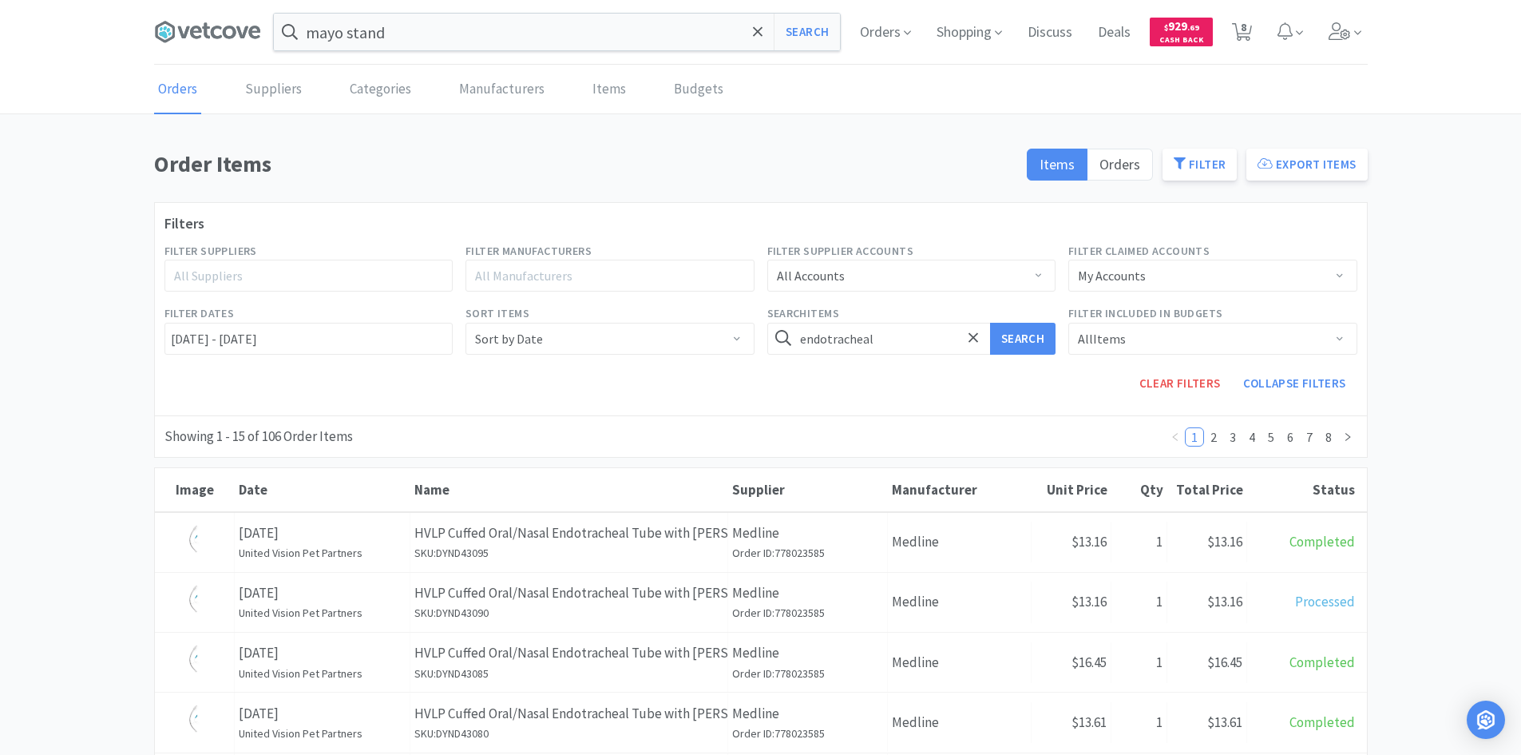
drag, startPoint x: 926, startPoint y: 553, endPoint x: 885, endPoint y: 541, distance: 43.2
click at [759, 542] on div "Supplier Medline Order ID: 778023585" at bounding box center [808, 542] width 160 height 59
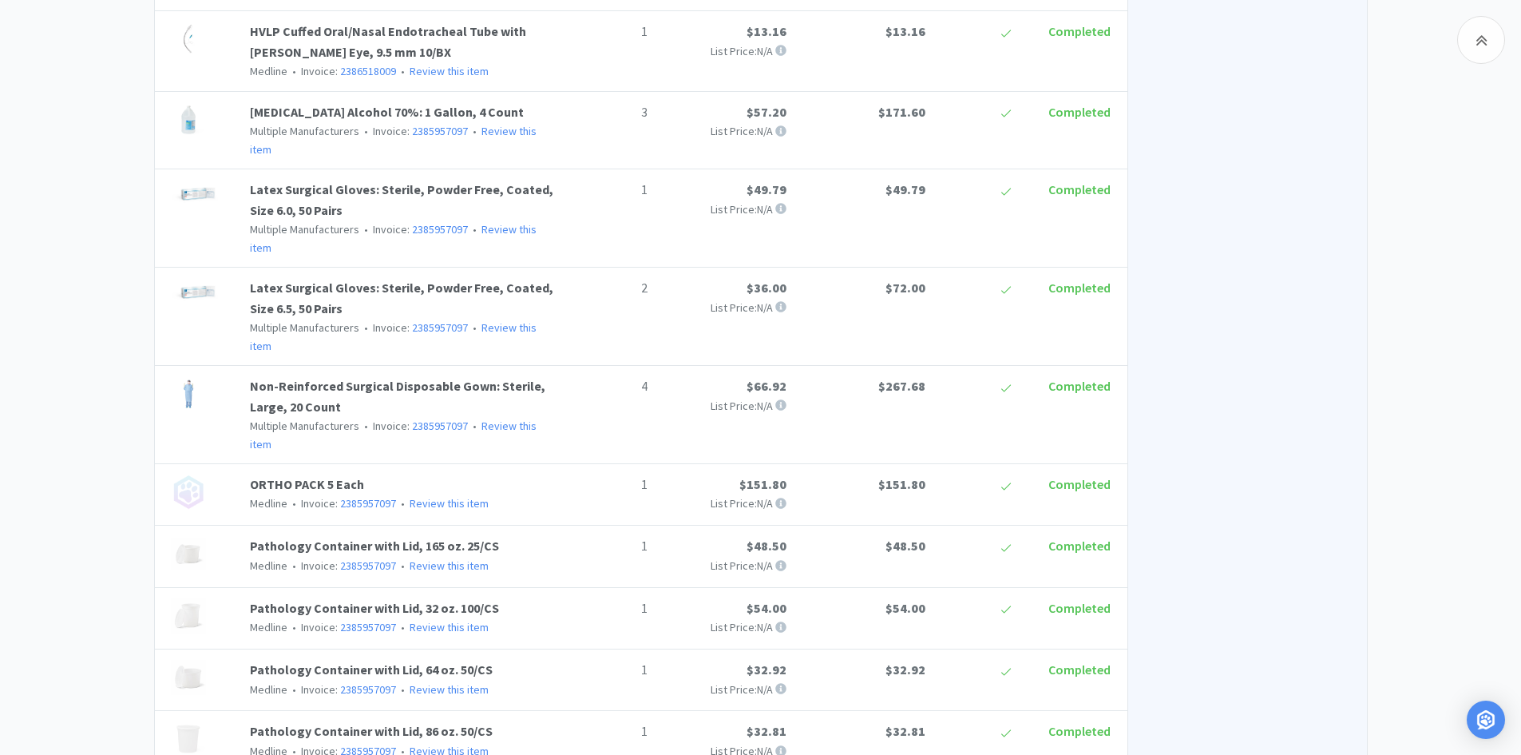
scroll to position [1677, 0]
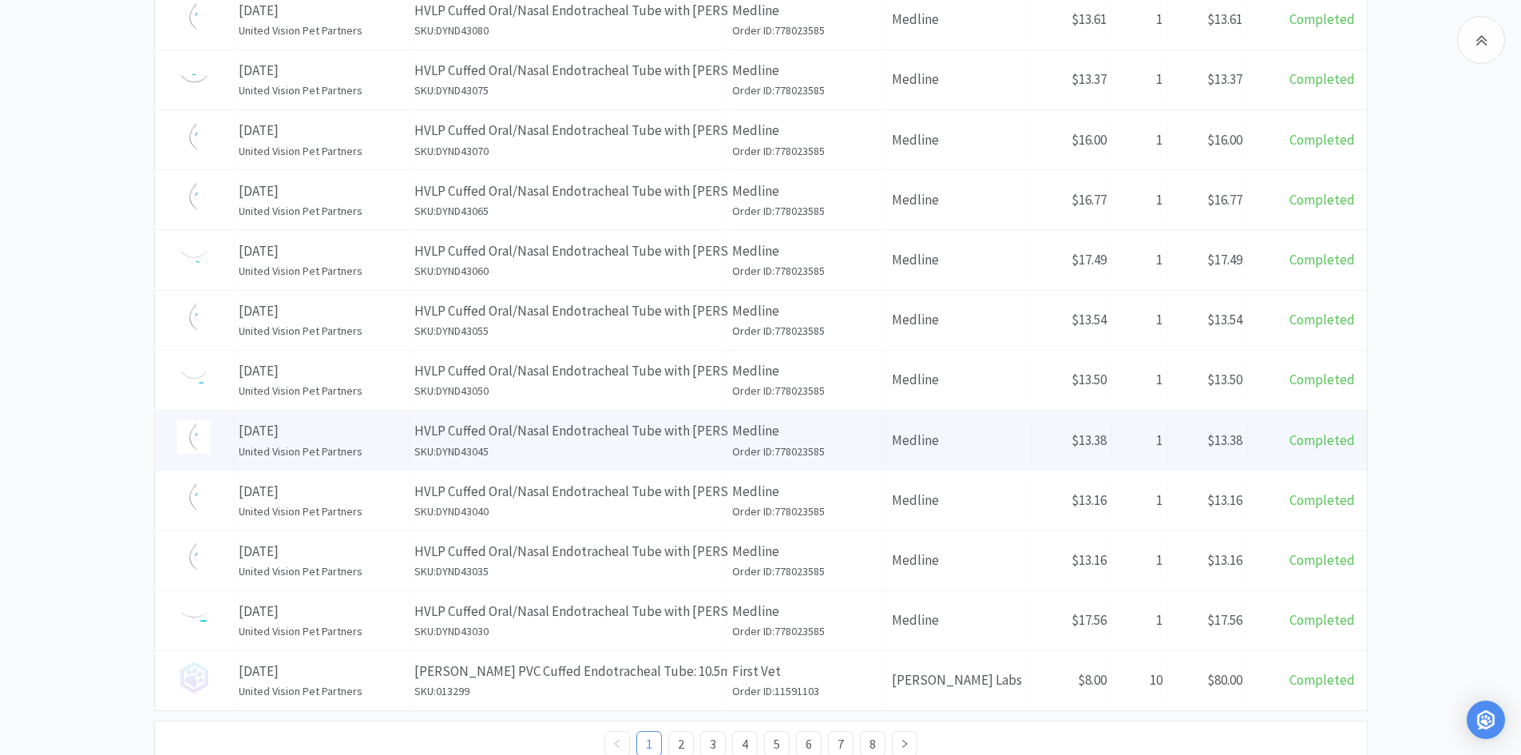
scroll to position [549, 0]
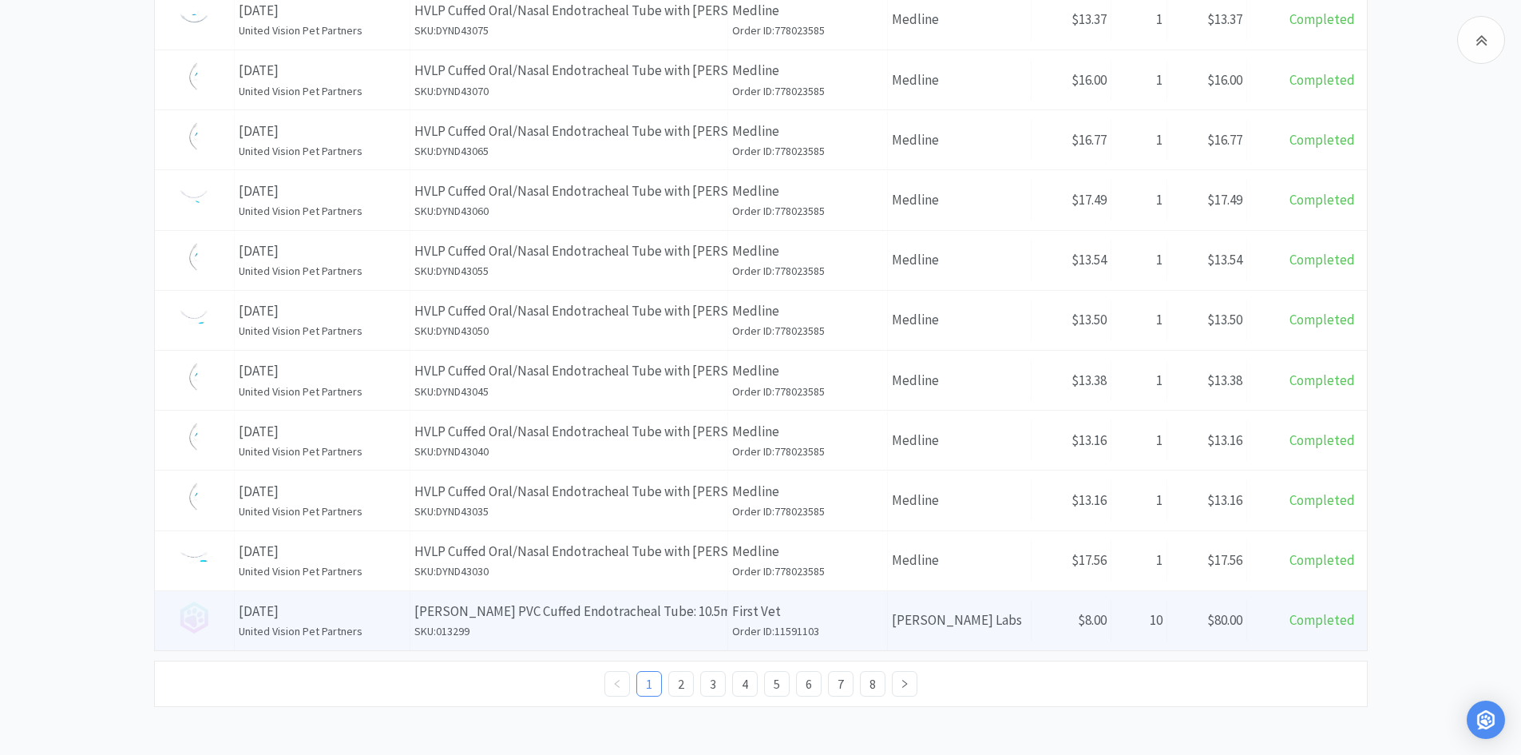
click at [617, 633] on h6 "SKU: 013299" at bounding box center [568, 631] width 309 height 18
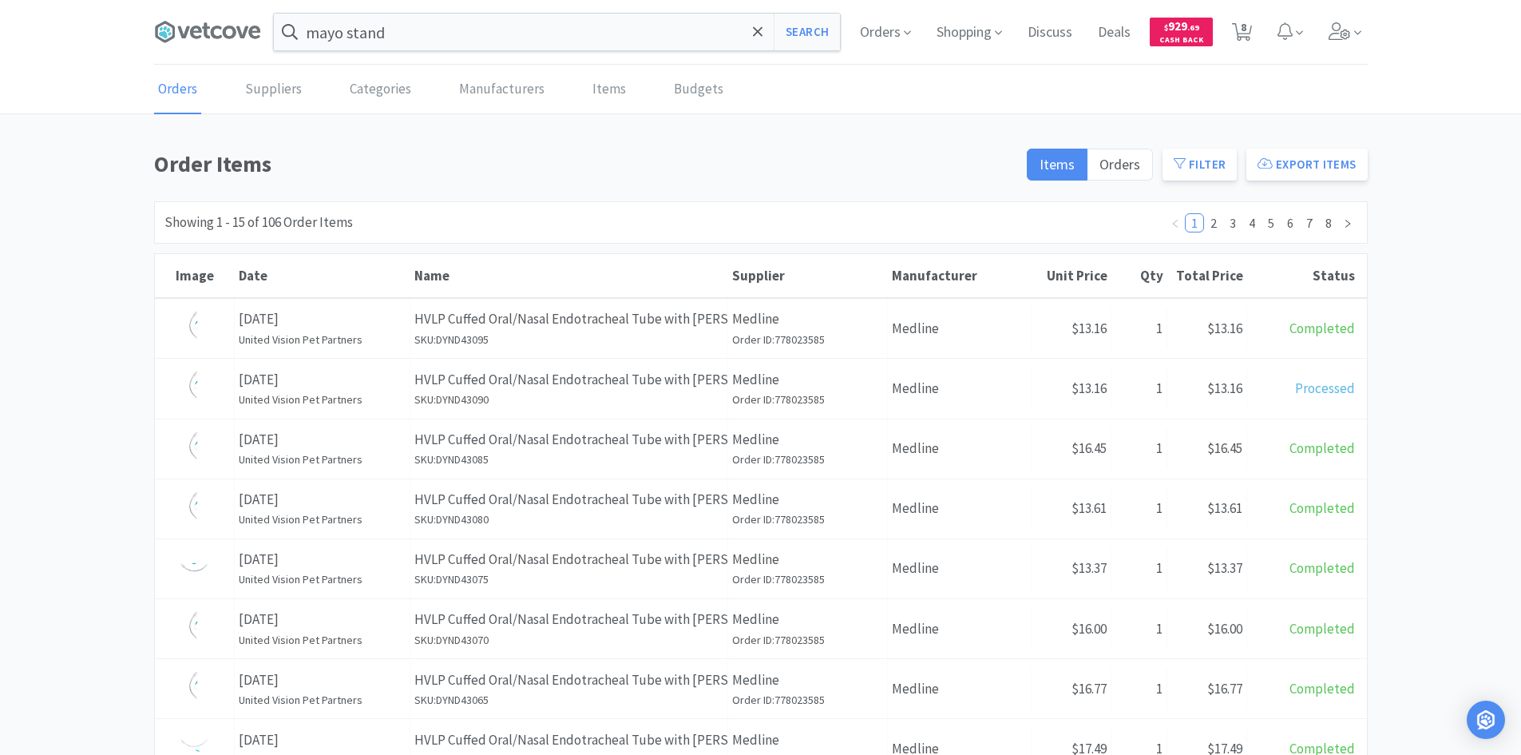
scroll to position [549, 0]
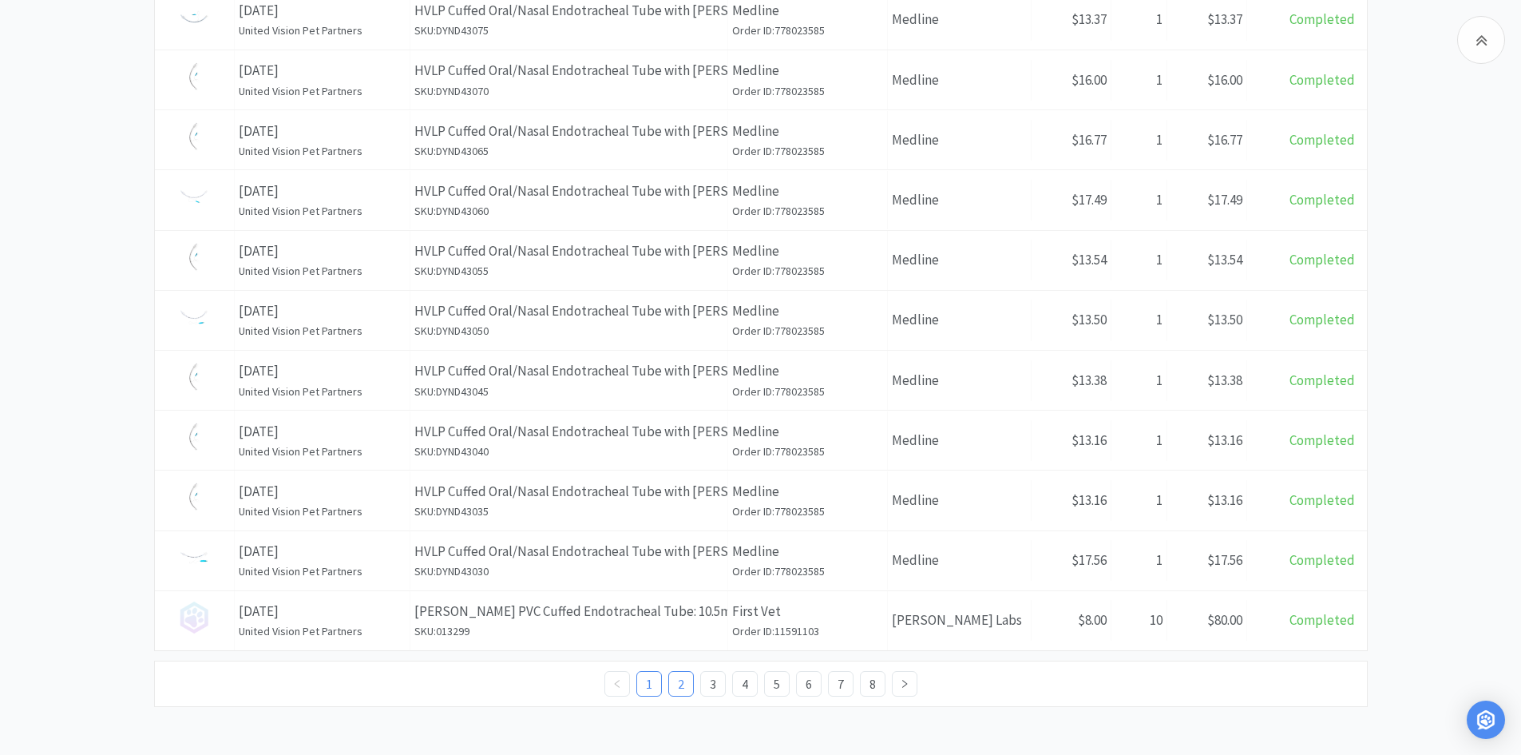
click at [675, 686] on link "2" at bounding box center [681, 684] width 24 height 24
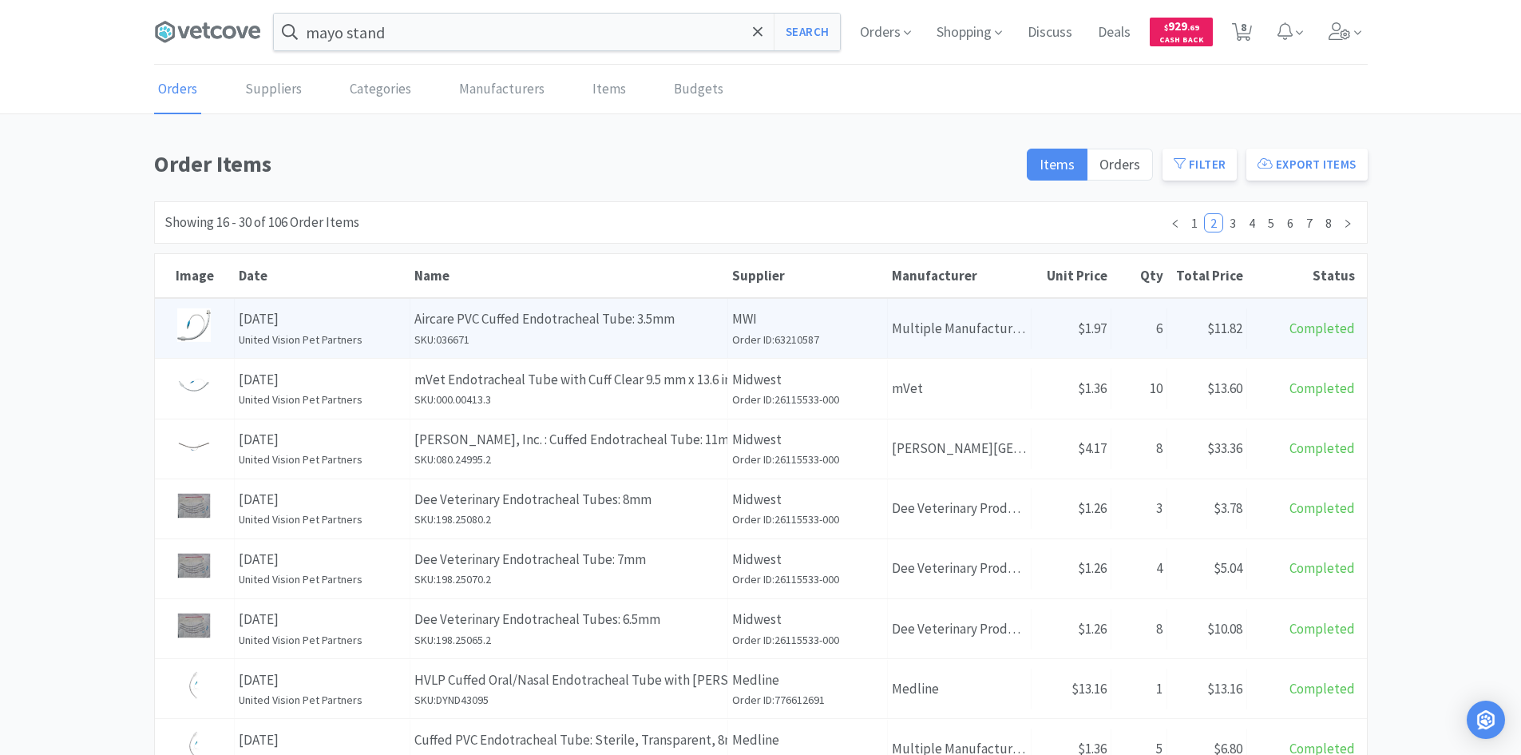
click at [589, 345] on h6 "SKU: 036671" at bounding box center [568, 340] width 309 height 18
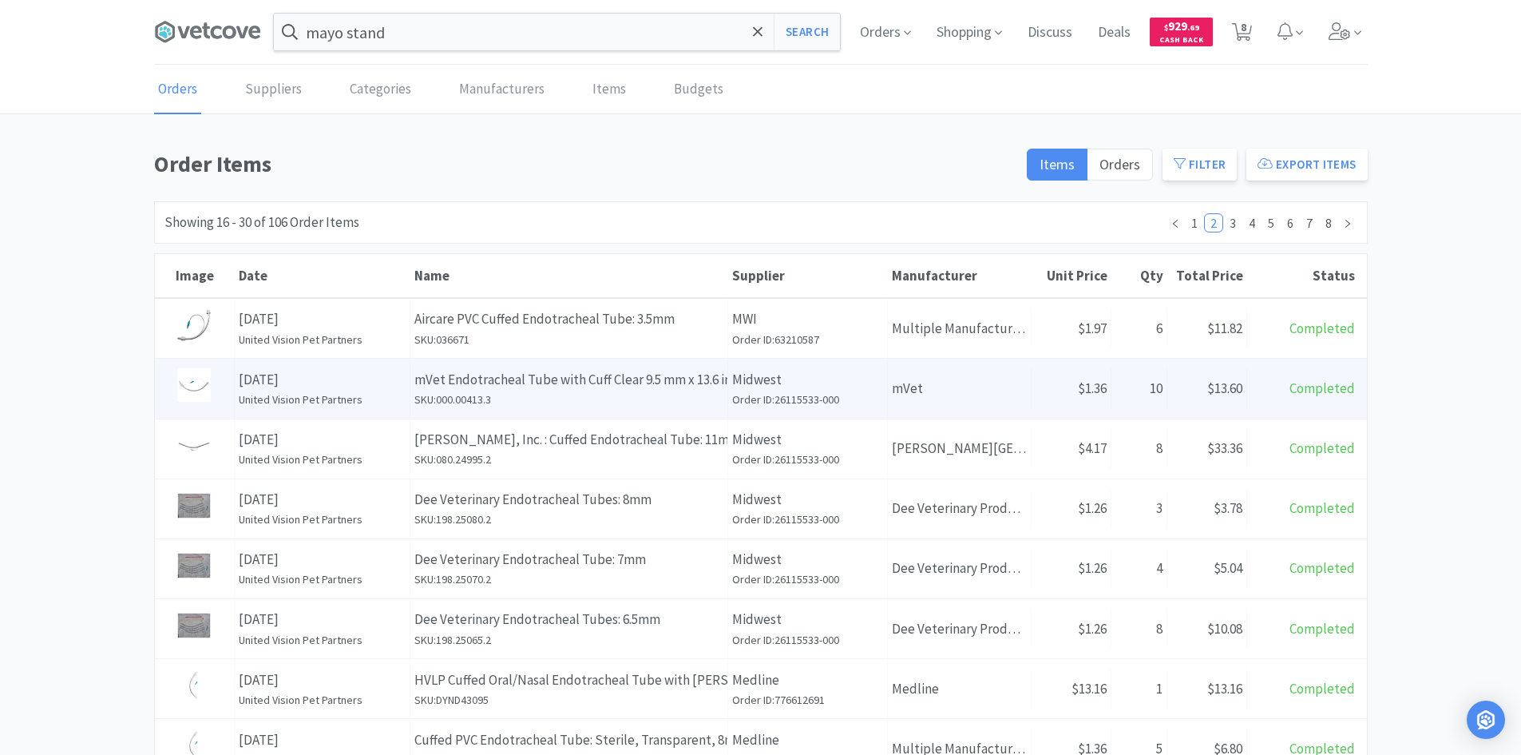
click at [334, 376] on p "[DATE]" at bounding box center [322, 380] width 167 height 22
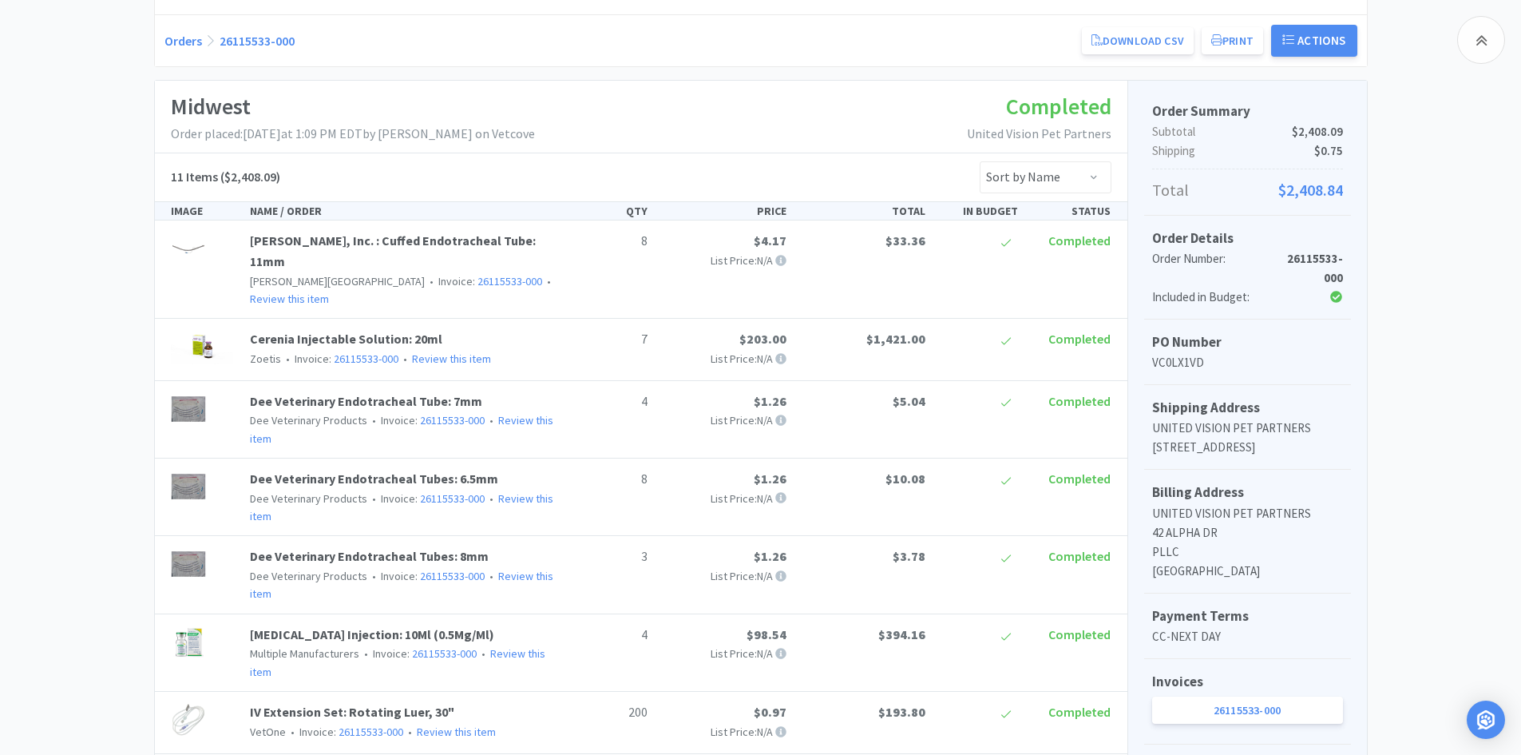
scroll to position [80, 0]
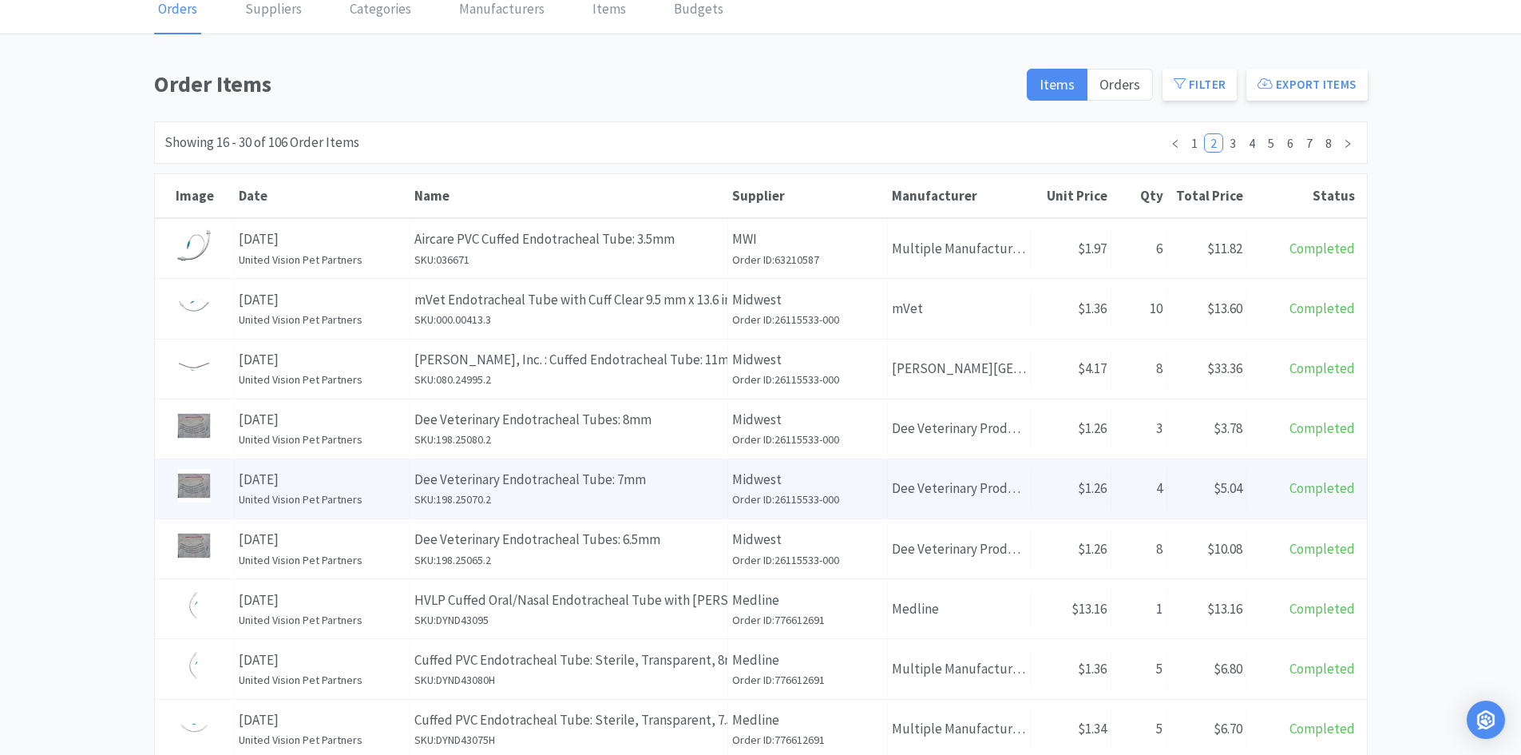
scroll to position [160, 0]
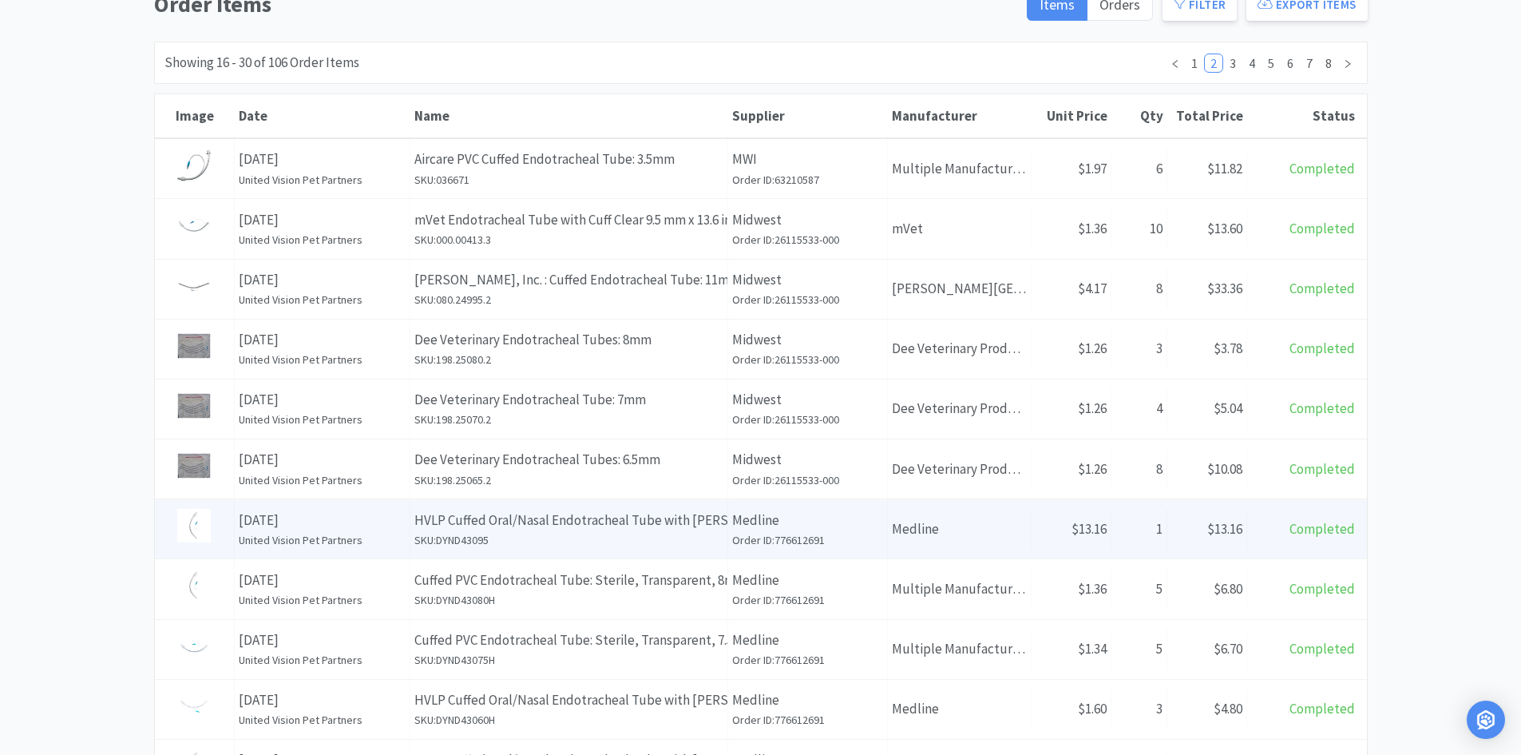
drag, startPoint x: 523, startPoint y: 515, endPoint x: 518, endPoint y: 533, distance: 19.0
click at [518, 533] on h6 "SKU: DYND43095" at bounding box center [568, 540] width 309 height 18
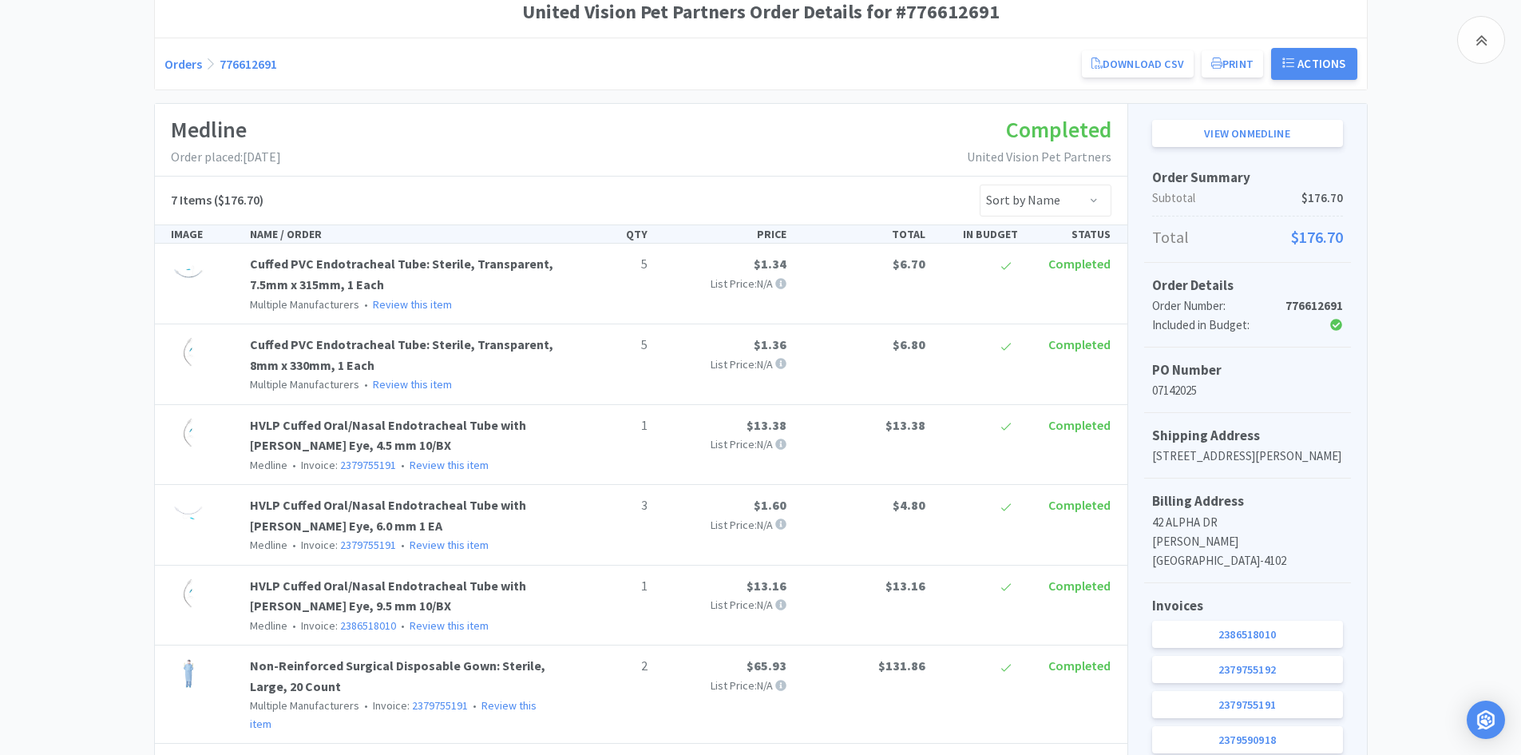
scroll to position [240, 0]
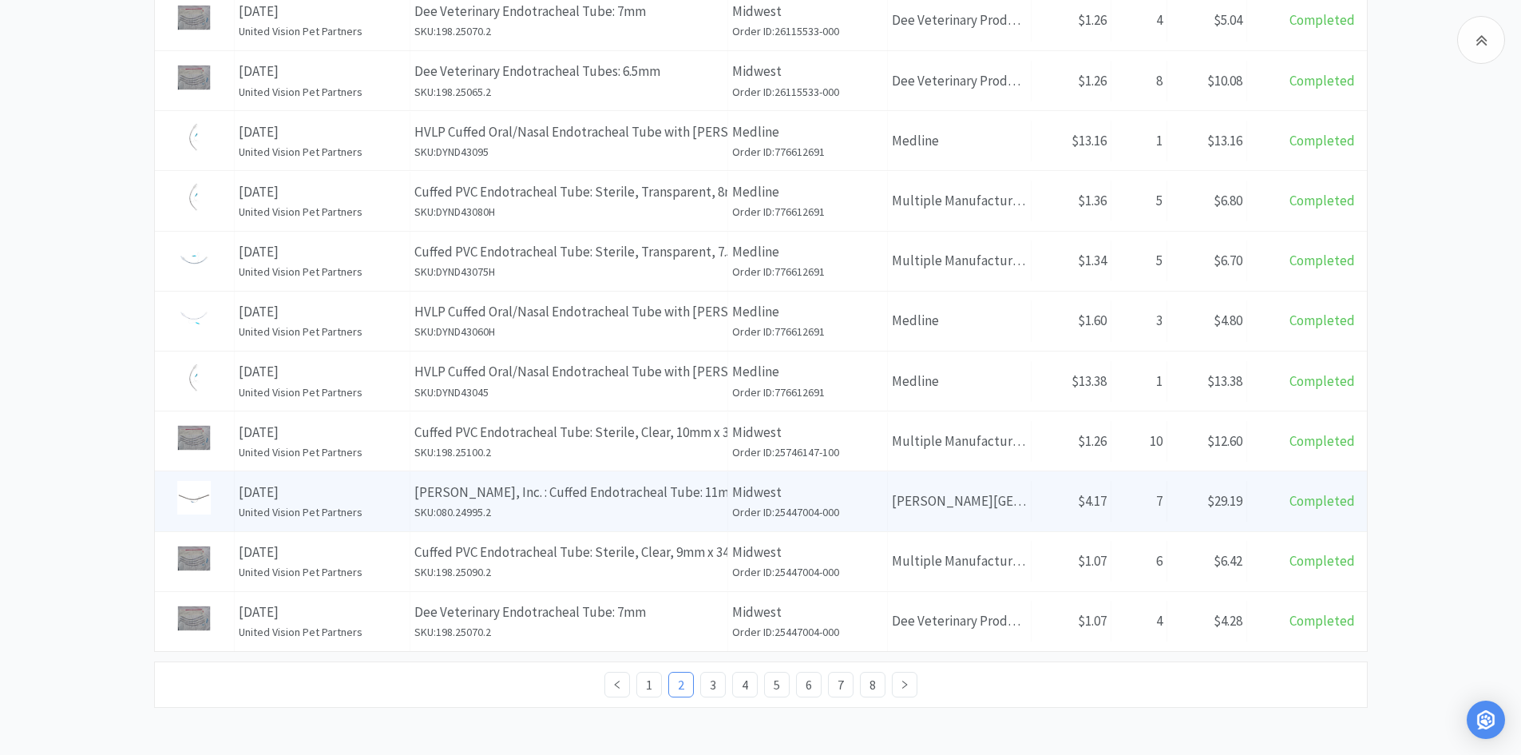
scroll to position [549, 0]
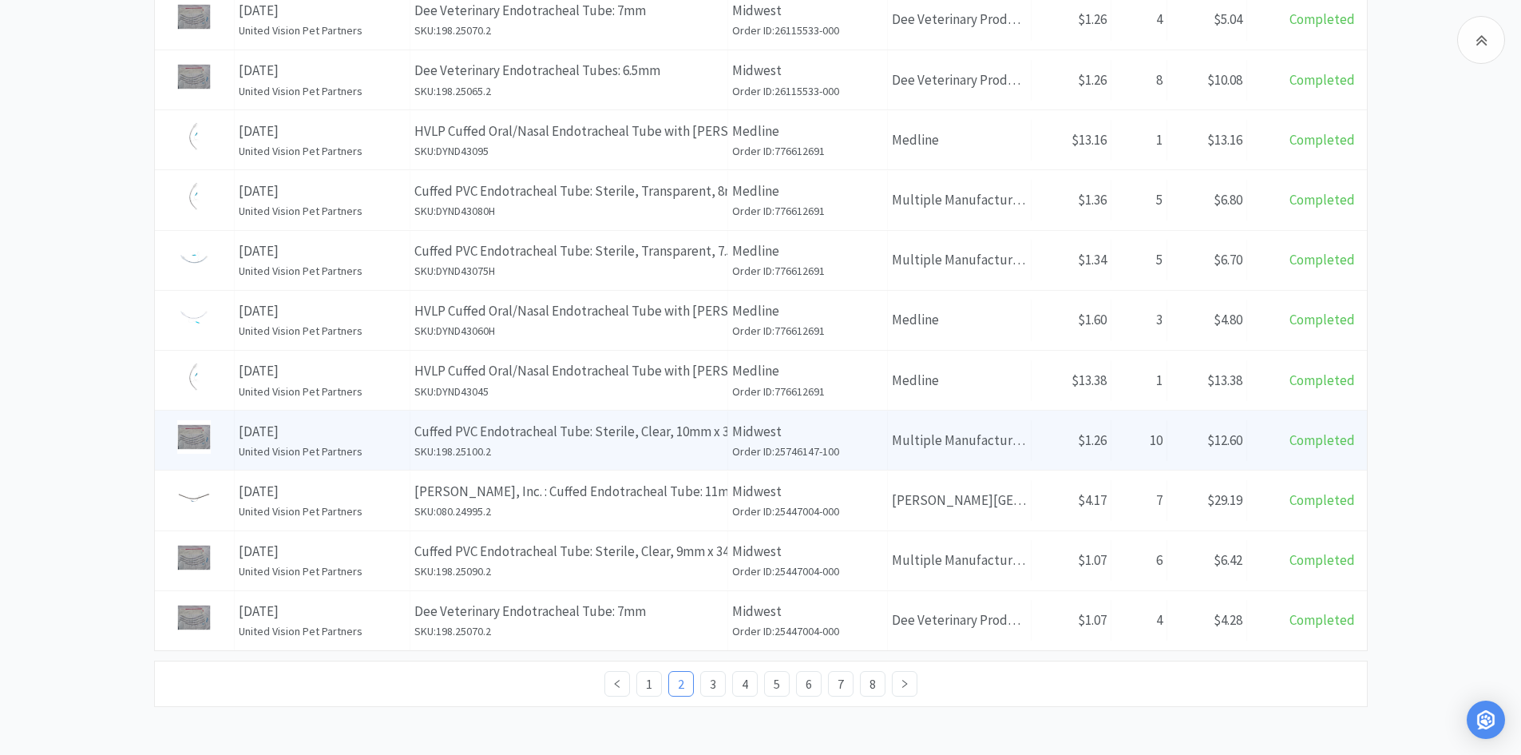
click at [358, 448] on h6 "United Vision Pet Partners" at bounding box center [322, 451] width 167 height 18
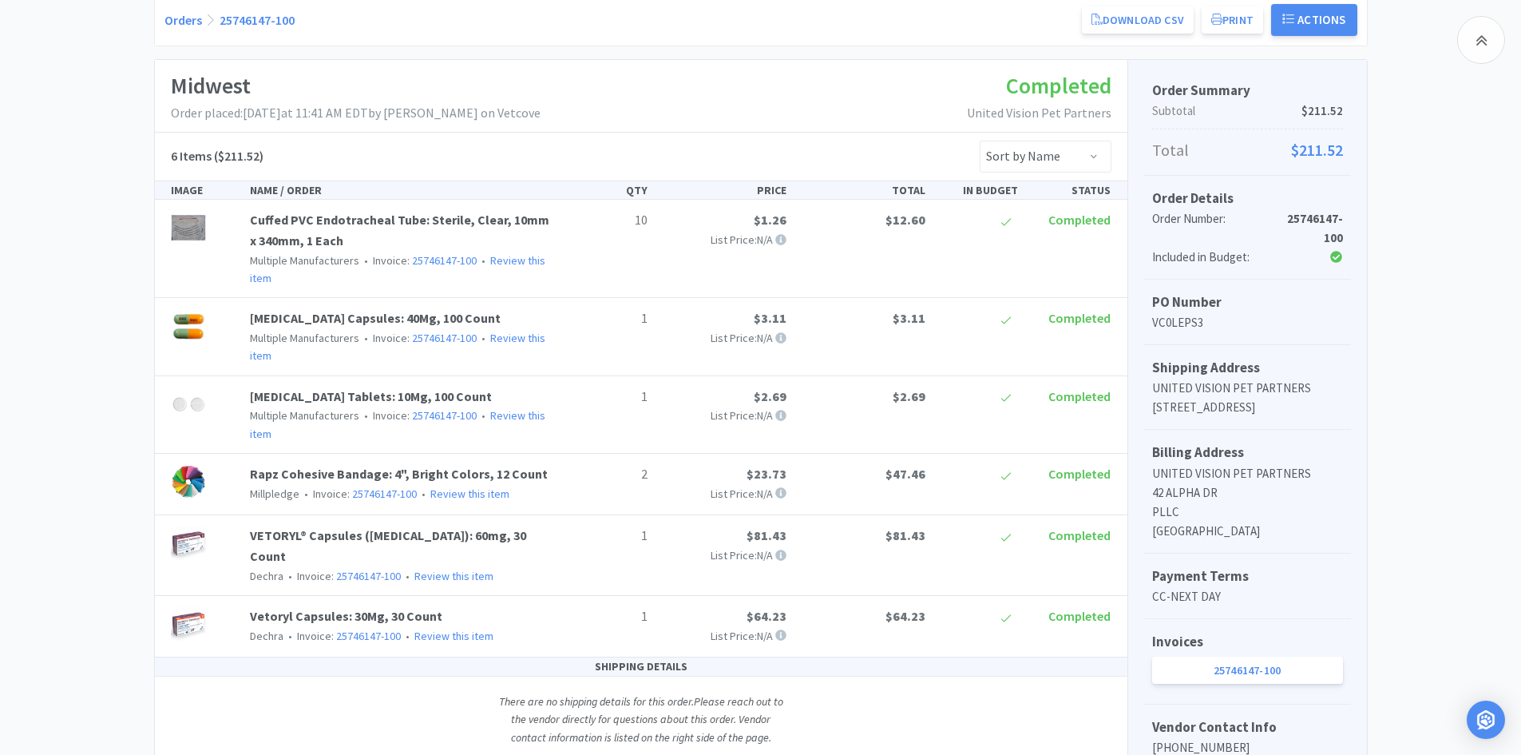
scroll to position [240, 0]
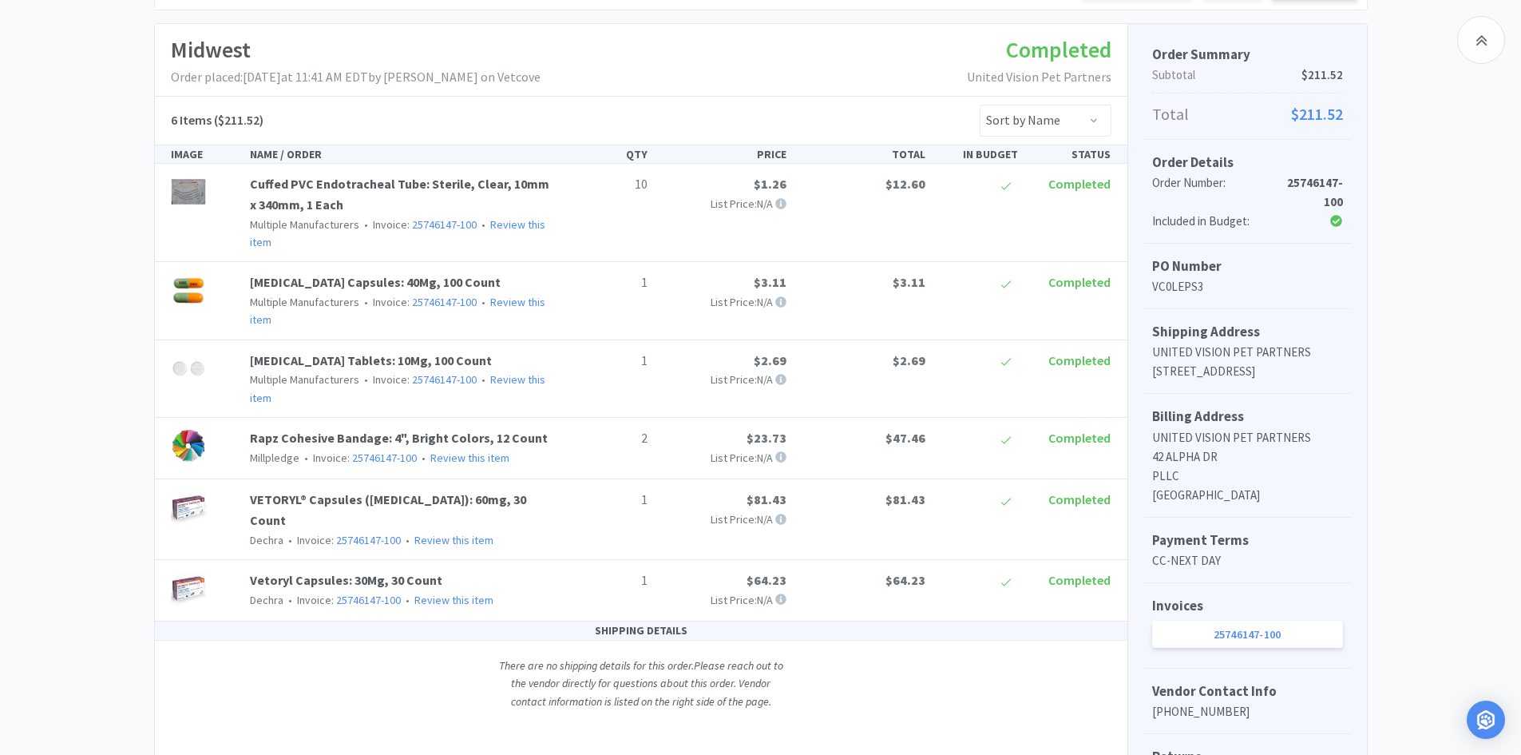
scroll to position [549, 0]
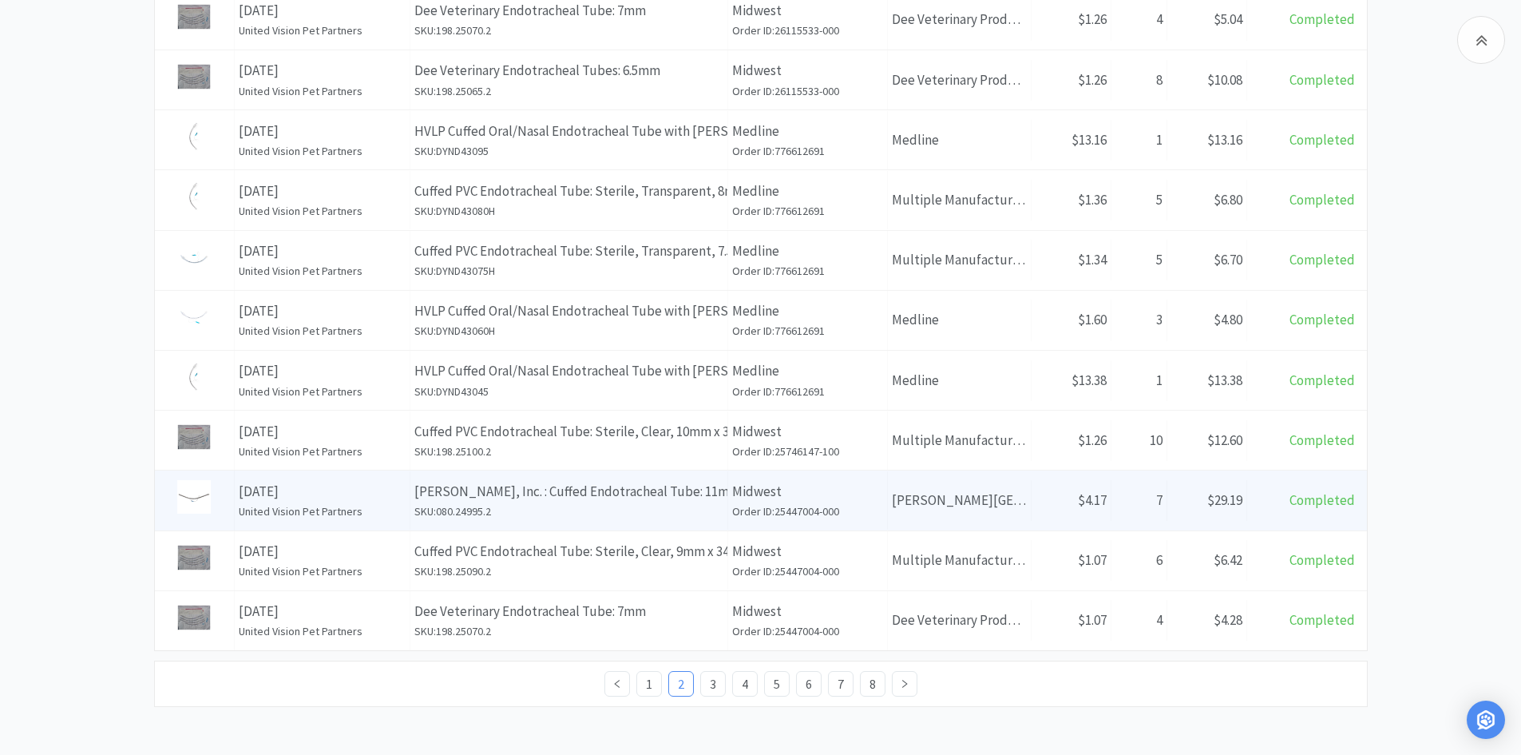
click at [389, 490] on p "[DATE]" at bounding box center [322, 492] width 167 height 22
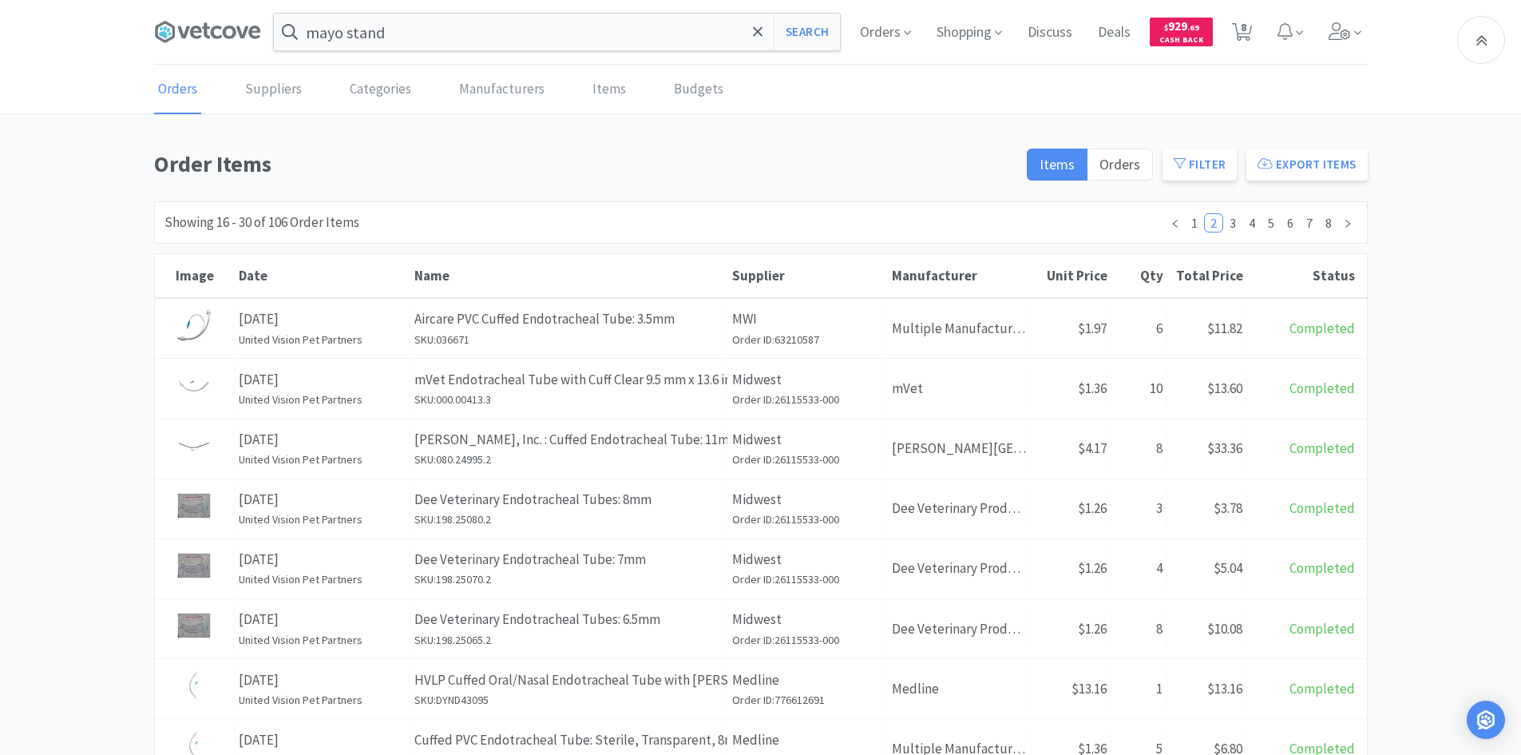
scroll to position [549, 0]
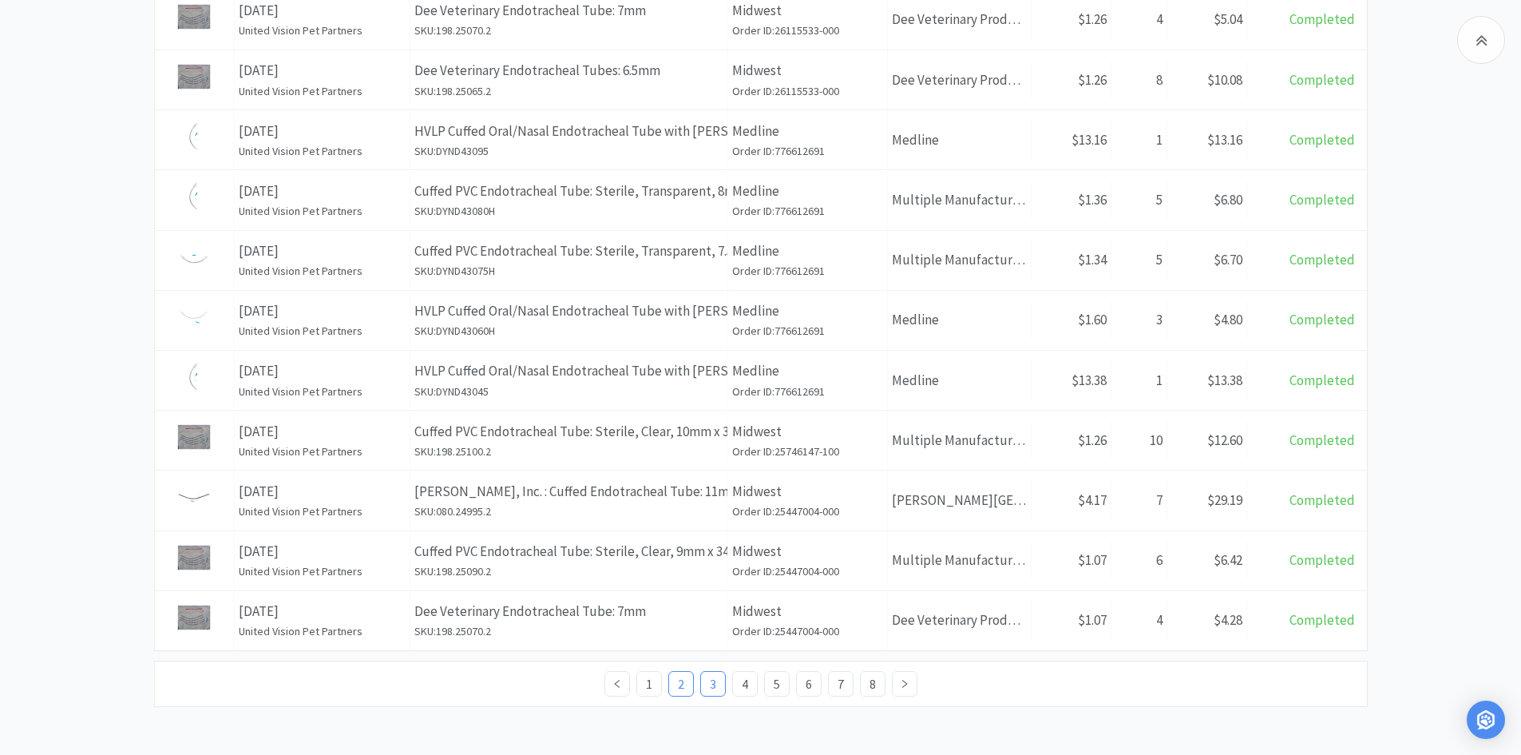
click at [706, 682] on link "3" at bounding box center [713, 684] width 24 height 24
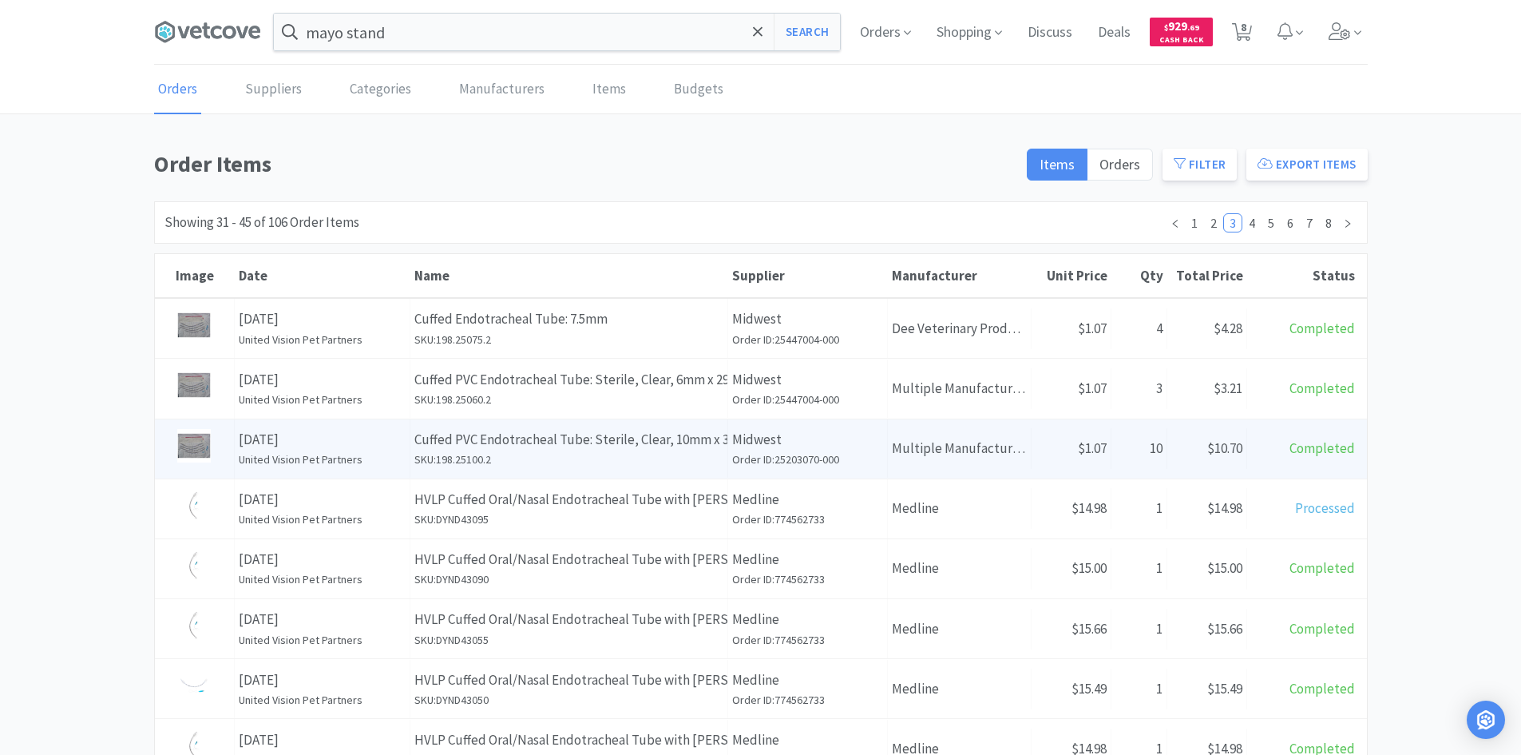
click at [387, 427] on div "Date [DATE] United Vision Pet Partners" at bounding box center [323, 448] width 176 height 59
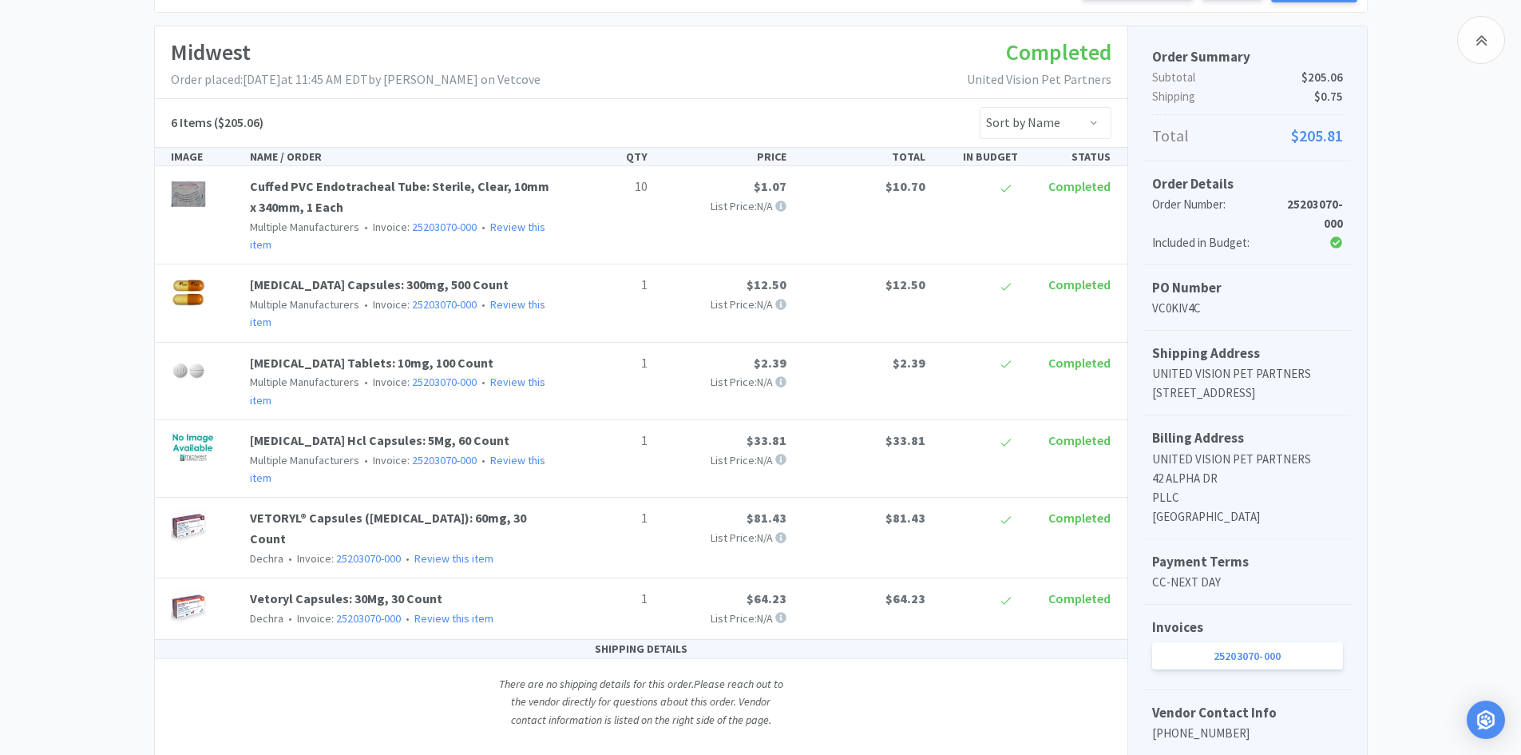
scroll to position [240, 0]
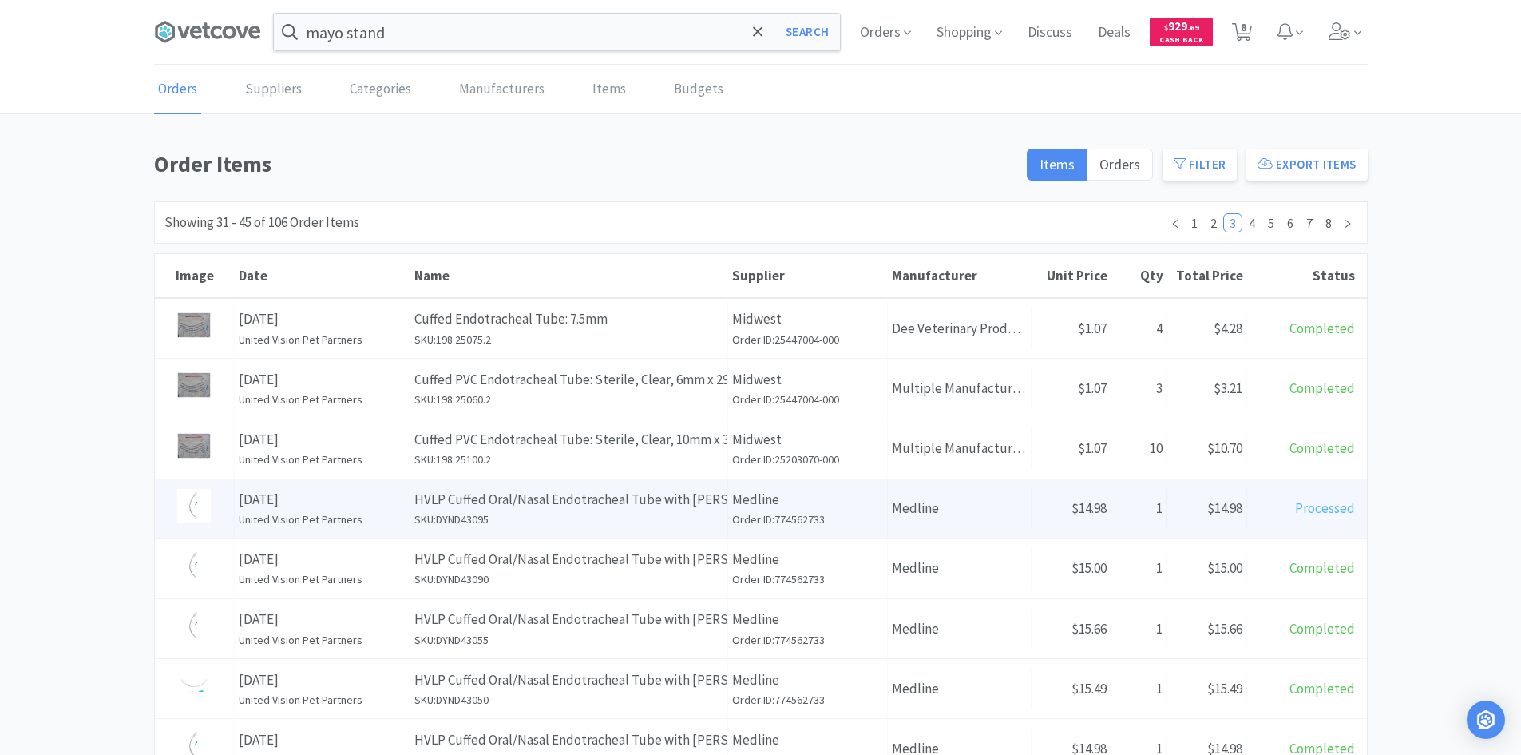
click at [571, 515] on h6 "SKU: DYND43095" at bounding box center [568, 519] width 309 height 18
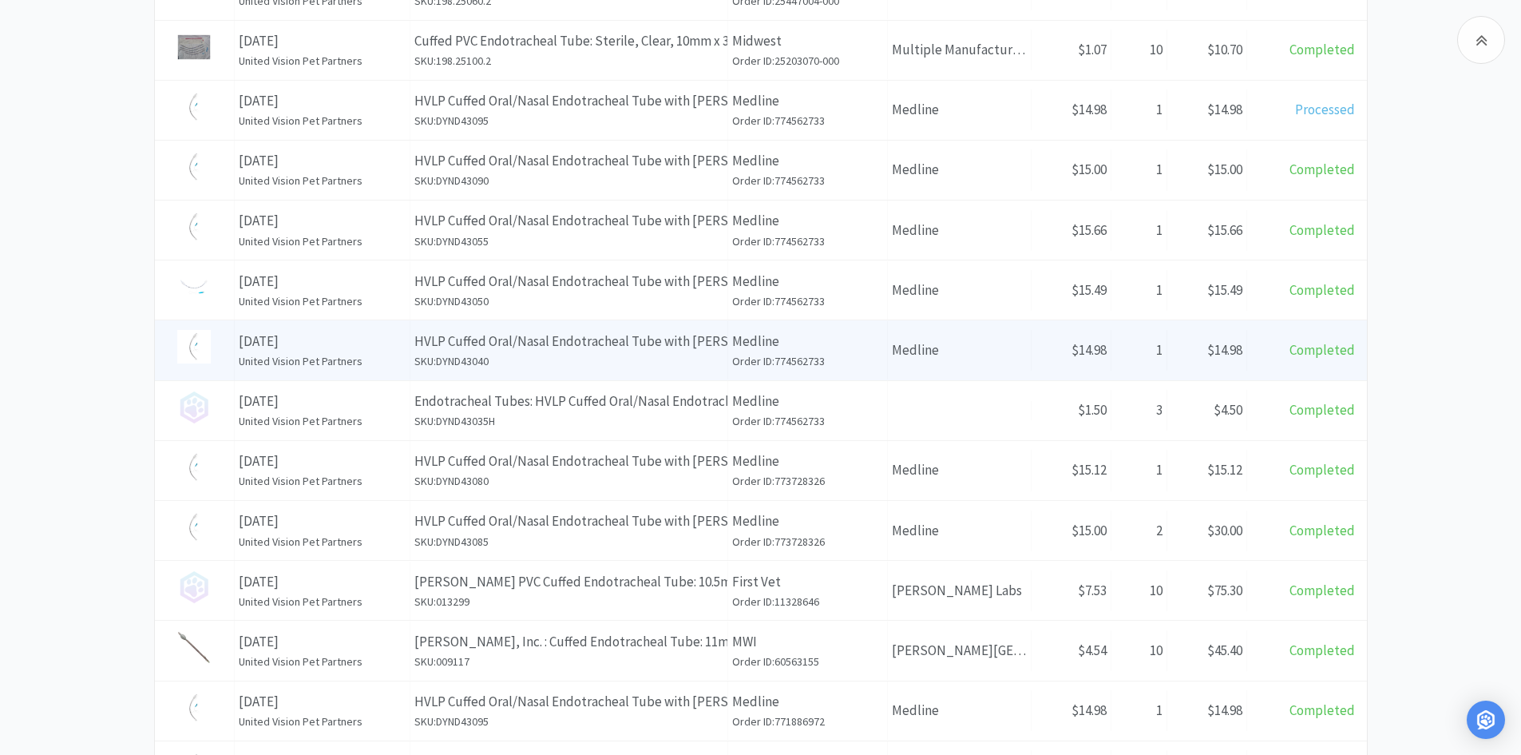
scroll to position [399, 0]
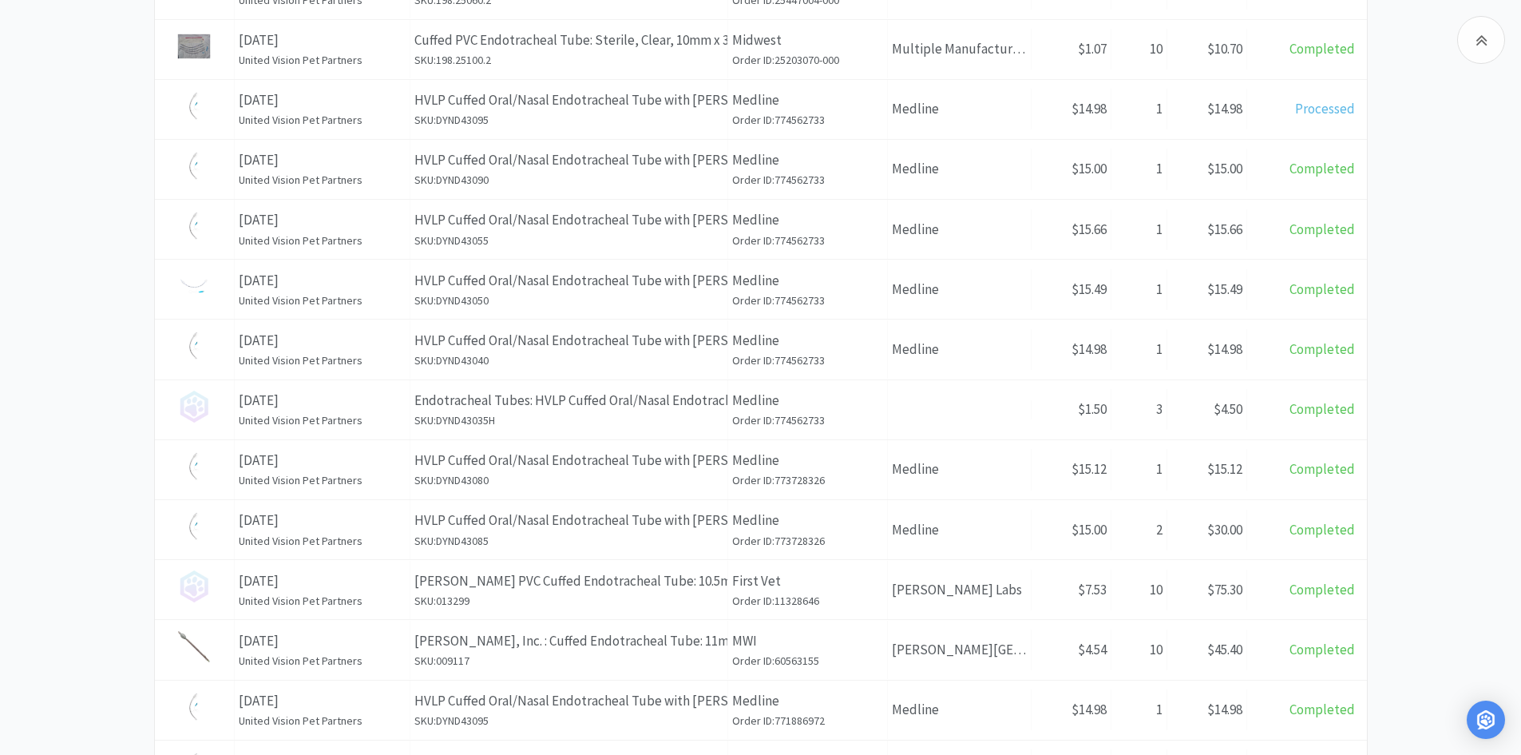
click at [367, 459] on p "[DATE]" at bounding box center [322, 461] width 167 height 22
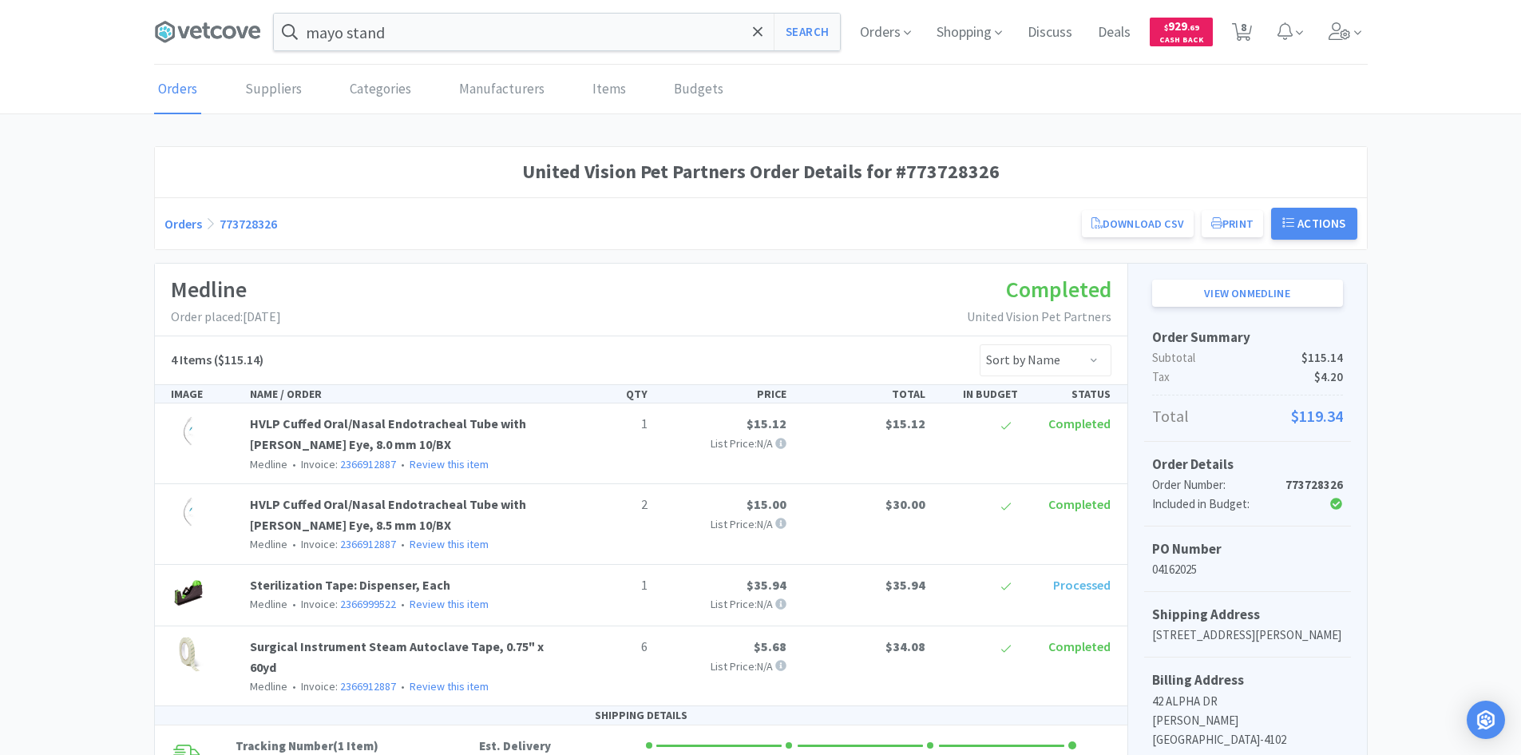
scroll to position [399, 0]
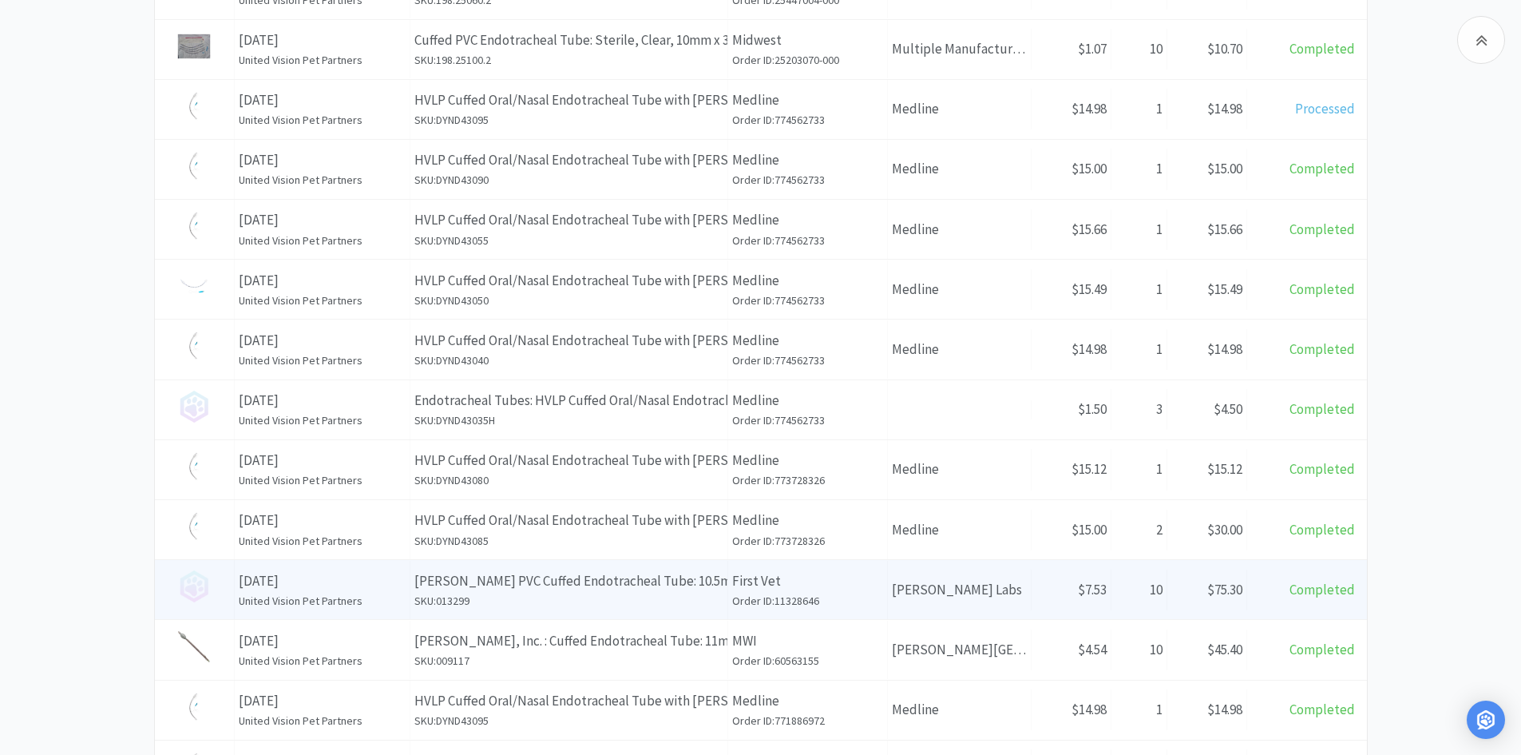
click at [382, 586] on p "[DATE]" at bounding box center [322, 581] width 167 height 22
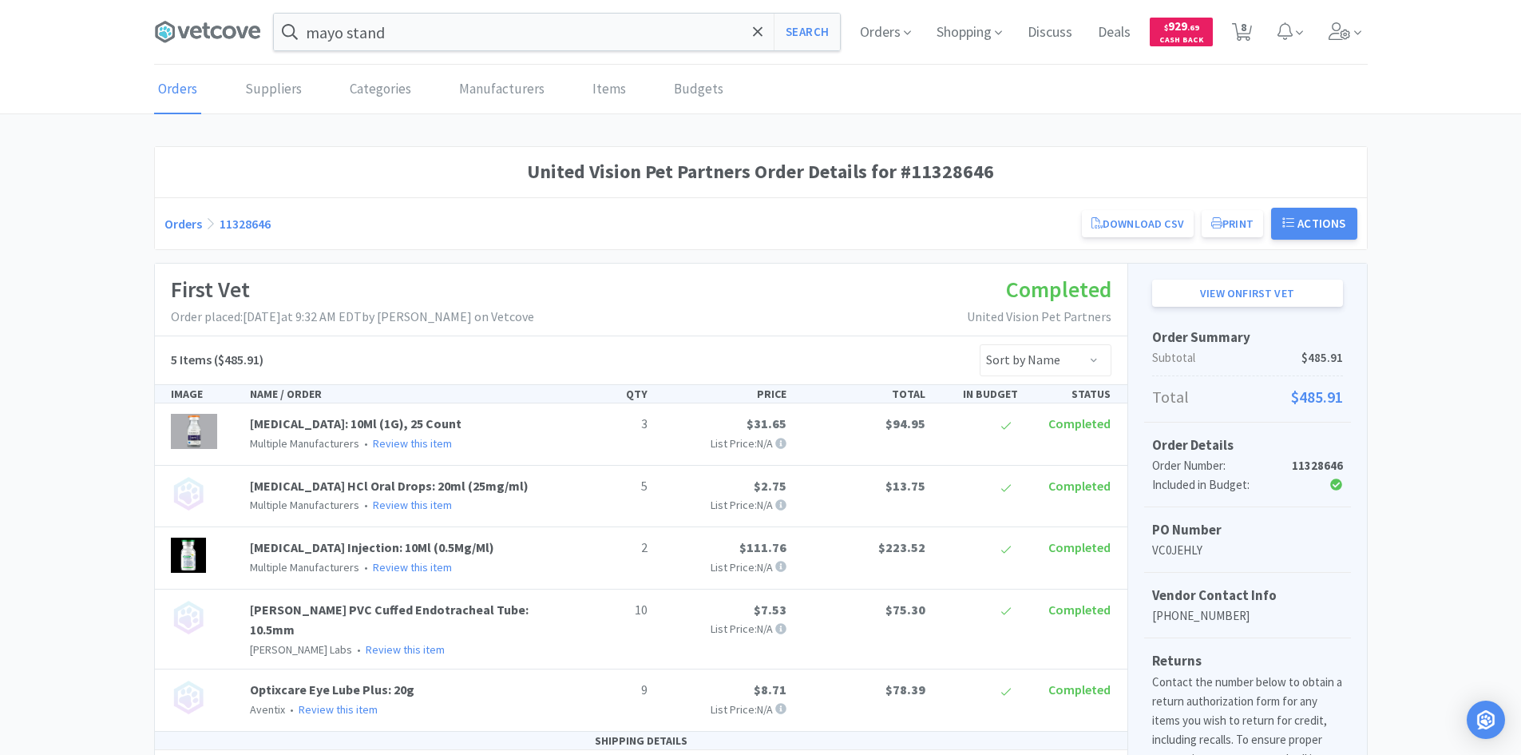
scroll to position [399, 0]
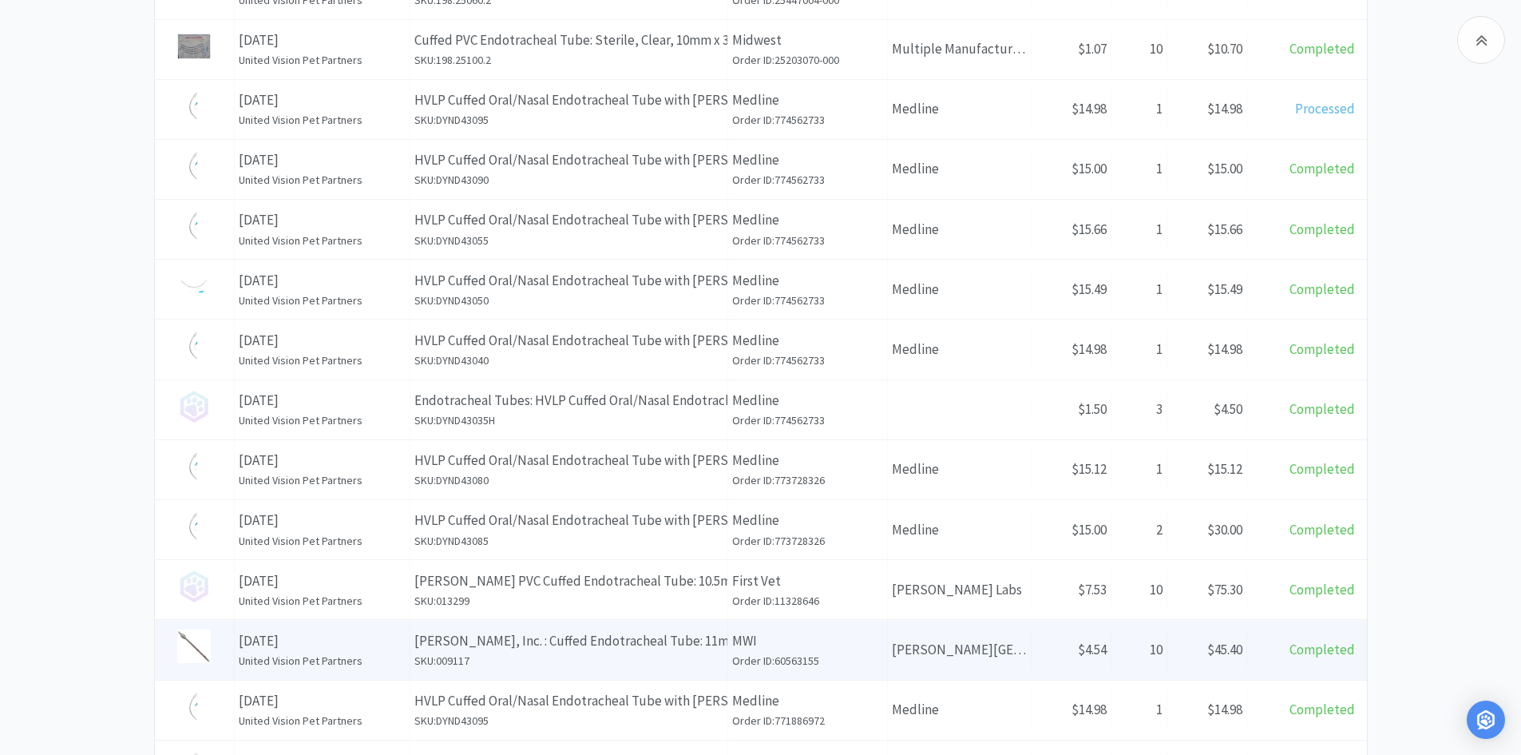
click at [383, 640] on p "[DATE]" at bounding box center [322, 641] width 167 height 22
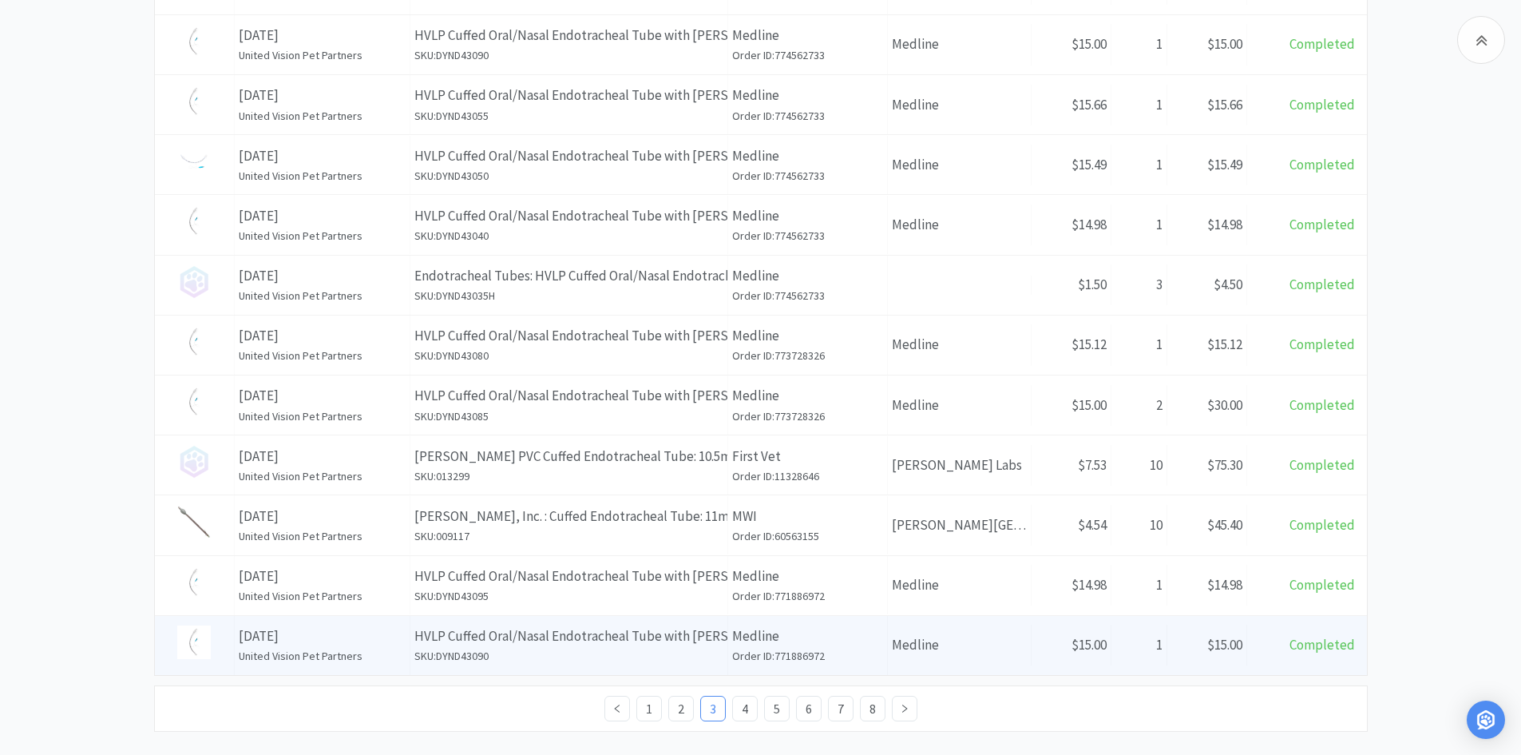
scroll to position [549, 0]
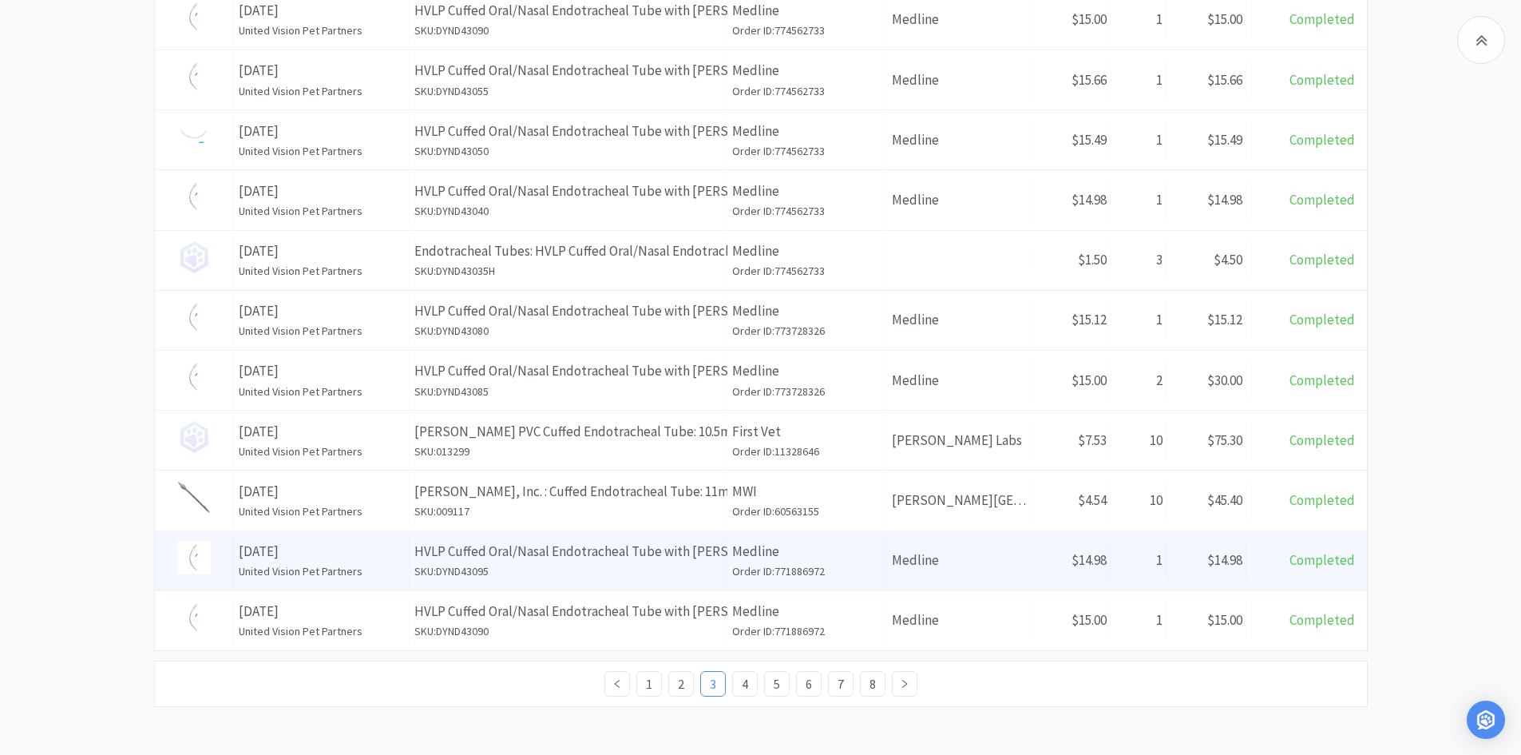
click at [383, 559] on p "[DATE]" at bounding box center [322, 552] width 167 height 22
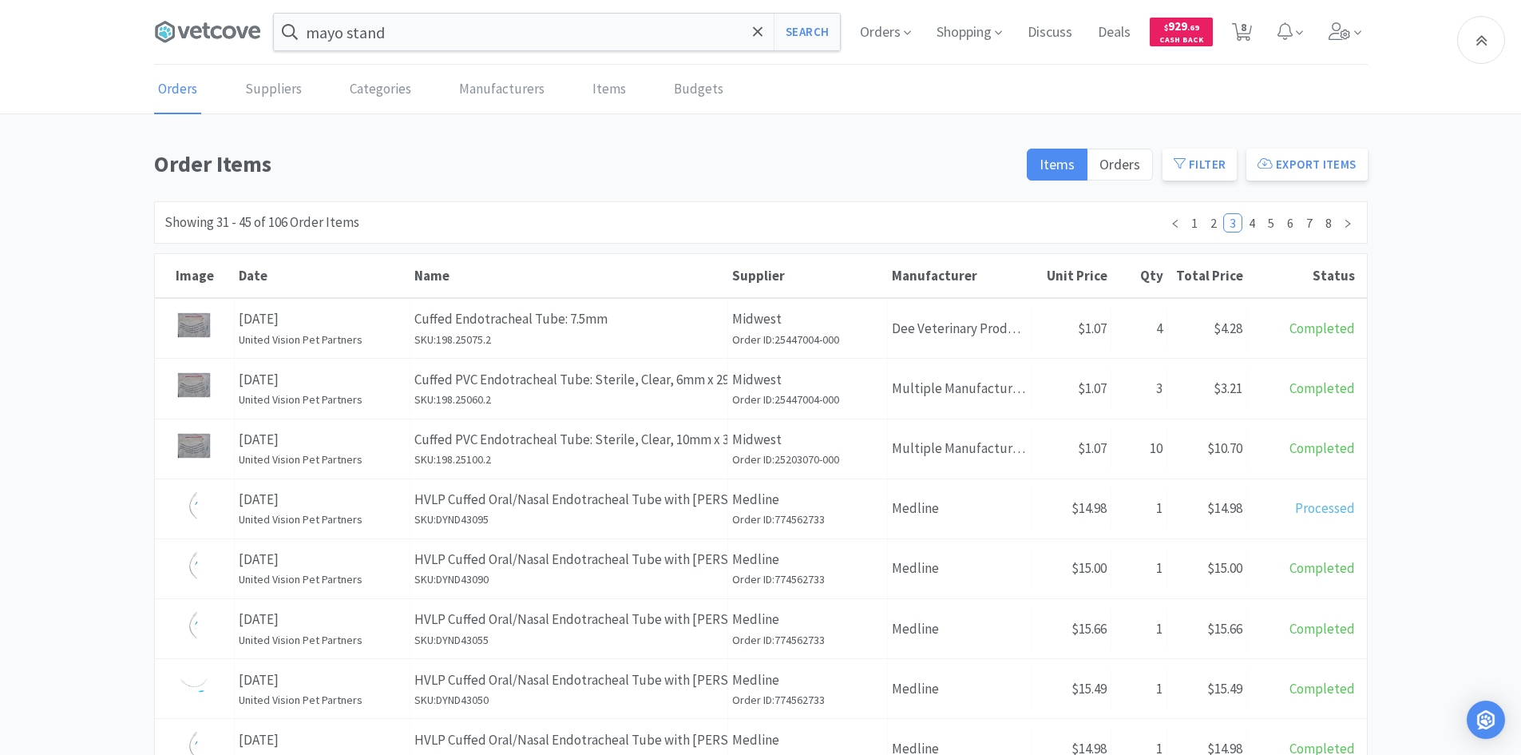
scroll to position [549, 0]
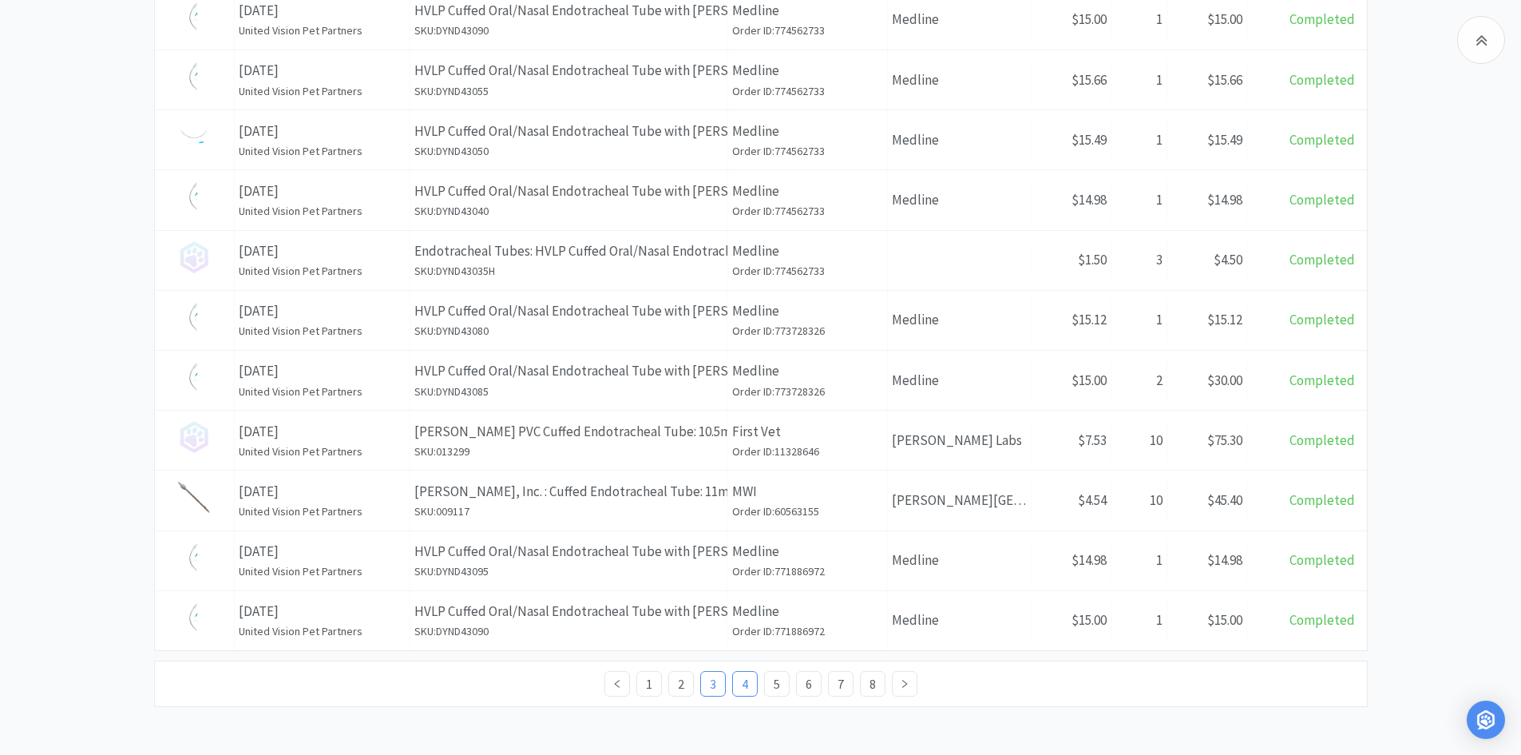
click at [737, 681] on link "4" at bounding box center [745, 684] width 24 height 24
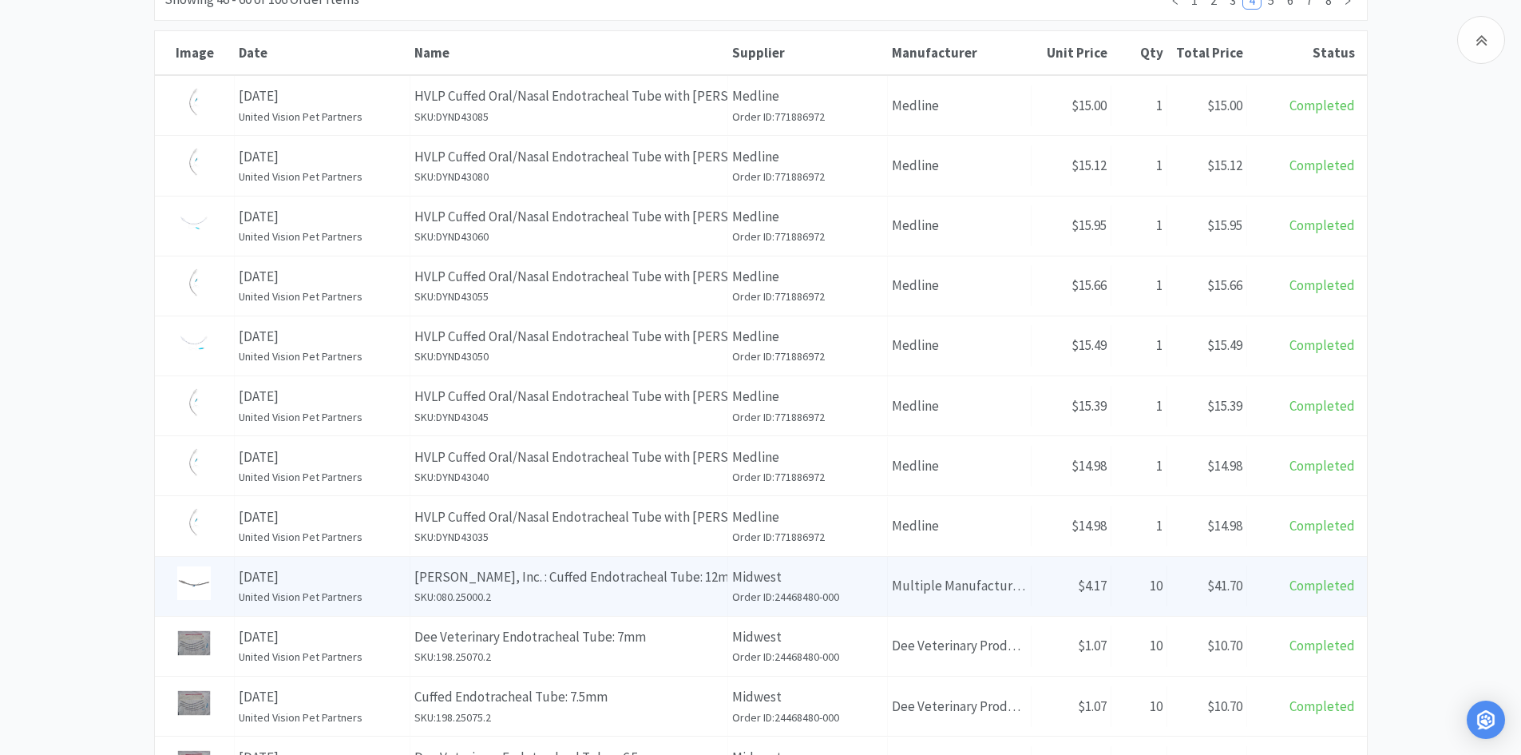
scroll to position [240, 0]
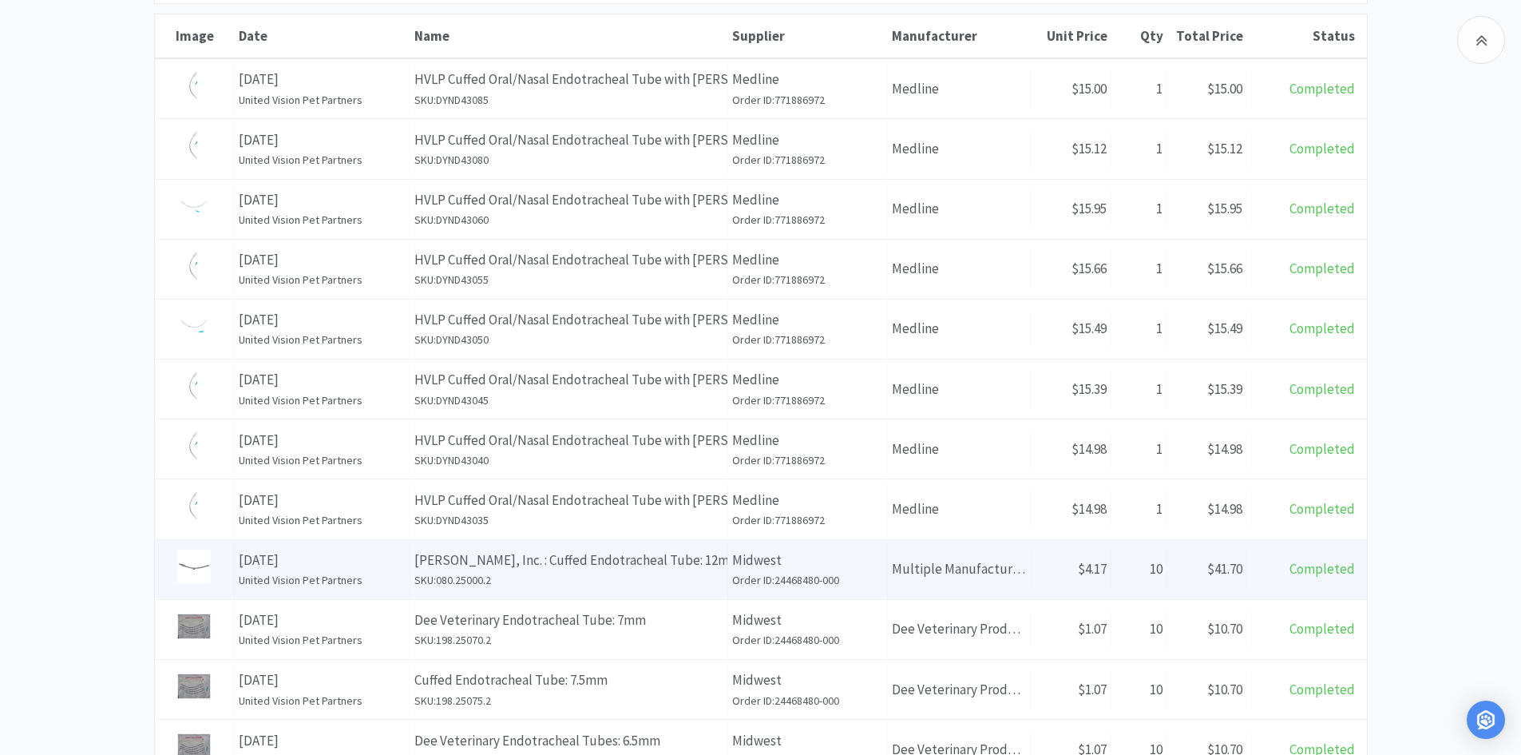
click at [496, 573] on h6 "SKU: 080.25000.2" at bounding box center [568, 580] width 309 height 18
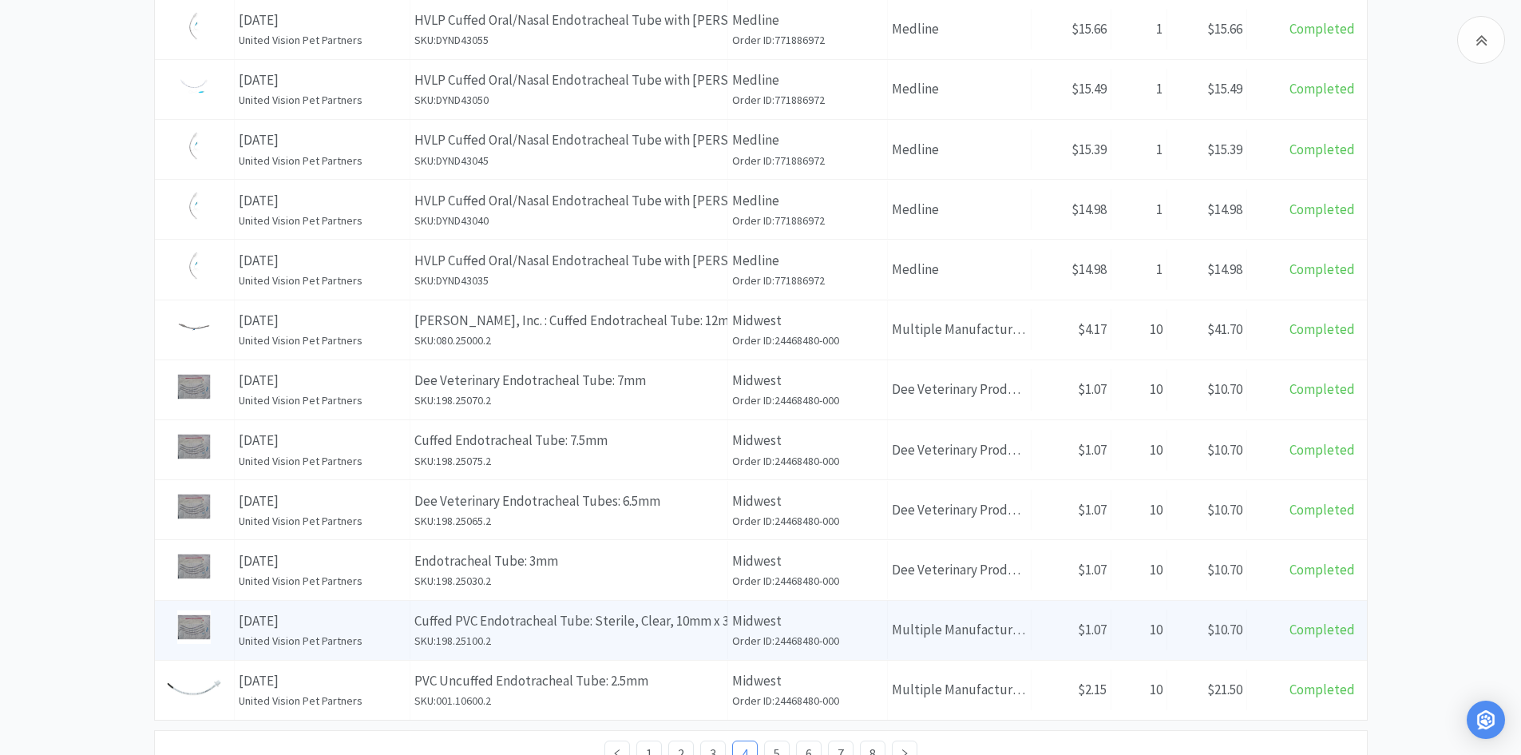
scroll to position [549, 0]
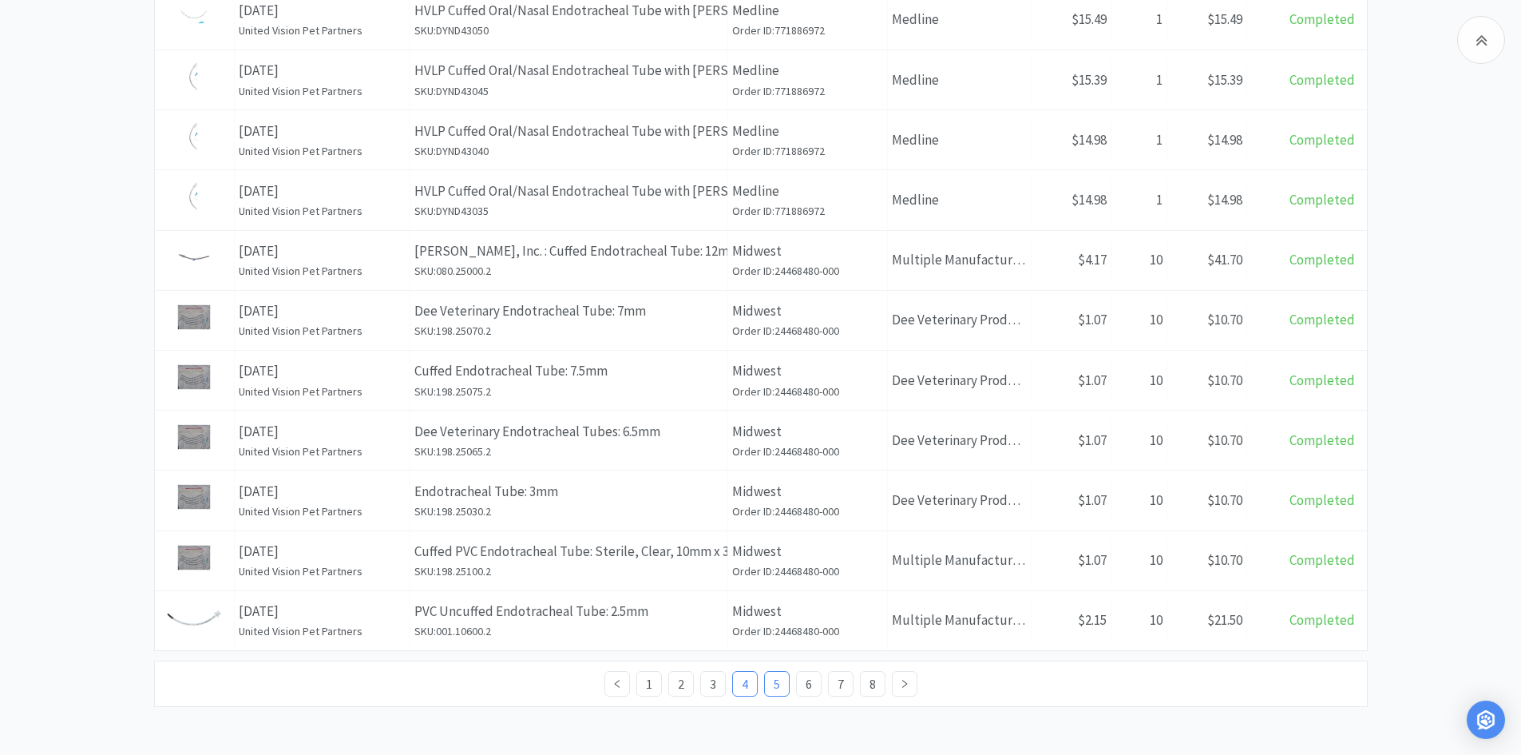
click at [759, 684] on link "5" at bounding box center [777, 684] width 24 height 24
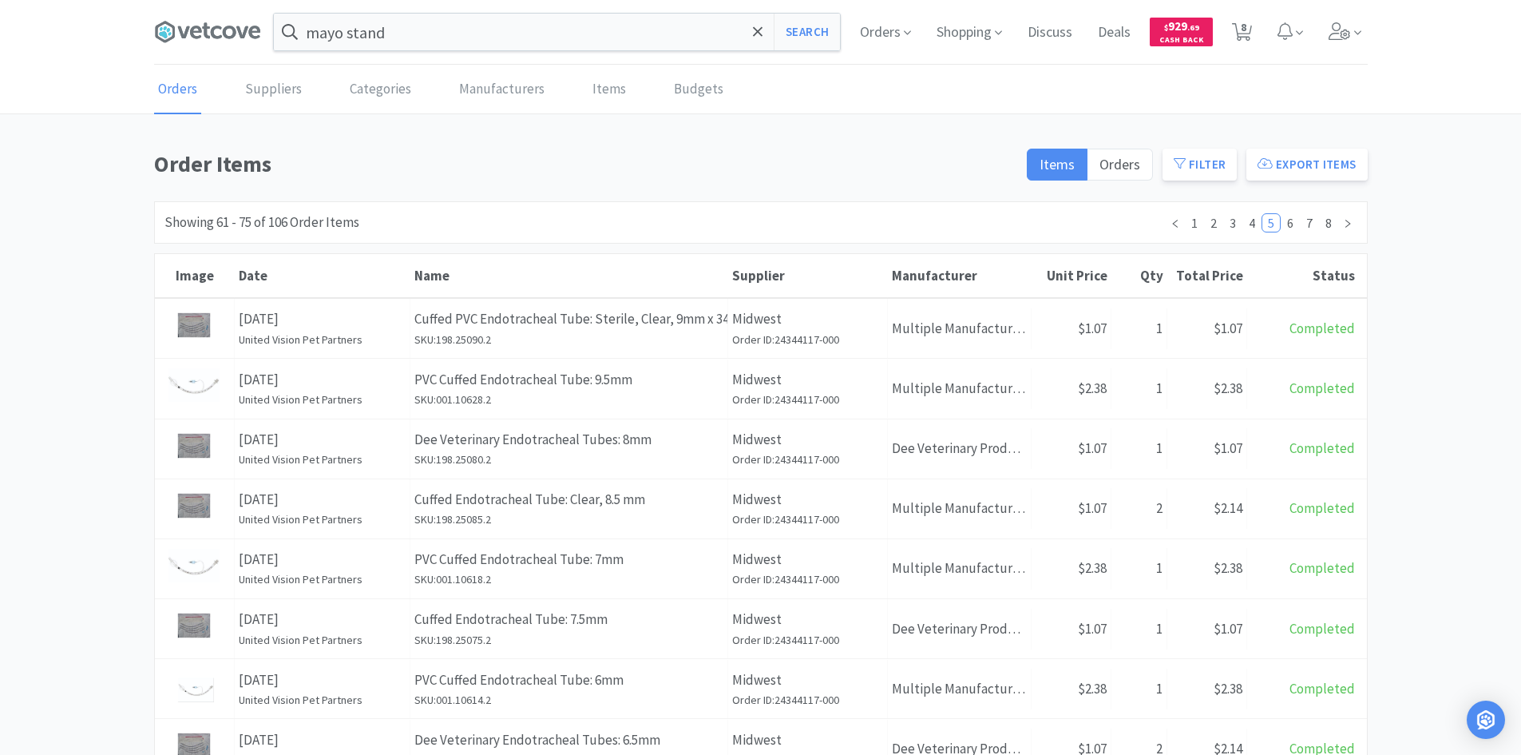
click at [379, 336] on h6 "United Vision Pet Partners" at bounding box center [322, 340] width 167 height 18
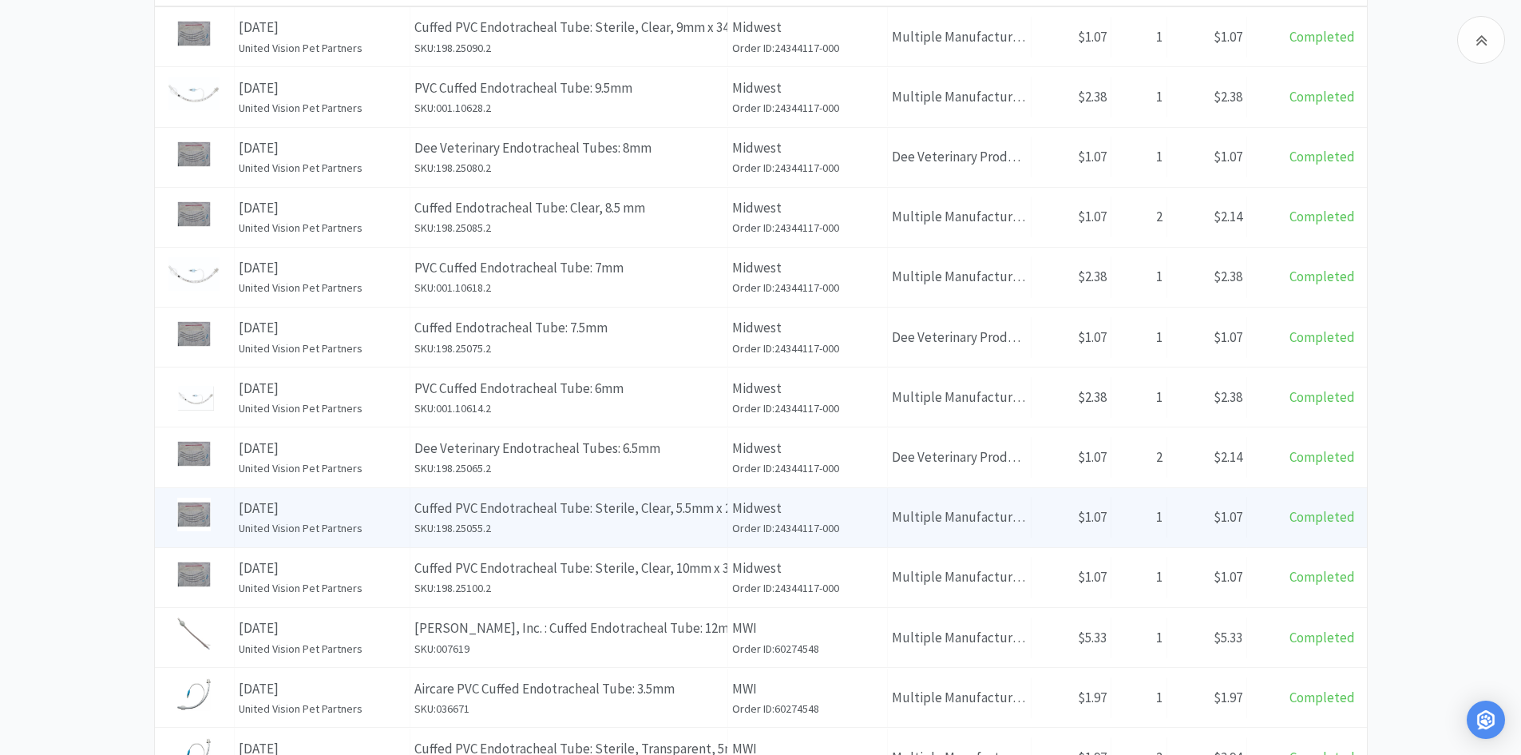
scroll to position [319, 0]
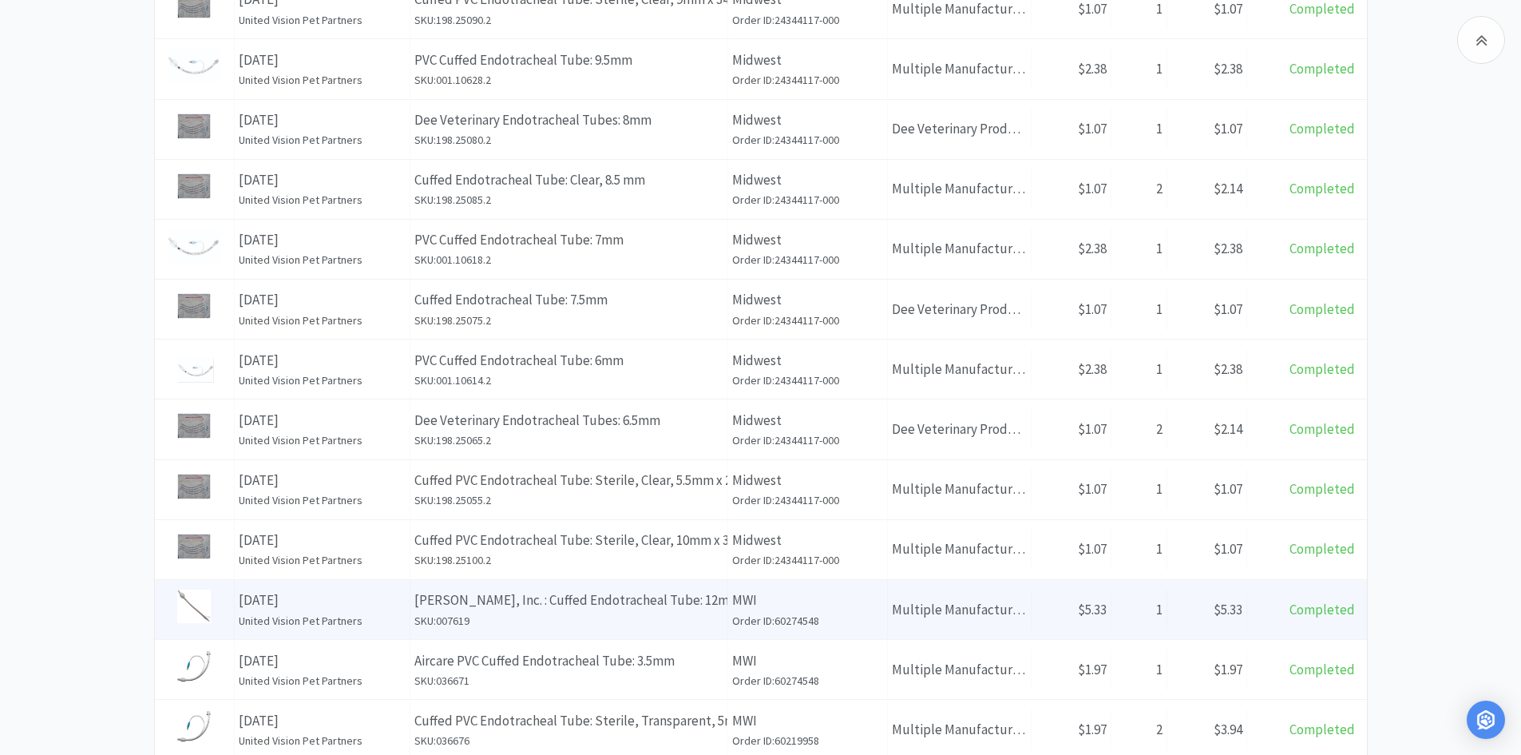
click at [402, 594] on p "[DATE]" at bounding box center [322, 600] width 167 height 22
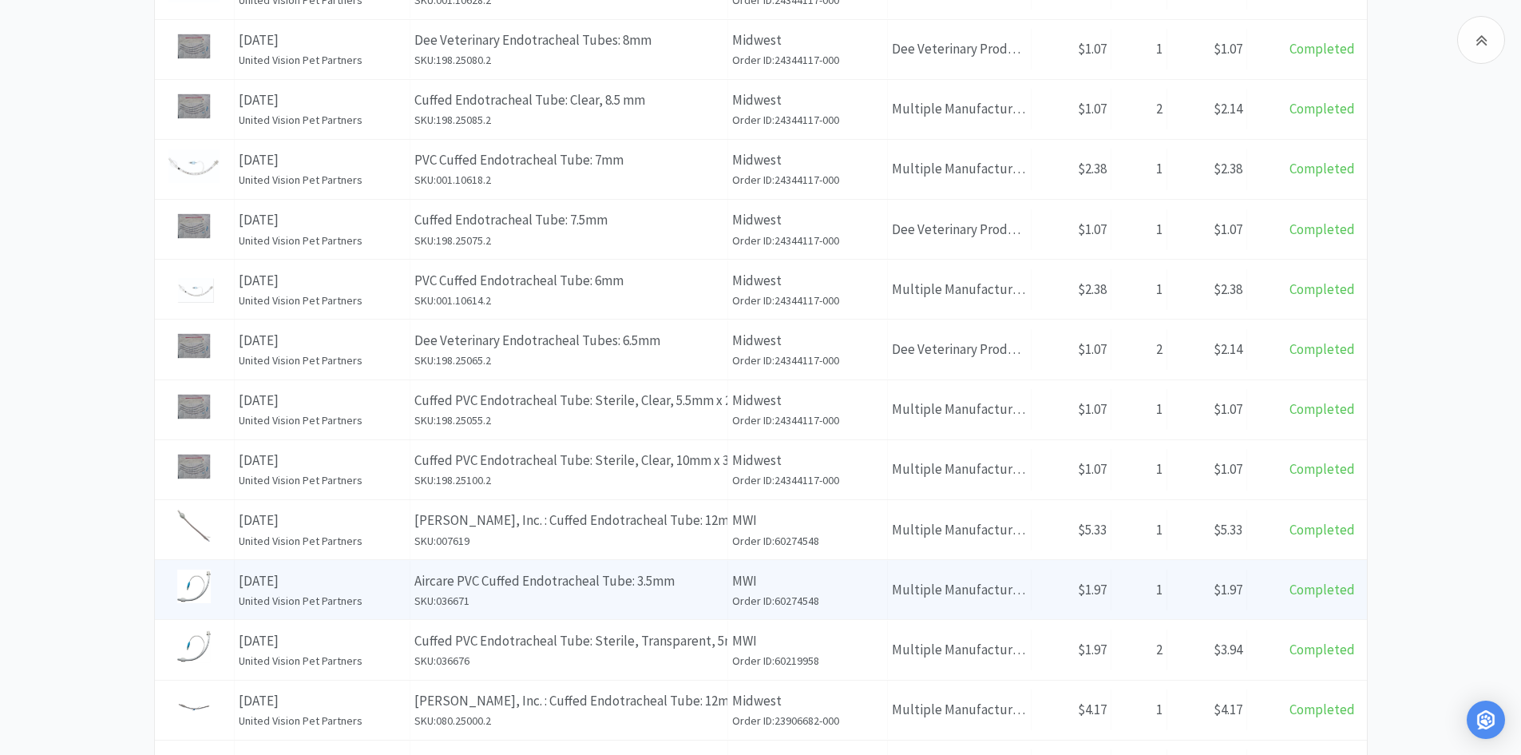
scroll to position [479, 0]
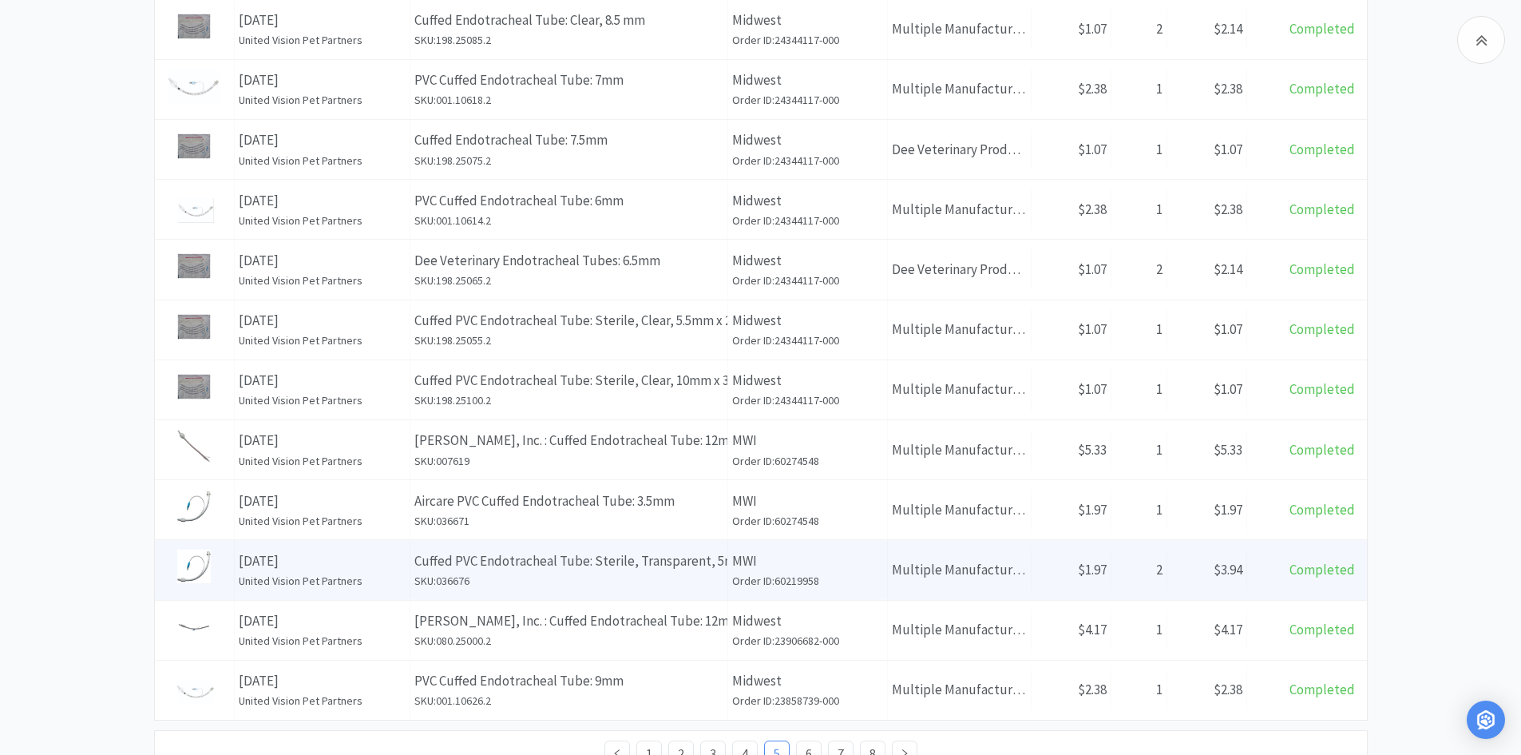
click at [382, 567] on p "[DATE]" at bounding box center [322, 561] width 167 height 22
